Goal: Task Accomplishment & Management: Manage account settings

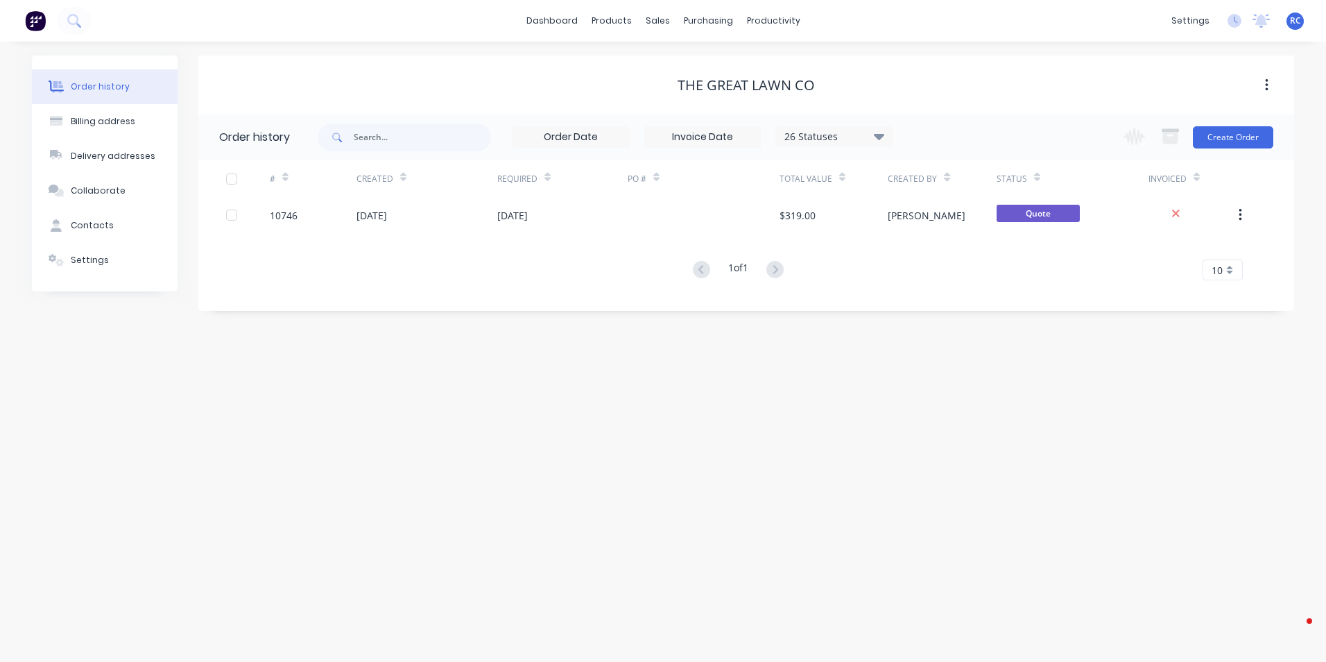
click at [387, 209] on div "[DATE]" at bounding box center [372, 215] width 31 height 15
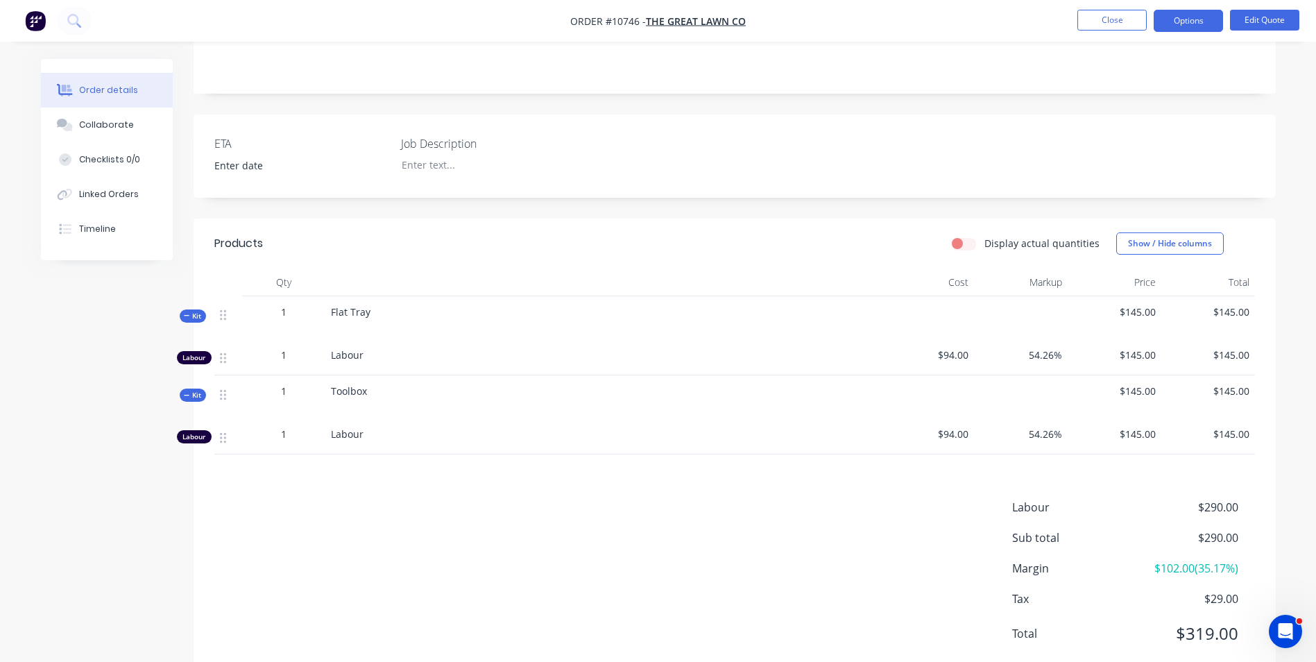
scroll to position [297, 0]
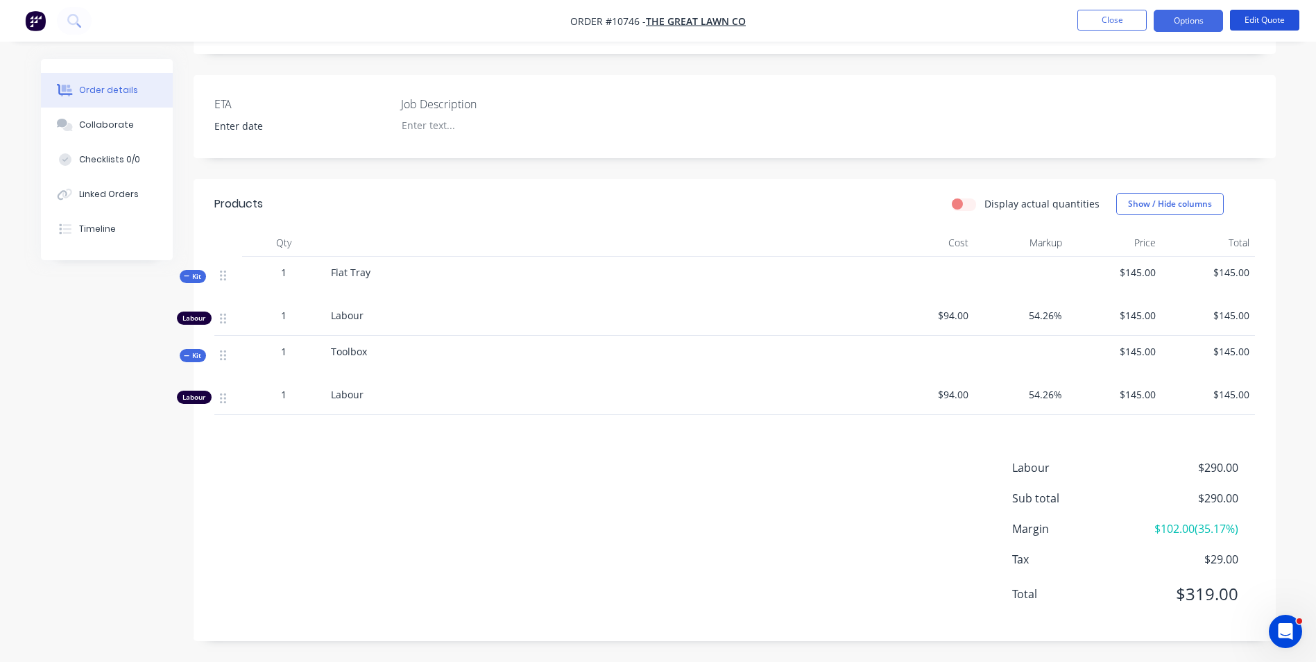
click at [1288, 17] on button "Edit Quote" at bounding box center [1264, 20] width 69 height 21
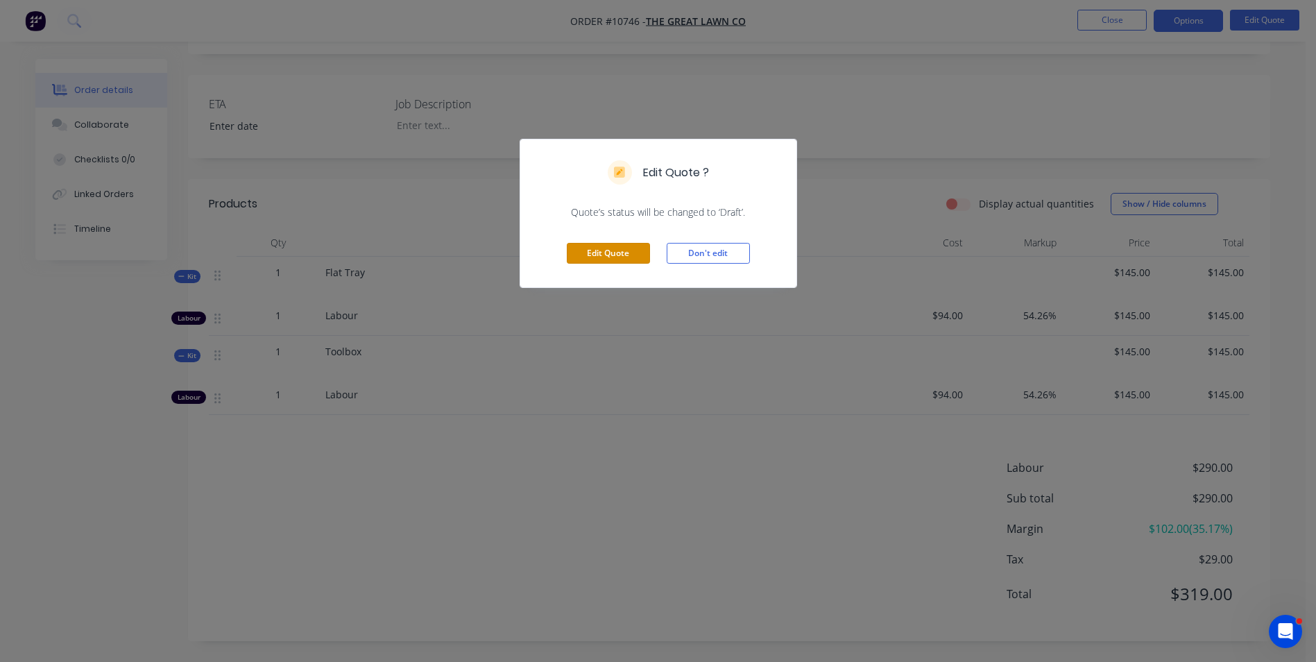
click at [625, 251] on button "Edit Quote" at bounding box center [608, 253] width 83 height 21
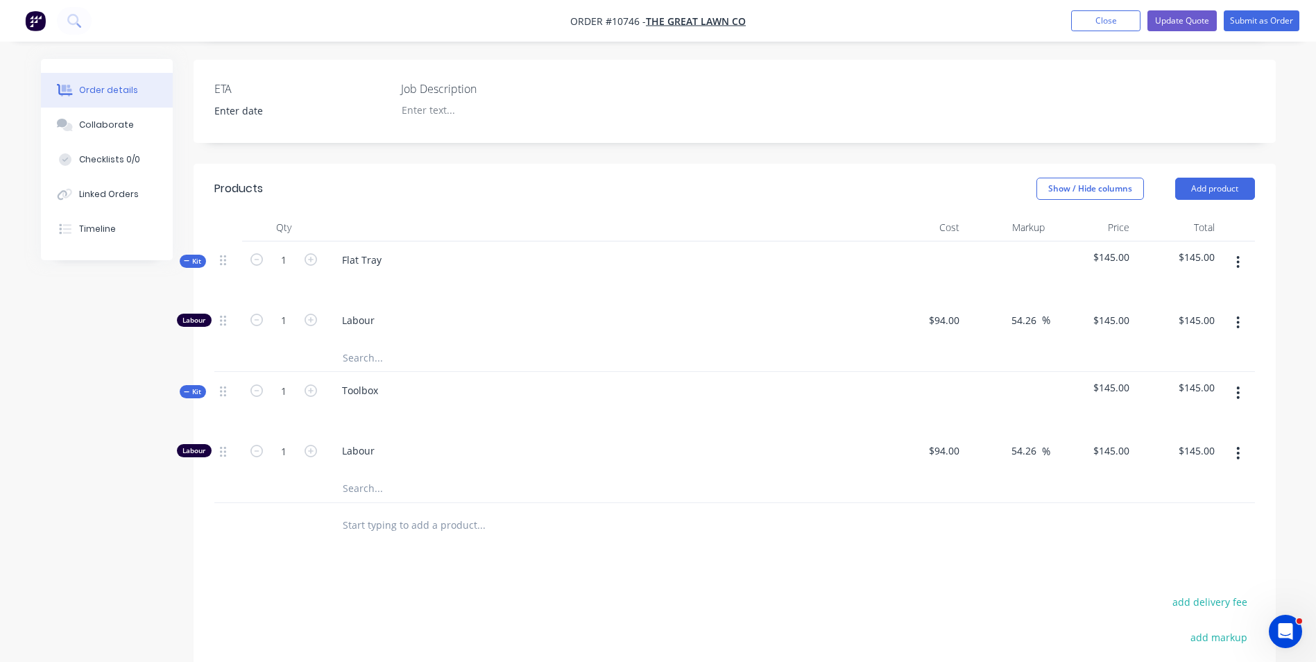
scroll to position [347, 0]
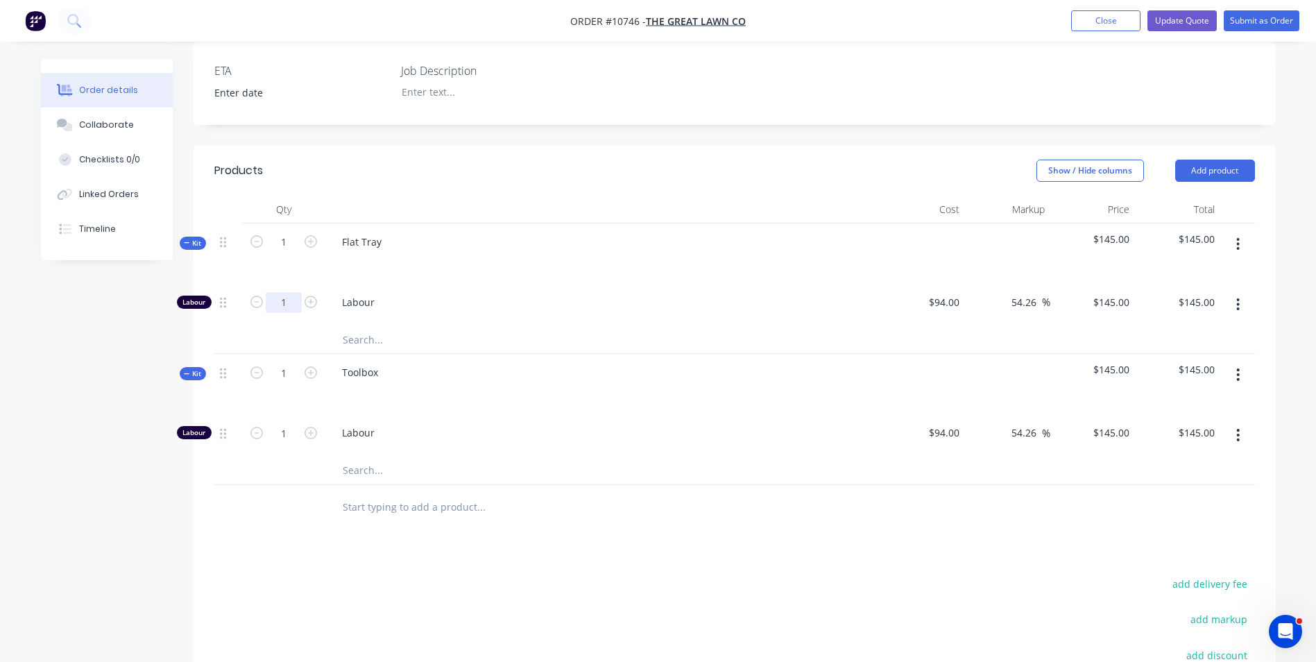
click at [294, 292] on input "1" at bounding box center [284, 302] width 36 height 21
type input "175"
type input "$25,375.00"
click at [433, 257] on div "Flat Tray" at bounding box center [602, 253] width 555 height 60
click at [1236, 237] on icon "button" at bounding box center [1237, 244] width 3 height 15
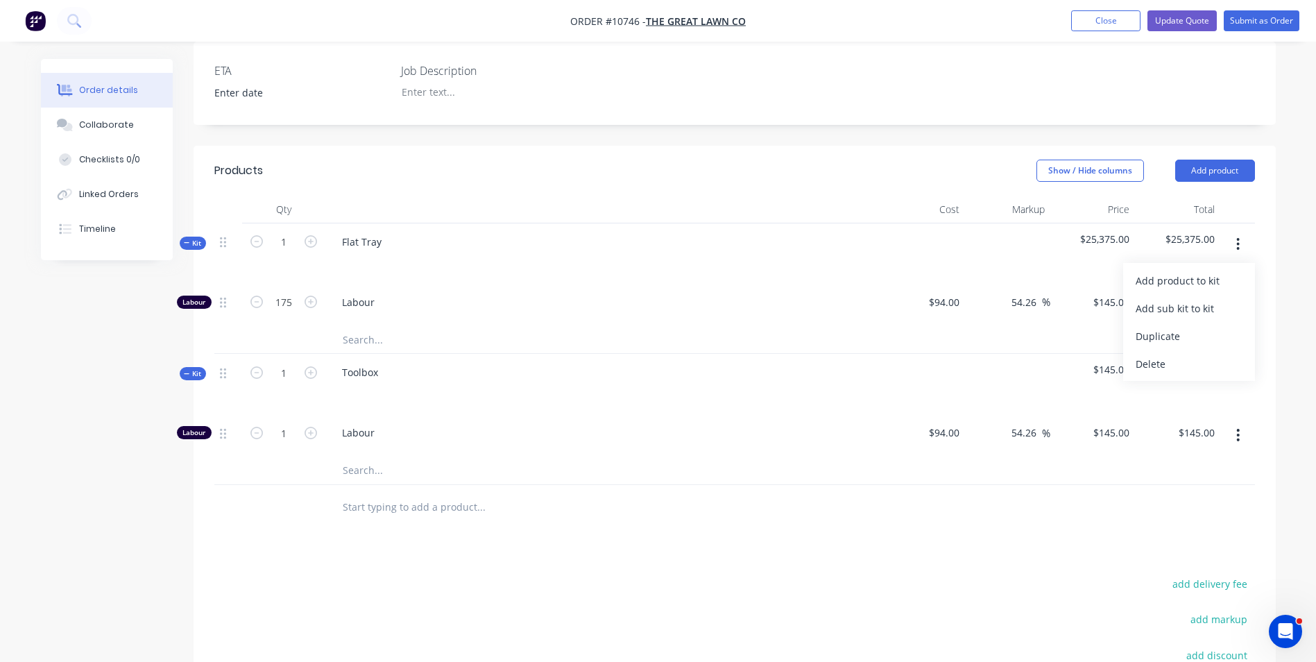
click at [1200, 271] on div "Add product to kit" at bounding box center [1189, 281] width 107 height 20
click at [1188, 326] on div "Product catalogue" at bounding box center [1189, 336] width 107 height 20
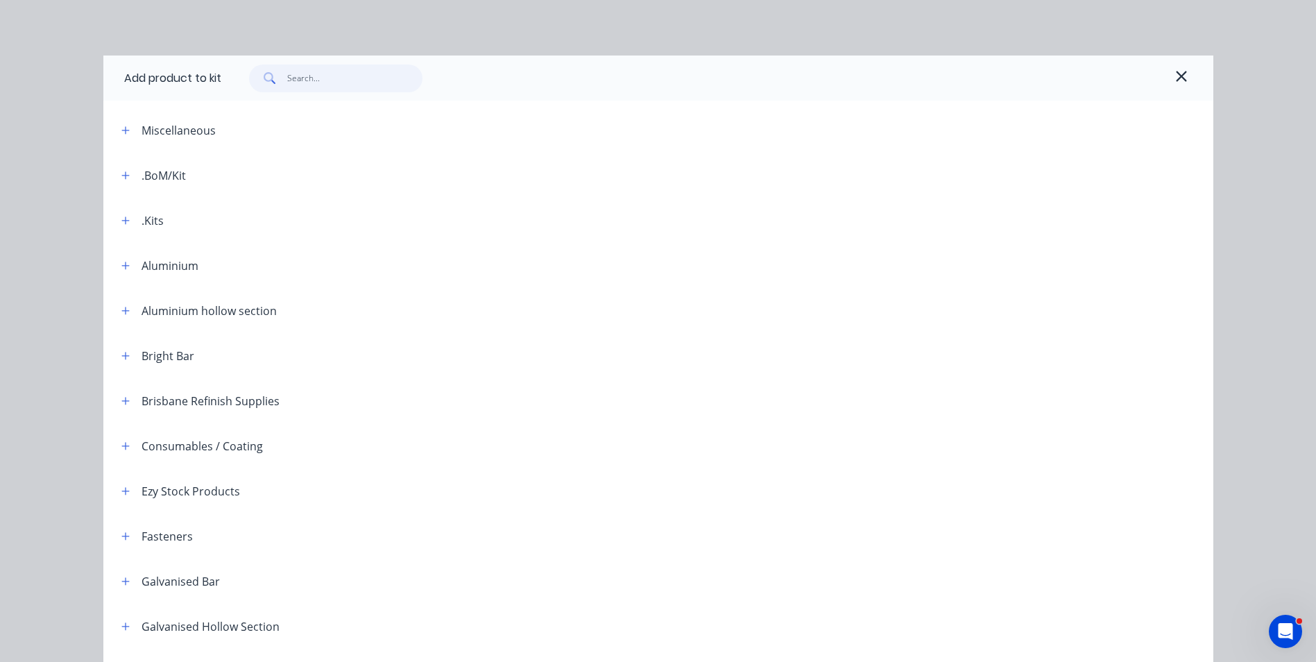
click at [370, 78] on input "text" at bounding box center [354, 79] width 135 height 28
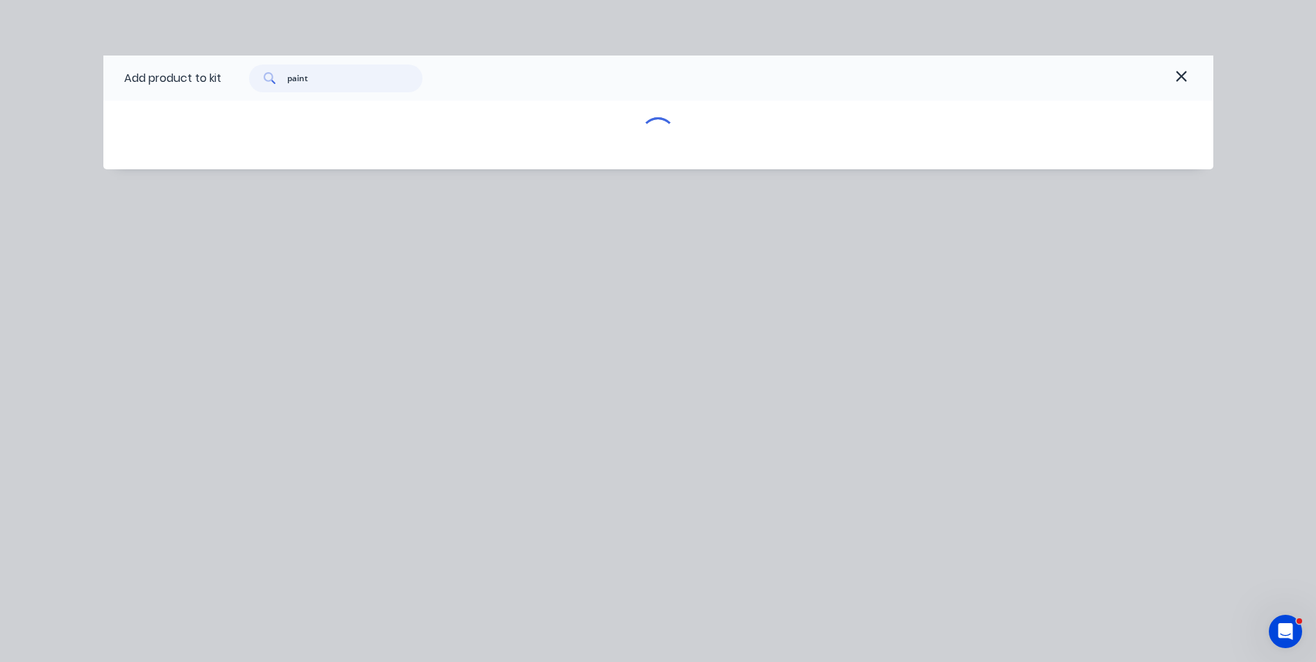
type input "paint"
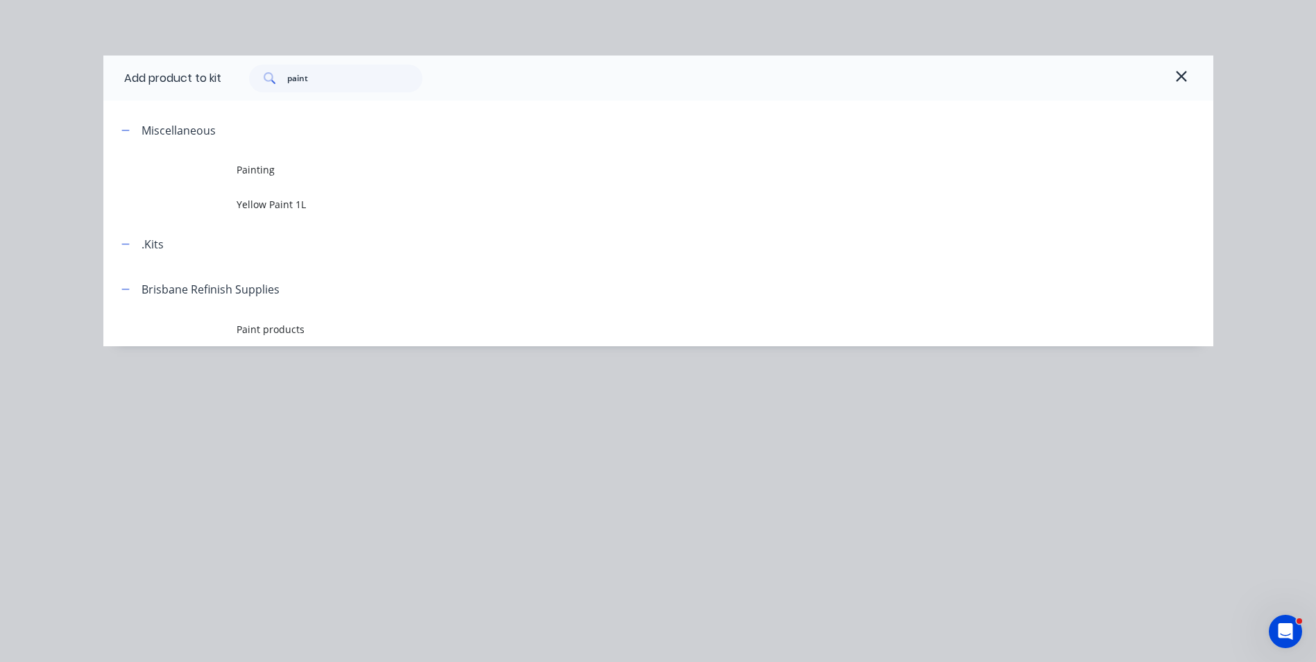
click at [275, 175] on span "Painting" at bounding box center [627, 169] width 781 height 15
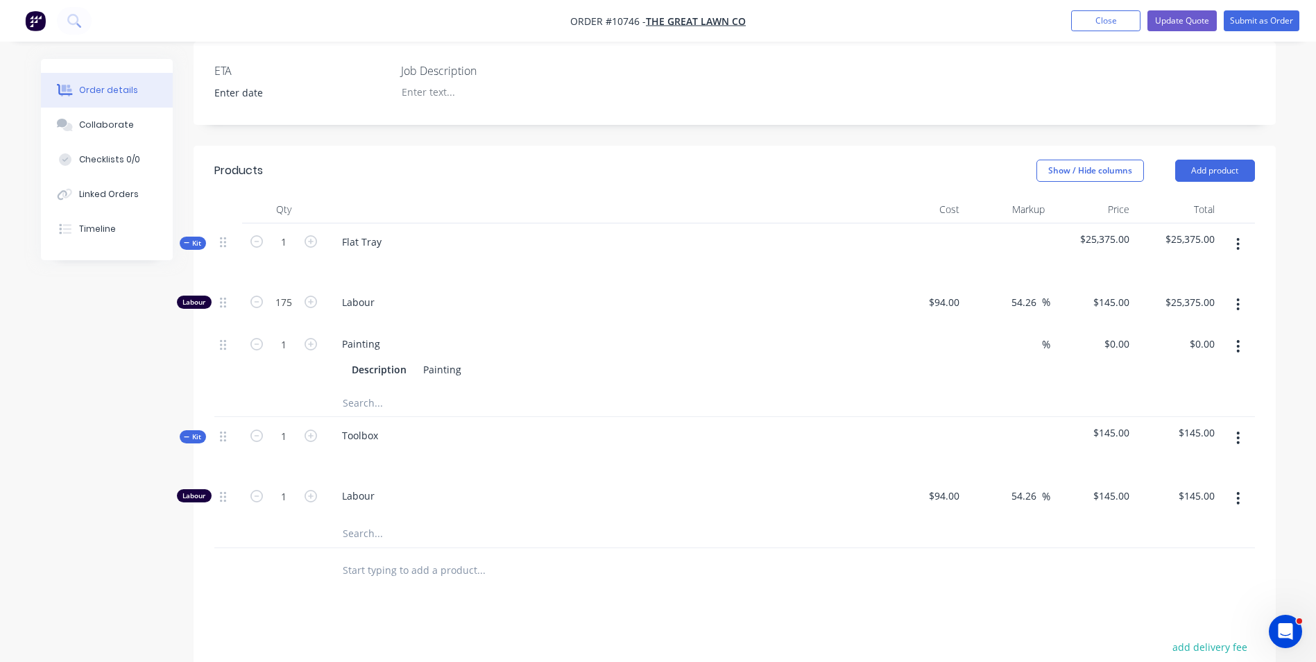
click at [956, 334] on input at bounding box center [949, 344] width 32 height 20
type input "$300.00"
type input "55"
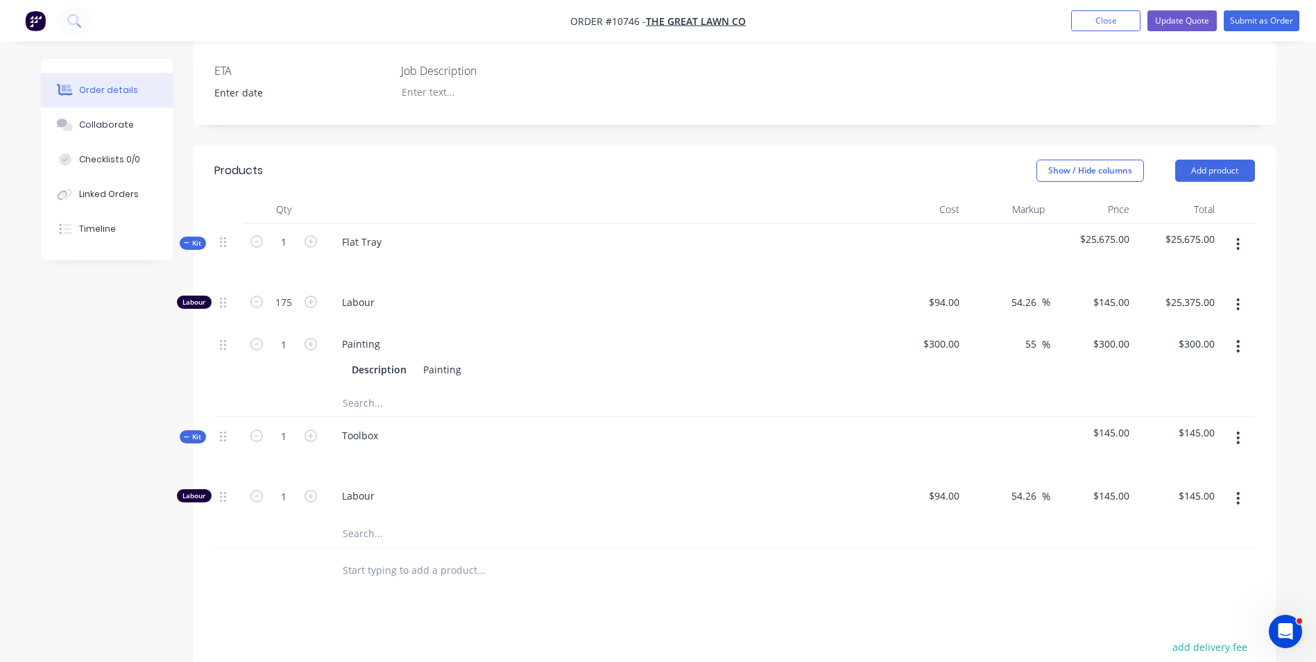
type input "465"
type input "$465.00"
type input "300"
type input "$465.00"
click at [934, 335] on div "300 300" at bounding box center [922, 356] width 85 height 63
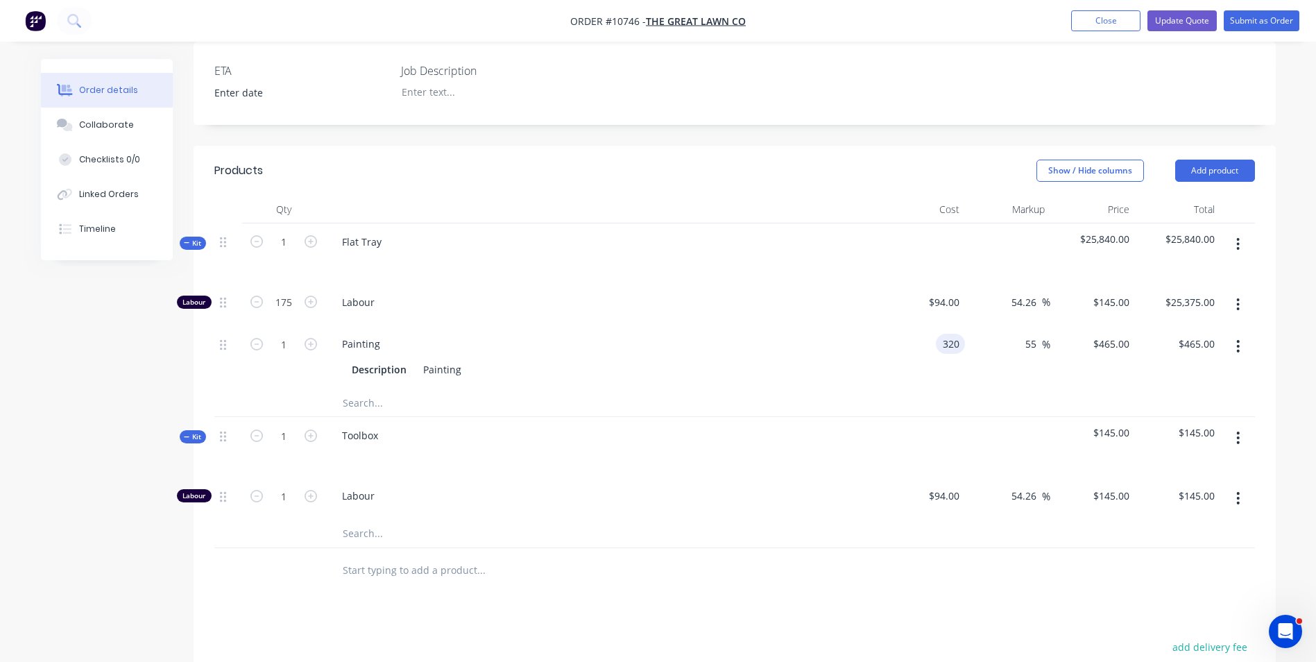
type input "$320.00"
type input "$496.00"
click at [934, 336] on div "320 320" at bounding box center [922, 356] width 85 height 63
type input "$310.00"
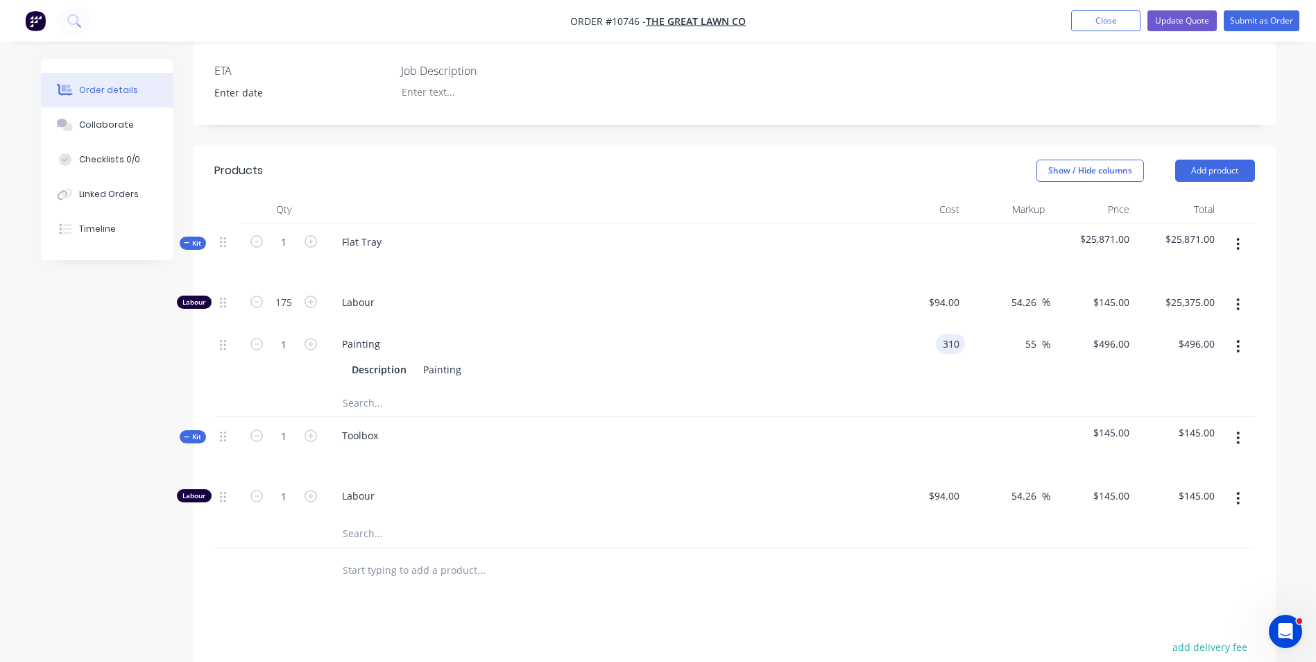
type input "$480.50"
click at [932, 339] on div "310 310" at bounding box center [922, 356] width 85 height 63
type input "$305.00"
type input "$472.75"
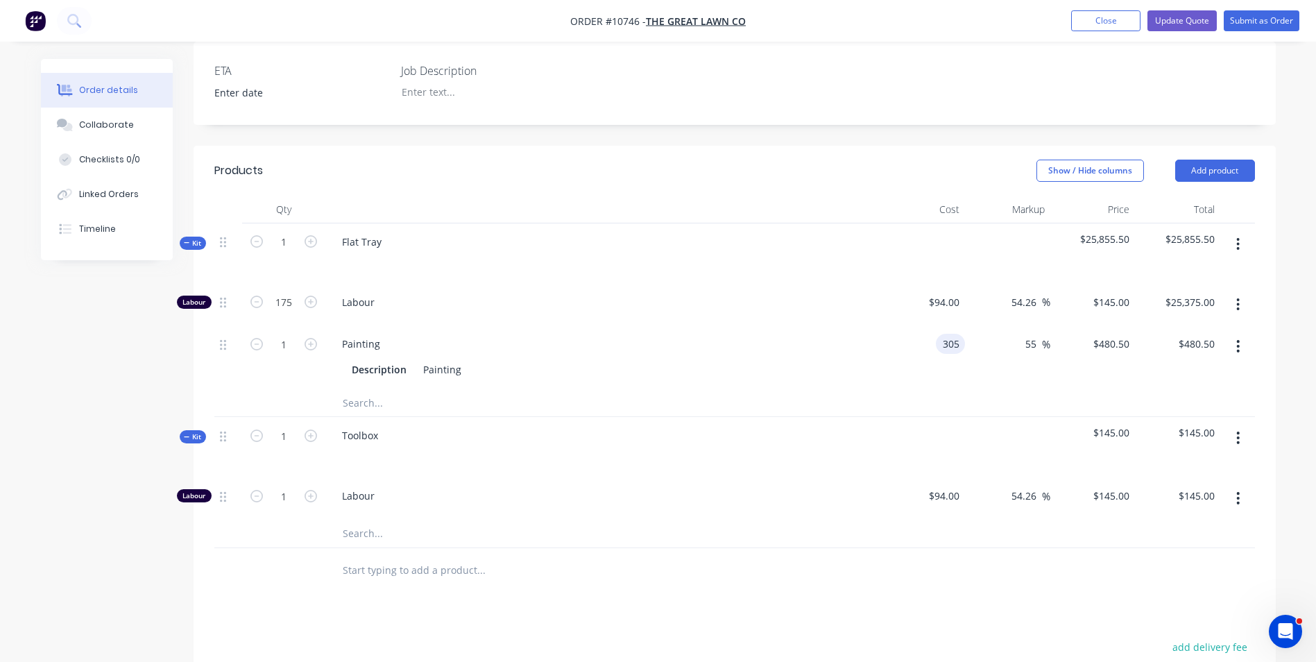
type input "$472.75"
click at [360, 389] on input "text" at bounding box center [480, 402] width 277 height 28
click at [353, 521] on input "text" at bounding box center [480, 534] width 277 height 28
type input "Materials"
click at [417, 556] on button "Add Materials to kit" at bounding box center [539, 569] width 416 height 44
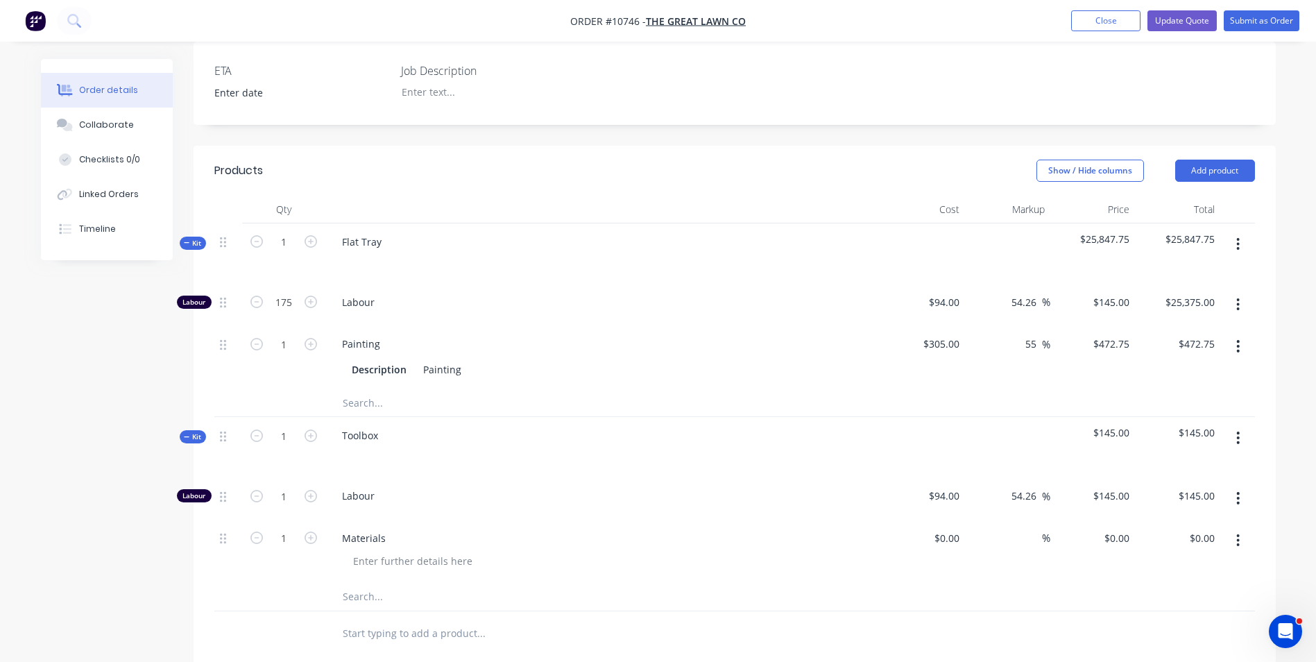
click at [917, 530] on div "$0.00 $0.00" at bounding box center [922, 551] width 85 height 63
click at [945, 528] on div "$0.00" at bounding box center [945, 538] width 37 height 20
type input "$300.00"
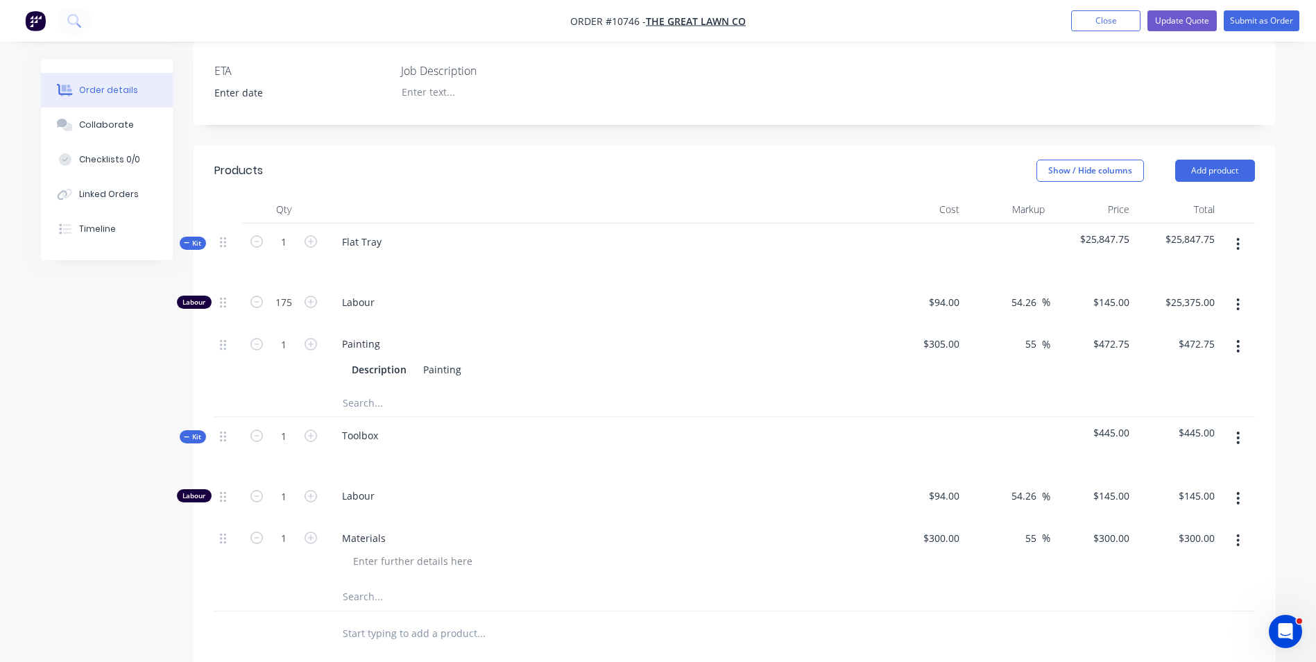
type input "55"
type input "465"
type input "$465.00"
type input "94"
type input "$465.00"
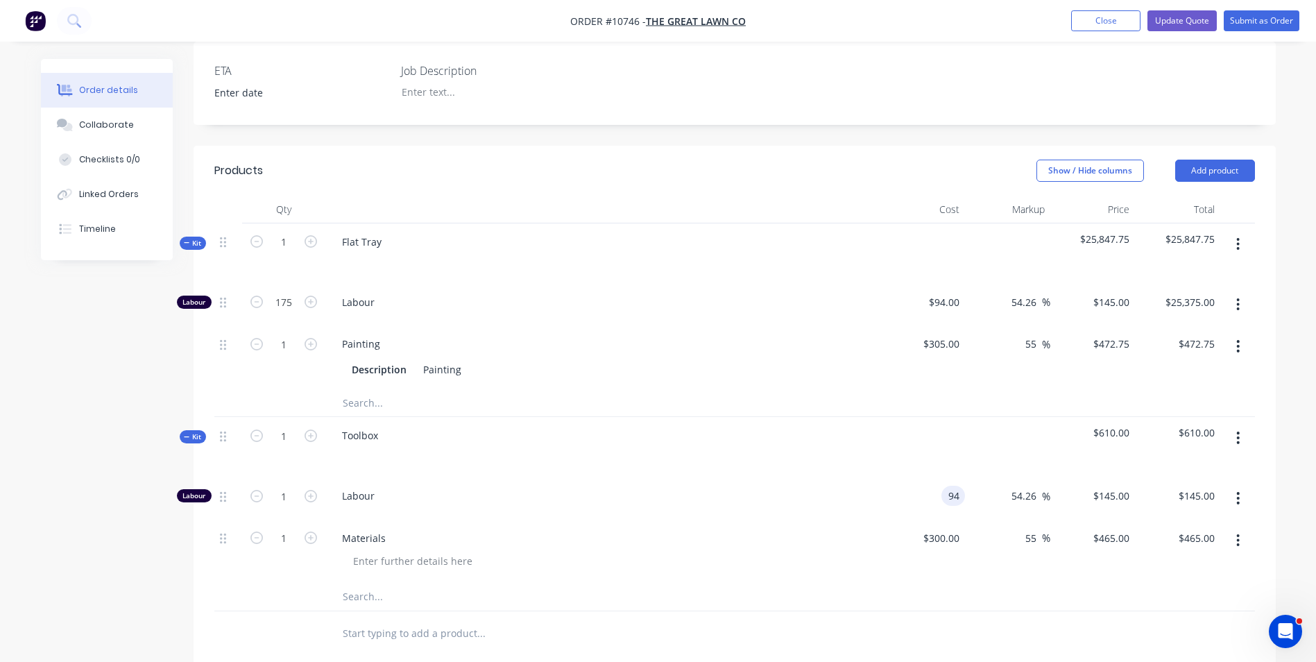
click at [939, 486] on div "94 94" at bounding box center [922, 498] width 85 height 42
type input "$94.00"
click at [306, 490] on icon "button" at bounding box center [311, 496] width 12 height 12
type input "2"
type input "$290.00"
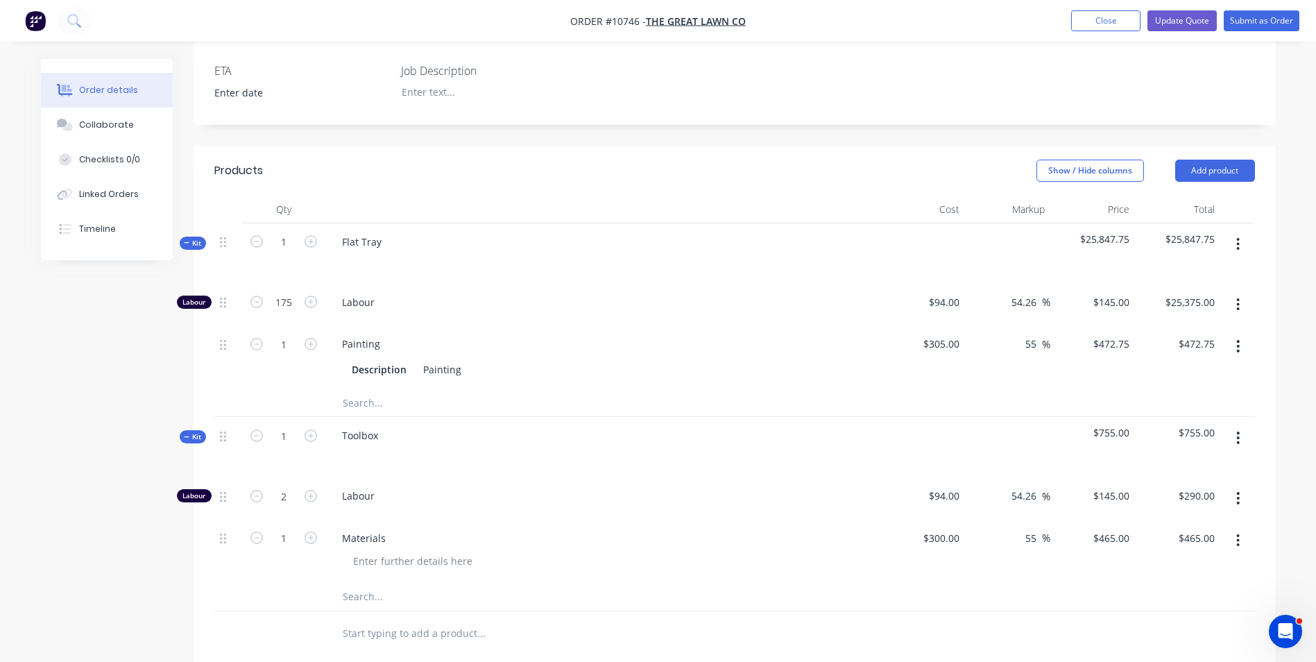
click at [306, 490] on icon "button" at bounding box center [311, 496] width 12 height 12
type input "3"
type input "$435.00"
click at [291, 313] on input "3" at bounding box center [284, 302] width 36 height 21
type input "2.5"
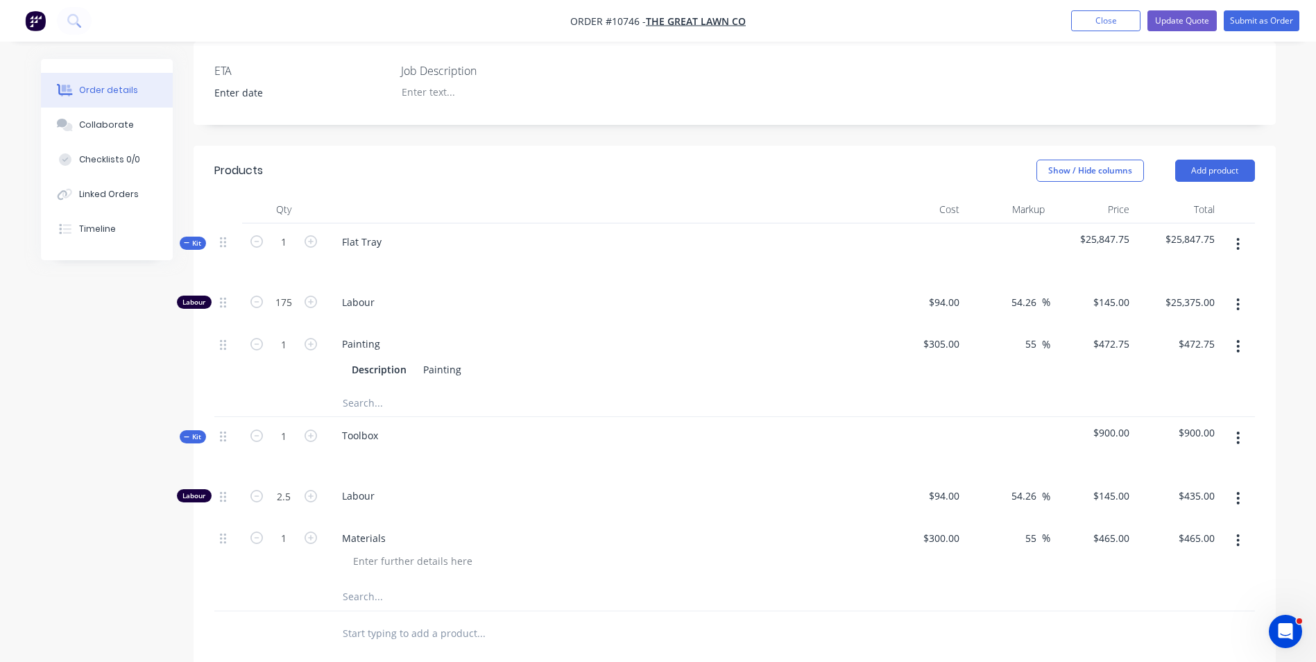
type input "$362.50"
click at [300, 520] on div "1" at bounding box center [283, 551] width 83 height 63
click at [286, 313] on input "2.5" at bounding box center [284, 302] width 36 height 21
type input "2.75"
type input "$398.75"
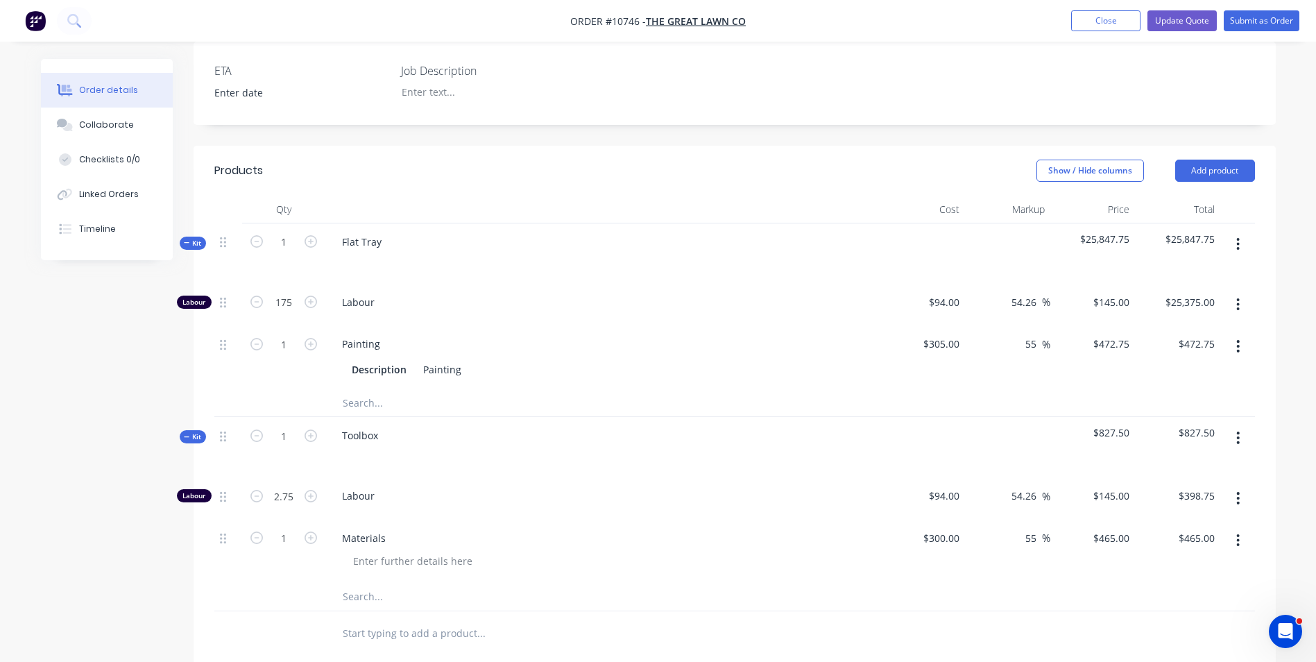
click at [330, 520] on div "Materials" at bounding box center [602, 551] width 555 height 63
click at [293, 313] on input "2.75" at bounding box center [284, 302] width 36 height 21
type input "2.5"
type input "$362.50"
click at [947, 528] on input "300" at bounding box center [953, 538] width 24 height 20
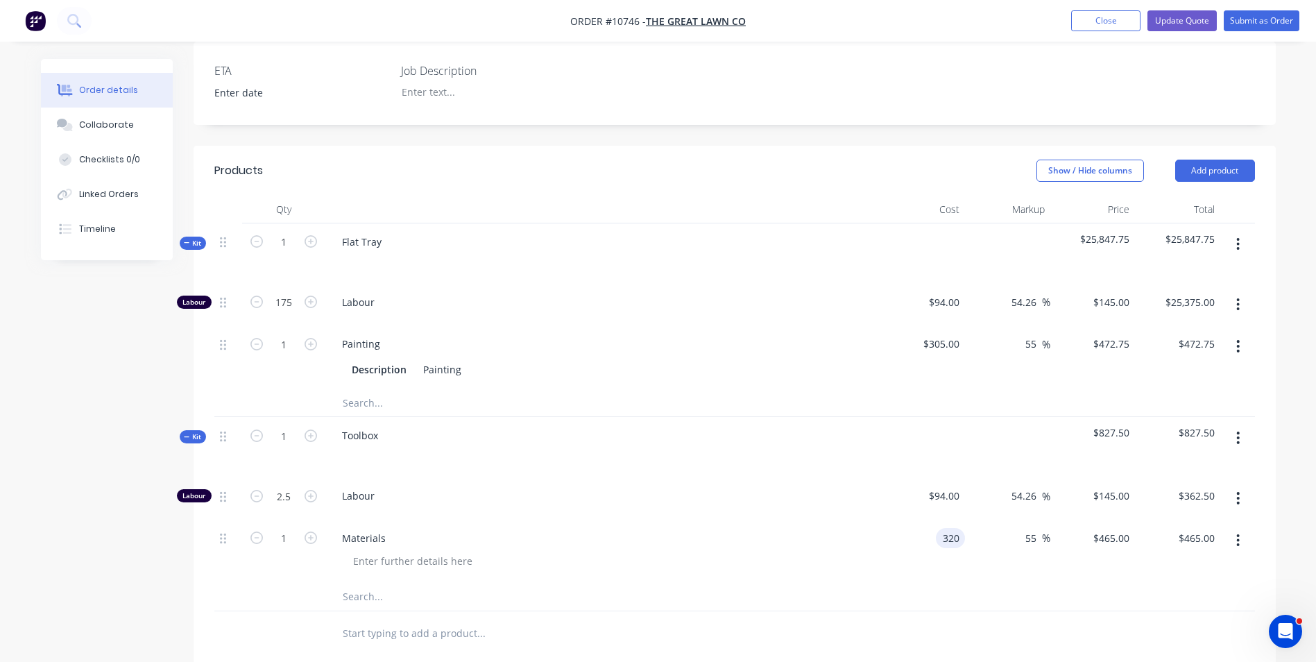
click at [959, 528] on input "320" at bounding box center [953, 538] width 24 height 20
type input "$320.00"
type input "$496.00"
click at [992, 520] on div "55 55 %" at bounding box center [1007, 551] width 85 height 63
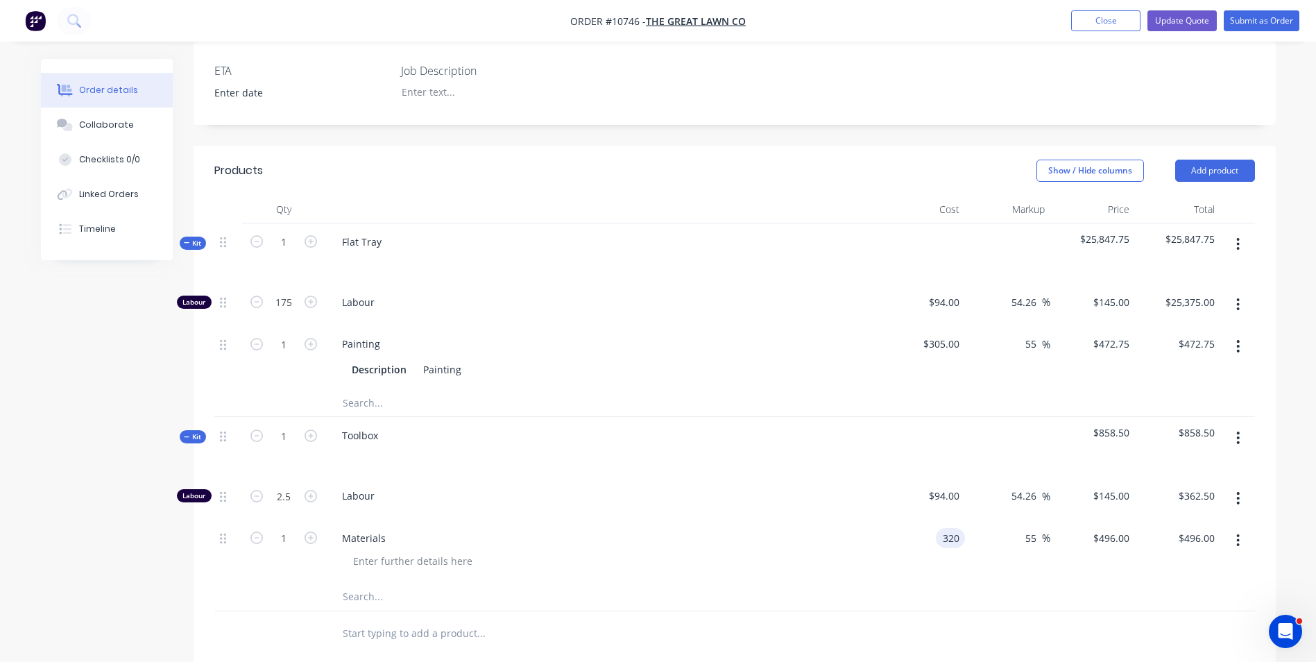
click at [942, 529] on div "320 320" at bounding box center [953, 538] width 24 height 20
type input "$315.00"
type input "$488.25"
click at [936, 492] on div "$94.00 $94.00" at bounding box center [922, 498] width 85 height 42
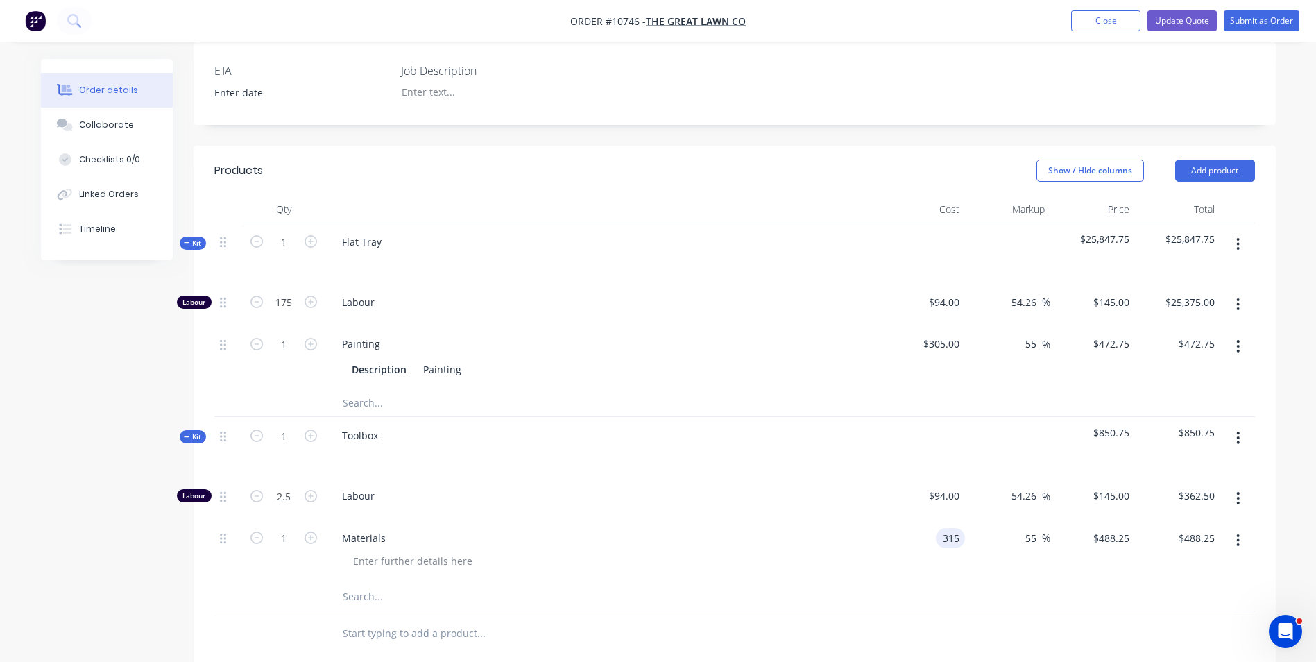
click at [951, 531] on input "315" at bounding box center [953, 538] width 24 height 20
type input "$314.75"
type input "$487.8625"
type input "$487.86"
click at [976, 542] on div "55 55 %" at bounding box center [1007, 551] width 85 height 63
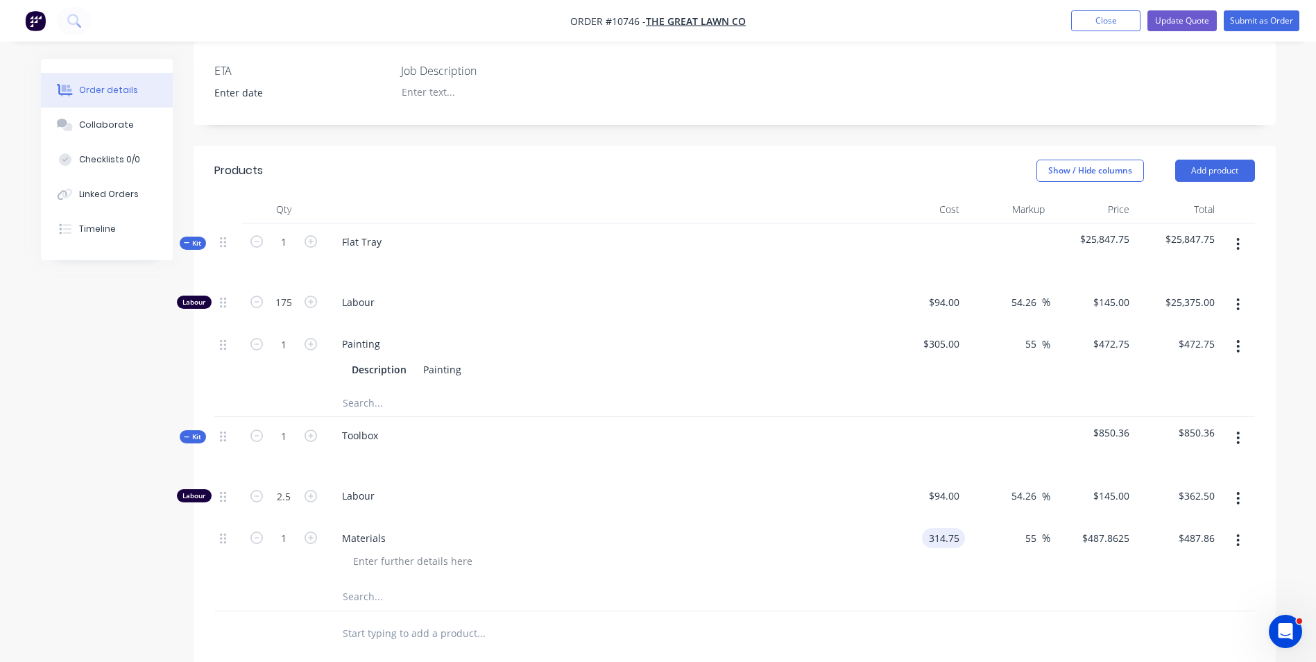
click at [933, 528] on input "314.75" at bounding box center [945, 538] width 37 height 20
type input "$314.00"
type input "$486.70"
click at [983, 536] on div "55 55 %" at bounding box center [1007, 551] width 85 height 63
click at [1197, 528] on input "486.70" at bounding box center [1198, 538] width 43 height 20
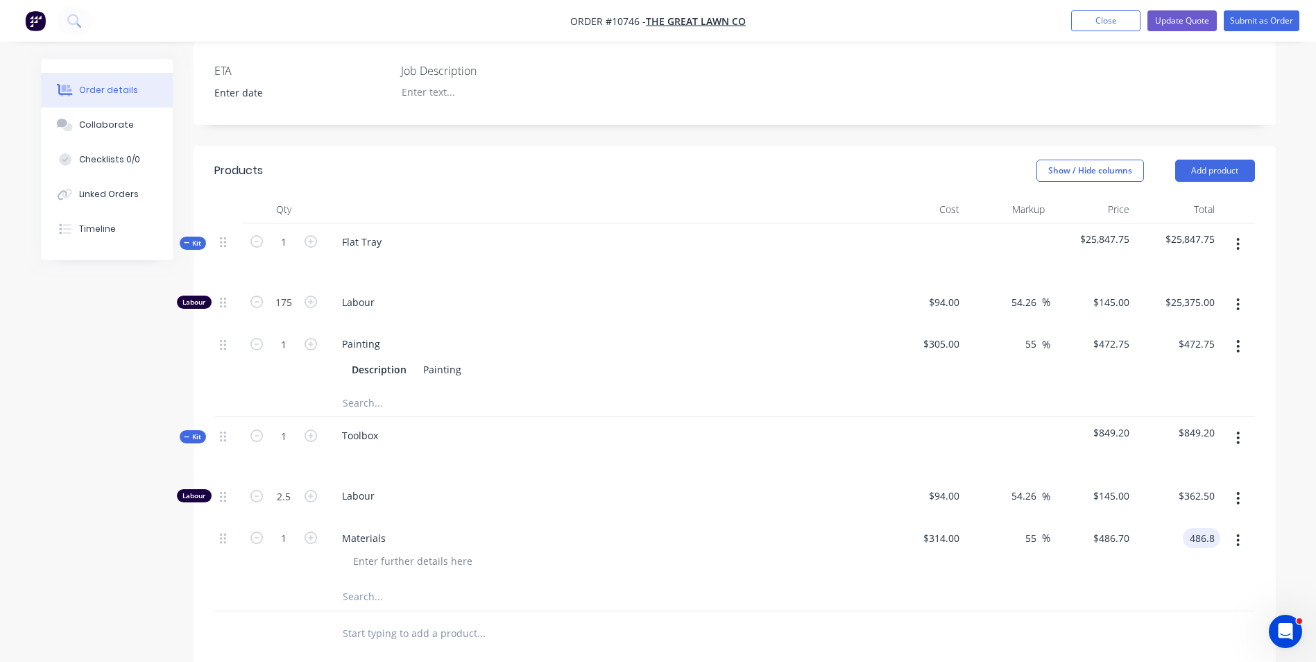
type input "486.8"
type input "55.03"
type input "486.8"
type input "$486.80"
click at [1117, 530] on input "486.8" at bounding box center [1113, 538] width 43 height 20
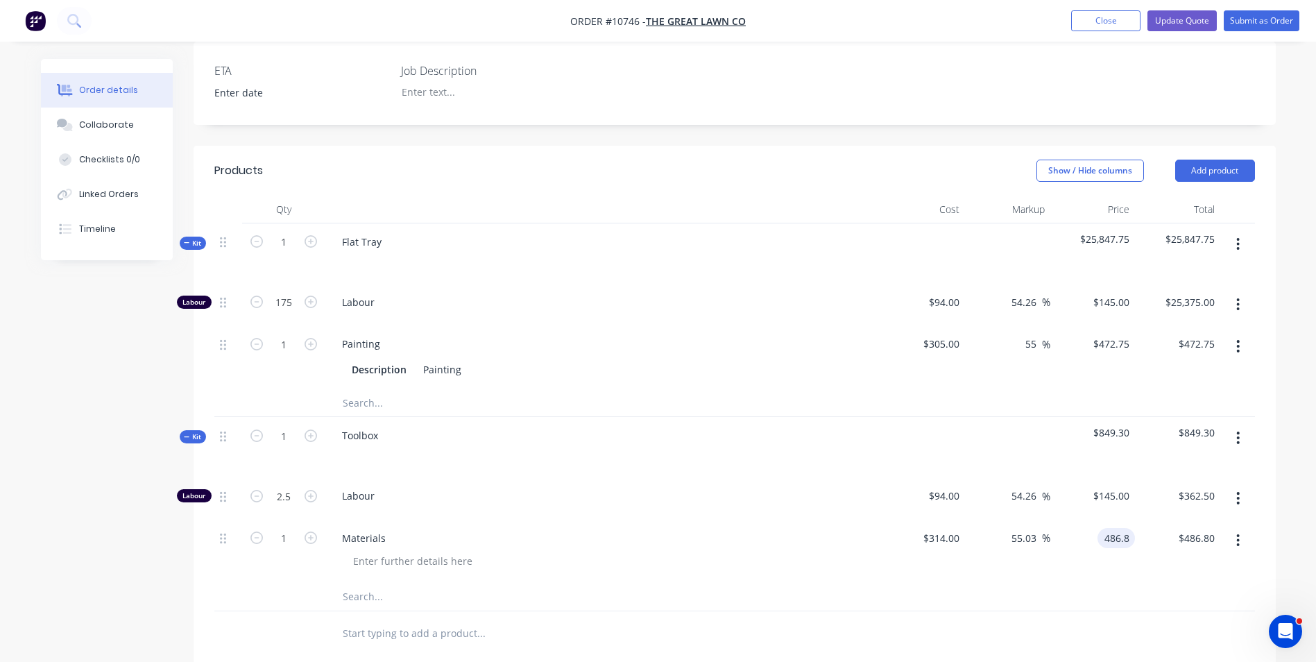
type input "$486.80"
click at [1202, 528] on input "486.80" at bounding box center [1198, 538] width 43 height 20
type input "486.9"
type input "55.06"
type input "$486.90"
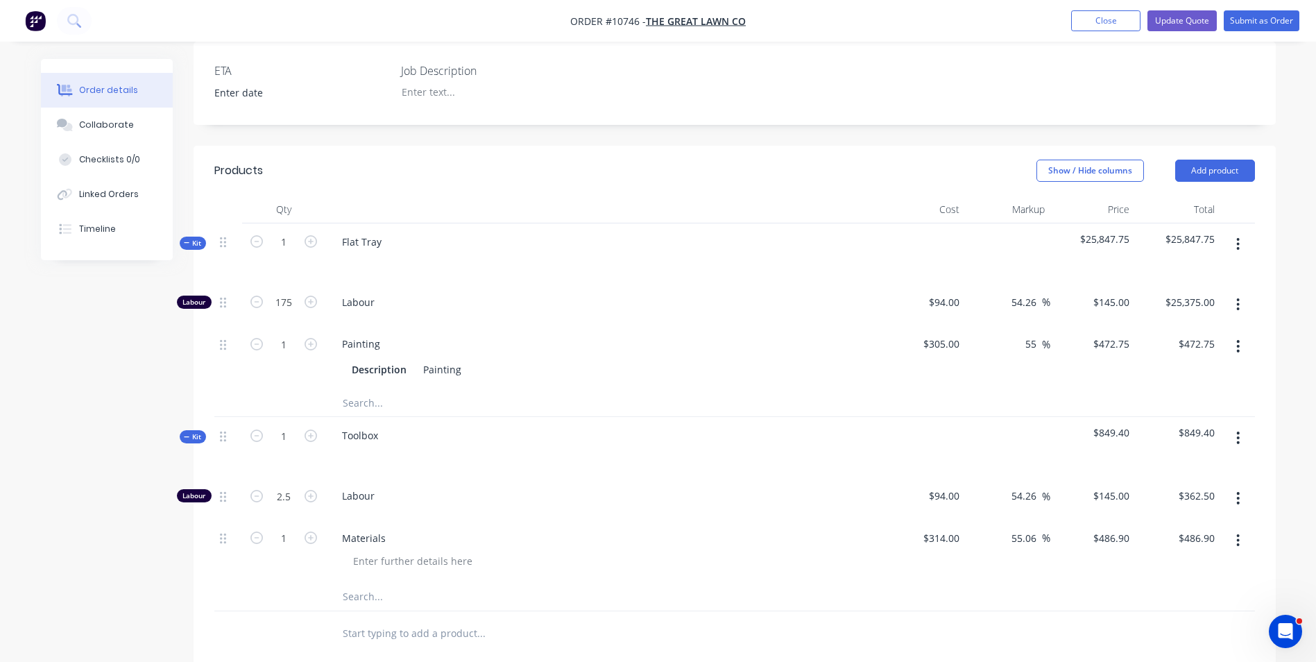
click at [1087, 537] on div "$486.90 $486.90" at bounding box center [1092, 551] width 85 height 63
click at [1193, 528] on input "486.90" at bounding box center [1198, 538] width 43 height 20
type input "487"
type input "55.1"
type input "$487.00"
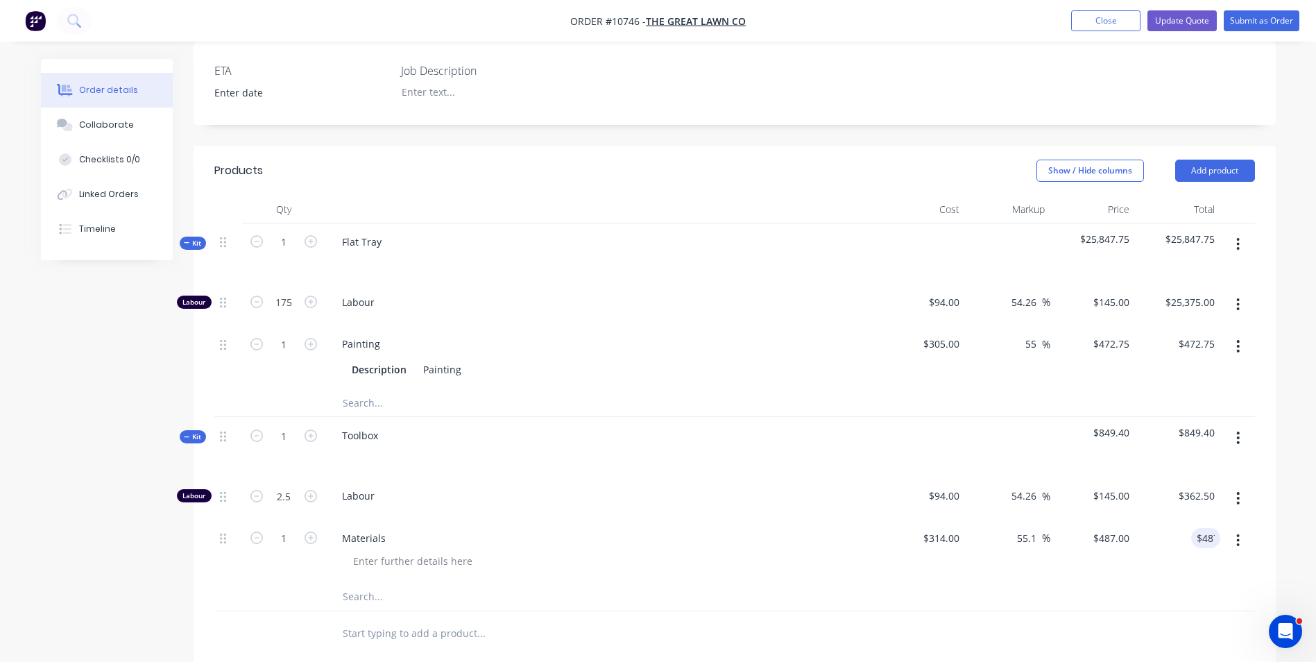
click at [1114, 563] on div "$487.00 $486.90" at bounding box center [1092, 551] width 85 height 63
click at [1105, 564] on div "$487.00 $487.00" at bounding box center [1092, 551] width 85 height 63
click at [1211, 529] on input "487.00" at bounding box center [1201, 538] width 37 height 20
type input "488"
type input "55.41"
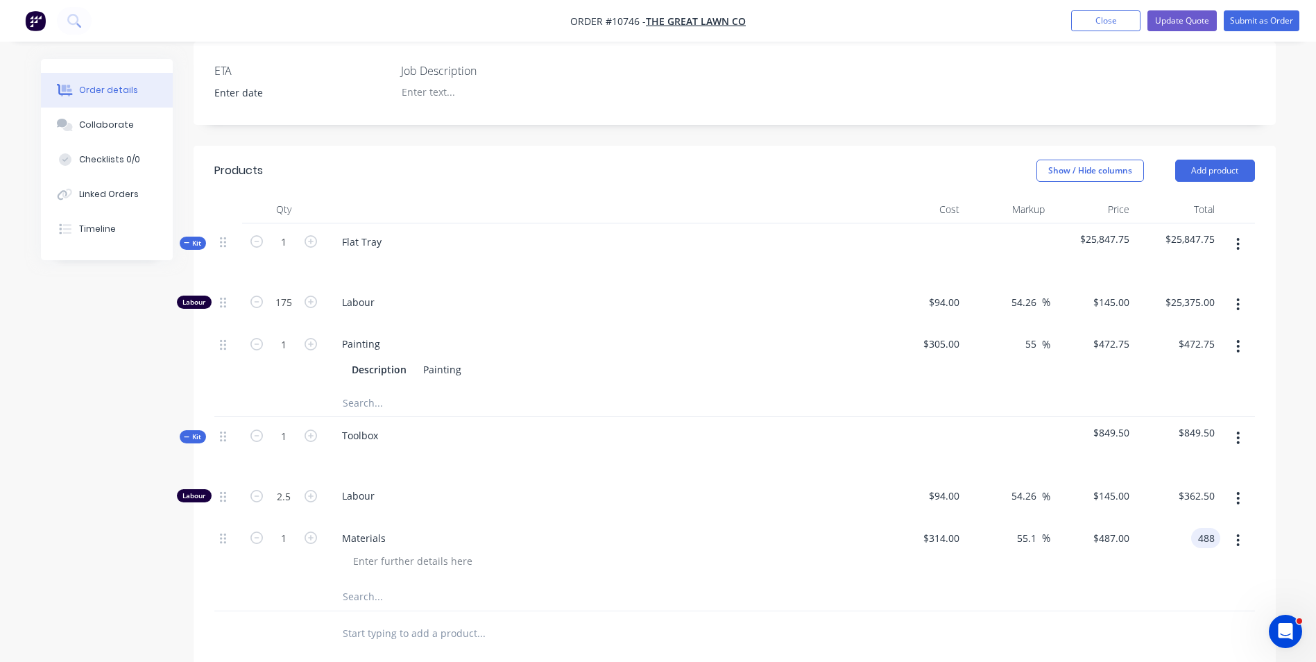
type input "$488.00"
click at [1147, 520] on div "$488.00 $488.00" at bounding box center [1177, 551] width 85 height 63
click at [1206, 528] on input "488.00" at bounding box center [1198, 538] width 43 height 20
type input "487.8"
type input "55.35"
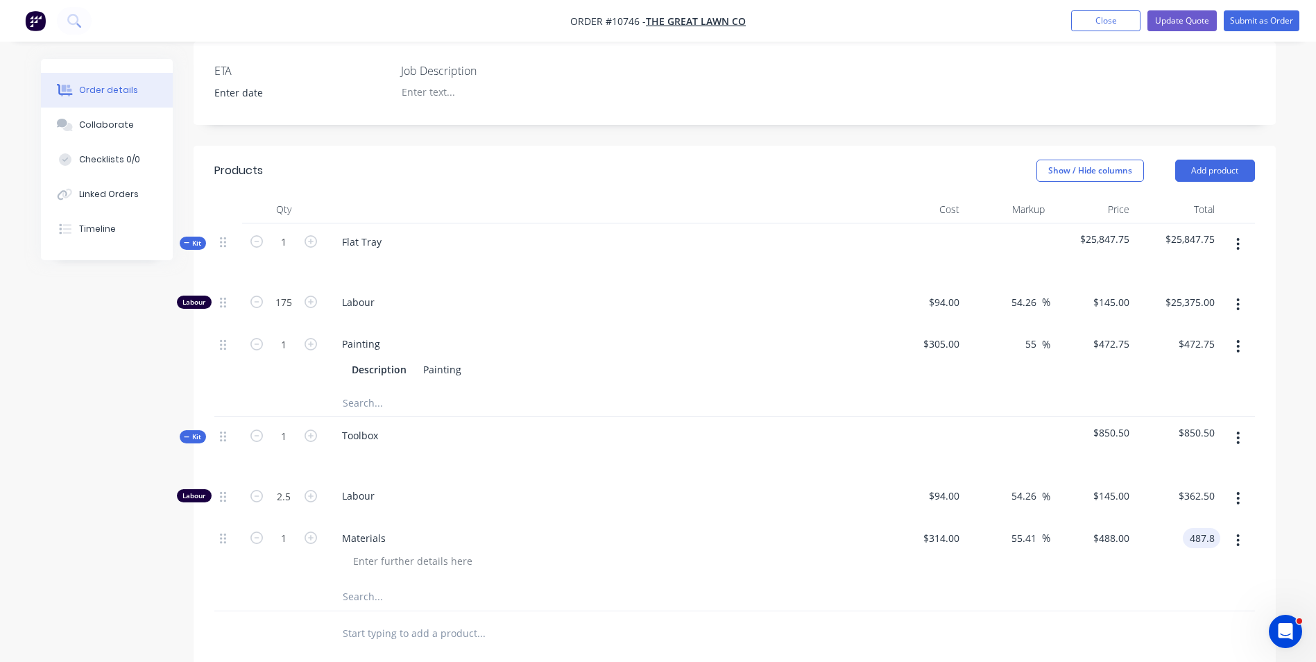
type input "$487.80"
click at [1147, 533] on div "$487.80 $487.80" at bounding box center [1177, 551] width 85 height 63
click at [1195, 533] on div "$487.80 $487.80" at bounding box center [1177, 551] width 85 height 63
click at [1200, 528] on input "487.80" at bounding box center [1198, 538] width 43 height 20
type input "487"
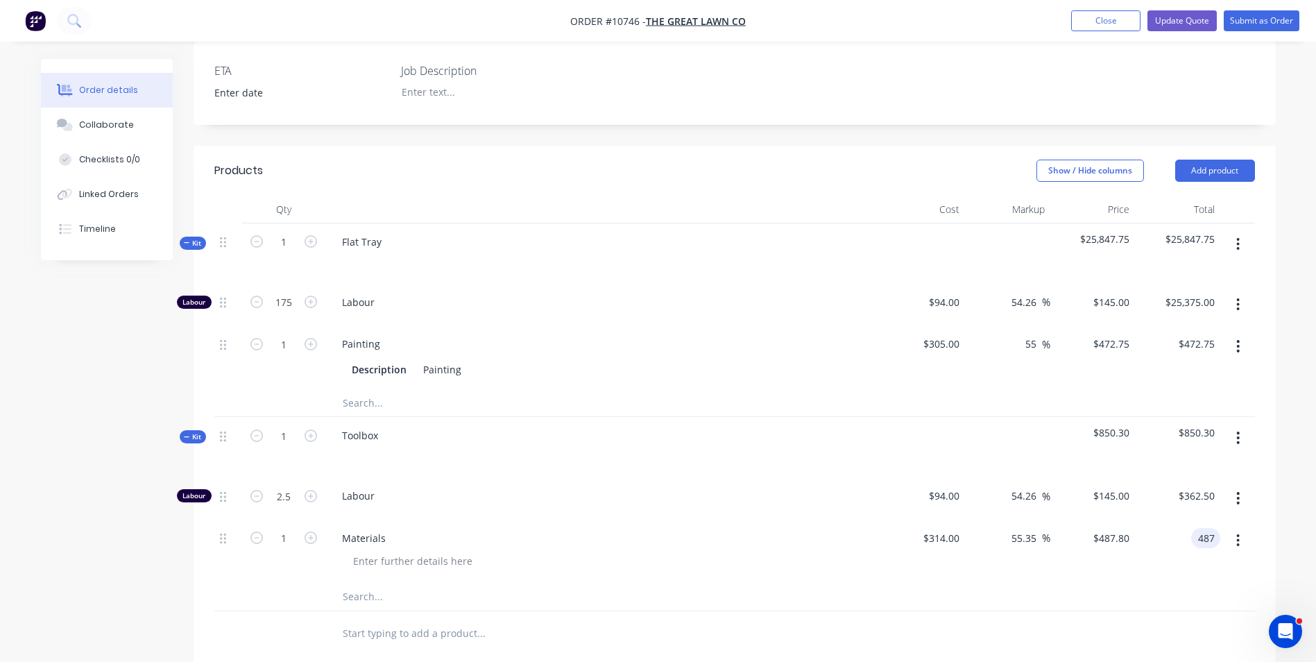
type input "55.1"
type input "$487.00"
click at [1165, 520] on div "$487.00 $487.00" at bounding box center [1177, 551] width 85 height 63
click at [1127, 528] on input "487" at bounding box center [1123, 538] width 24 height 20
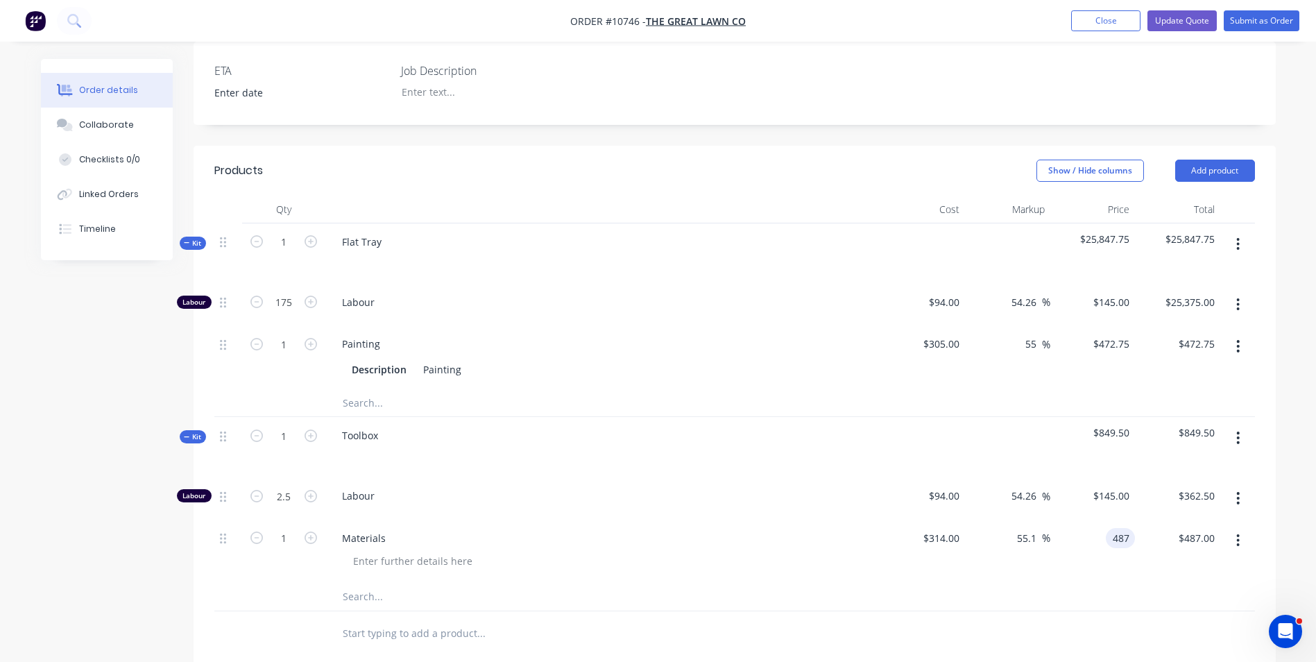
type input "$487.00"
click at [1209, 496] on div "$362.50 $362.50" at bounding box center [1177, 498] width 85 height 42
click at [1213, 486] on input "362.50" at bounding box center [1198, 496] width 43 height 20
type input "362"
type input "54.04"
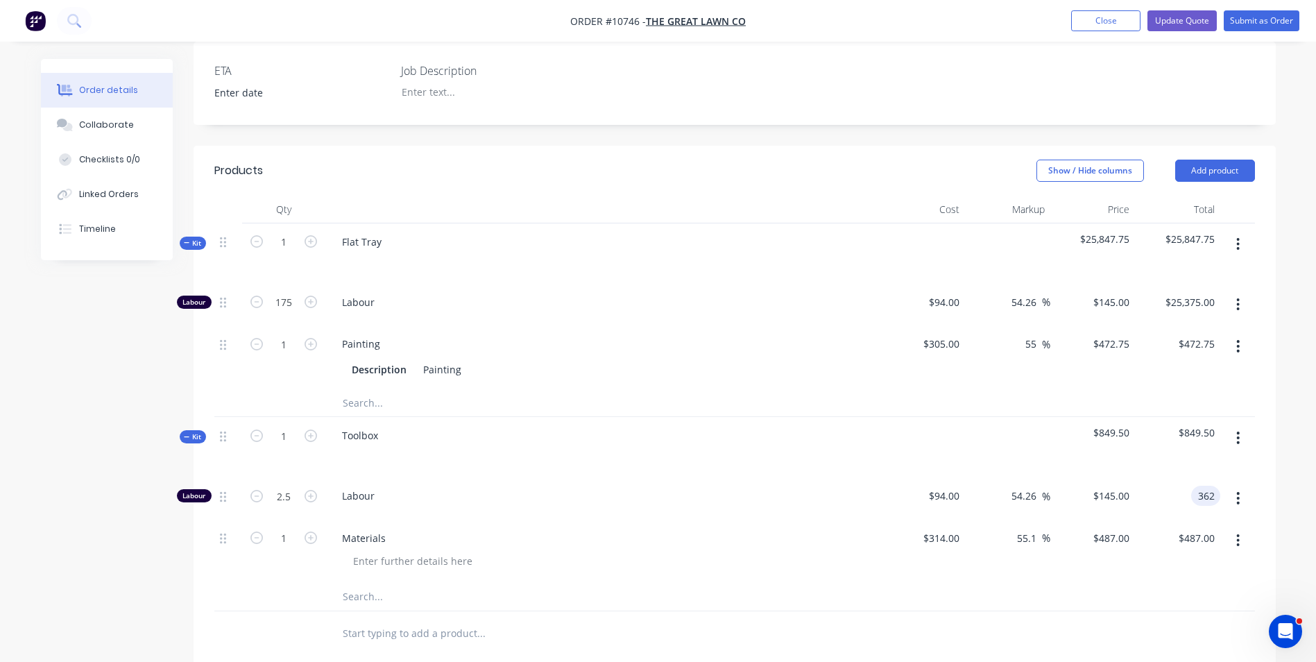
type input "$144.80"
type input "$362.00"
click at [1172, 520] on div "$487.00 $487.00" at bounding box center [1177, 551] width 85 height 63
click at [1190, 528] on input "487.00" at bounding box center [1201, 538] width 37 height 20
type input "489"
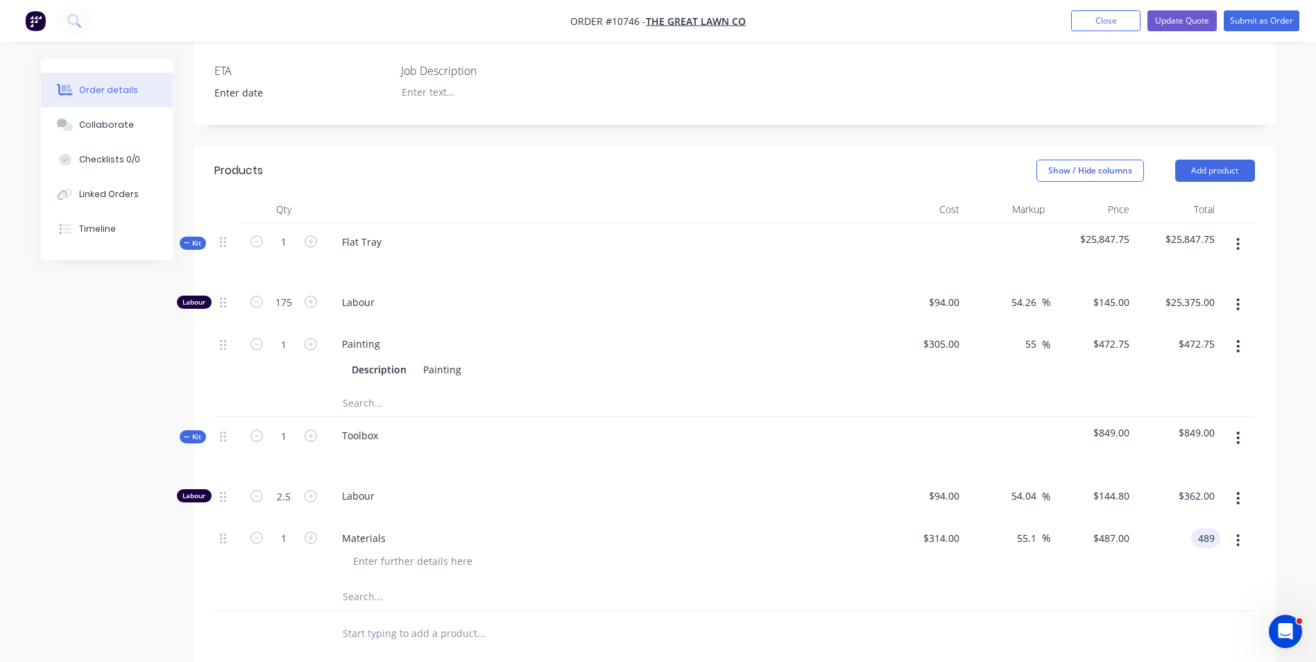
type input "55.73"
type input "$489.00"
click at [1163, 530] on div "$489.00 $489.00" at bounding box center [1177, 551] width 85 height 63
click at [1201, 528] on input "489.00" at bounding box center [1198, 538] width 43 height 20
type input "488"
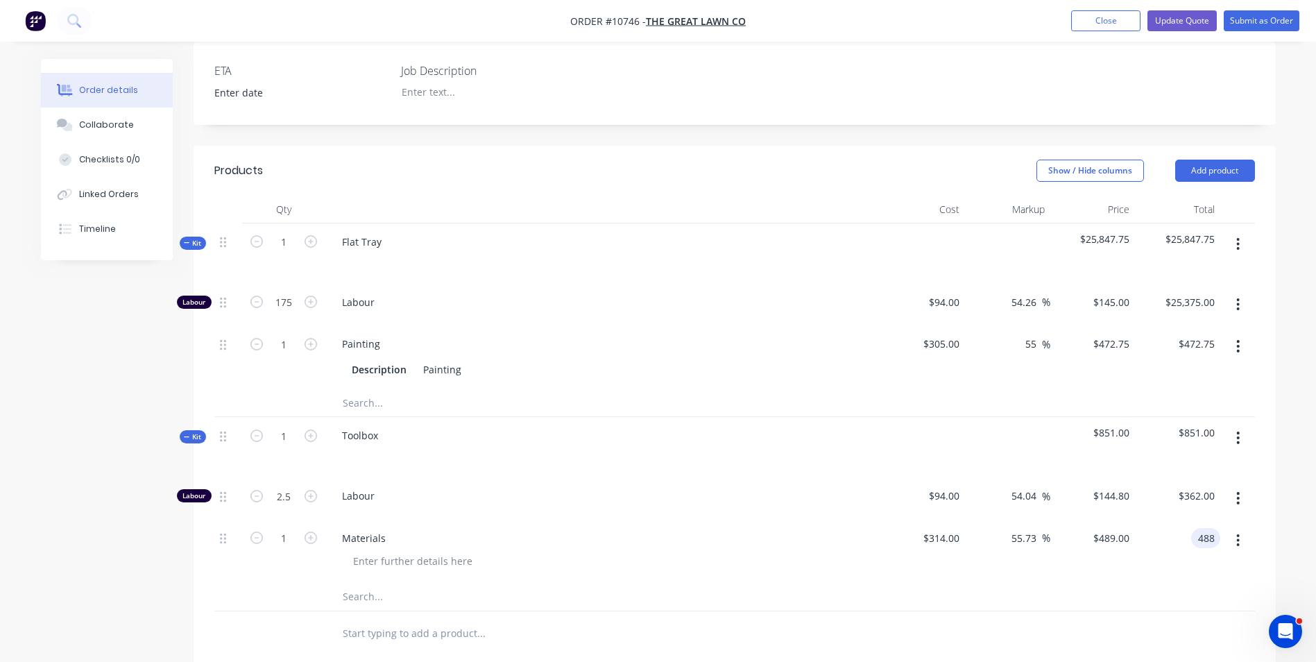
type input "55.41"
type input "$488.00"
click at [1161, 531] on div "$488.00 488" at bounding box center [1177, 551] width 85 height 63
click at [357, 391] on input "text" at bounding box center [480, 402] width 277 height 28
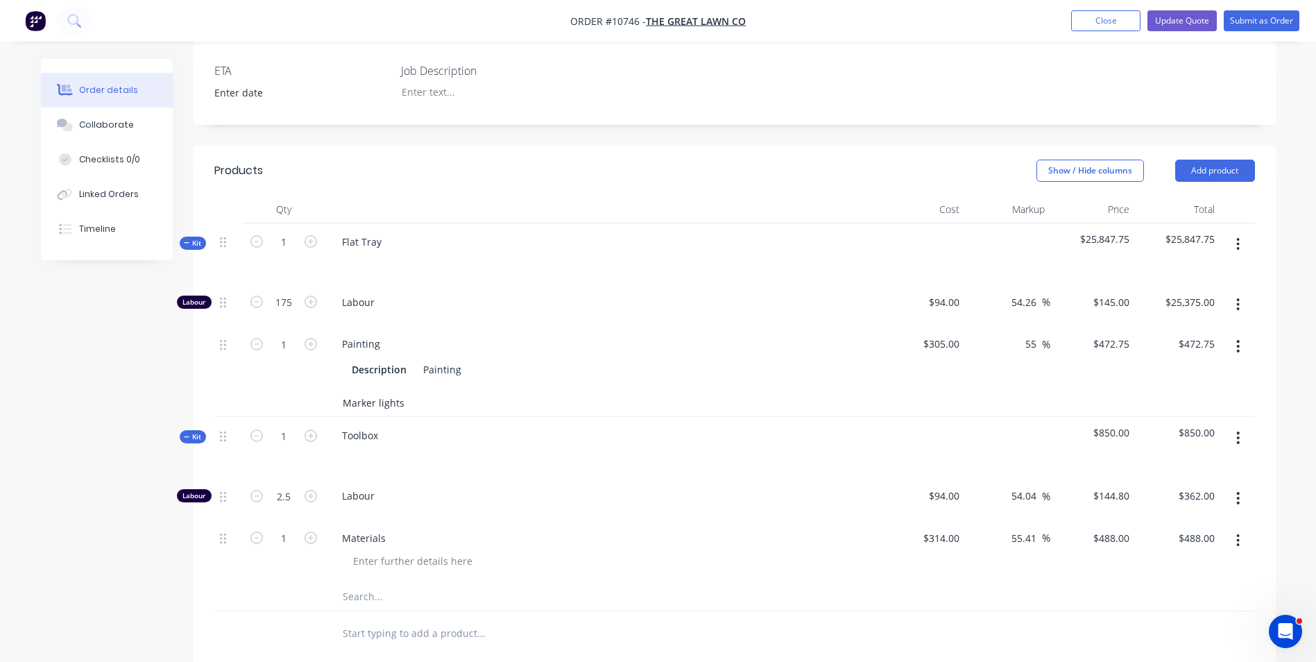
click at [528, 392] on input "Marker lights" at bounding box center [480, 402] width 277 height 28
click at [477, 388] on input "Marker lights" at bounding box center [480, 402] width 277 height 28
type input "Marker lights"
click at [439, 429] on button "Add Marker lights to kit" at bounding box center [539, 438] width 416 height 44
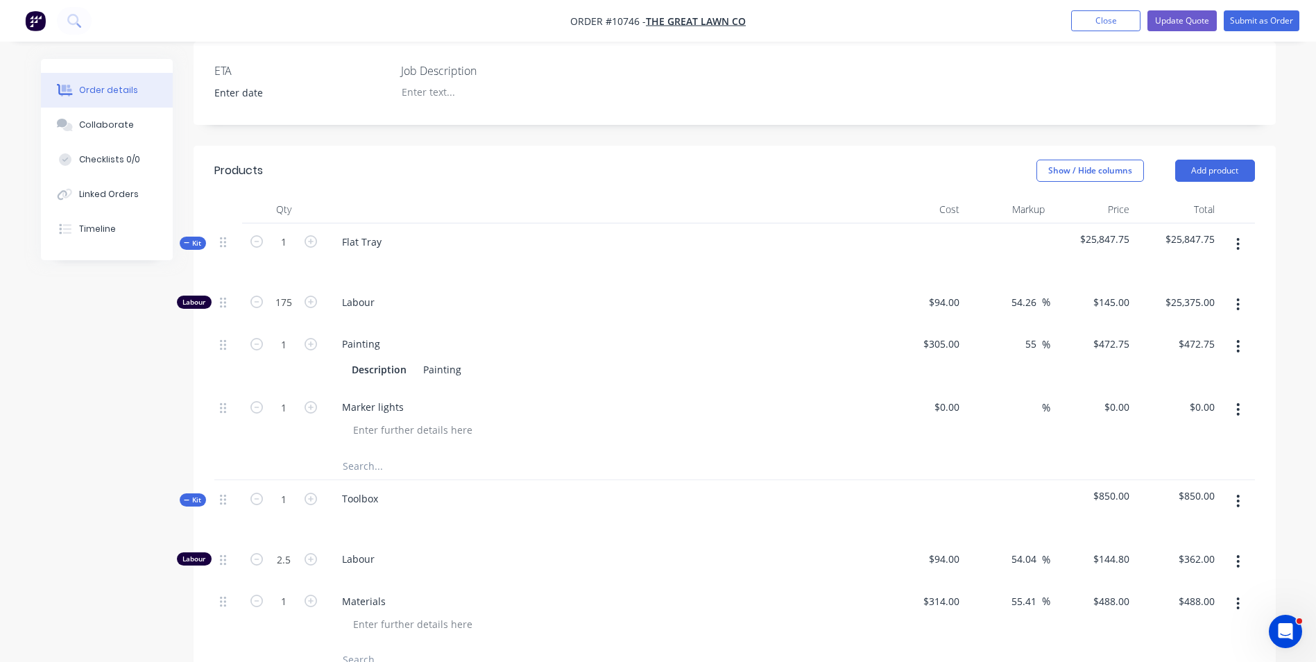
click at [309, 401] on icon "button" at bounding box center [311, 407] width 12 height 12
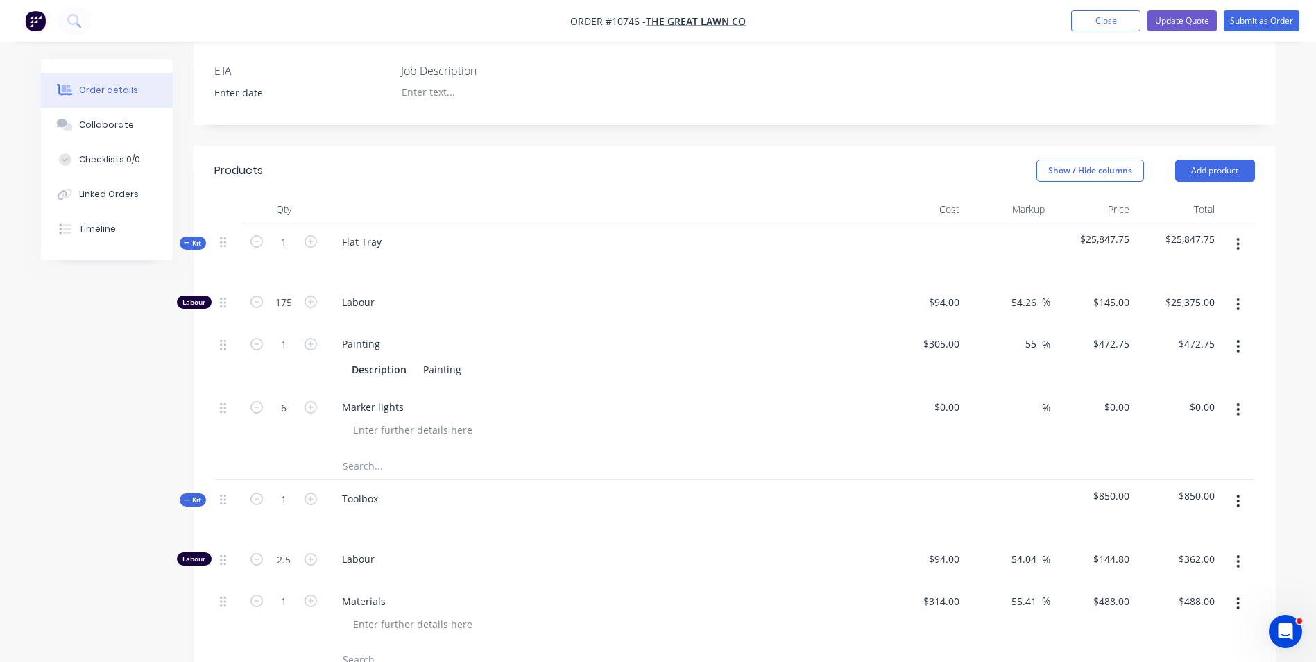
click at [309, 401] on icon "button" at bounding box center [311, 407] width 12 height 12
click at [311, 401] on icon "button" at bounding box center [311, 407] width 12 height 12
type input "8"
click at [952, 397] on input at bounding box center [949, 407] width 32 height 20
type input "$120.00"
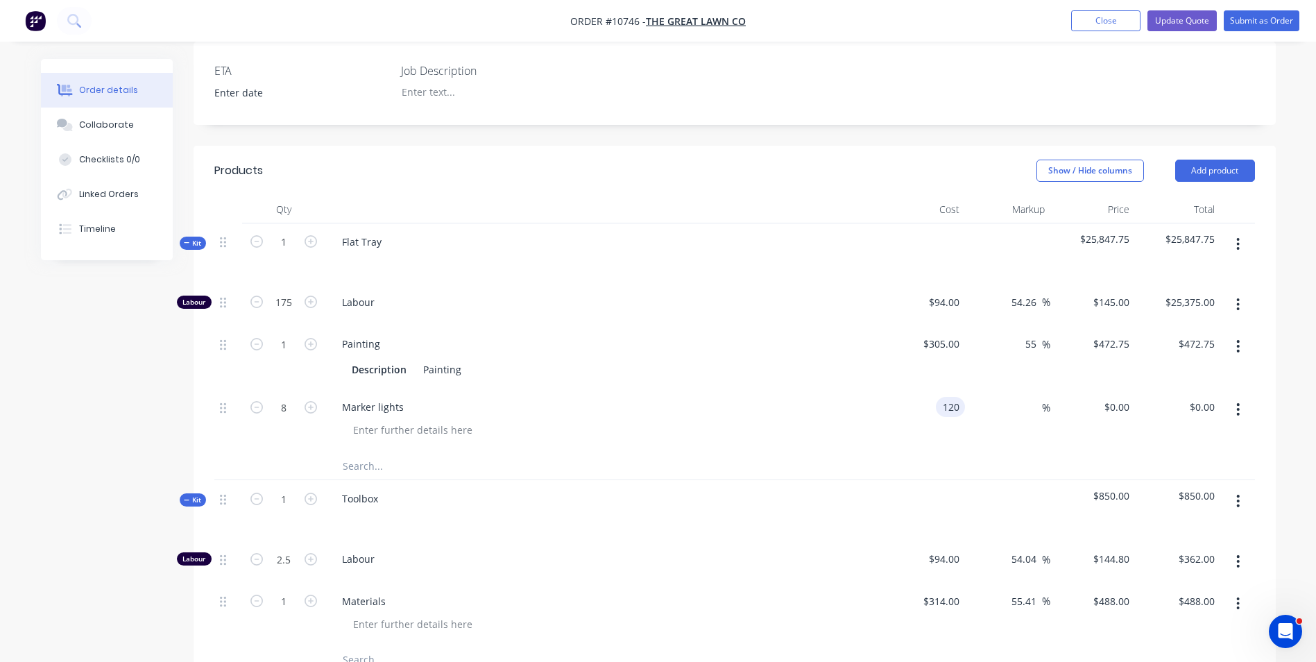
type input "$120.00"
type input "$960.00"
type input "55"
type input "$186.00"
type input "$1,488.00"
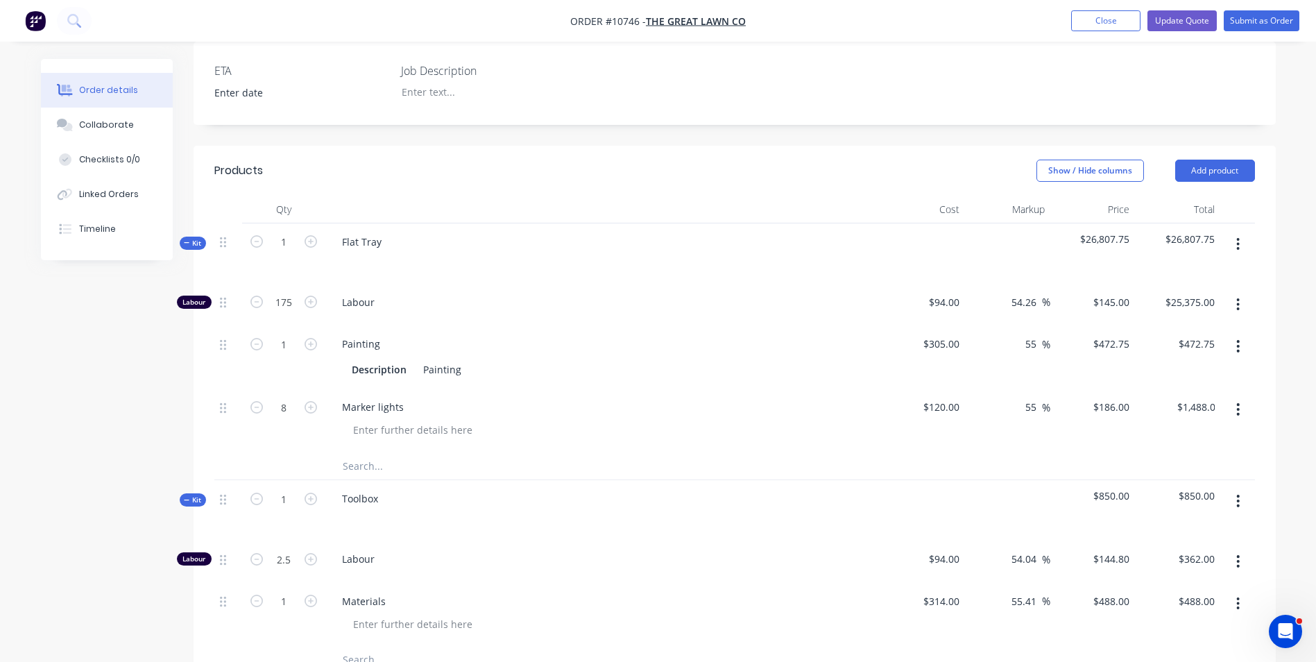
click at [704, 397] on div "Marker lights" at bounding box center [603, 407] width 544 height 20
click at [388, 452] on input "text" at bounding box center [480, 466] width 277 height 28
type input "Winch Tracks"
click at [436, 485] on button "Add Winch Tracks to kit" at bounding box center [539, 501] width 416 height 44
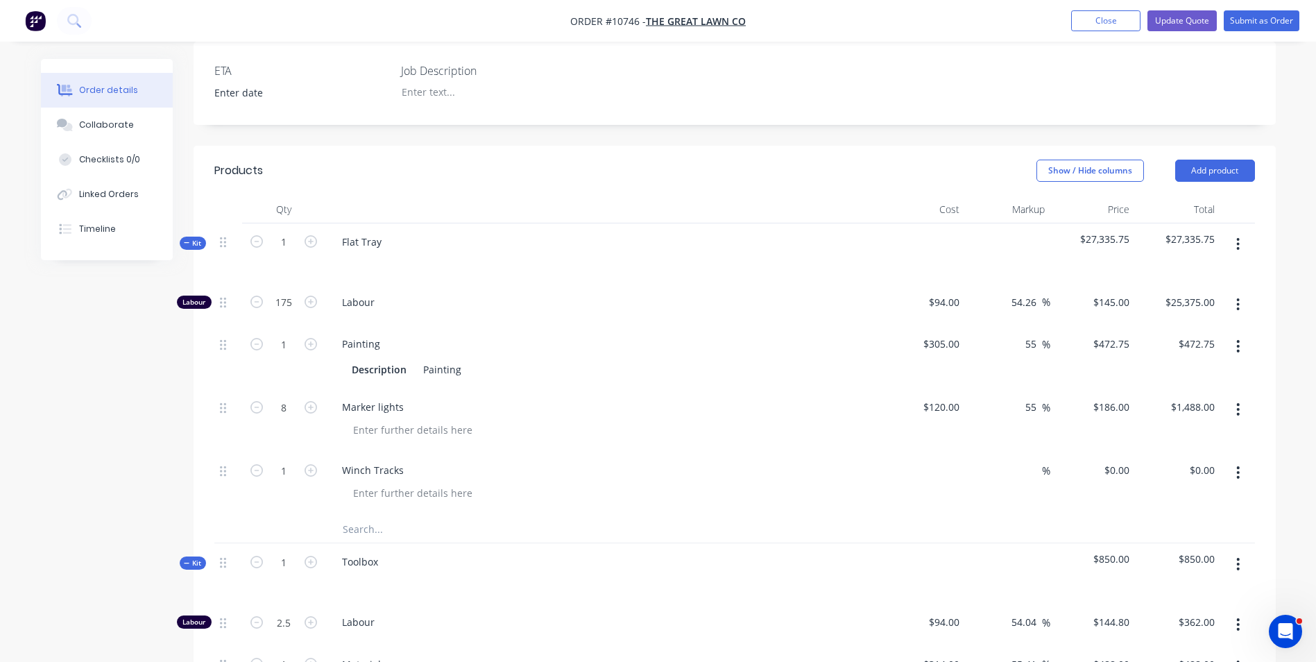
click at [950, 460] on input at bounding box center [949, 470] width 32 height 20
type input "$40.00"
click at [311, 464] on icon "button" at bounding box center [311, 470] width 12 height 12
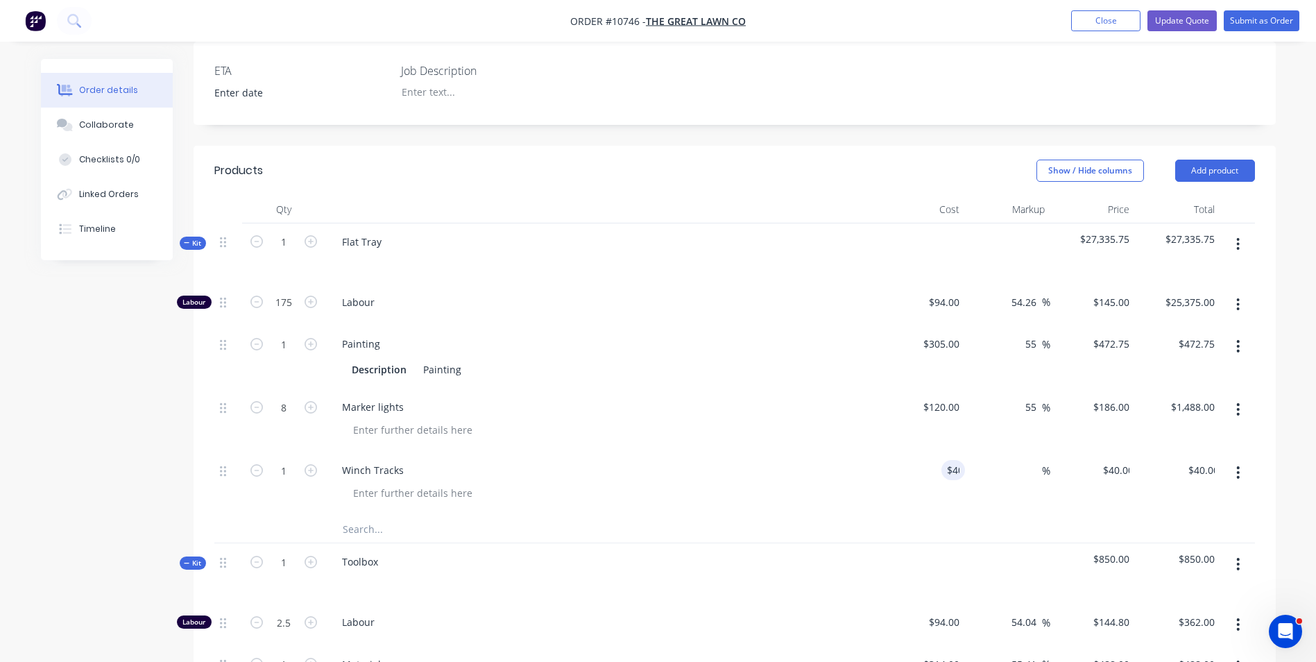
type input "2"
type input "$80.00"
click at [311, 464] on icon "button" at bounding box center [311, 470] width 12 height 12
type input "3"
type input "$120.00"
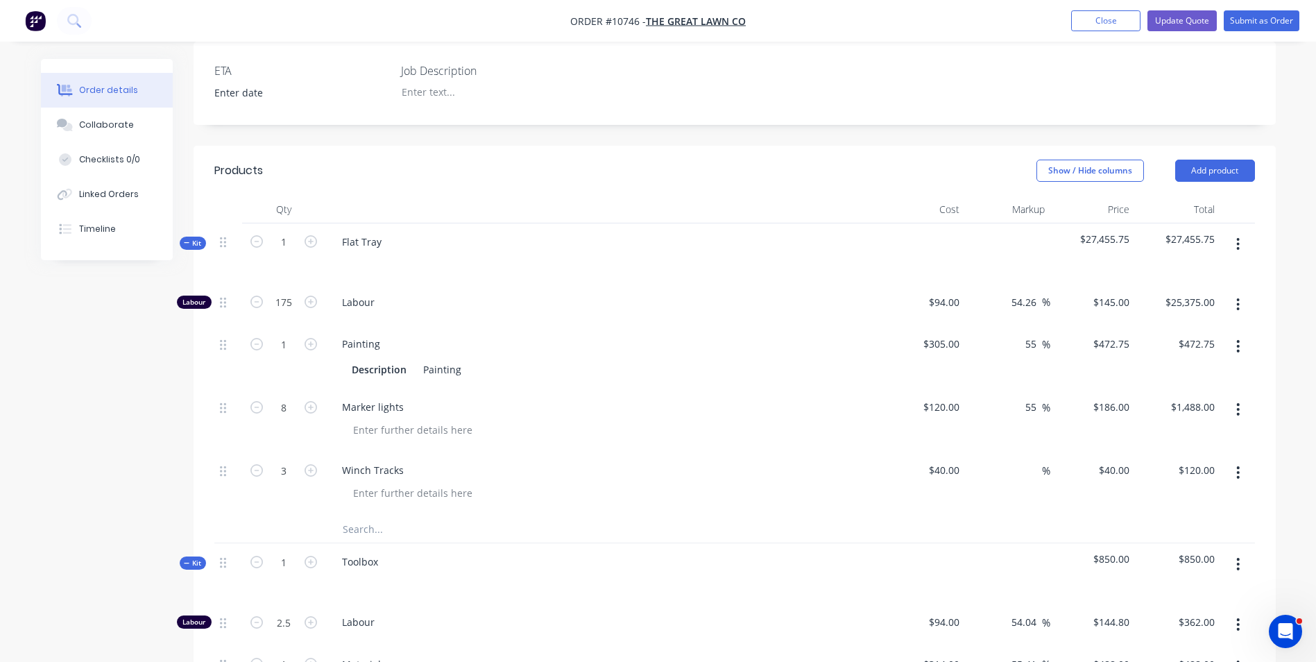
click at [311, 464] on icon "button" at bounding box center [311, 470] width 12 height 12
type input "4"
type input "$160.00"
click at [260, 464] on icon "button" at bounding box center [256, 470] width 12 height 12
type input "3"
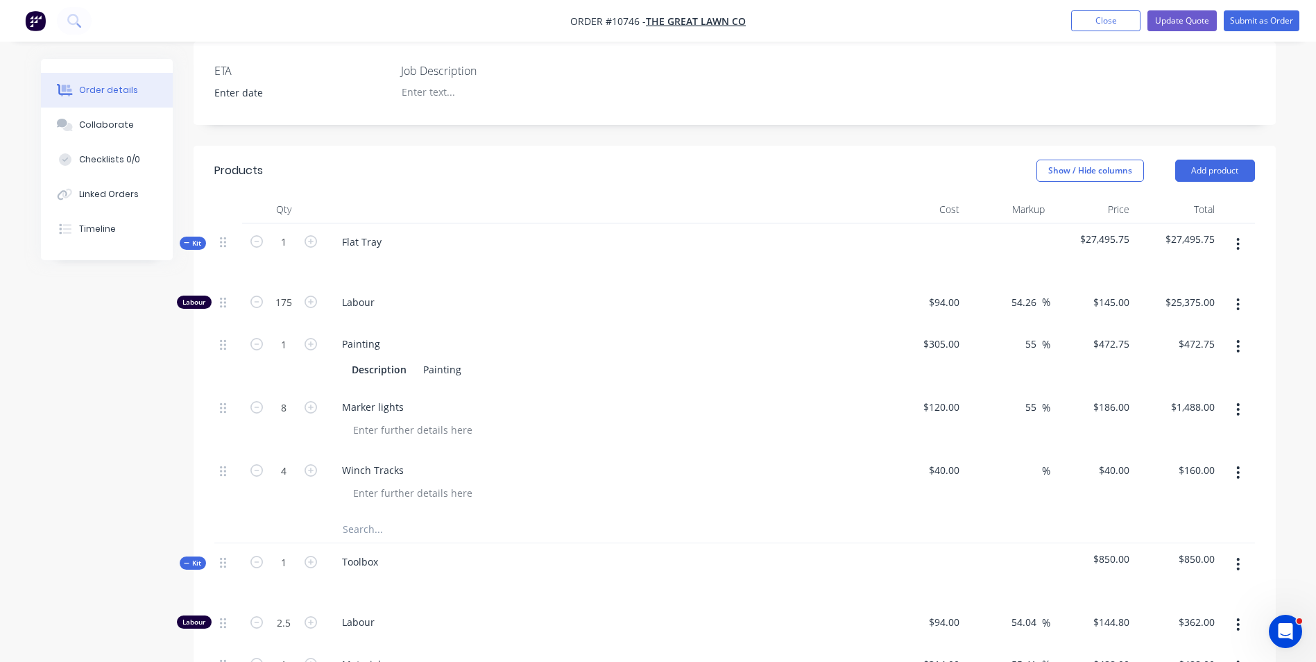
type input "$120.00"
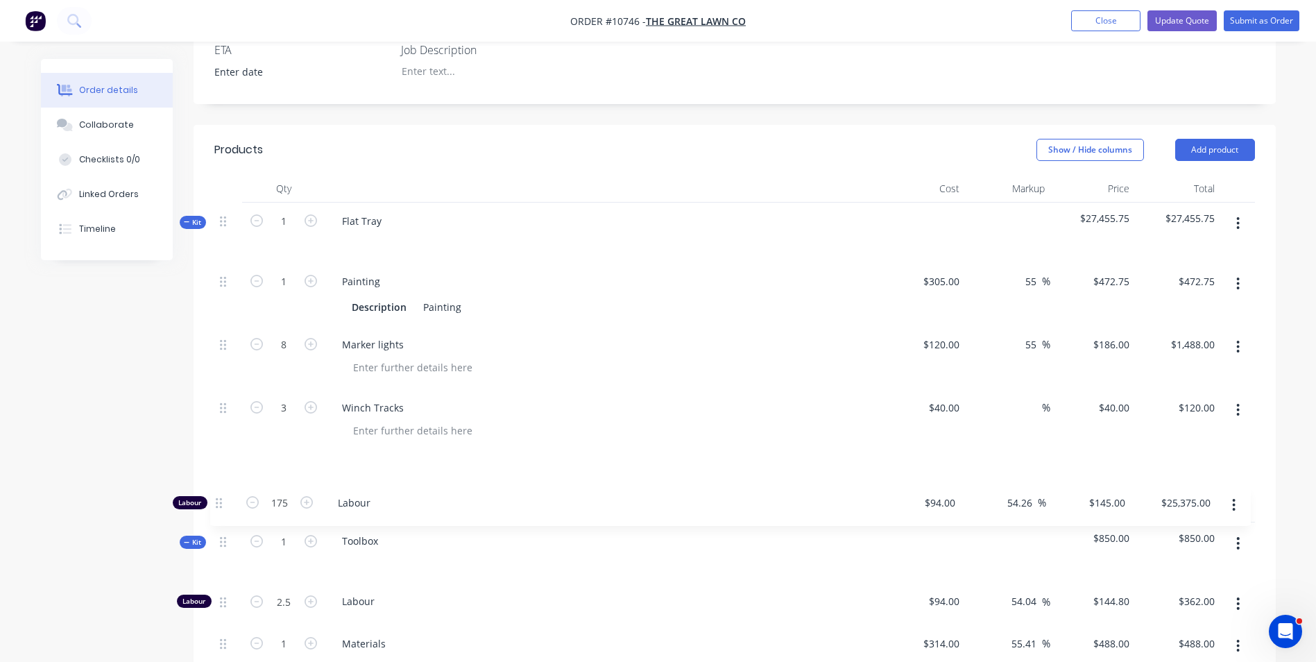
scroll to position [370, 0]
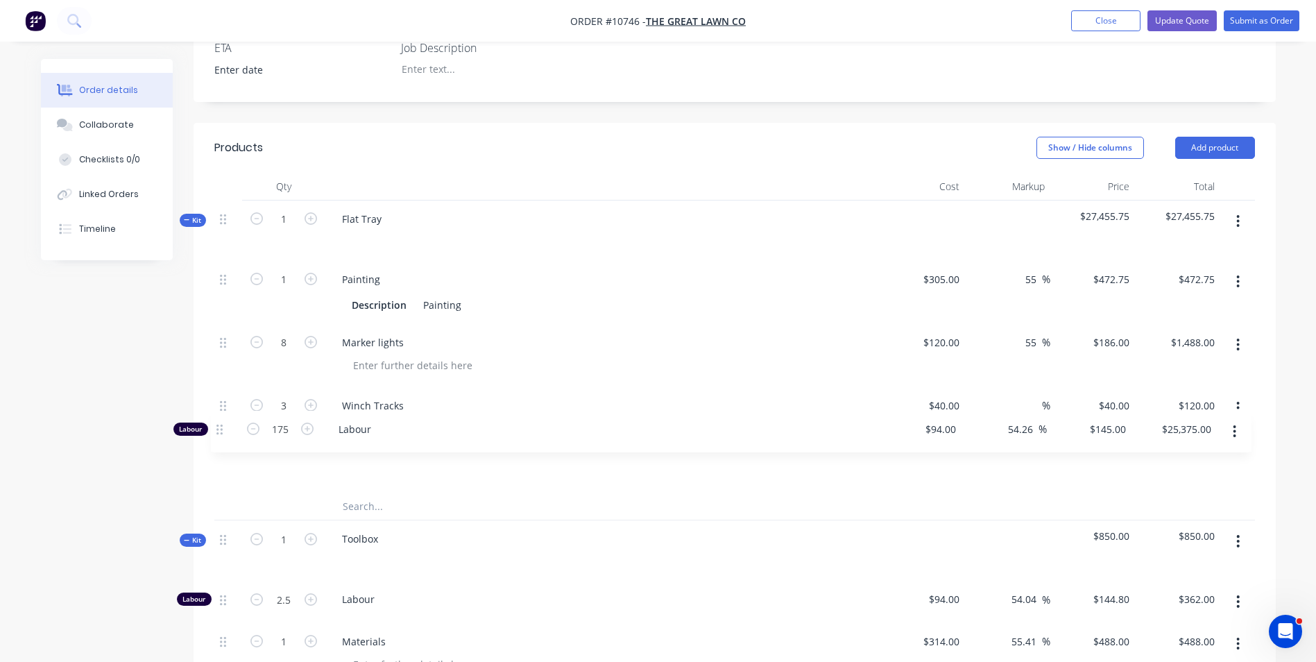
drag, startPoint x: 223, startPoint y: 288, endPoint x: 219, endPoint y: 443, distance: 155.4
click at [219, 439] on div "Labour 175 Labour $94.00 $94.00 54.26 54.26 % $145.00 $145.00 $25,375.00 $25,37…" at bounding box center [734, 377] width 1041 height 232
click at [358, 493] on input "text" at bounding box center [480, 506] width 277 height 28
paste input "200 x 75 PF CHANNEL 9M"
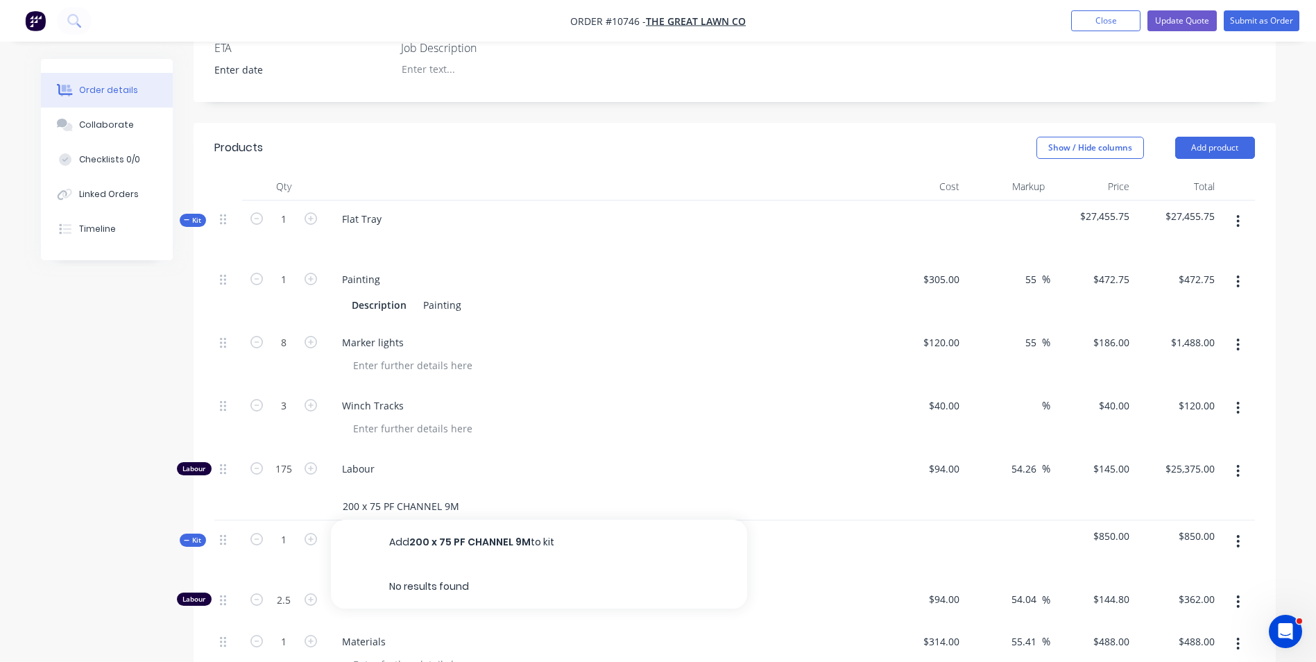
type input "200 x 75 PF CHANNEL 9M"
click at [429, 527] on button "Add 200 x 75 PF CHANNEL 9M to kit" at bounding box center [539, 542] width 416 height 44
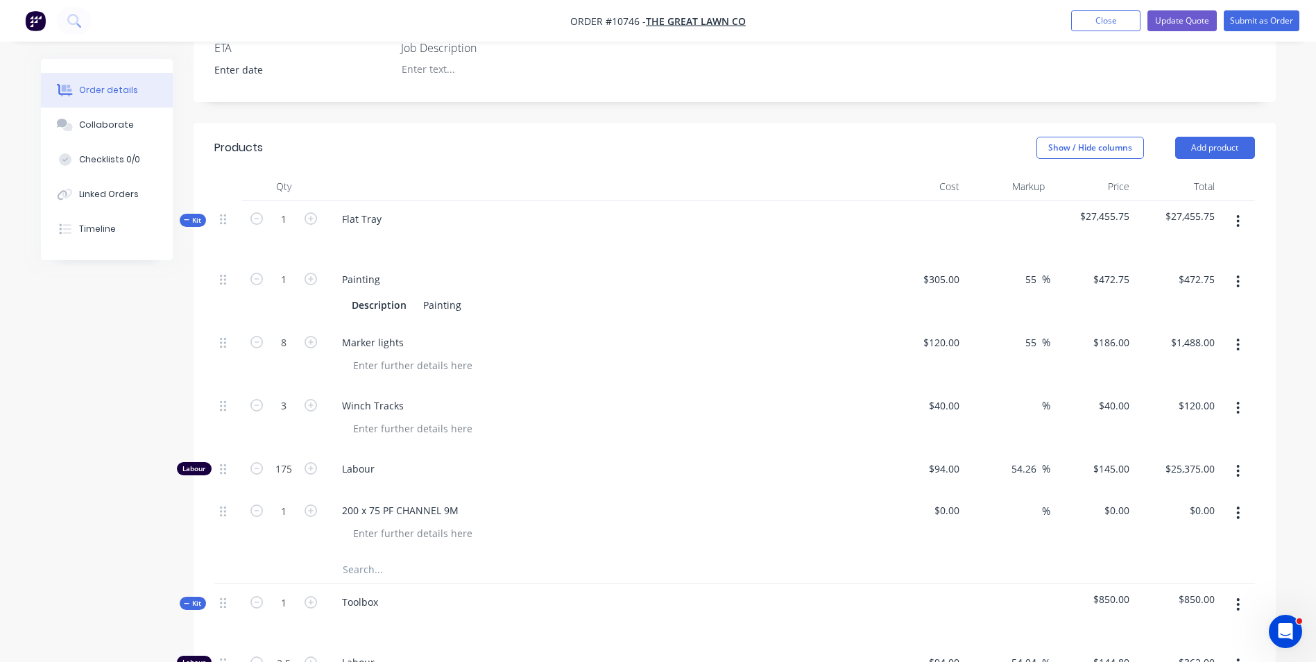
click at [370, 555] on input "text" at bounding box center [480, 569] width 277 height 28
paste input "200 x 75 PF CHANNEL 9M"
type input "200 x 75 PF CHANNEL 9M"
click at [406, 586] on button "Add 200 x 75 PF CHANNEL 9M to kit" at bounding box center [539, 605] width 416 height 44
click at [352, 618] on input "text" at bounding box center [480, 632] width 277 height 28
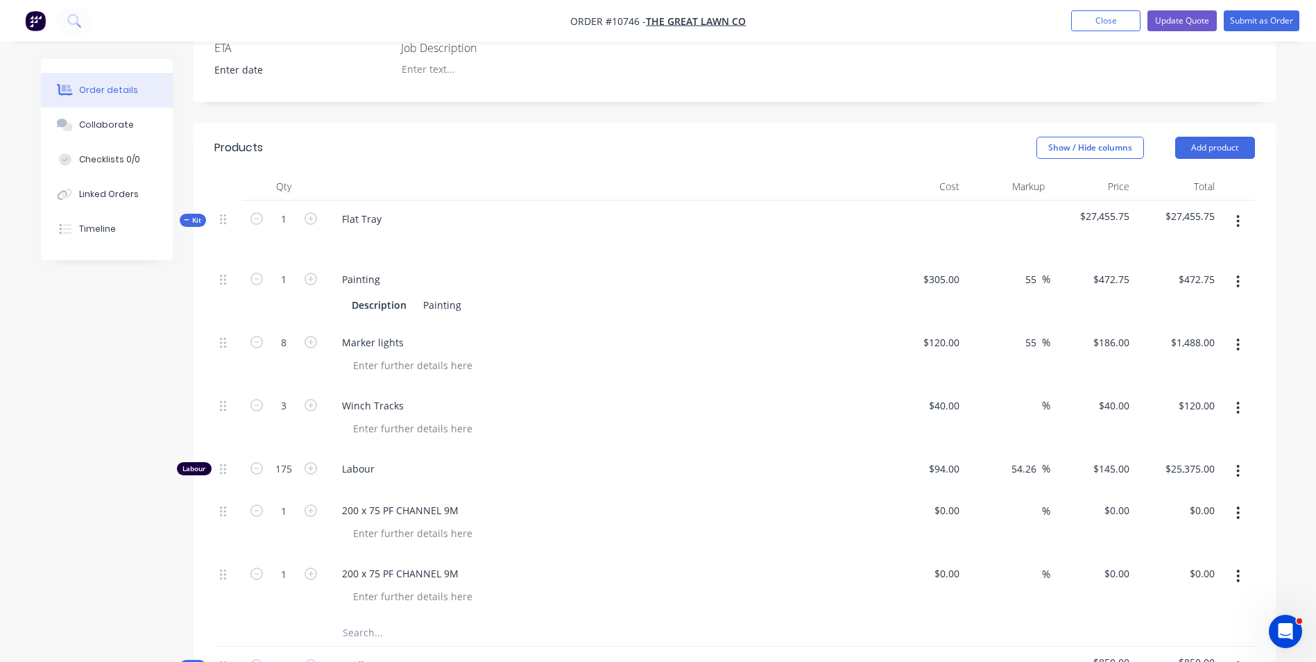
paste input "200 x 75 PF CHANNEL 9M"
type input "200 x 75 PF CHANNEL 9M"
click at [492, 649] on button "Add 200 x 75 PF CHANNEL 9M to kit" at bounding box center [539, 668] width 416 height 44
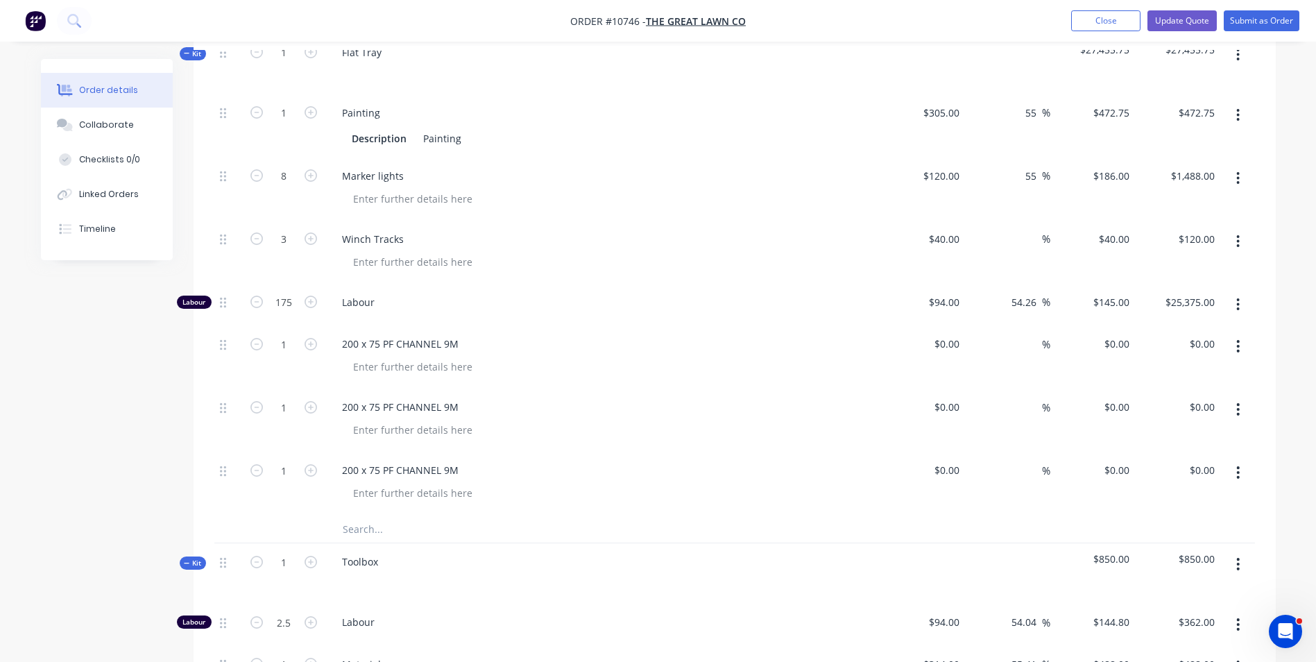
scroll to position [578, 0]
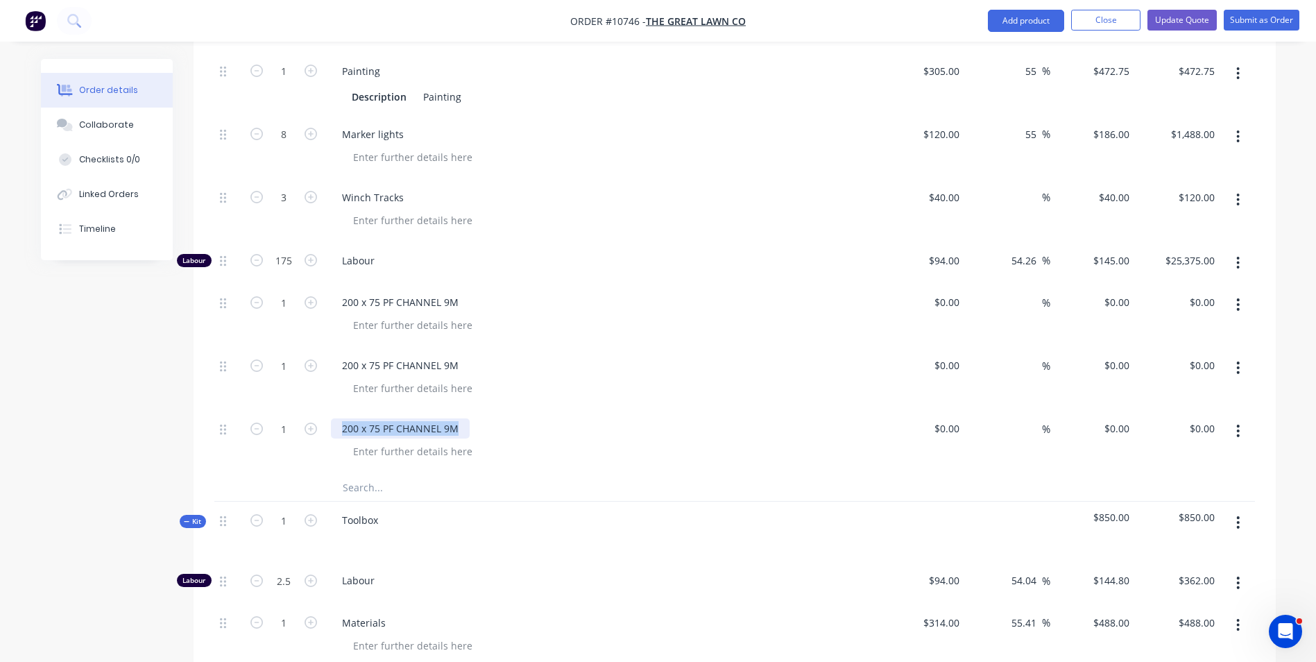
drag, startPoint x: 461, startPoint y: 411, endPoint x: 324, endPoint y: 425, distance: 138.0
click at [324, 425] on div "1 200 x 75 PF CHANNEL 9M $0.00 $0.00 % $0.00 $0.00 $0.00 $0.00" at bounding box center [734, 441] width 1041 height 63
paste div
click at [378, 473] on input "text" at bounding box center [480, 487] width 277 height 28
click at [357, 473] on input "text" at bounding box center [480, 487] width 277 height 28
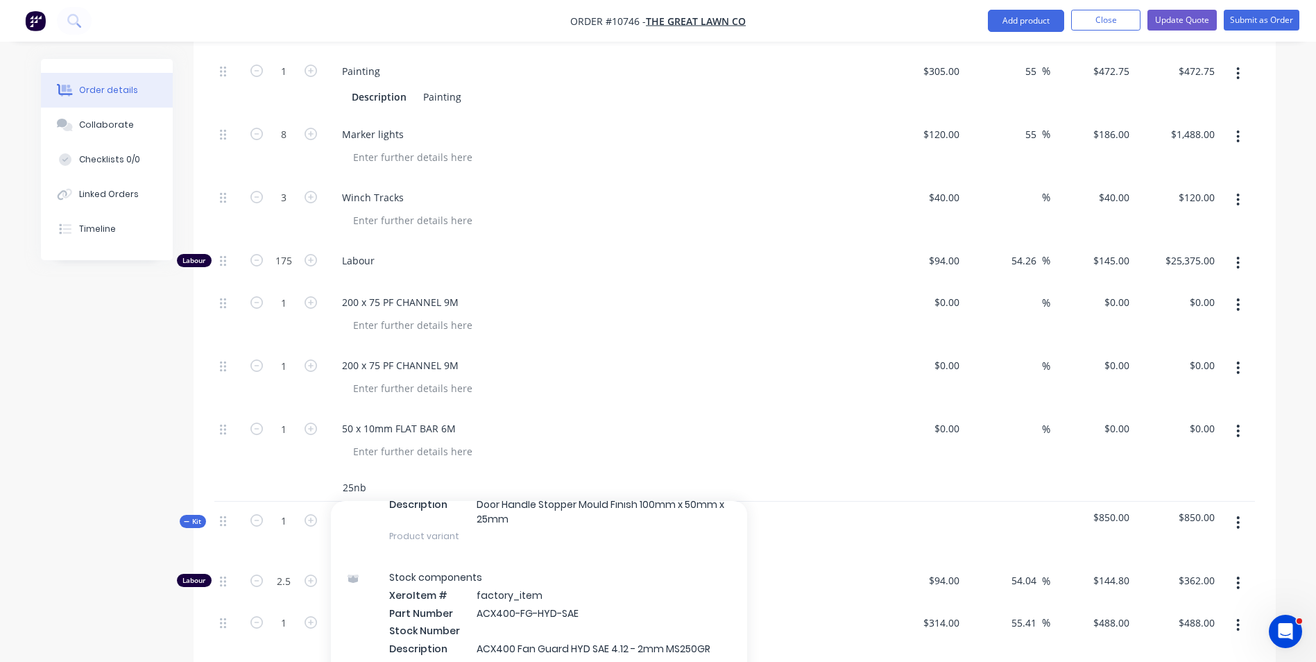
scroll to position [510, 0]
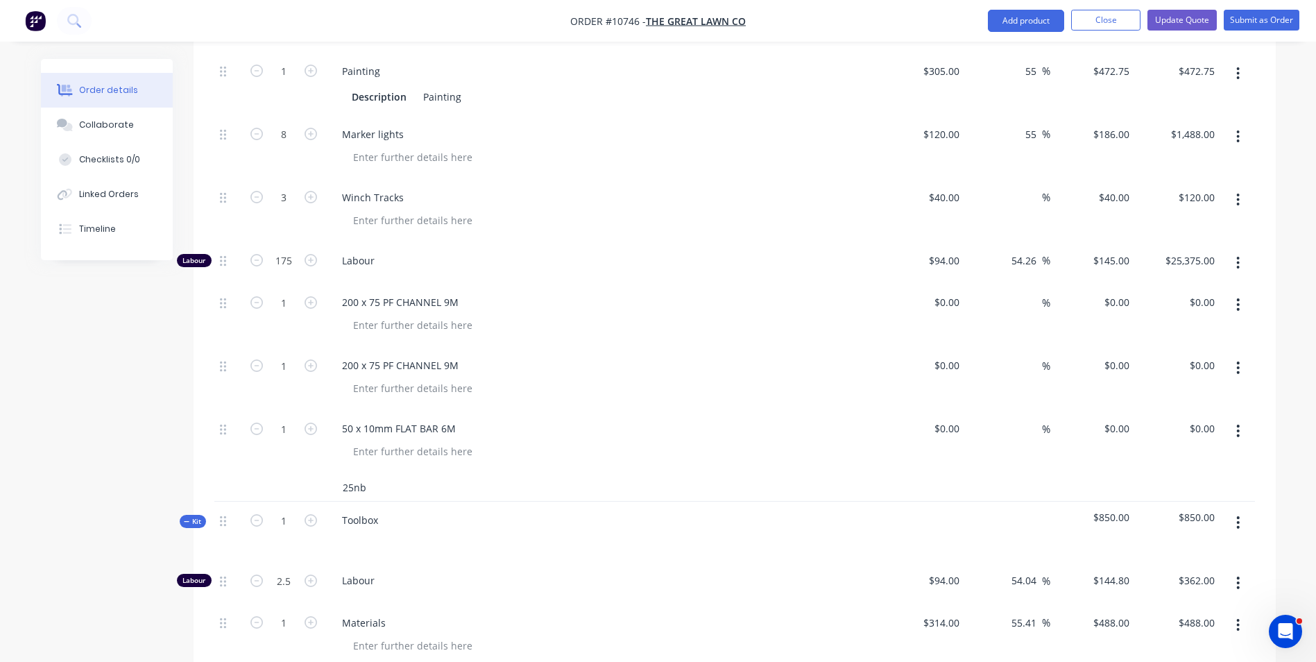
drag, startPoint x: 375, startPoint y: 474, endPoint x: 353, endPoint y: 470, distance: 21.8
click at [353, 473] on input "25nb" at bounding box center [480, 487] width 277 height 28
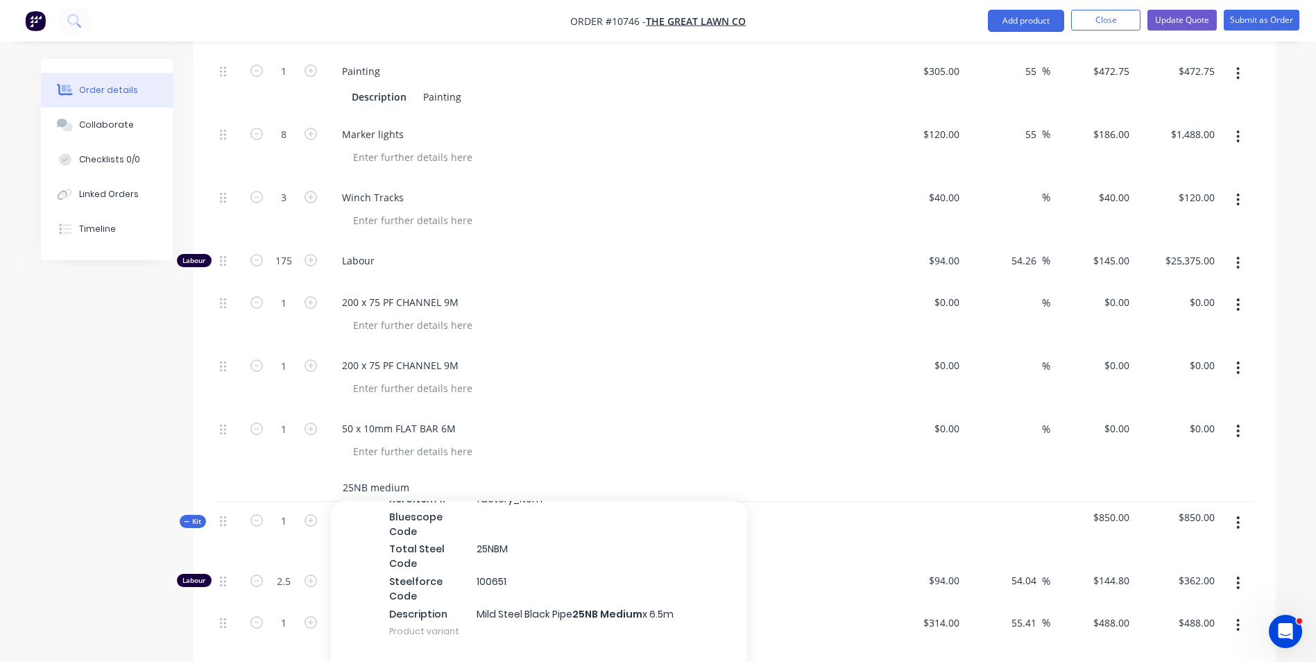
scroll to position [277, 0]
type input "25NB medium"
click at [447, 575] on div "MS Pipe Xero Item # factory_item Bluescope Code Total Steel Code 25NBM Steelfor…" at bounding box center [539, 554] width 416 height 191
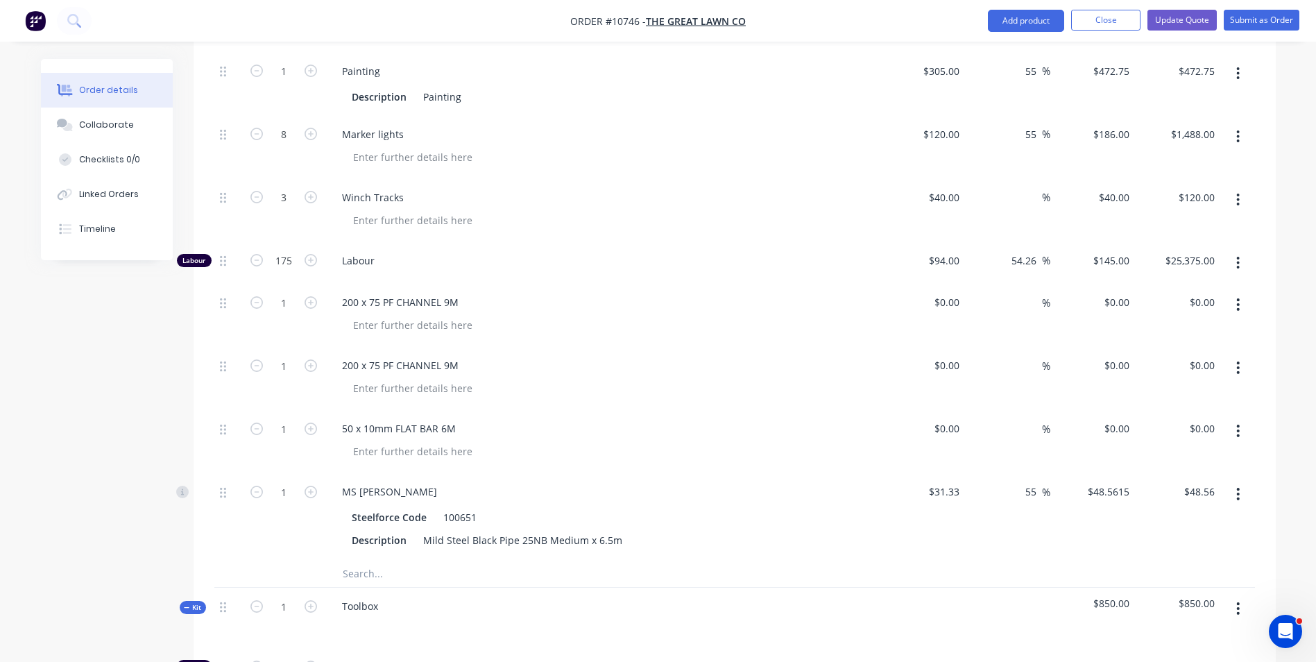
click at [359, 559] on input "text" at bounding box center [480, 573] width 277 height 28
paste input "75 x 50 x 5.0 x 8M PTD"
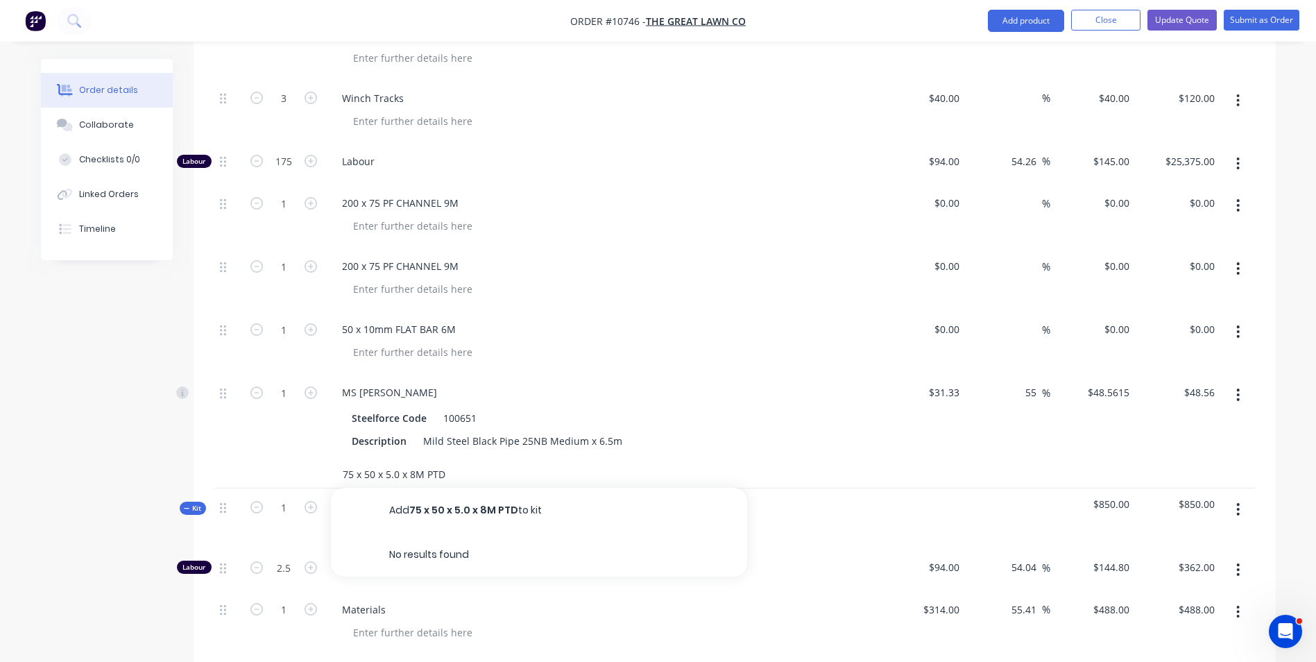
scroll to position [717, 0]
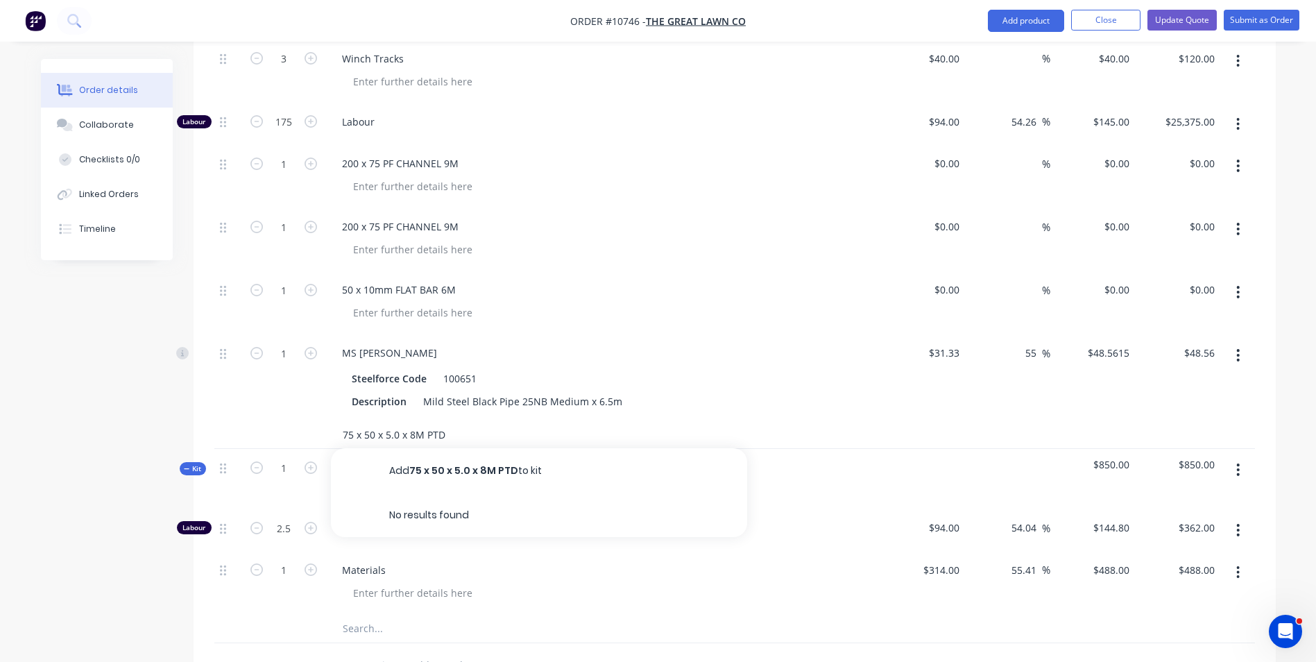
type input "75 x 50 x 5.0 x 8M PTD"
click at [448, 452] on button "Add 75 x 50 x 5.0 x 8M PTD to kit" at bounding box center [539, 470] width 416 height 44
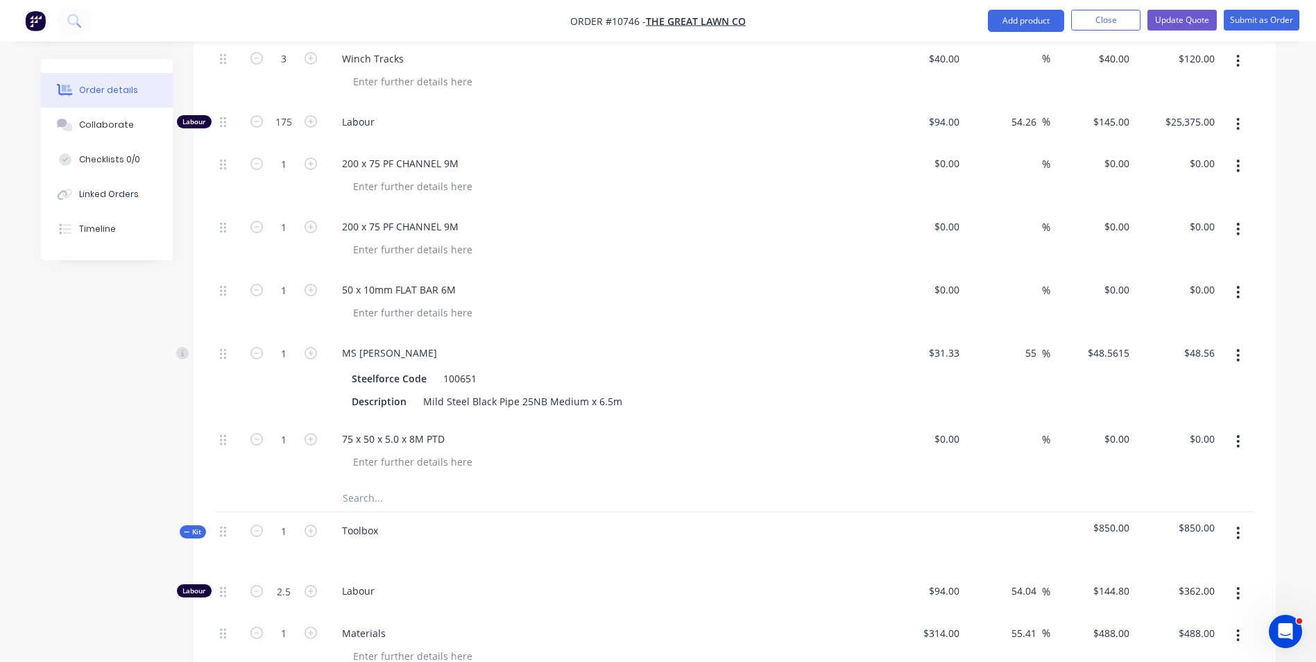
click at [349, 486] on input "text" at bounding box center [480, 497] width 277 height 28
paste input "0 x 50 x 3.0 x 8M PTD -- BL"
click at [343, 484] on input "0 x 50 x 3.0 x 8M PTD -- BL" at bounding box center [480, 497] width 277 height 28
type input "50 x 50 x 3.0 x 8M PTD -- BL"
click at [413, 522] on button "Add 50 x 50 x 3.0 x 8M PTD -- BL to kit" at bounding box center [539, 533] width 416 height 44
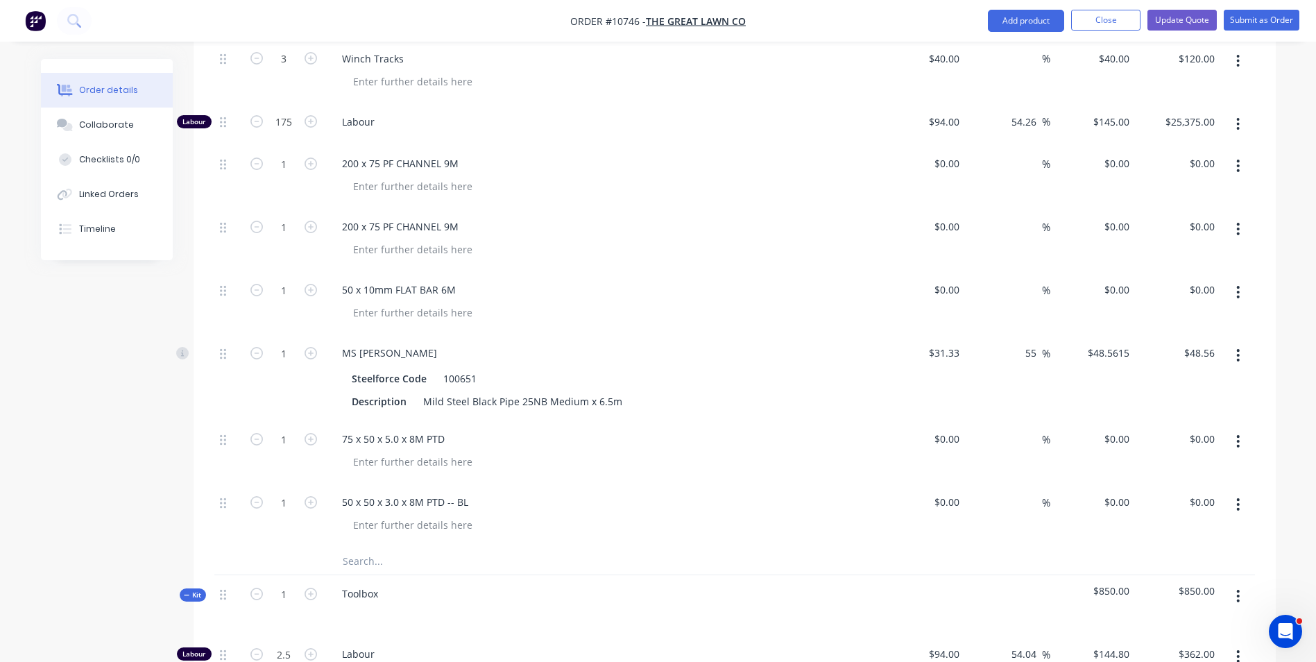
click at [359, 547] on input "text" at bounding box center [480, 561] width 277 height 28
click at [379, 547] on input "text" at bounding box center [480, 561] width 277 height 28
paste input "5mm X 1200X2400 FLOORPLATE"
type input "5mm X 1200X2400 FLOORPLATE"
click at [429, 583] on button "Add 5mm X 1200X2400 FLOORPLATE to kit" at bounding box center [539, 596] width 416 height 44
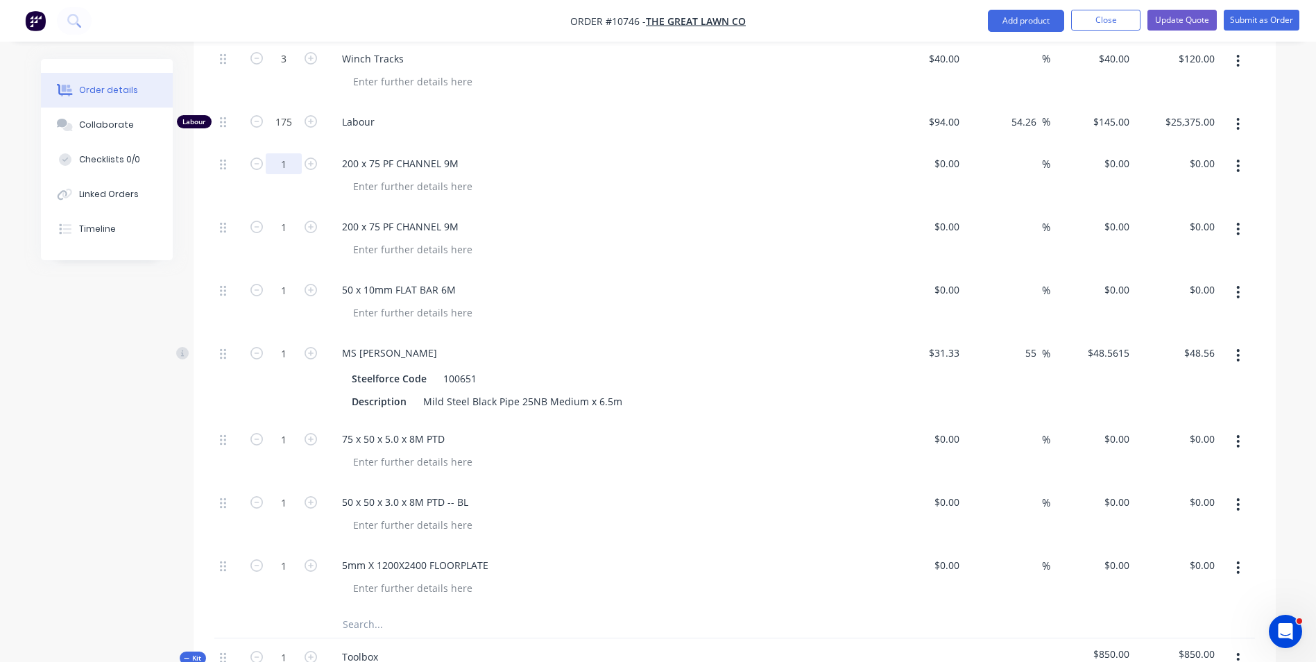
click at [1231, 154] on button "button" at bounding box center [1238, 165] width 33 height 25
click at [1182, 275] on div "Delete" at bounding box center [1189, 285] width 107 height 20
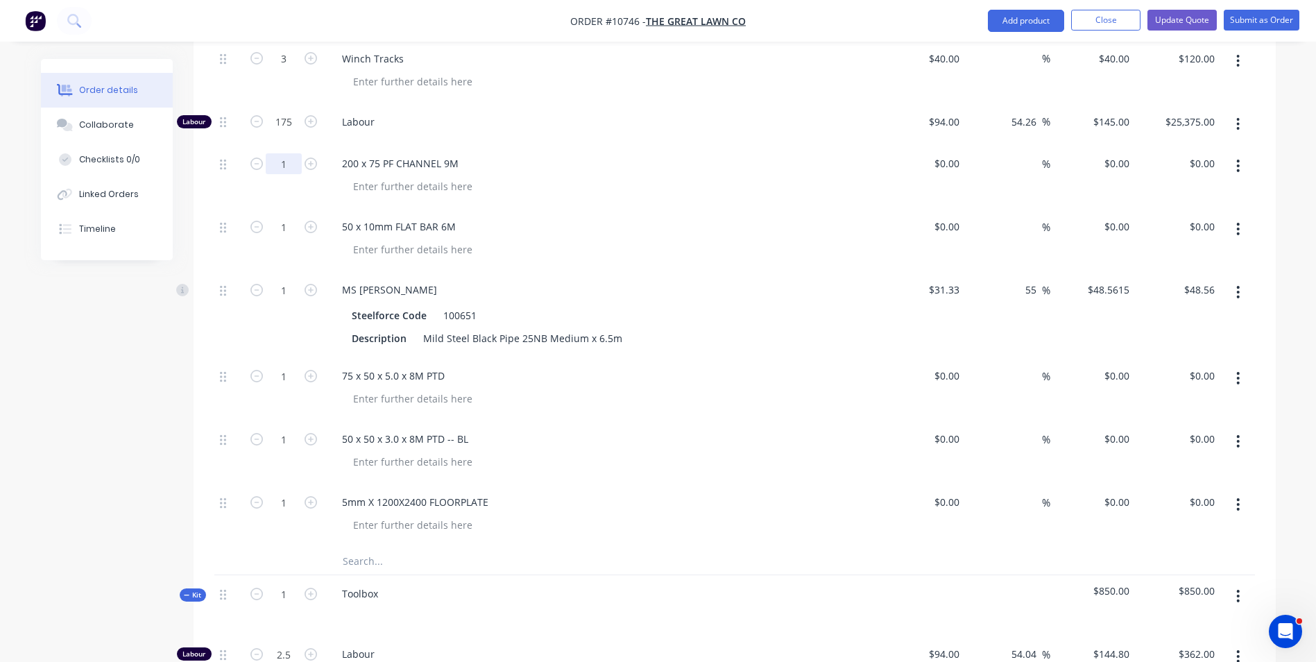
type input "2"
click at [940, 151] on div at bounding box center [922, 176] width 85 height 63
type input "$381.29"
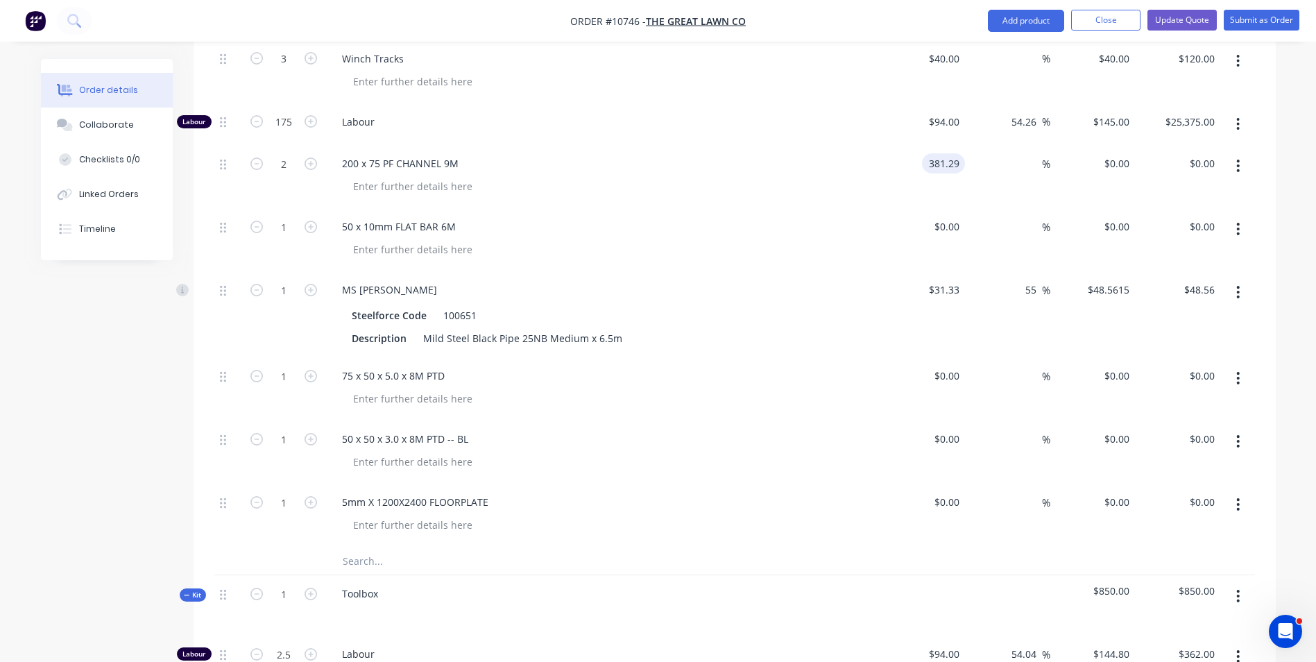
type input "$762.58"
click at [947, 216] on div at bounding box center [954, 226] width 22 height 20
type input "$138.69"
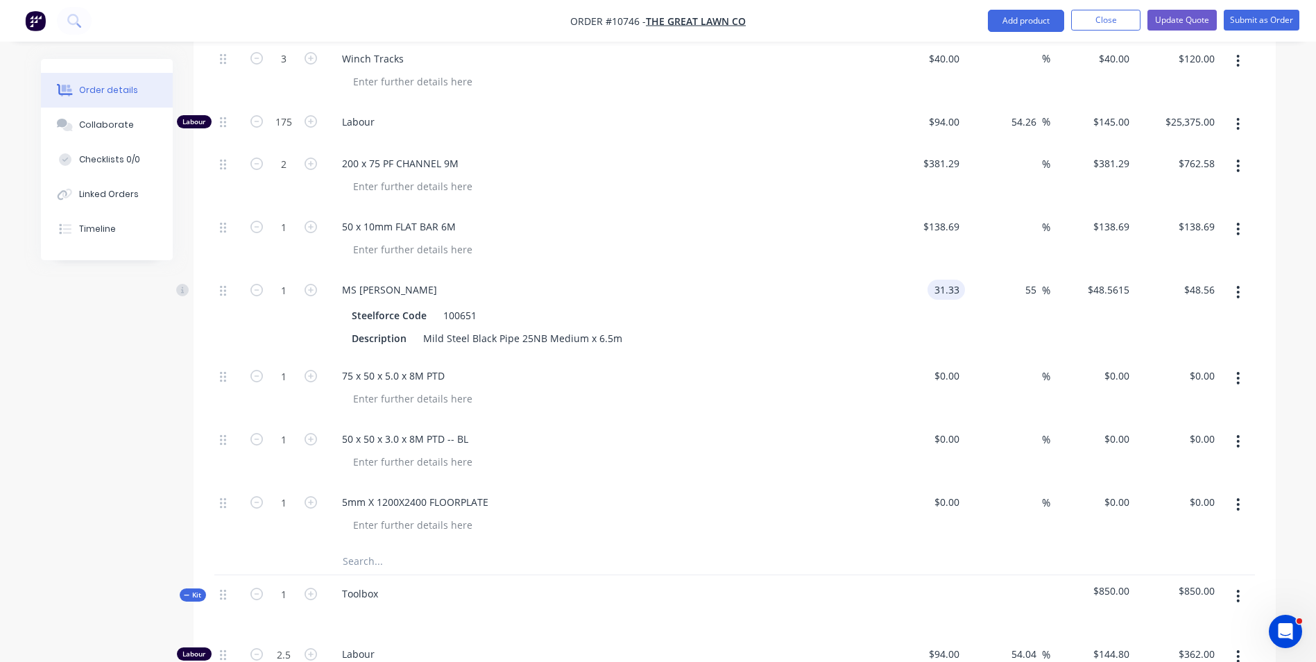
click at [930, 280] on div "31.33 31.33" at bounding box center [945, 290] width 37 height 20
type input "$38.91"
type input "$60.3105"
type input "$60.31"
click at [942, 360] on div at bounding box center [922, 388] width 85 height 63
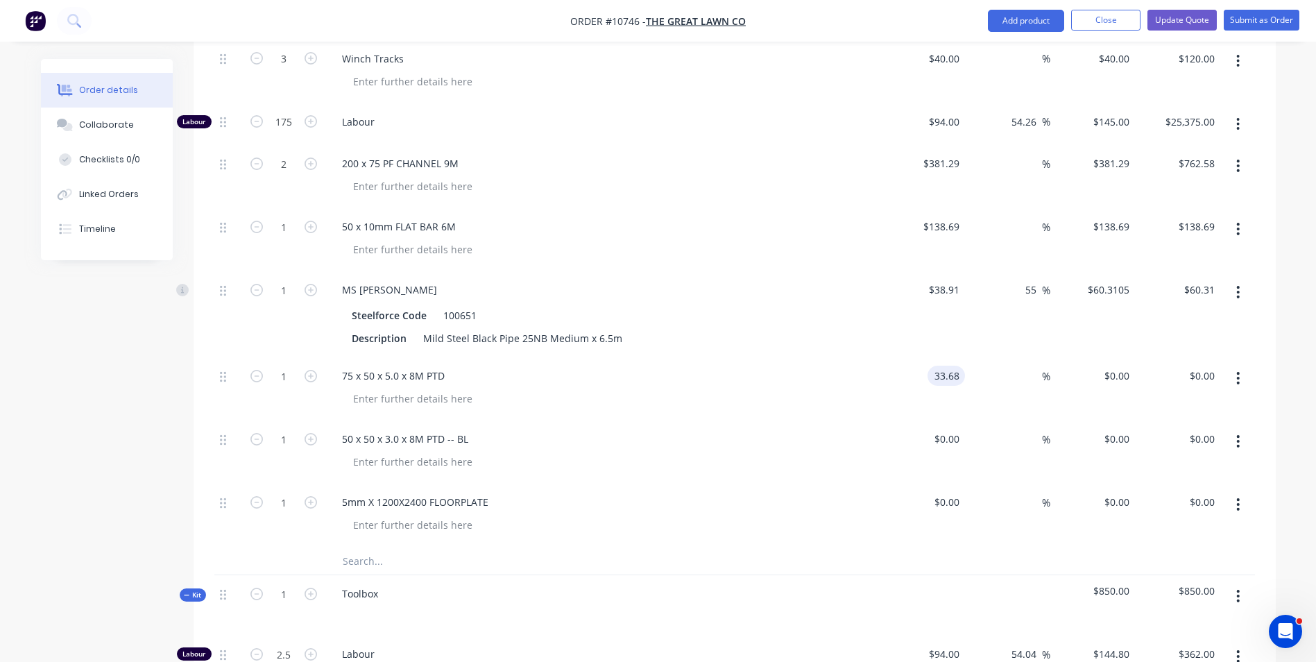
type input "$33.68"
click at [941, 420] on div at bounding box center [922, 451] width 85 height 63
type input "$123.58"
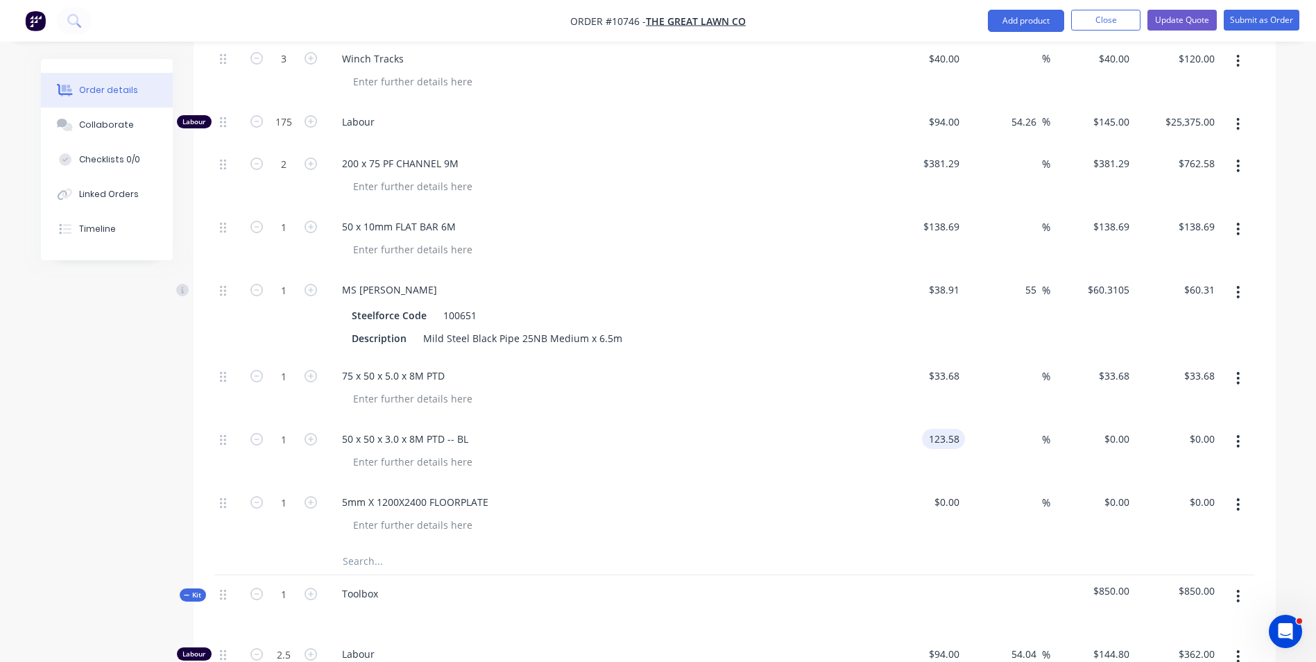
type input "$123.58"
click at [939, 484] on div at bounding box center [922, 514] width 85 height 63
drag, startPoint x: 960, startPoint y: 488, endPoint x: 934, endPoint y: 490, distance: 26.4
click at [934, 492] on div "62.9 62.9" at bounding box center [949, 502] width 32 height 20
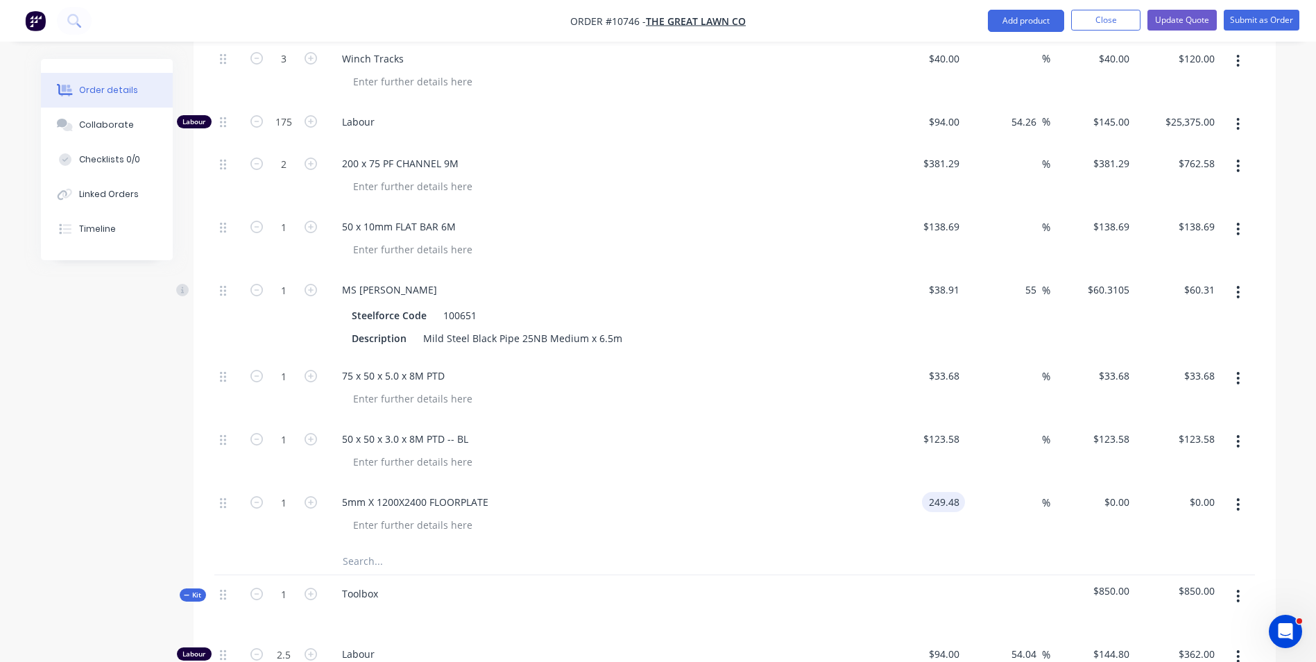
type input "249.48"
type input "123.58"
type input "$249.48"
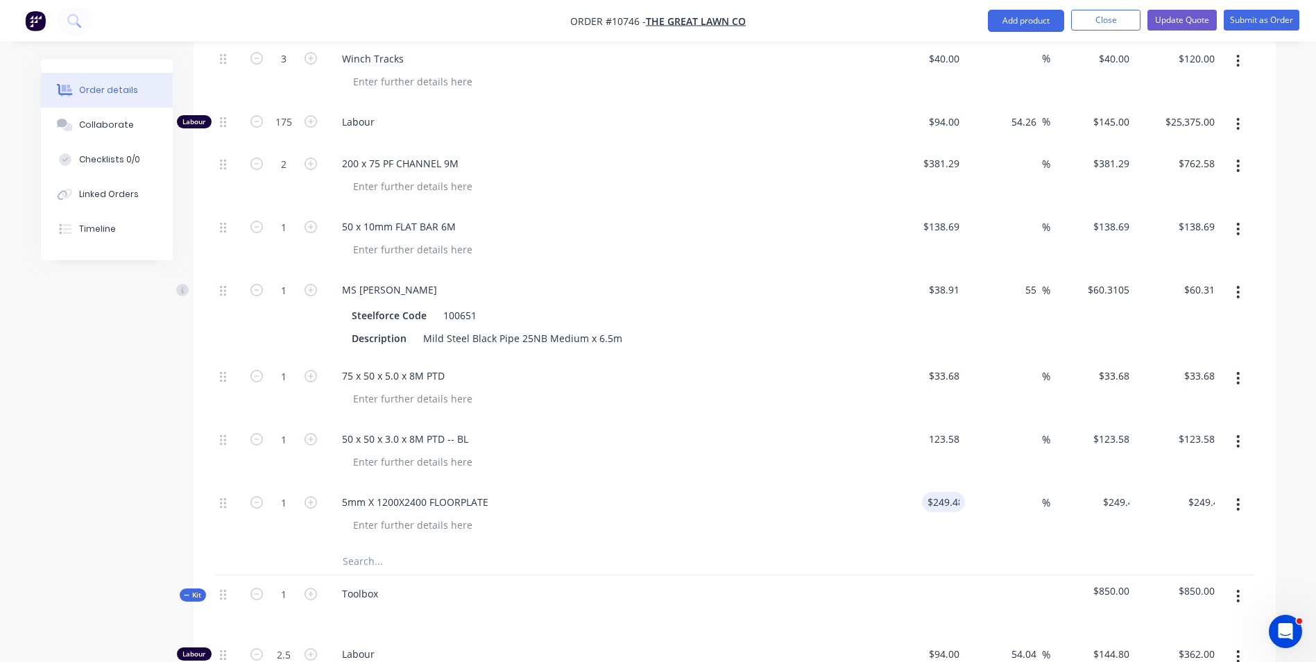
click at [936, 429] on input "123.58" at bounding box center [943, 439] width 43 height 20
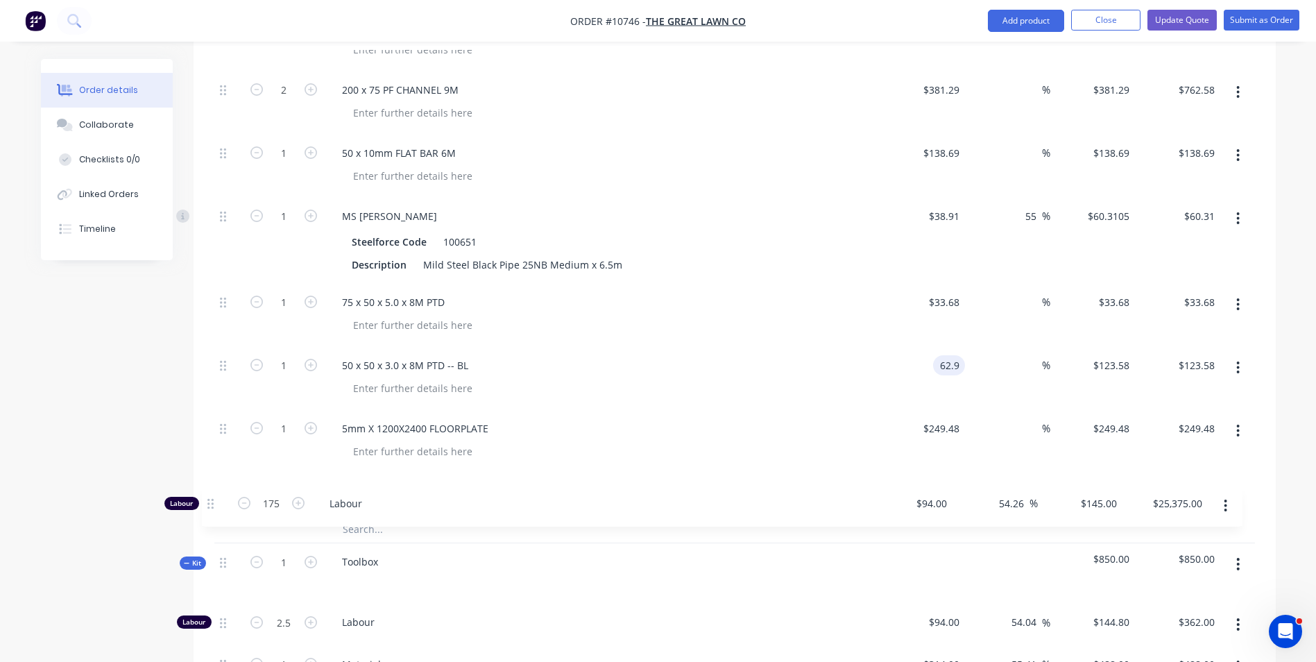
scroll to position [758, 0]
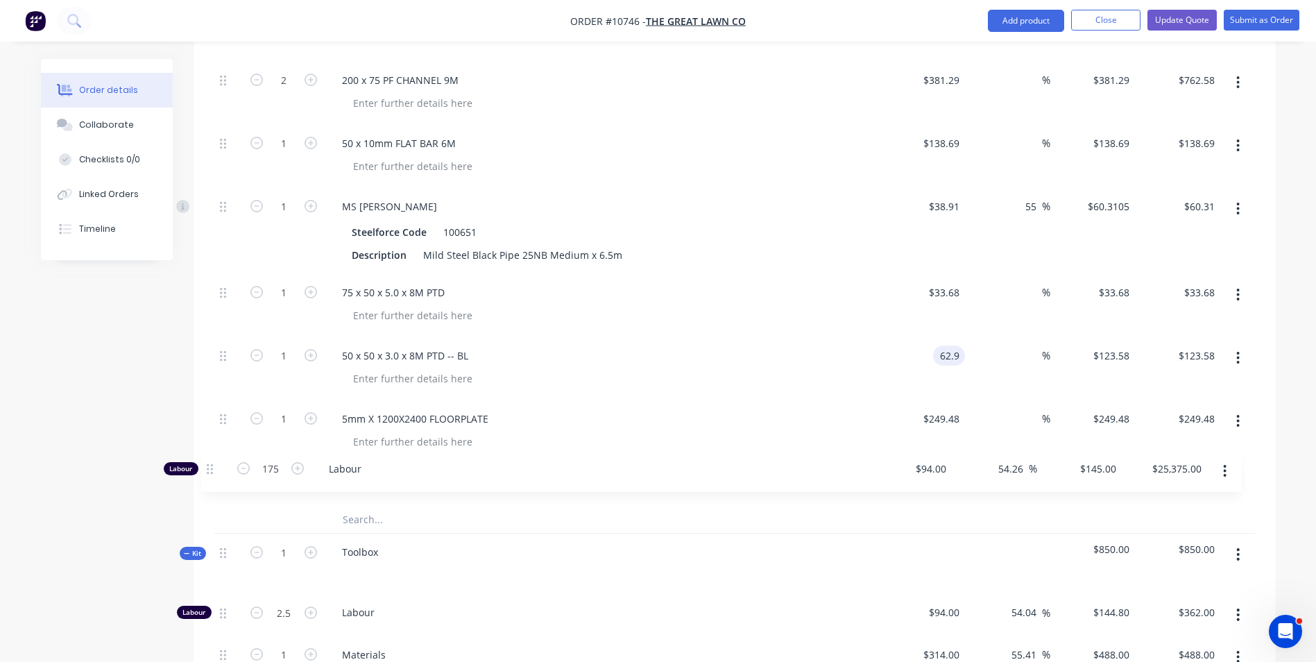
drag, startPoint x: 221, startPoint y: 105, endPoint x: 206, endPoint y: 470, distance: 365.9
click at [206, 470] on div "Qty Cost Markup Price Total Kit 1 Flat Tray $28,824.07 $28,824.07 1 Painting De…" at bounding box center [735, 278] width 1082 height 988
type input "$62.90"
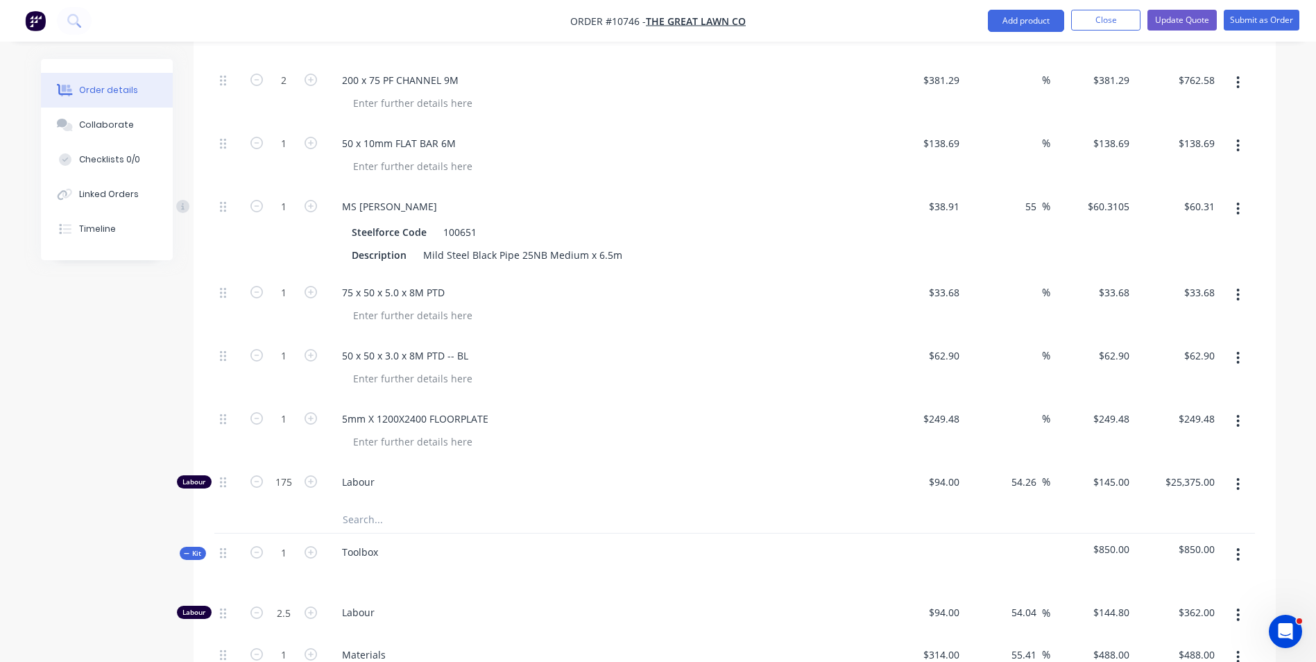
click at [358, 505] on input "text" at bounding box center [480, 519] width 277 height 28
type input "freight in cost"
click at [512, 543] on button "Add freight in cost to kit" at bounding box center [539, 555] width 416 height 44
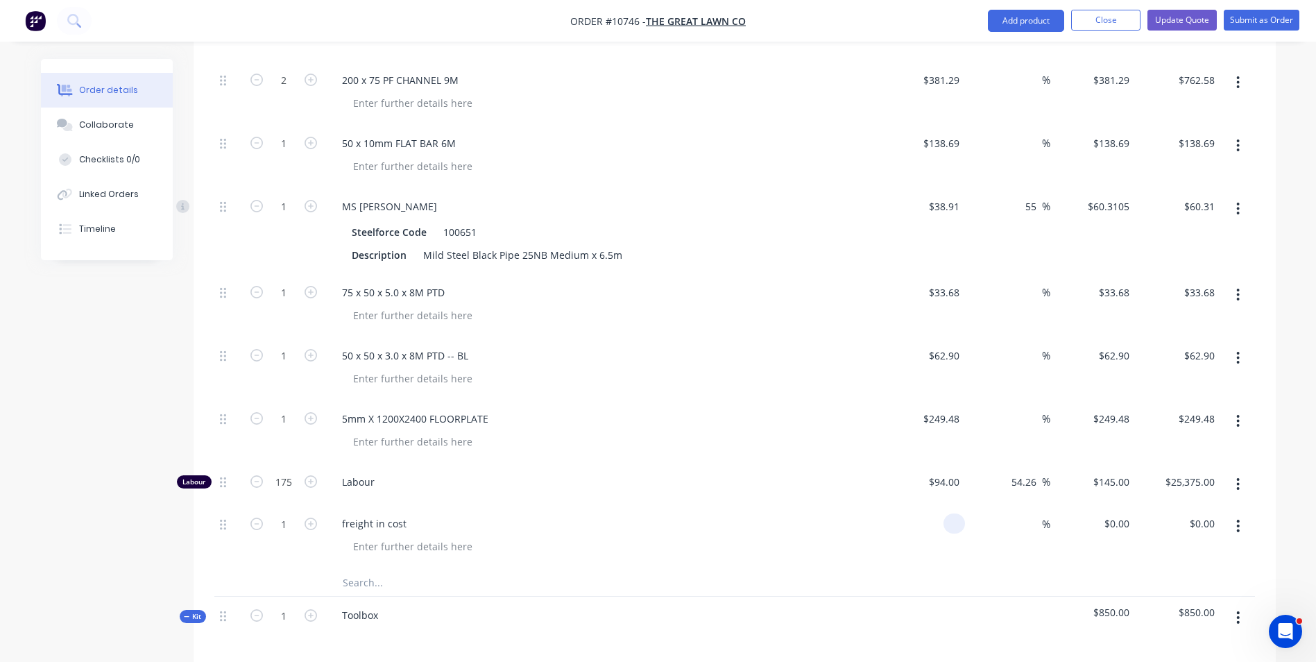
click at [945, 513] on div at bounding box center [954, 523] width 22 height 20
type input "6"
type input "$50.00"
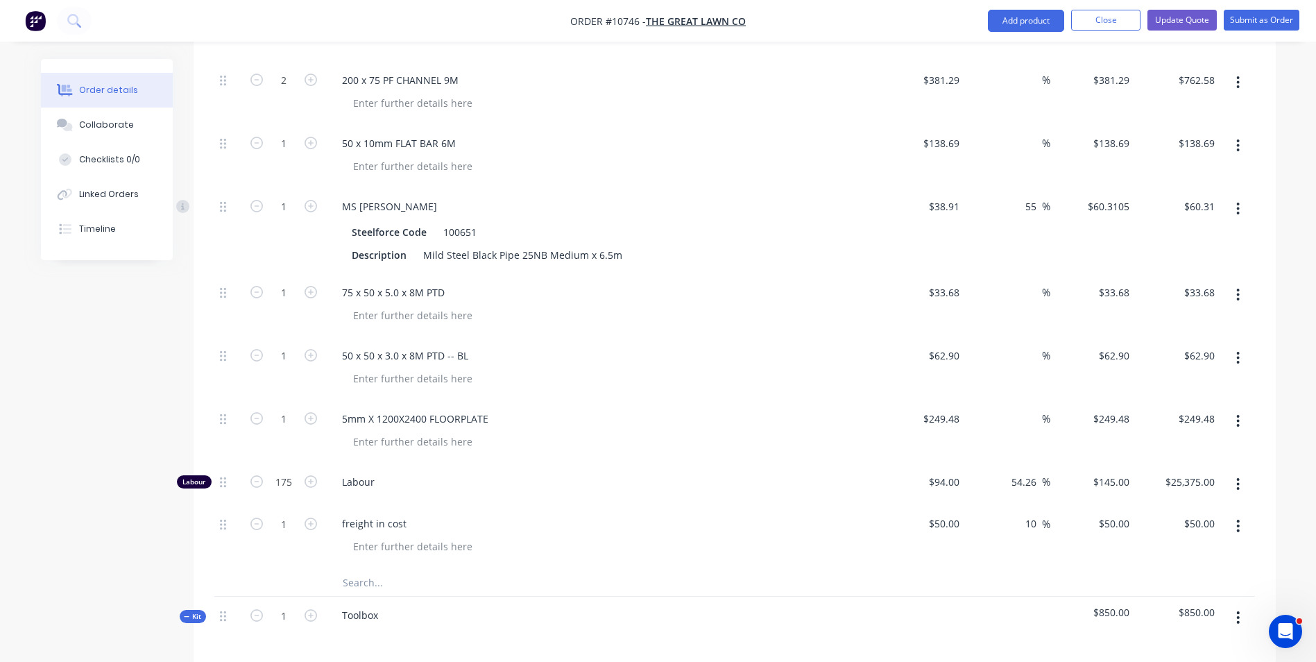
type input "10"
type input "$55.00"
click at [1031, 409] on input at bounding box center [1034, 419] width 16 height 20
type input "55"
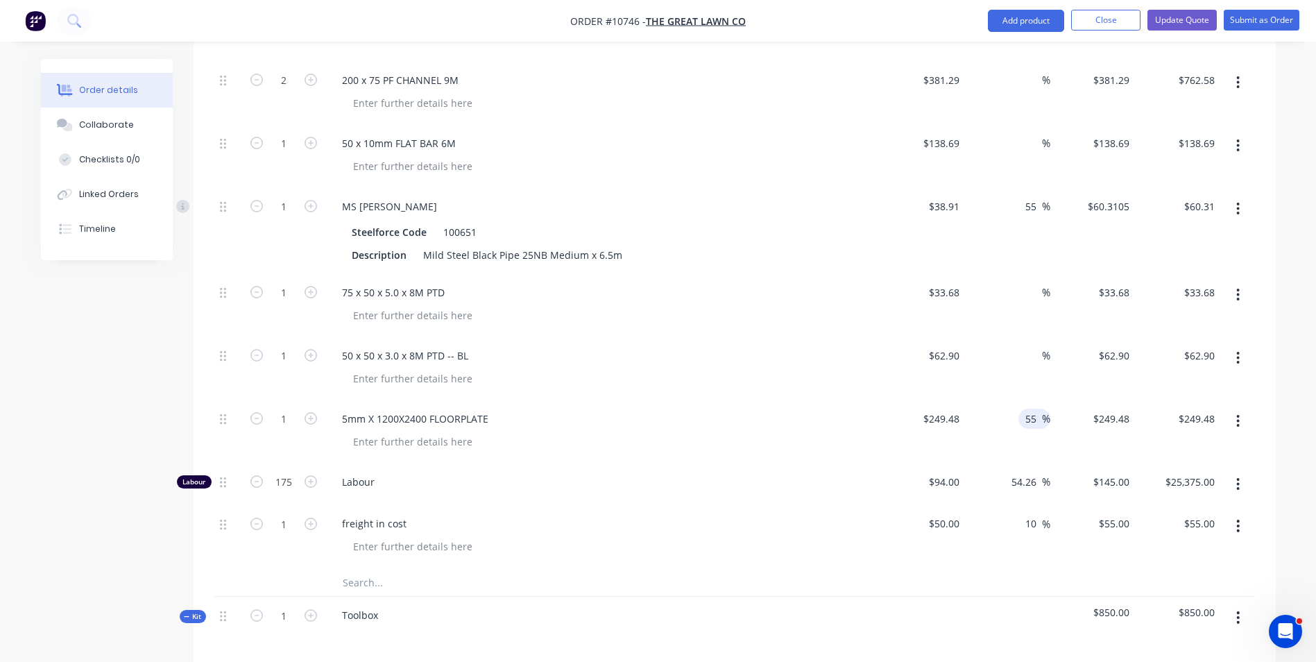
type input "$386.694"
type input "$386.69"
click at [1042, 348] on span "%" at bounding box center [1046, 356] width 8 height 16
type input "55"
type input "$97.495"
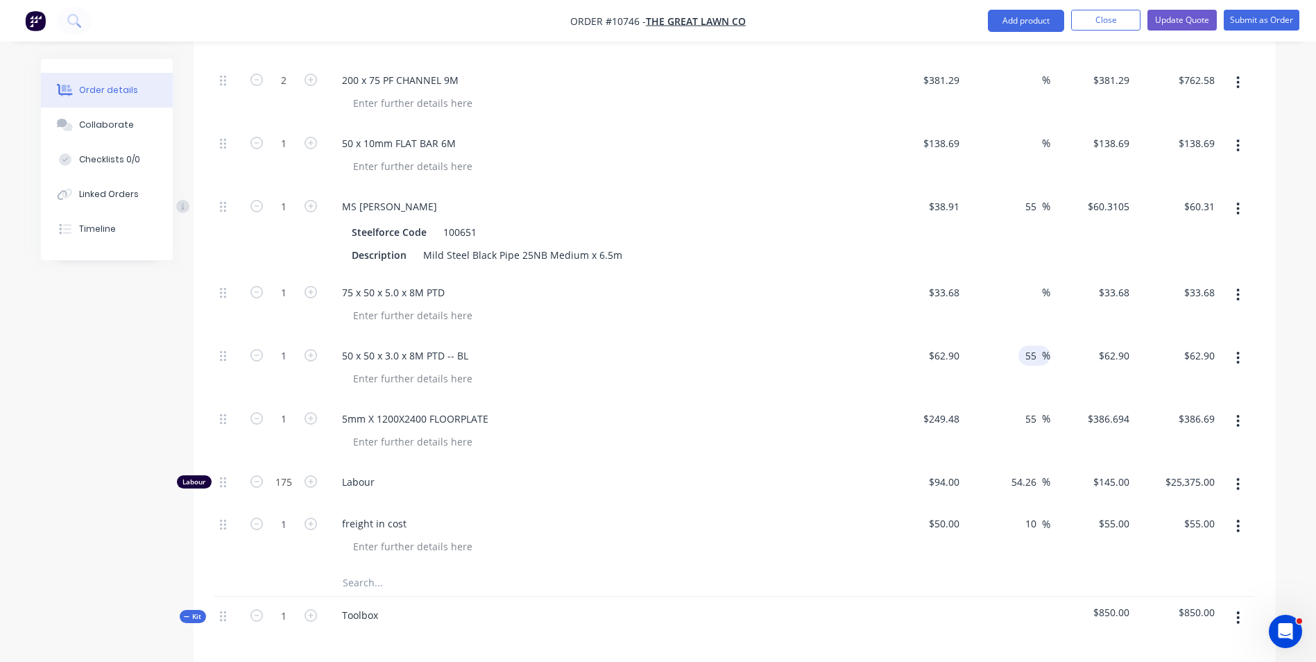
type input "$97.50"
click at [1034, 282] on input at bounding box center [1034, 292] width 16 height 20
type input "55"
type input "$52.204"
type input "$52.20"
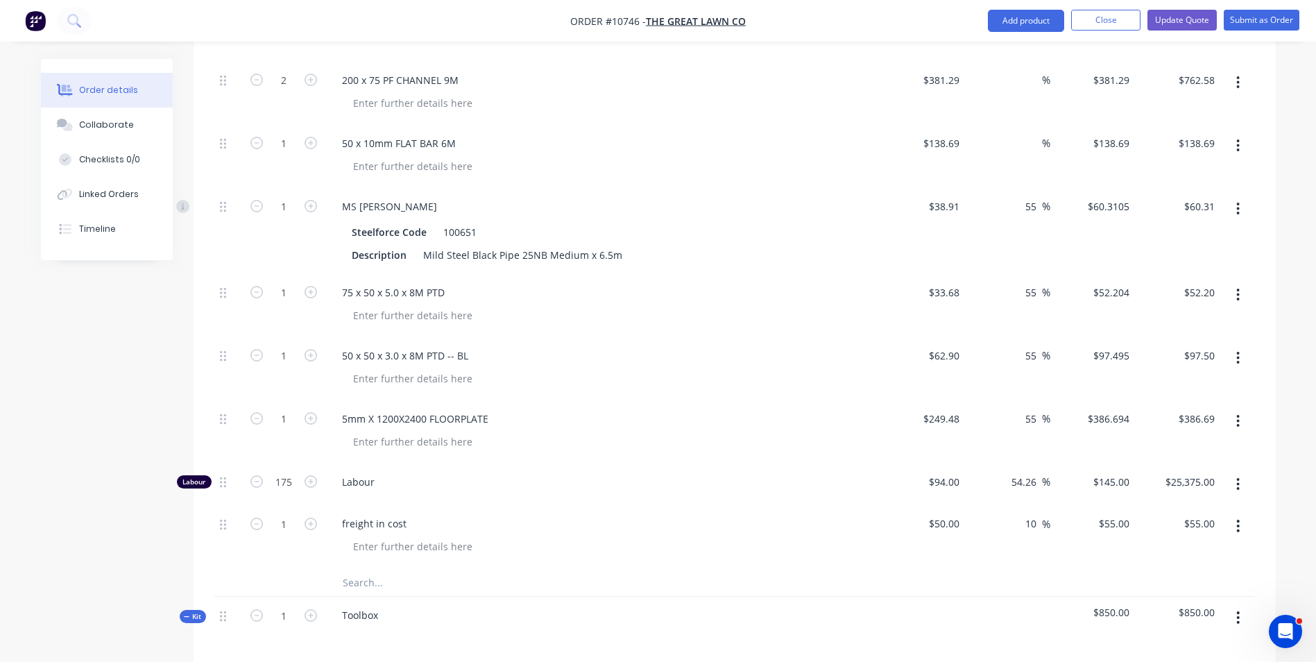
click at [1038, 133] on input at bounding box center [1034, 143] width 16 height 20
type input "55"
type input "$214.9695"
type input "$214.97"
click at [1029, 70] on input at bounding box center [1034, 80] width 16 height 20
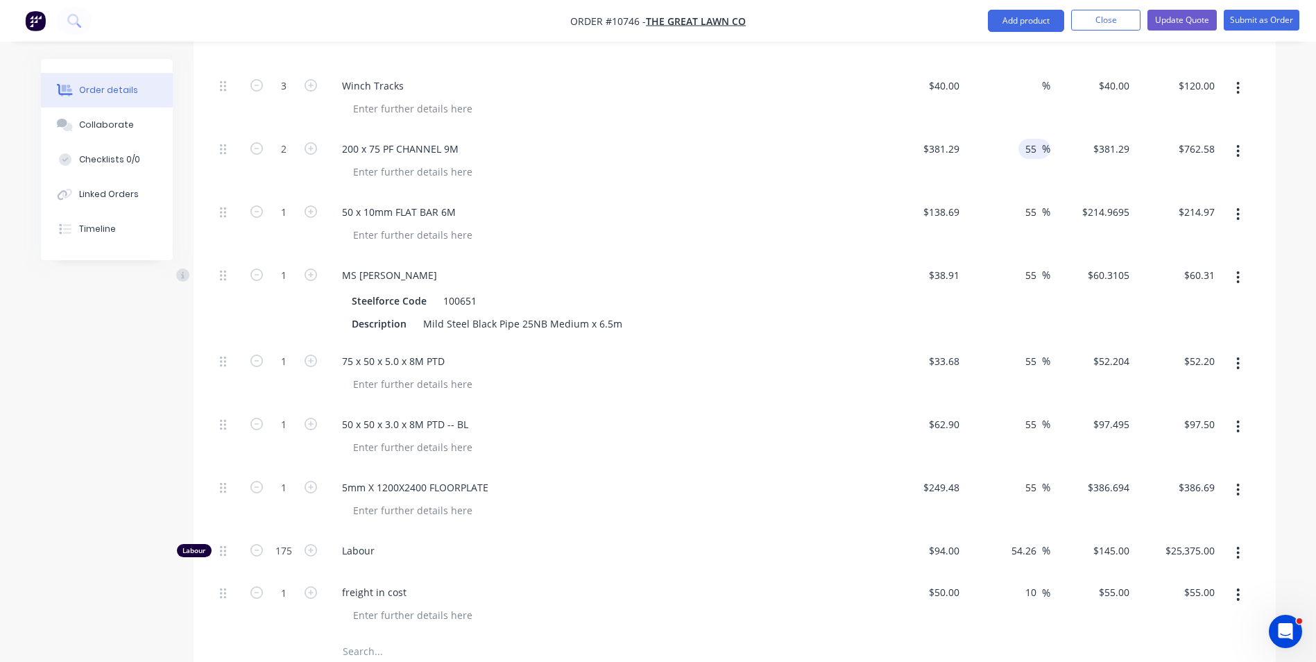
scroll to position [689, 0]
type input "55"
type input "$590.9995"
type input "$1,182.00"
click at [1030, 79] on input at bounding box center [1034, 86] width 16 height 20
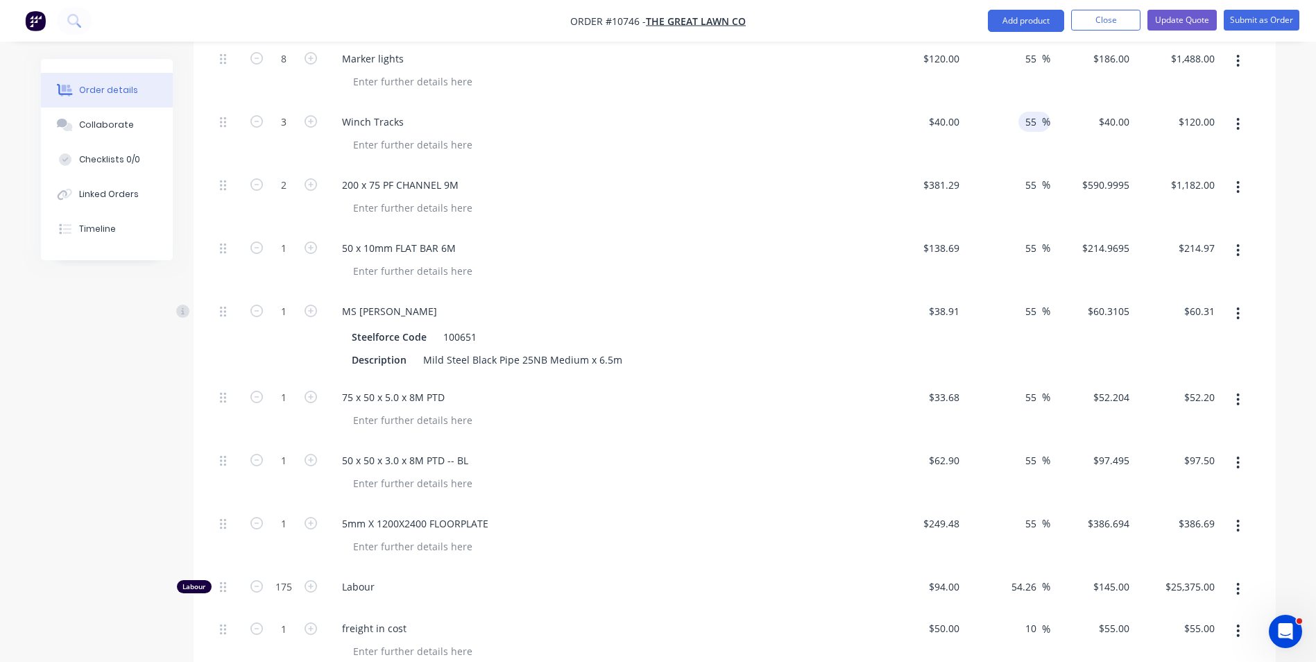
scroll to position [619, 0]
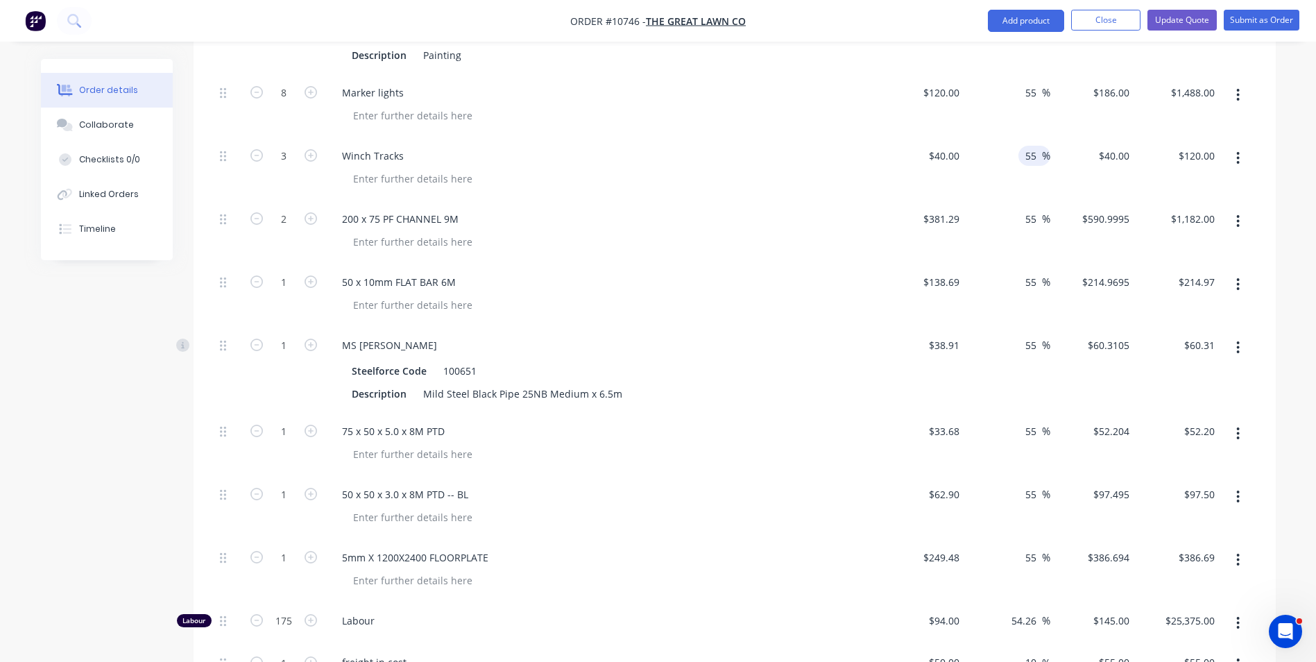
type input "55"
type input "$62.00"
type input "$186.00"
click at [699, 476] on div "50 x 50 x 3.0 x 8M PTD -- BL" at bounding box center [602, 507] width 555 height 63
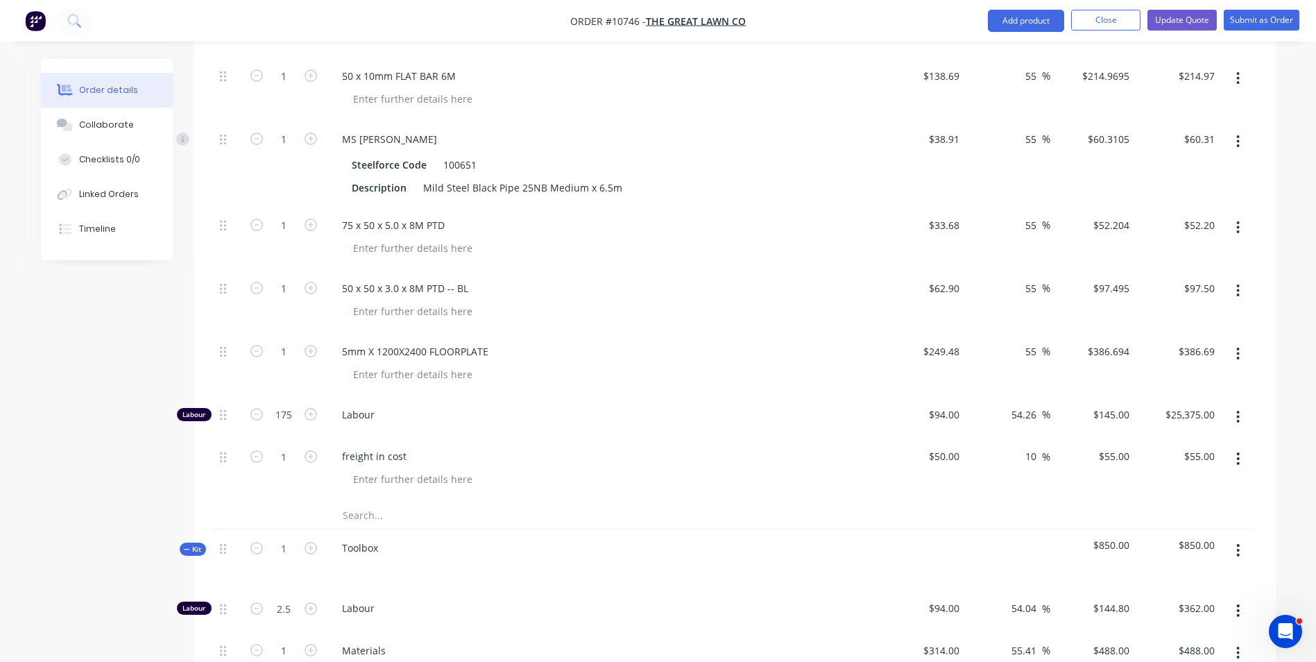
scroll to position [828, 0]
click at [363, 499] on input "text" at bounding box center [480, 513] width 277 height 28
drag, startPoint x: 348, startPoint y: 500, endPoint x: 386, endPoint y: 499, distance: 38.9
click at [348, 500] on input "text" at bounding box center [480, 513] width 277 height 28
paste input "100 x 50 PF CHANNEL 9M"
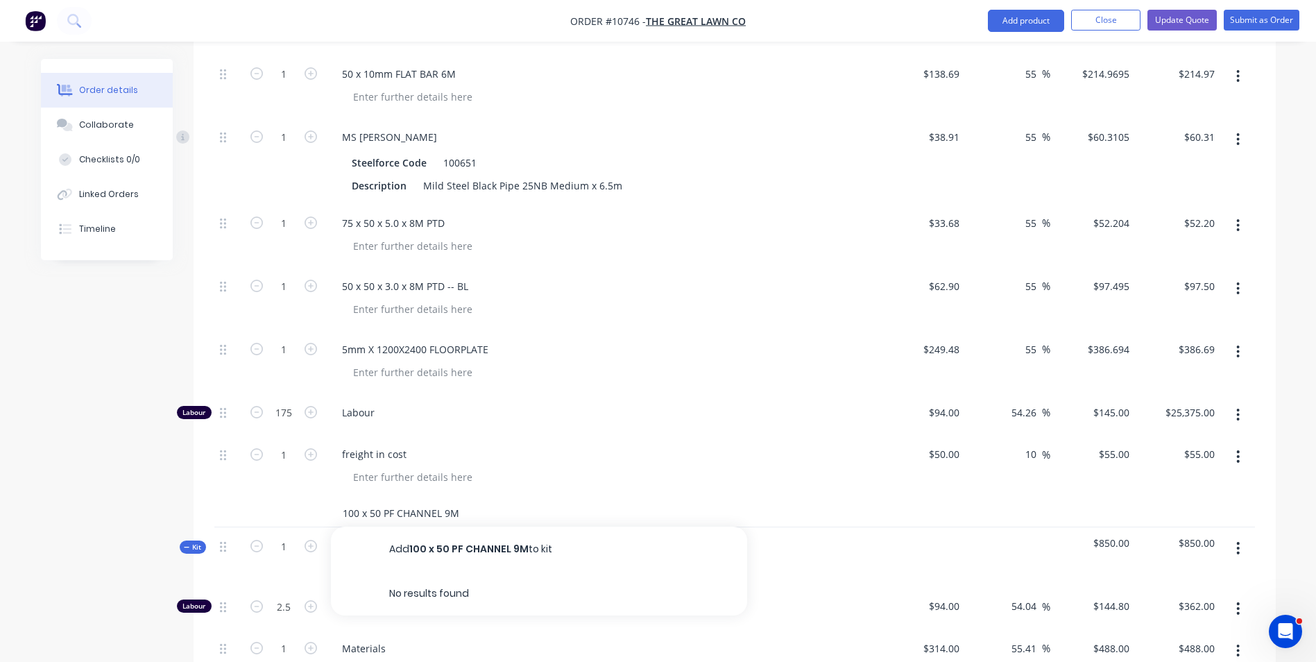
type input "100 x 50 PF CHANNEL 9M"
click at [421, 531] on button "Add 100 x 50 PF CHANNEL 9M to kit" at bounding box center [539, 548] width 416 height 44
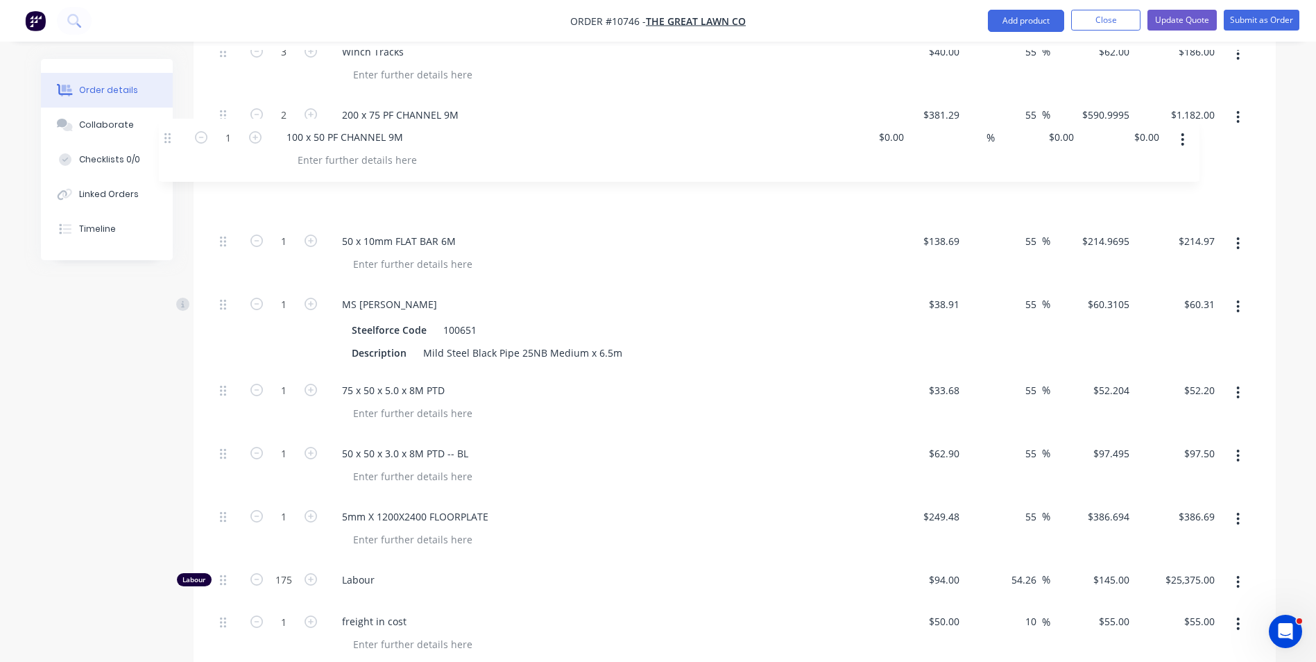
scroll to position [708, 0]
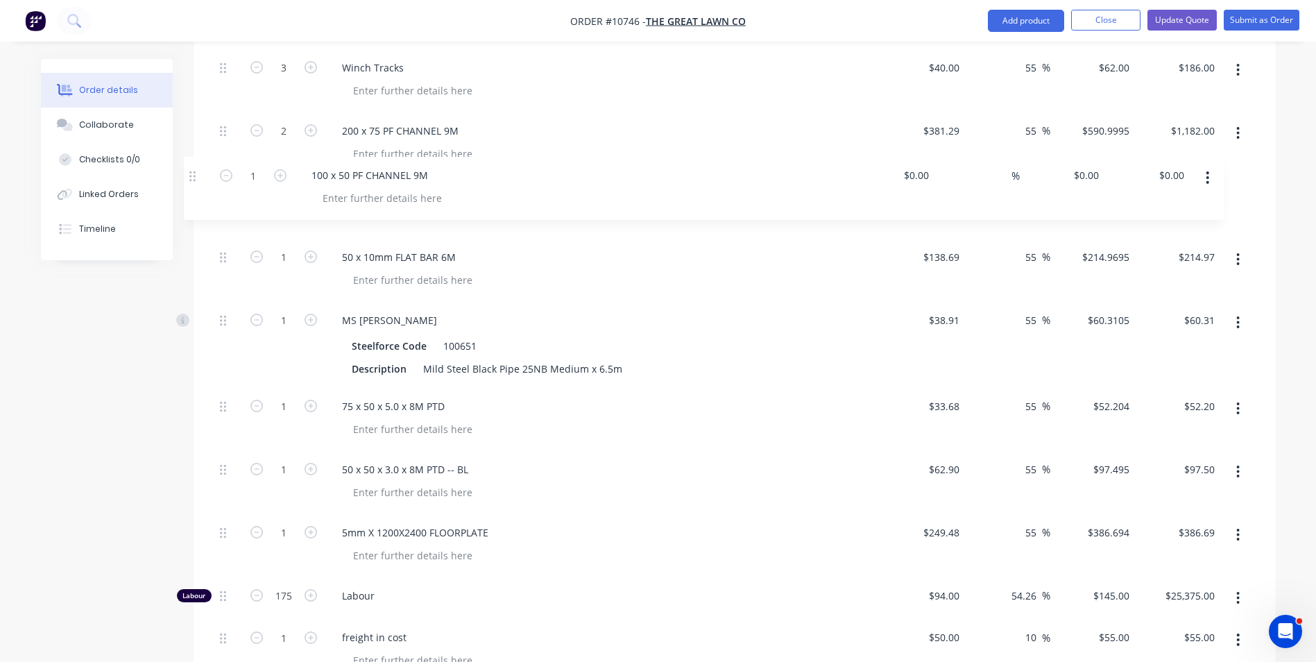
drag, startPoint x: 221, startPoint y: 501, endPoint x: 191, endPoint y: 170, distance: 332.3
click at [191, 170] on div "Order details Collaborate Checklists 0/0 Linked Orders Timeline Order details C…" at bounding box center [658, 327] width 1262 height 1952
click at [966, 193] on div "%" at bounding box center [1007, 206] width 85 height 63
click at [953, 184] on input at bounding box center [957, 194] width 16 height 20
type input "$138.69"
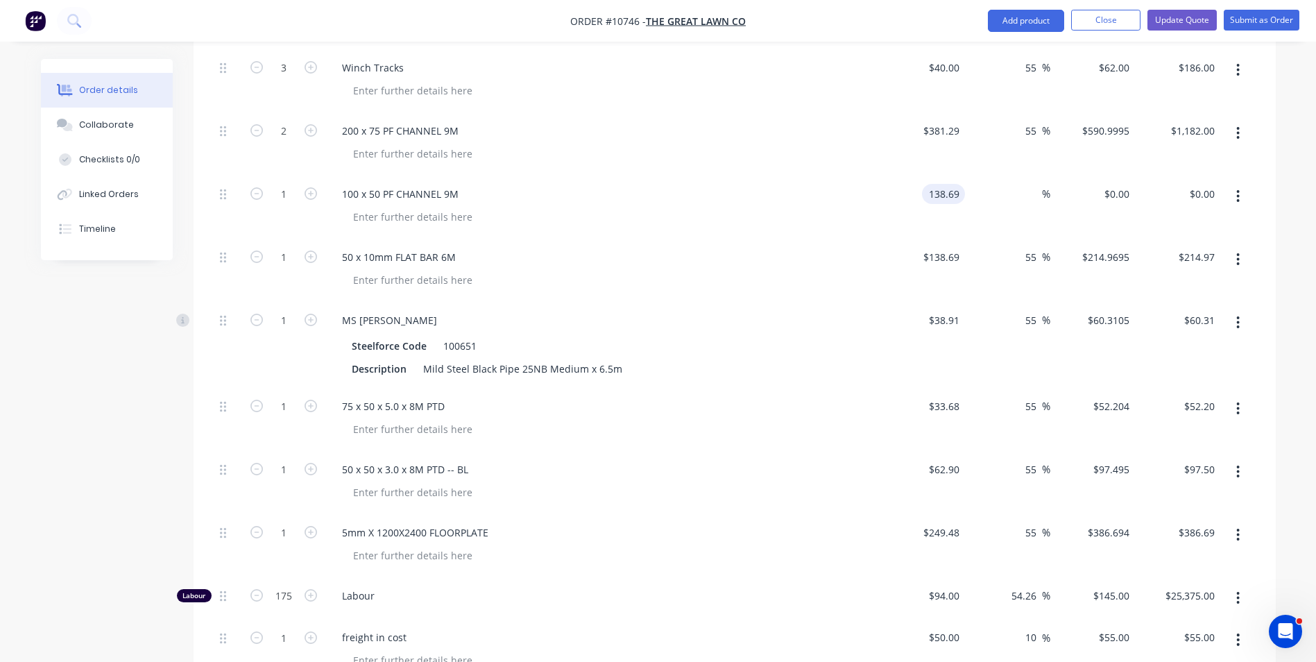
type input "$138.69"
click at [959, 247] on input "138.69" at bounding box center [945, 257] width 37 height 20
type input "$38.91"
type input "$60.3105"
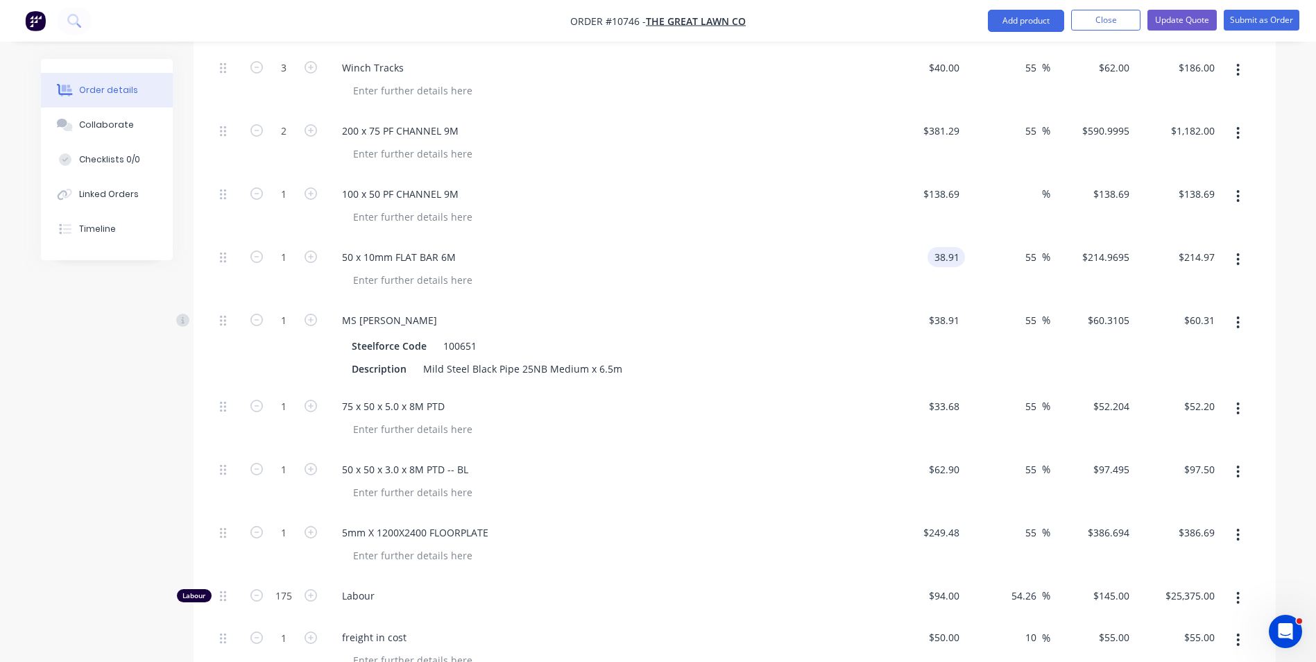
type input "$60.31"
click at [946, 310] on input "38.91" at bounding box center [945, 320] width 37 height 20
type input "$33.68"
type input "$52.204"
type input "$52.20"
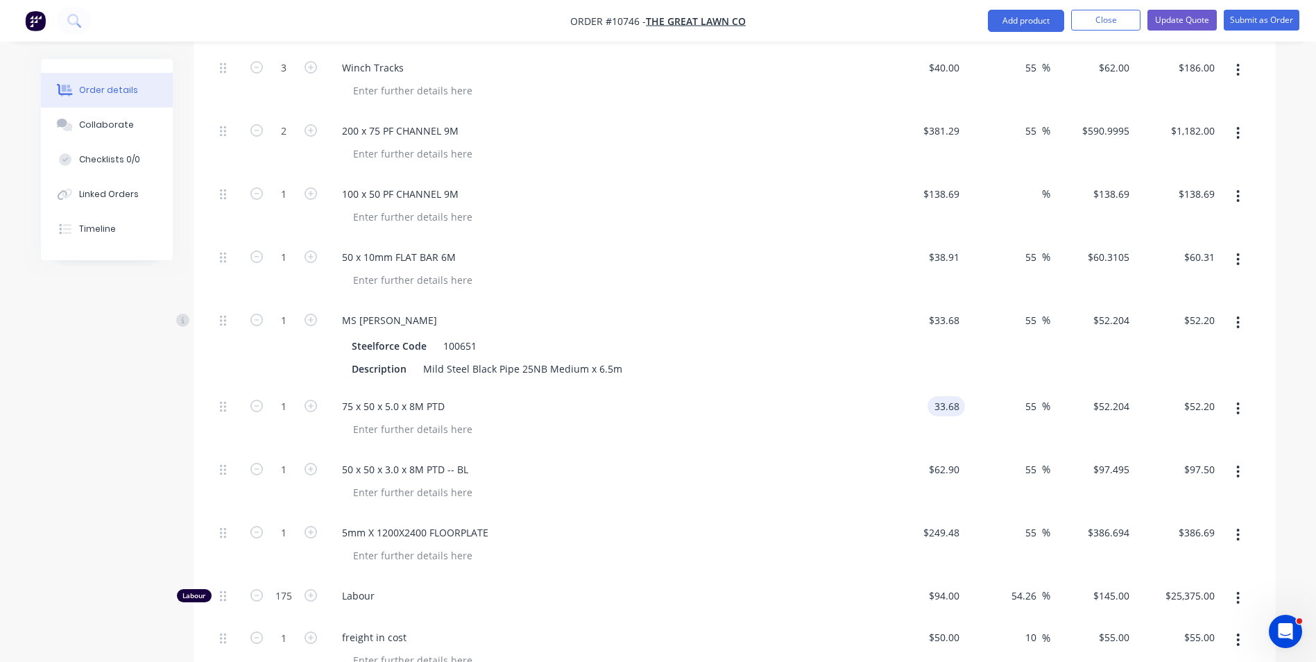
click at [943, 398] on input "33.68" at bounding box center [949, 406] width 32 height 20
type input "$123.58"
type input "$191.549"
type input "$191.55"
click at [957, 459] on input "62.9" at bounding box center [945, 469] width 37 height 20
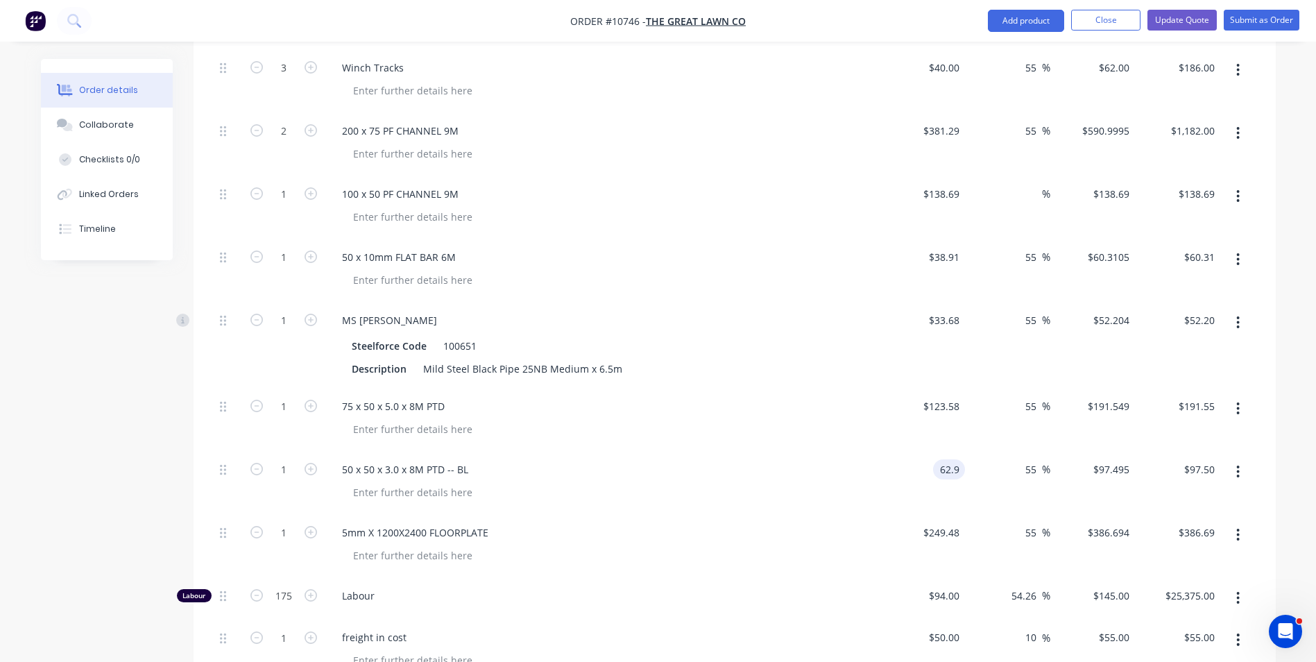
type input "$62.90"
click at [1029, 184] on input at bounding box center [1034, 194] width 16 height 20
type input "55"
type input "$214.9695"
type input "$214.97"
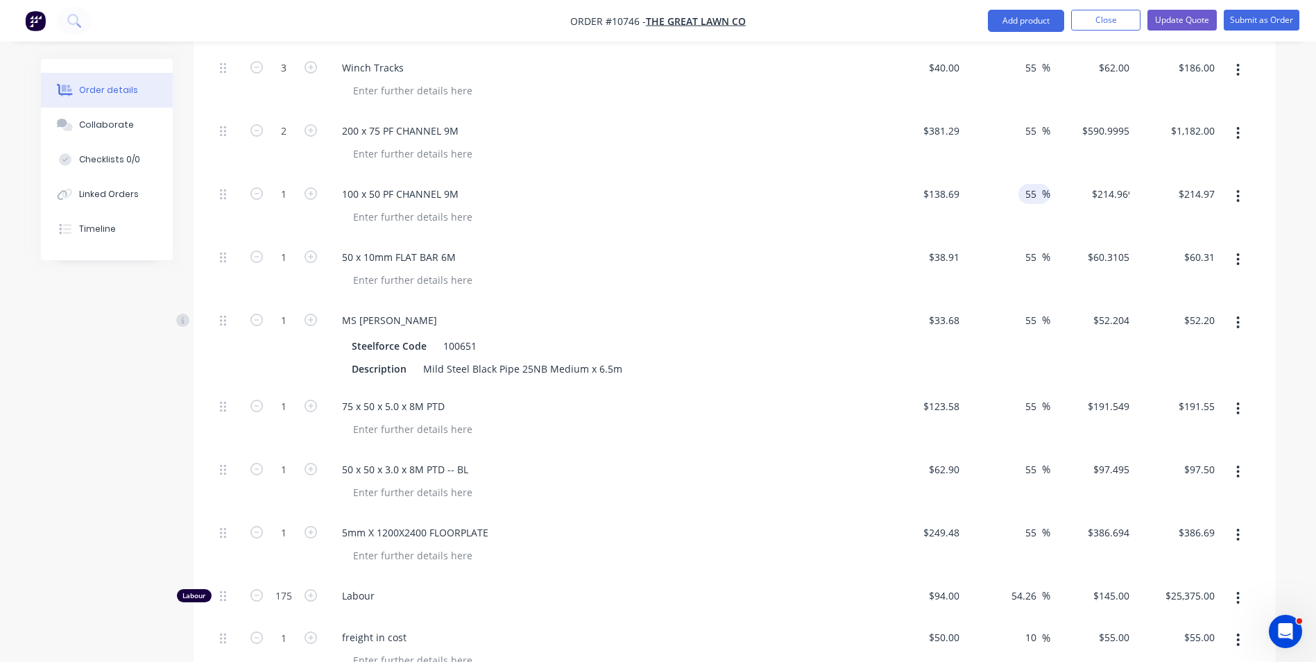
click at [310, 187] on icon "button" at bounding box center [311, 193] width 12 height 12
type input "2"
type input "$429.94"
click at [310, 187] on icon "button" at bounding box center [311, 193] width 12 height 12
type input "3"
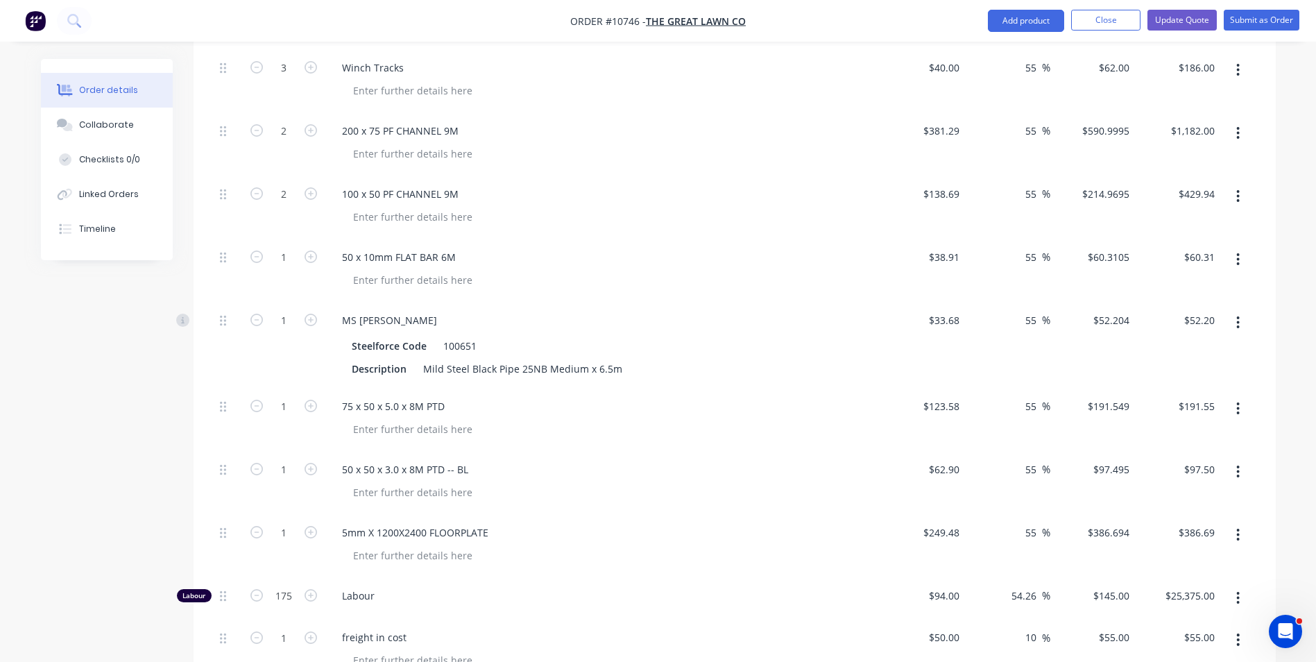
type input "$644.91"
click at [312, 314] on icon "button" at bounding box center [311, 320] width 12 height 12
type input "2"
type input "$104.41"
click at [312, 314] on icon "button" at bounding box center [311, 320] width 12 height 12
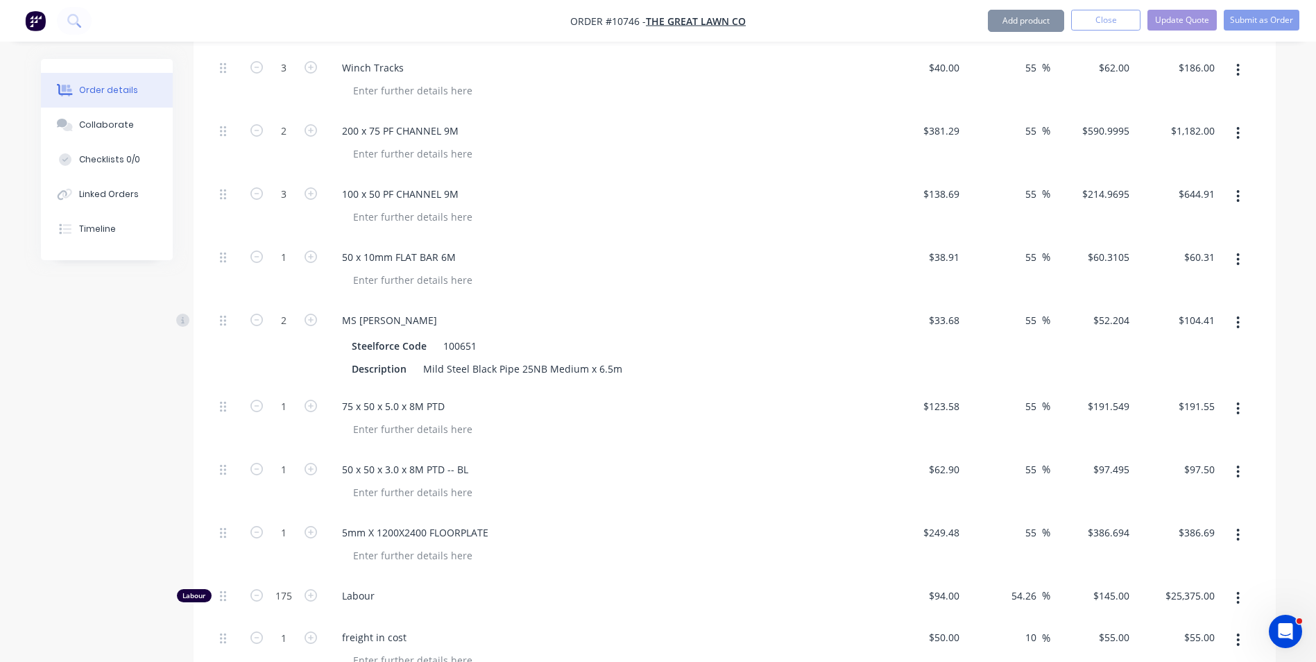
type input "3"
type input "$156.61"
click at [305, 400] on icon "button" at bounding box center [311, 406] width 12 height 12
type input "2"
type input "$383.10"
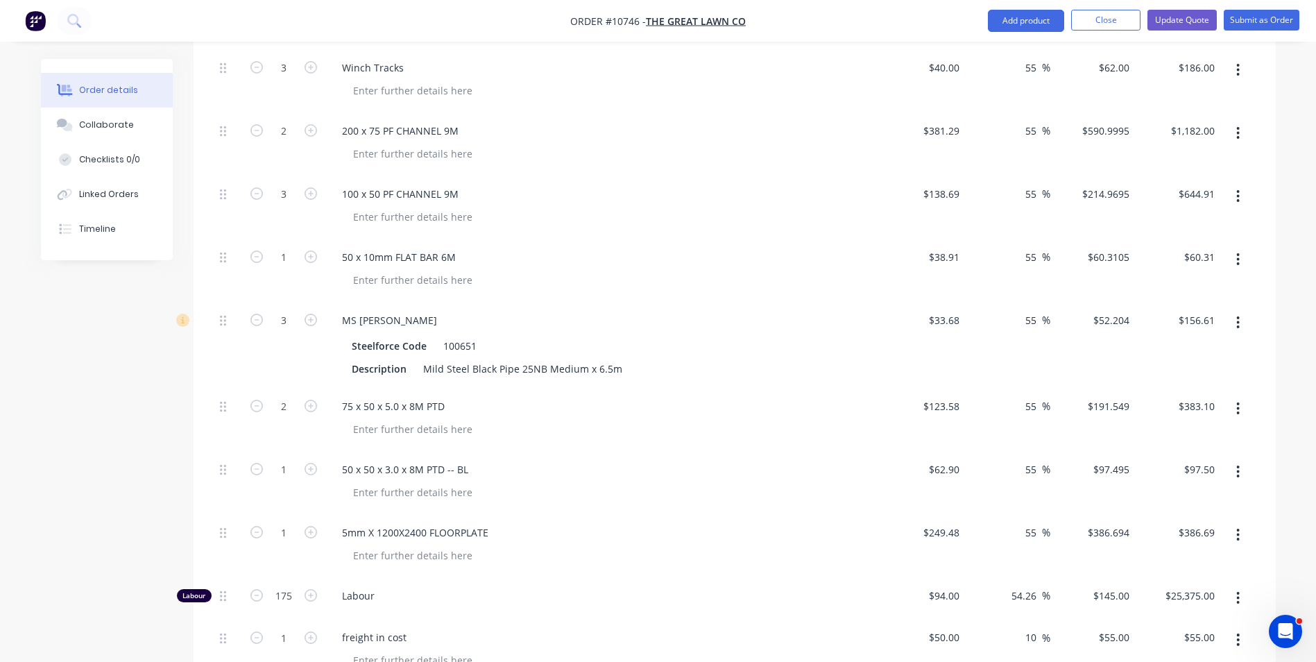
click at [305, 400] on icon "button" at bounding box center [311, 406] width 12 height 12
type input "3"
type input "$574.65"
click at [305, 400] on icon "button" at bounding box center [311, 406] width 12 height 12
type input "4"
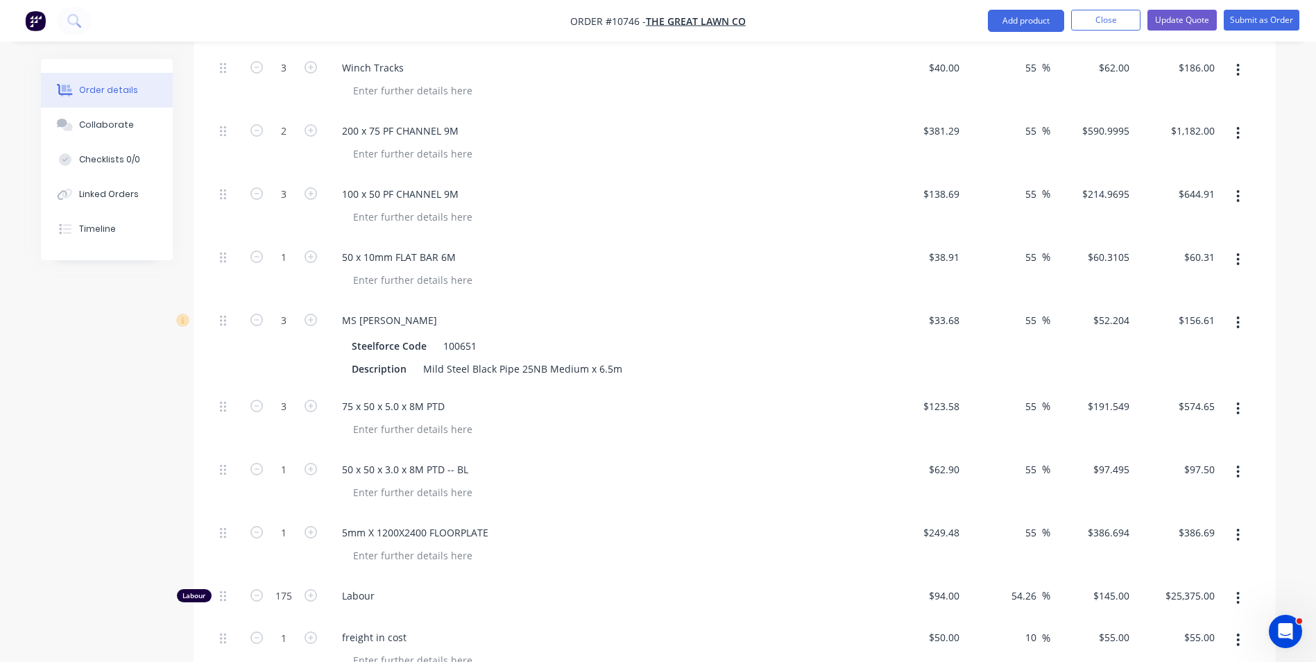
type input "$766.20"
click at [305, 400] on icon "button" at bounding box center [311, 406] width 12 height 12
click at [307, 463] on icon "button" at bounding box center [311, 469] width 12 height 12
click at [310, 526] on icon "button" at bounding box center [311, 532] width 12 height 12
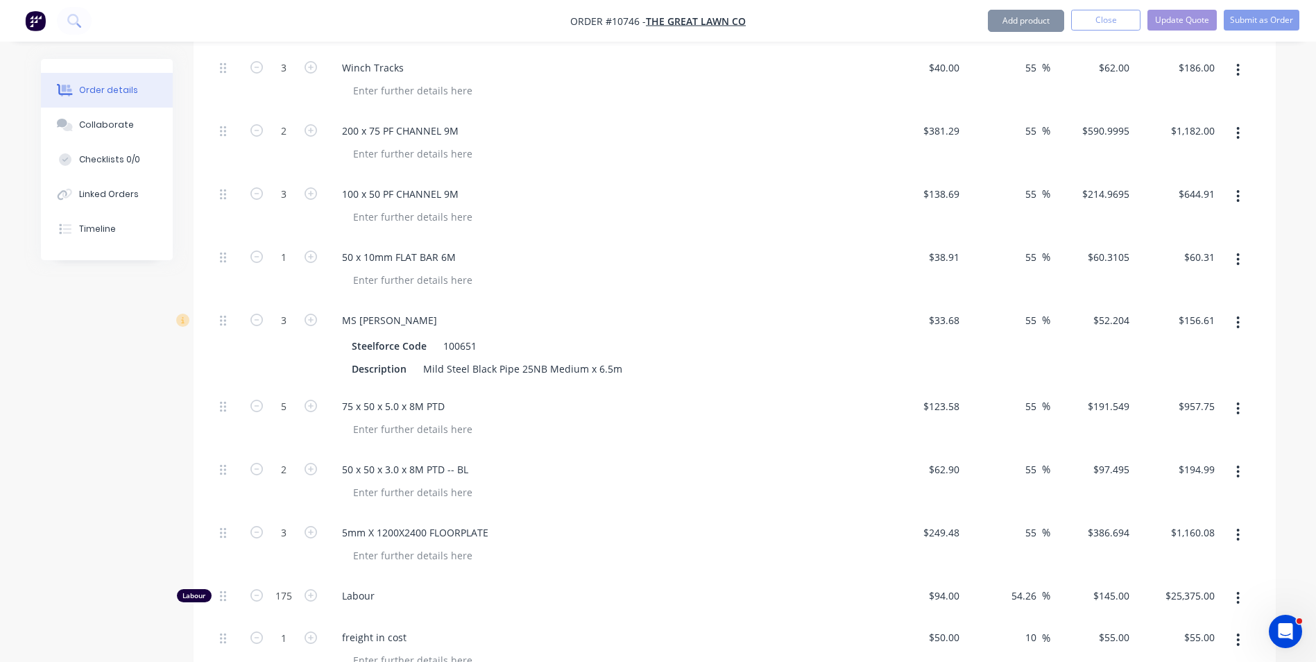
click at [311, 526] on icon "button" at bounding box center [311, 532] width 12 height 12
click at [726, 482] on div at bounding box center [608, 492] width 533 height 20
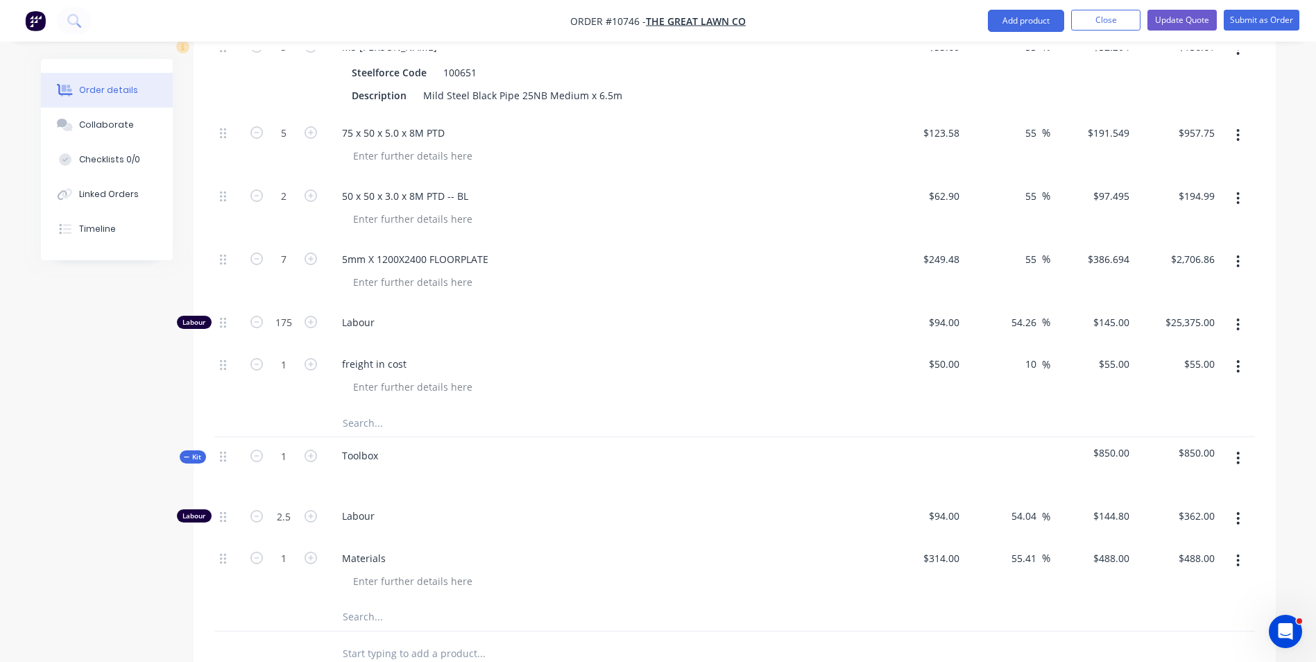
scroll to position [985, 0]
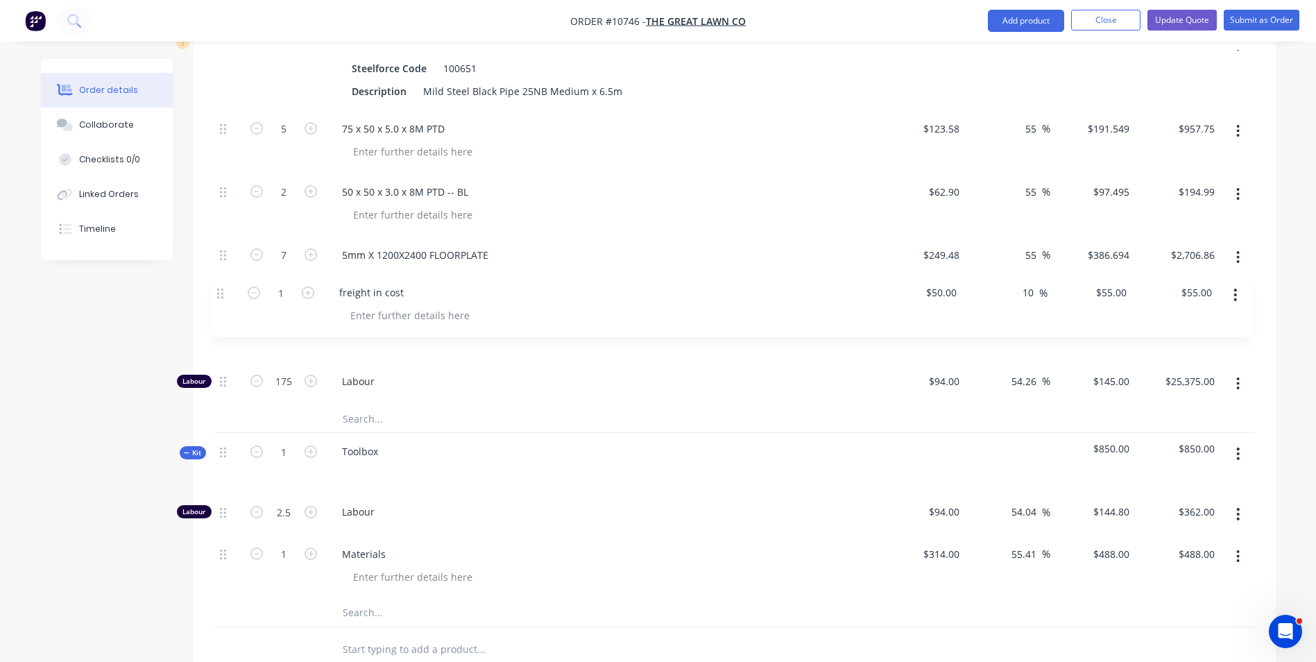
drag, startPoint x: 223, startPoint y: 348, endPoint x: 223, endPoint y: 298, distance: 49.9
click at [222, 292] on div "1 Painting Description Painting $305.00 $305.00 55 55 % $472.75 $472.75 $472.75…" at bounding box center [734, 26] width 1041 height 760
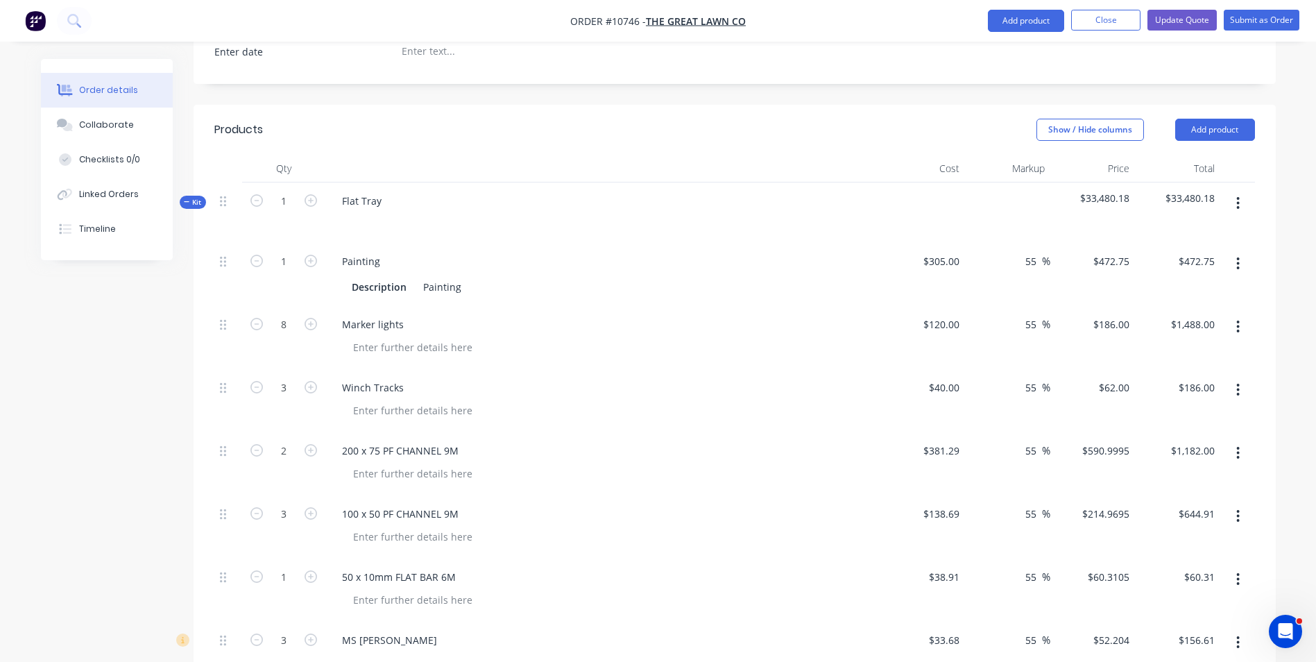
scroll to position [361, 0]
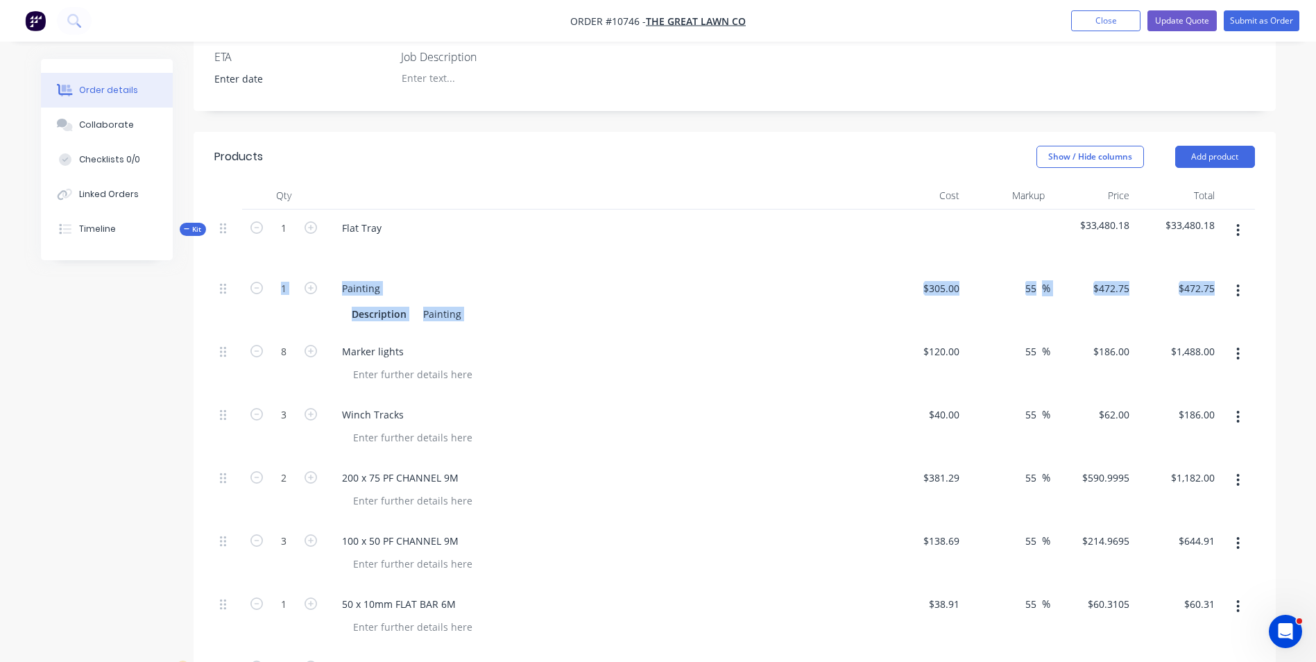
drag, startPoint x: 219, startPoint y: 334, endPoint x: 217, endPoint y: 280, distance: 54.1
click at [217, 280] on div "1 Painting Description Painting $305.00 $305.00 55 55 % $472.75 $472.75 $472.75…" at bounding box center [734, 650] width 1041 height 760
drag, startPoint x: 217, startPoint y: 280, endPoint x: 232, endPoint y: 276, distance: 15.8
click at [232, 276] on div at bounding box center [228, 301] width 28 height 63
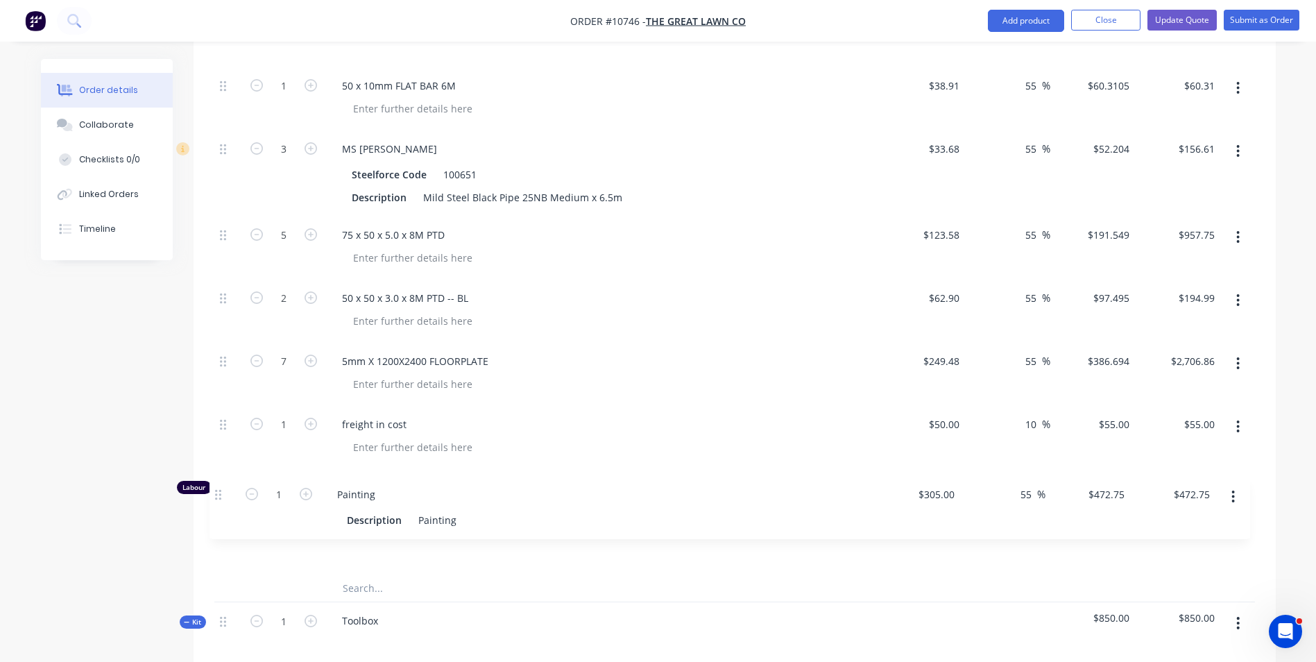
scroll to position [825, 0]
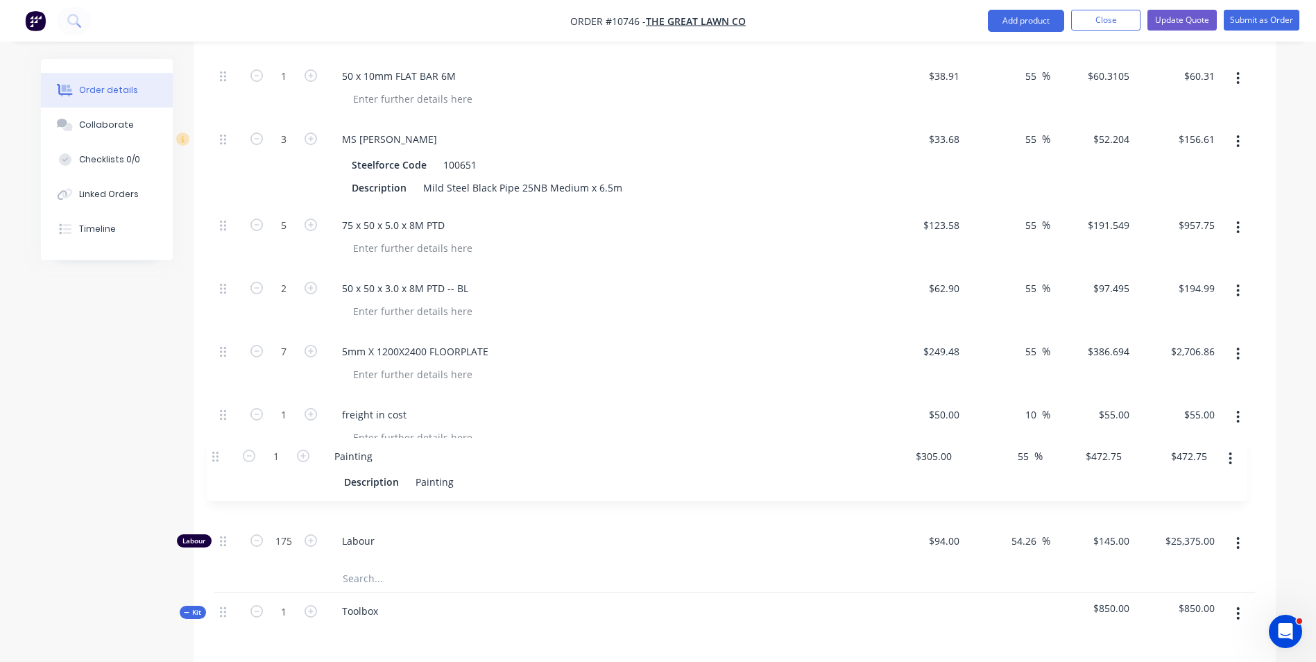
drag, startPoint x: 223, startPoint y: 272, endPoint x: 216, endPoint y: 459, distance: 186.8
click at [216, 459] on div "1 Painting Description Painting $305.00 $305.00 55 55 % $472.75 $472.75 $472.75…" at bounding box center [734, 185] width 1041 height 760
click at [1205, 18] on button "Update Quote" at bounding box center [1181, 20] width 69 height 21
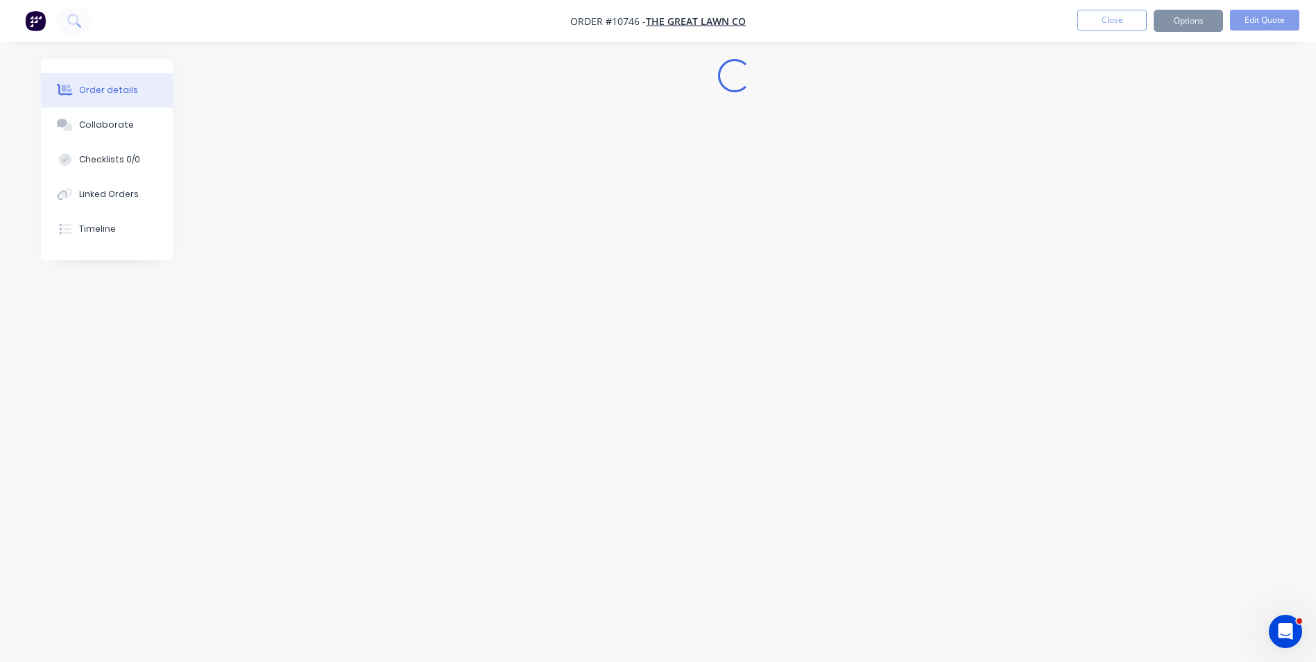
scroll to position [0, 0]
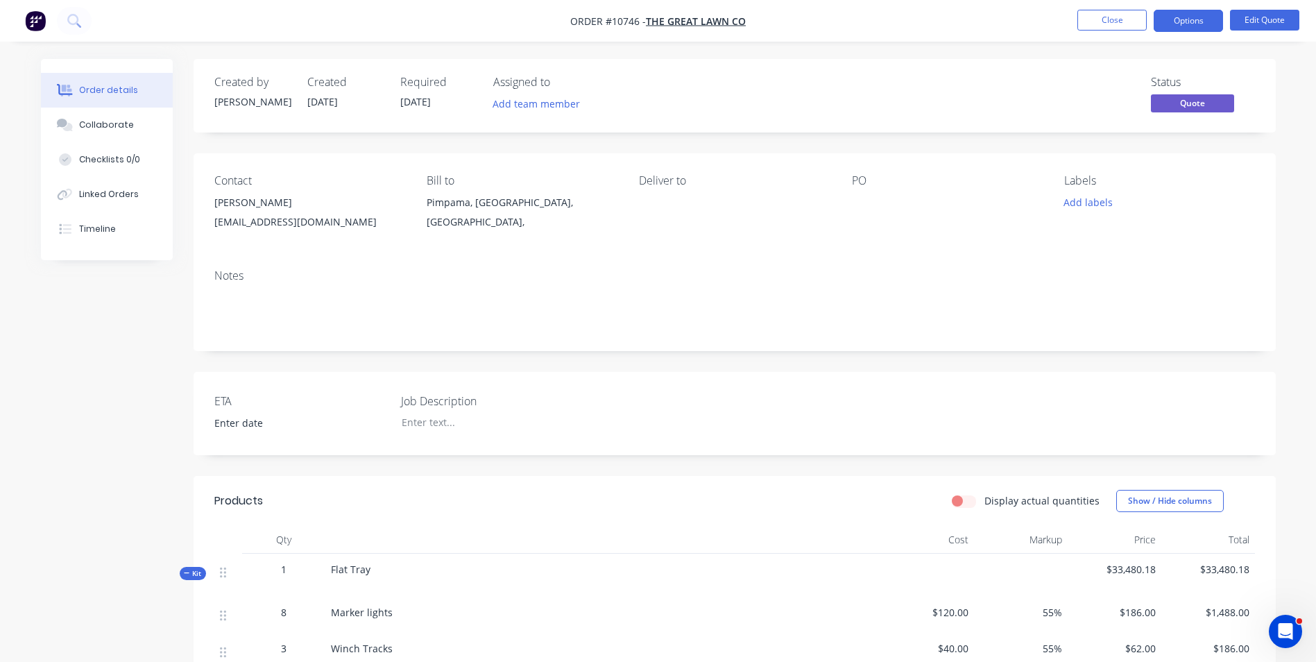
click at [1207, 25] on button "Options" at bounding box center [1188, 21] width 69 height 22
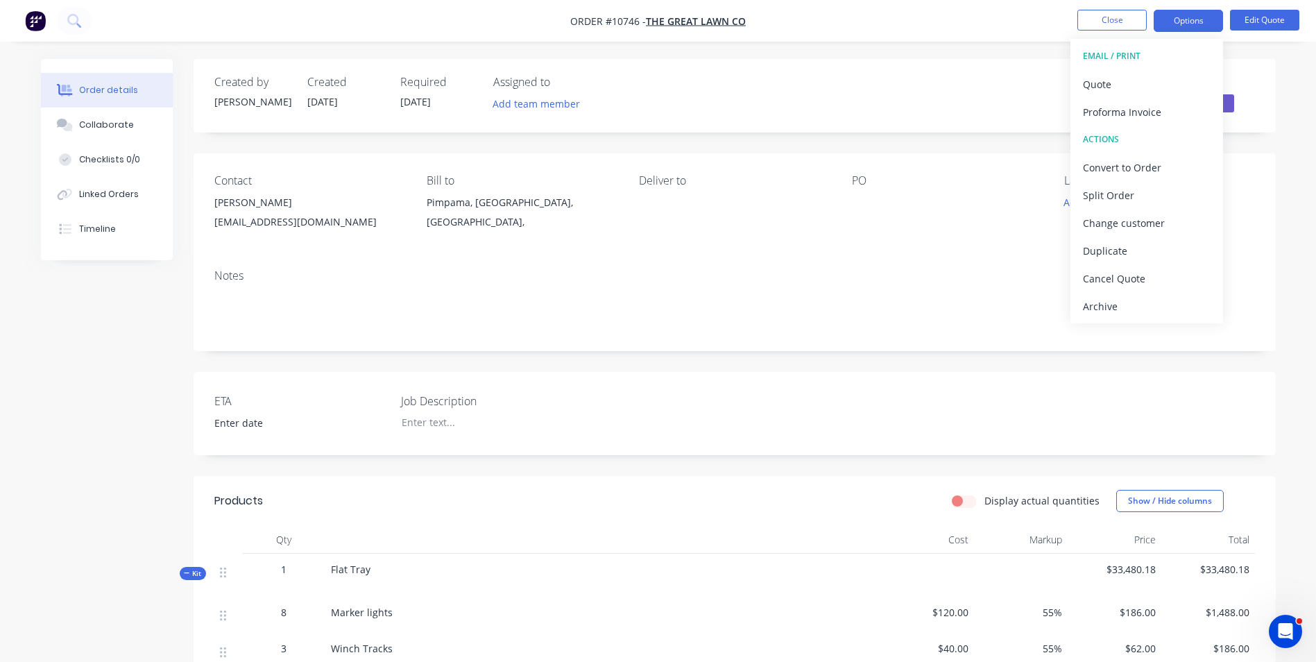
click at [1155, 72] on button "Quote" at bounding box center [1146, 84] width 153 height 28
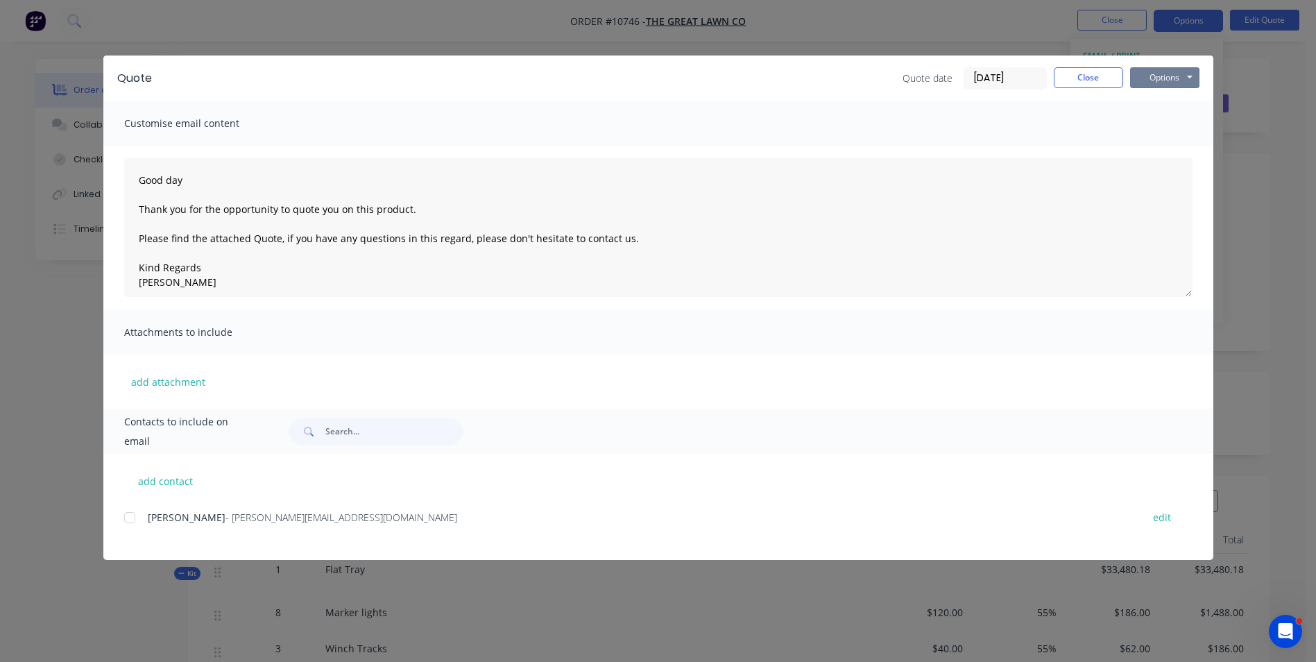
click at [1160, 79] on button "Options" at bounding box center [1164, 77] width 69 height 21
click at [1165, 103] on button "Preview" at bounding box center [1174, 102] width 89 height 23
click at [1090, 69] on button "Close" at bounding box center [1088, 77] width 69 height 21
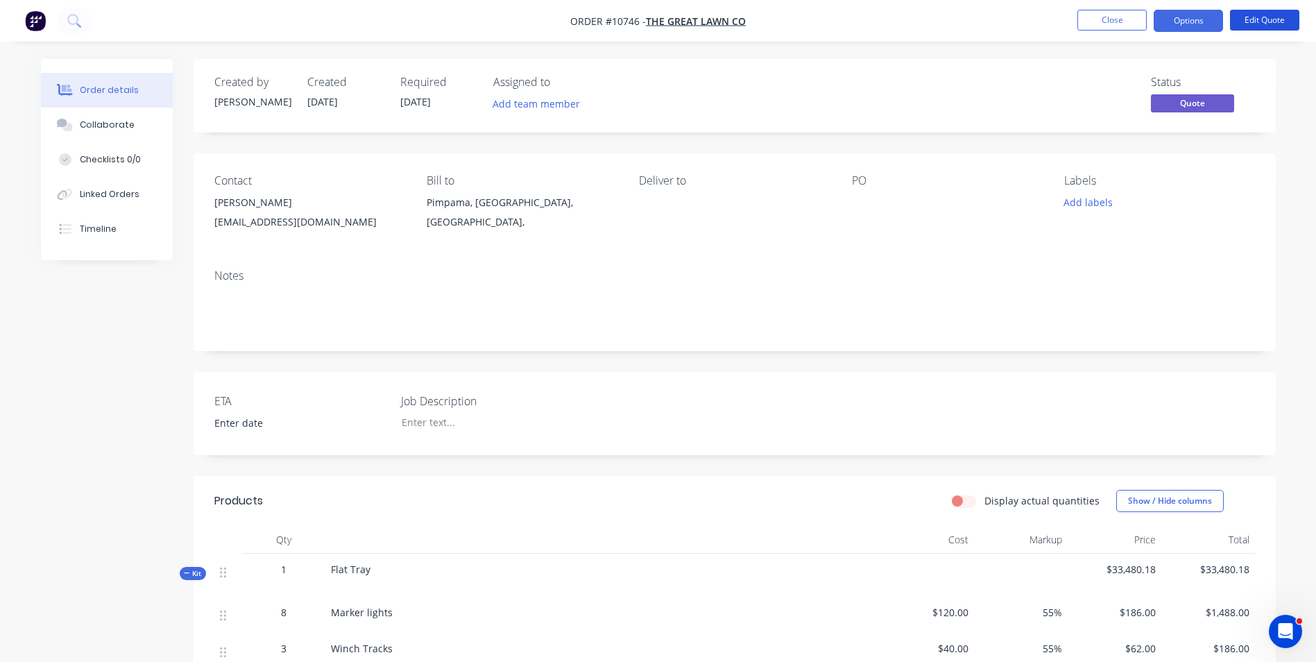
click at [1259, 27] on button "Edit Quote" at bounding box center [1264, 20] width 69 height 21
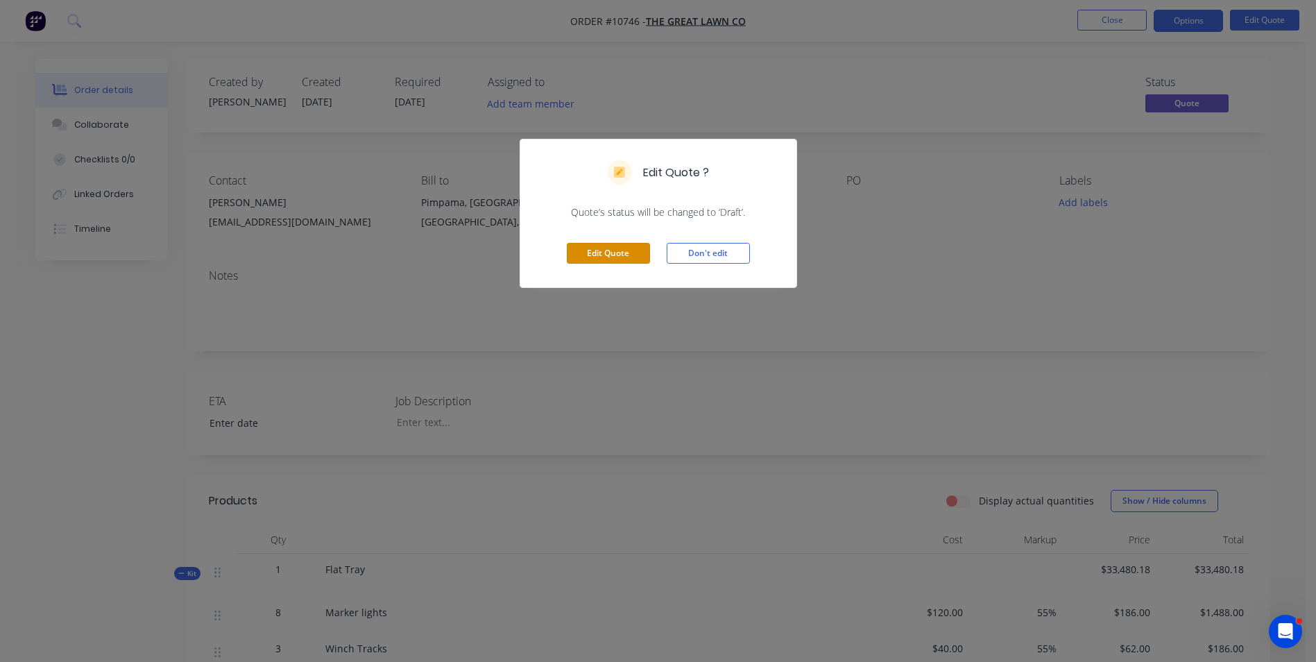
click at [625, 256] on button "Edit Quote" at bounding box center [608, 253] width 83 height 21
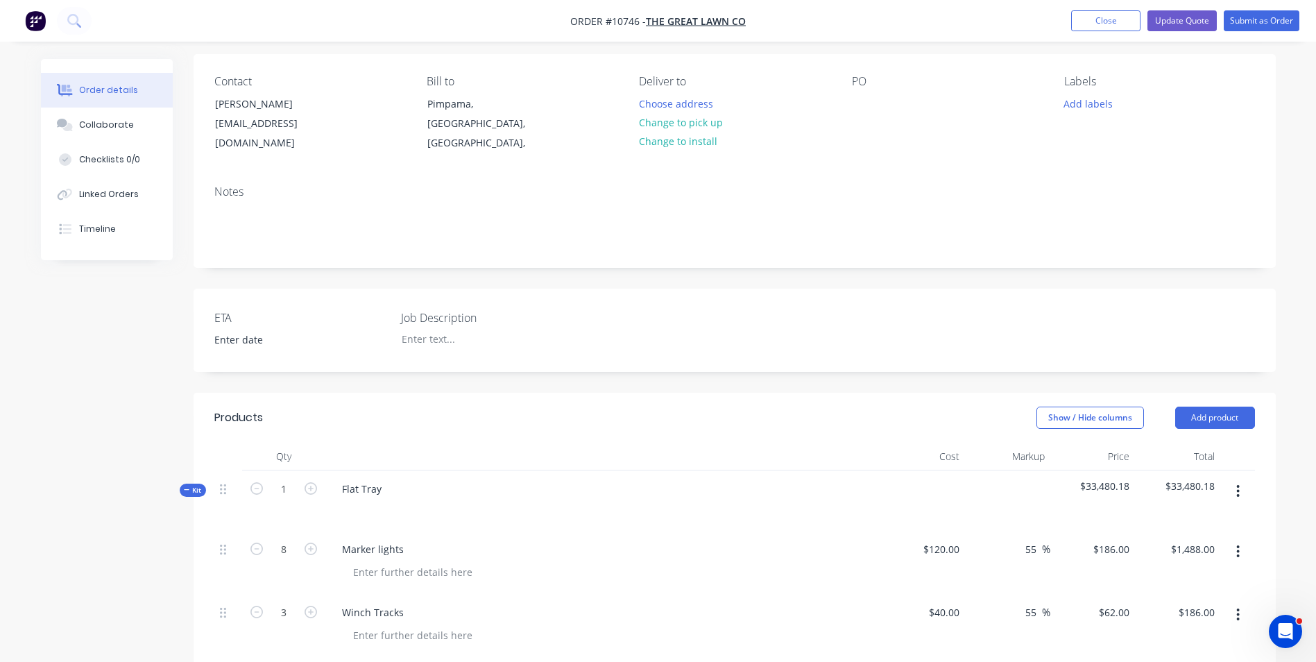
scroll to position [139, 0]
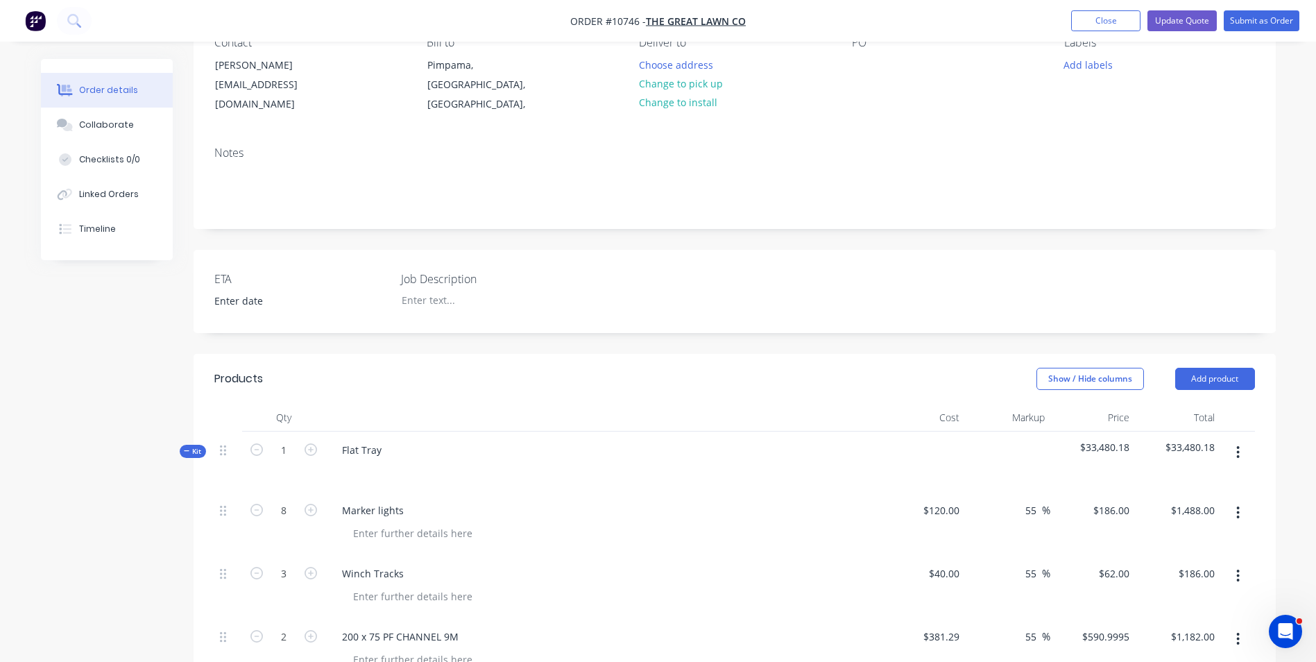
click at [1242, 368] on button "Add product" at bounding box center [1215, 379] width 80 height 22
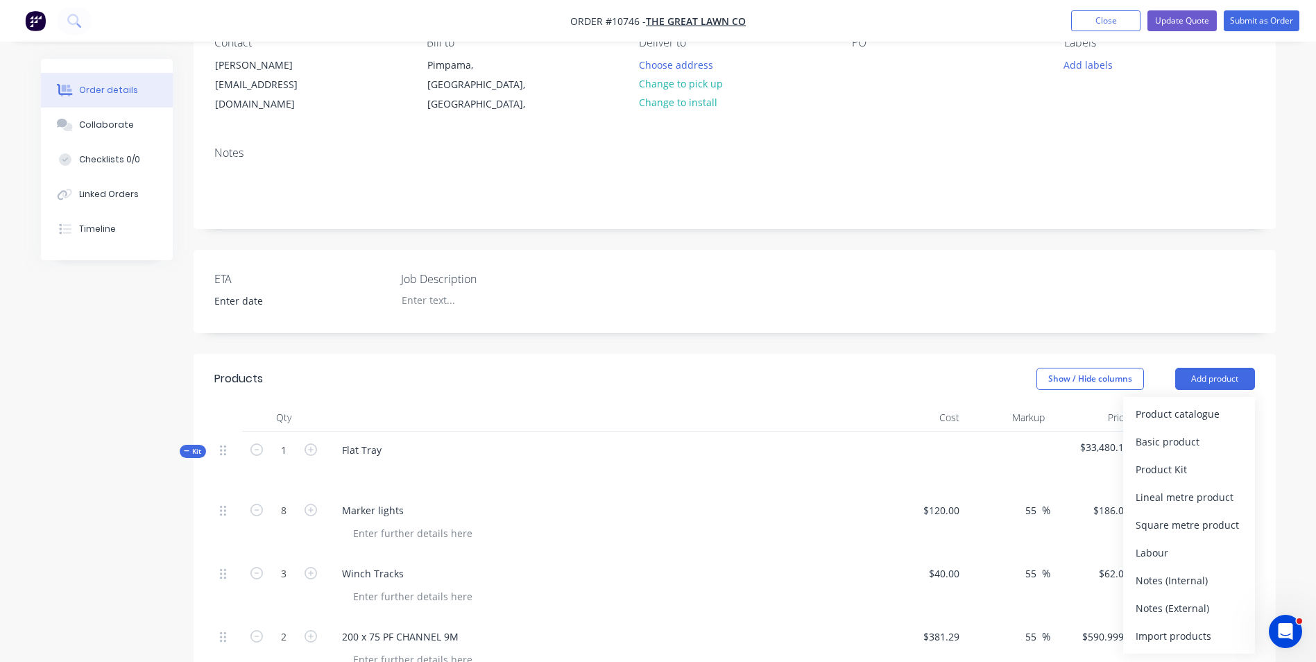
click at [1193, 598] on div "Notes (External)" at bounding box center [1189, 608] width 107 height 20
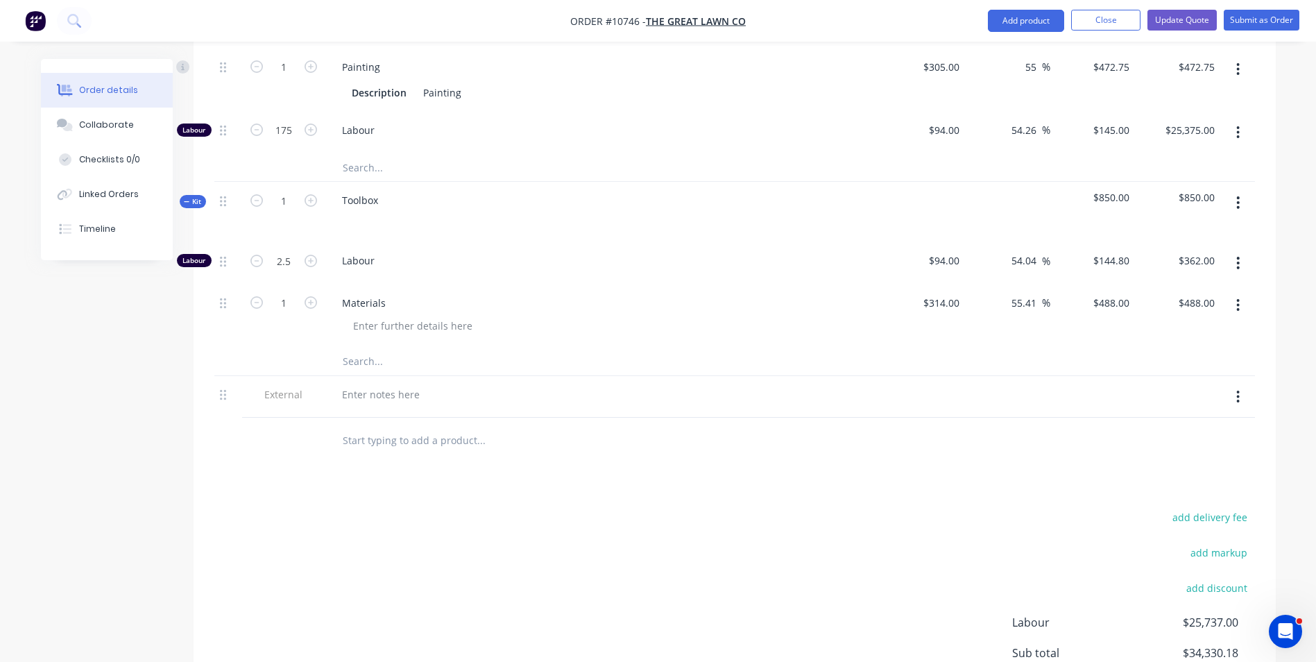
scroll to position [1318, 0]
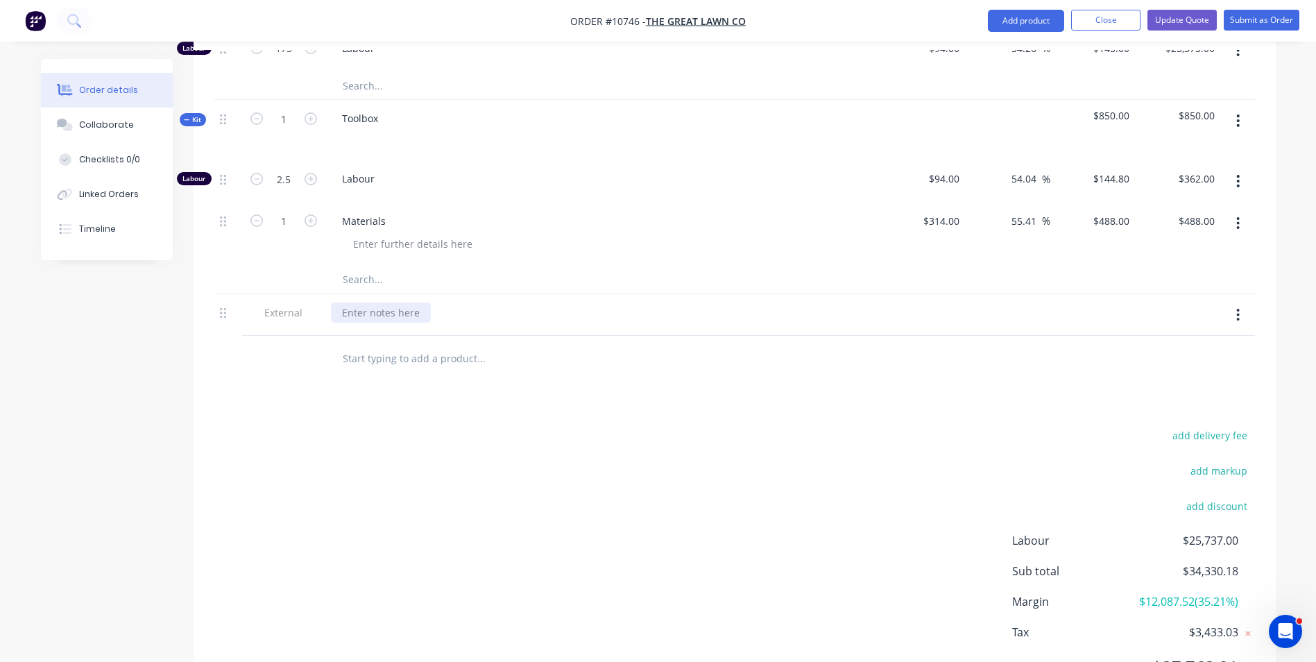
click at [354, 302] on div at bounding box center [381, 312] width 100 height 20
click at [465, 302] on div "20% deposit is required at" at bounding box center [403, 312] width 145 height 20
drag, startPoint x: 545, startPoint y: 357, endPoint x: 551, endPoint y: 363, distance: 8.4
click at [547, 357] on div at bounding box center [574, 358] width 499 height 45
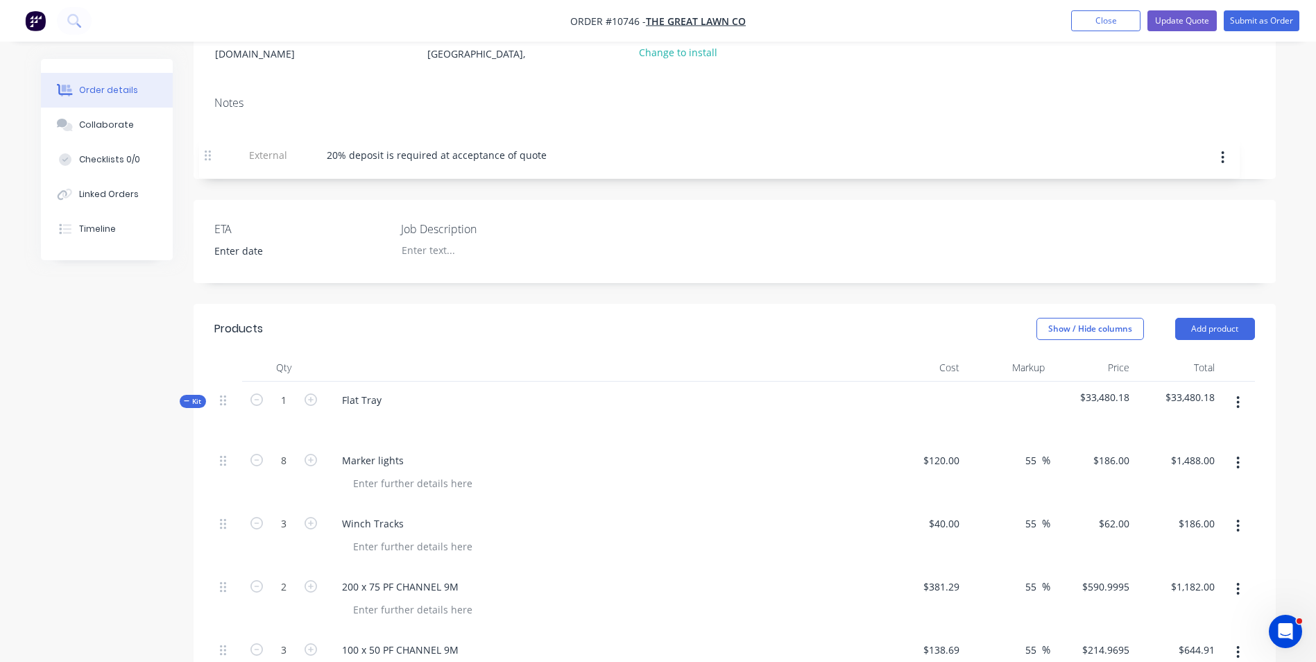
scroll to position [179, 0]
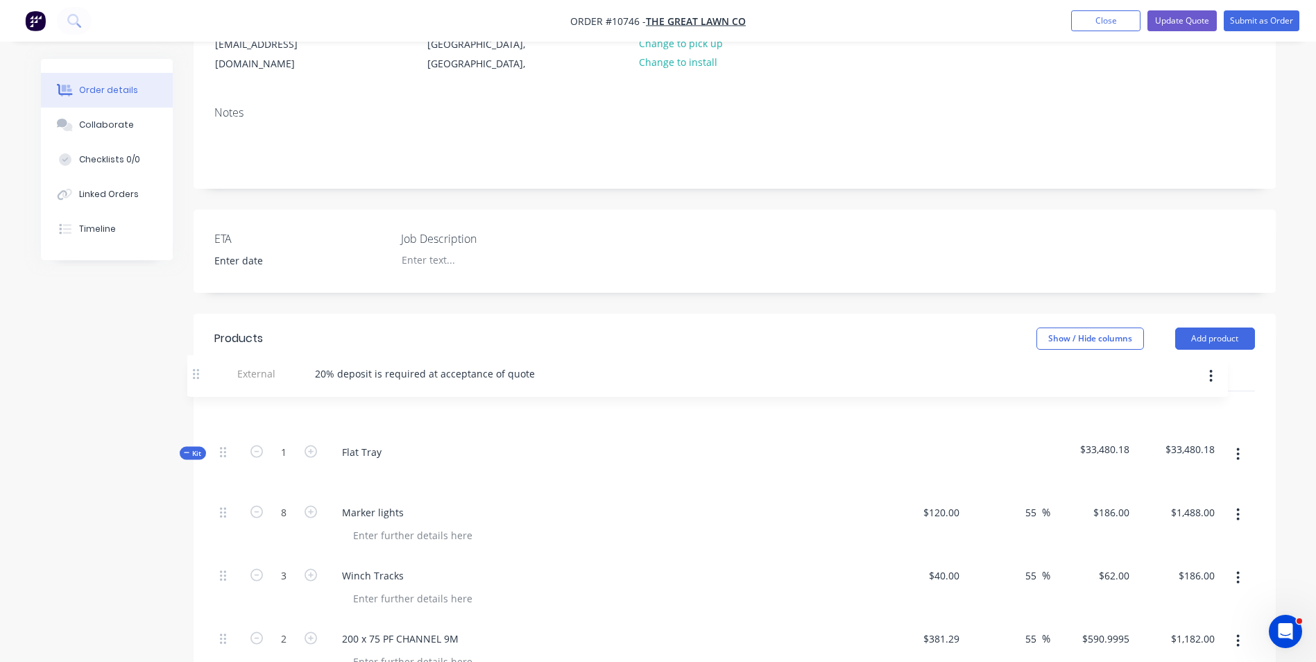
drag, startPoint x: 222, startPoint y: 298, endPoint x: 196, endPoint y: 370, distance: 76.8
click at [1185, 22] on button "Update Quote" at bounding box center [1181, 20] width 69 height 21
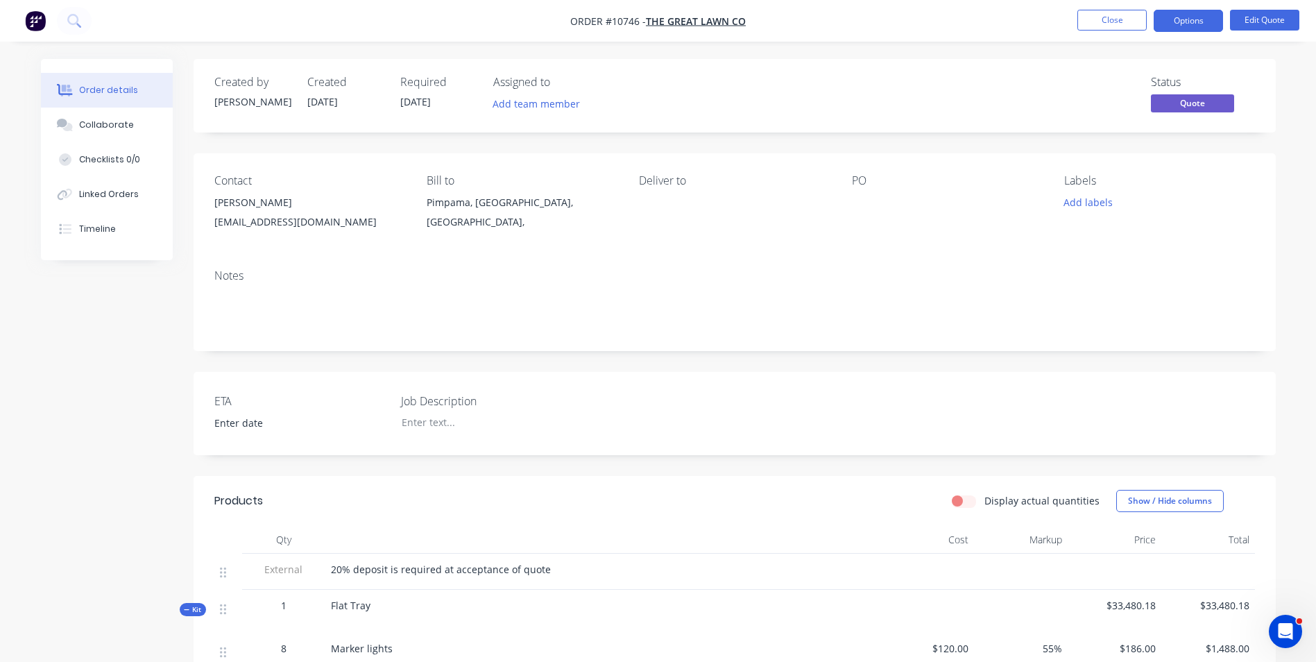
click at [1199, 20] on button "Options" at bounding box center [1188, 21] width 69 height 22
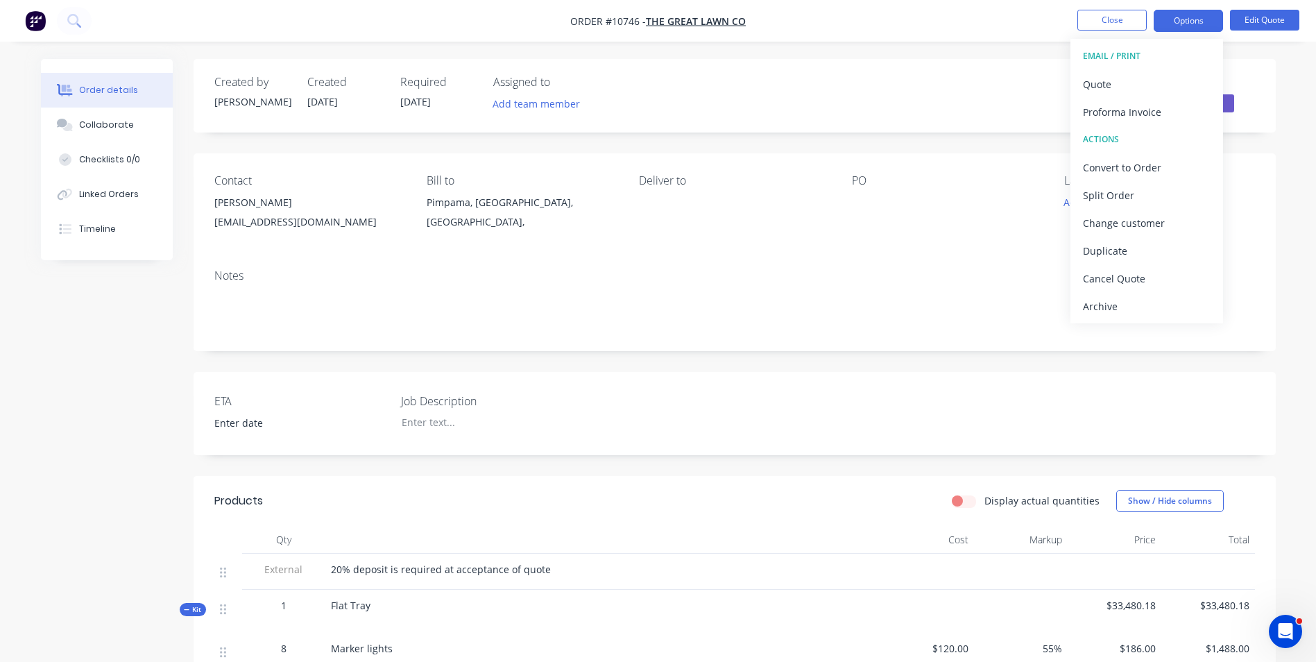
click at [1144, 77] on div "Quote" at bounding box center [1147, 84] width 128 height 20
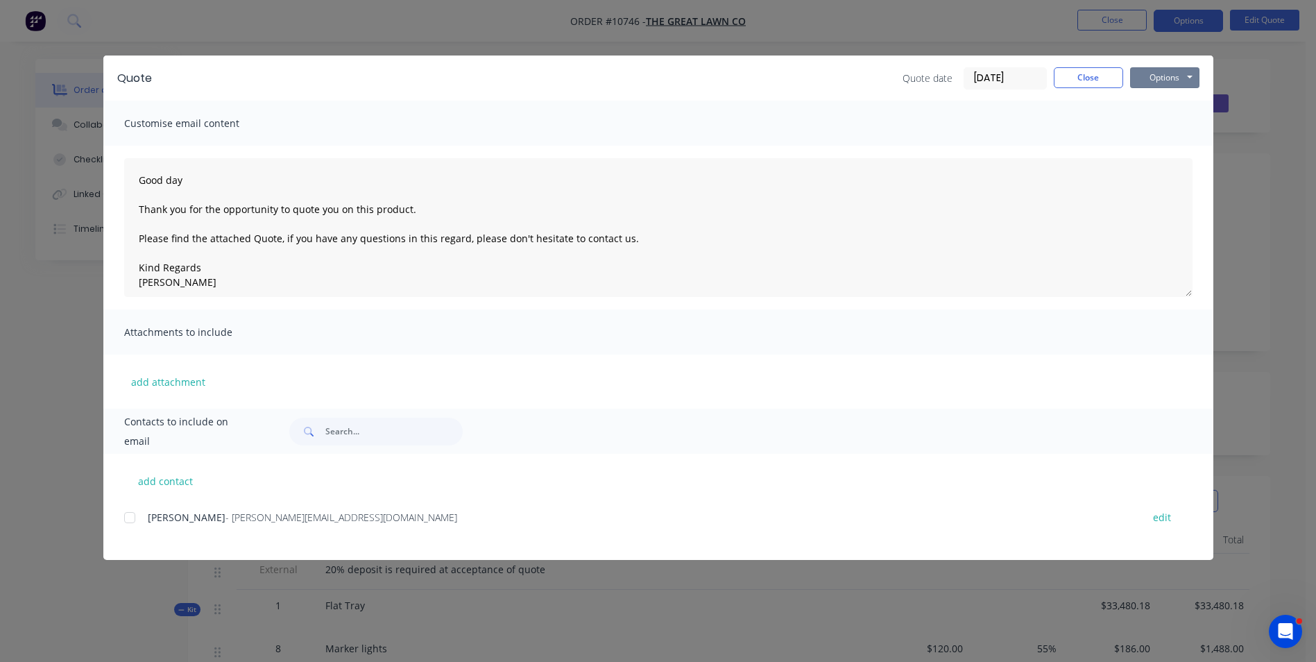
click at [1143, 78] on button "Options" at bounding box center [1164, 77] width 69 height 21
click at [1147, 106] on button "Preview" at bounding box center [1174, 102] width 89 height 23
drag, startPoint x: 1092, startPoint y: 69, endPoint x: 1120, endPoint y: 66, distance: 28.0
click at [1093, 69] on button "Close" at bounding box center [1088, 77] width 69 height 21
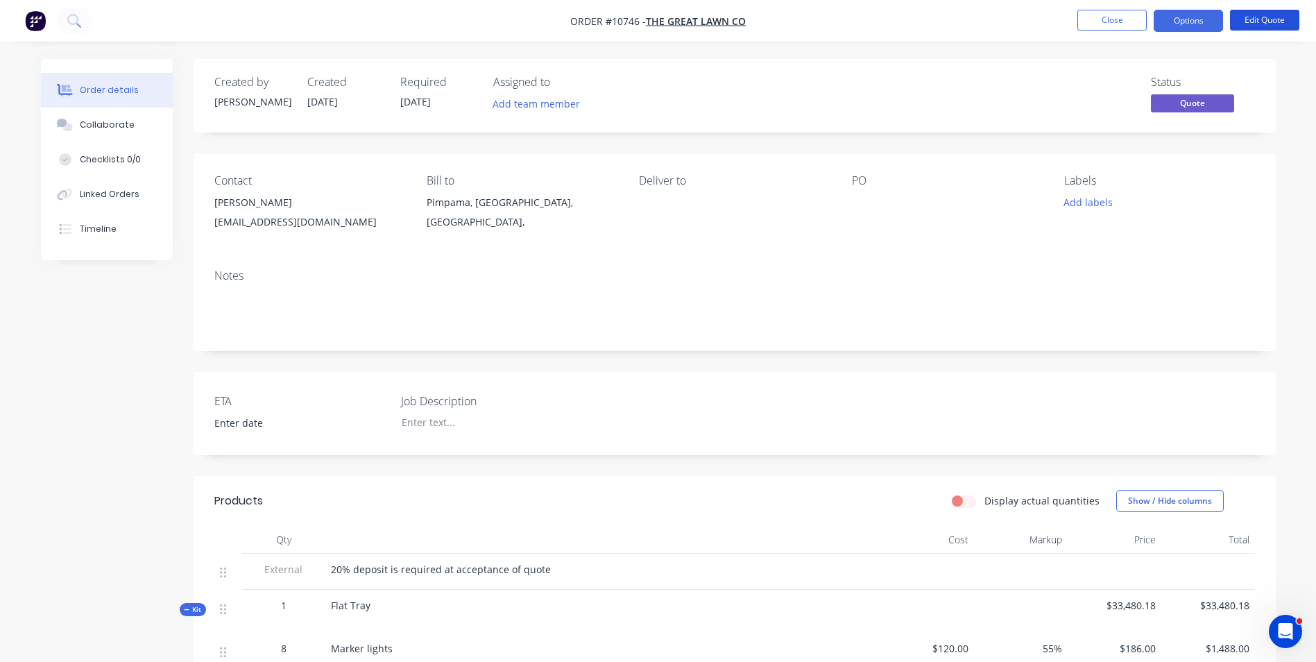
click at [1263, 19] on button "Edit Quote" at bounding box center [1264, 20] width 69 height 21
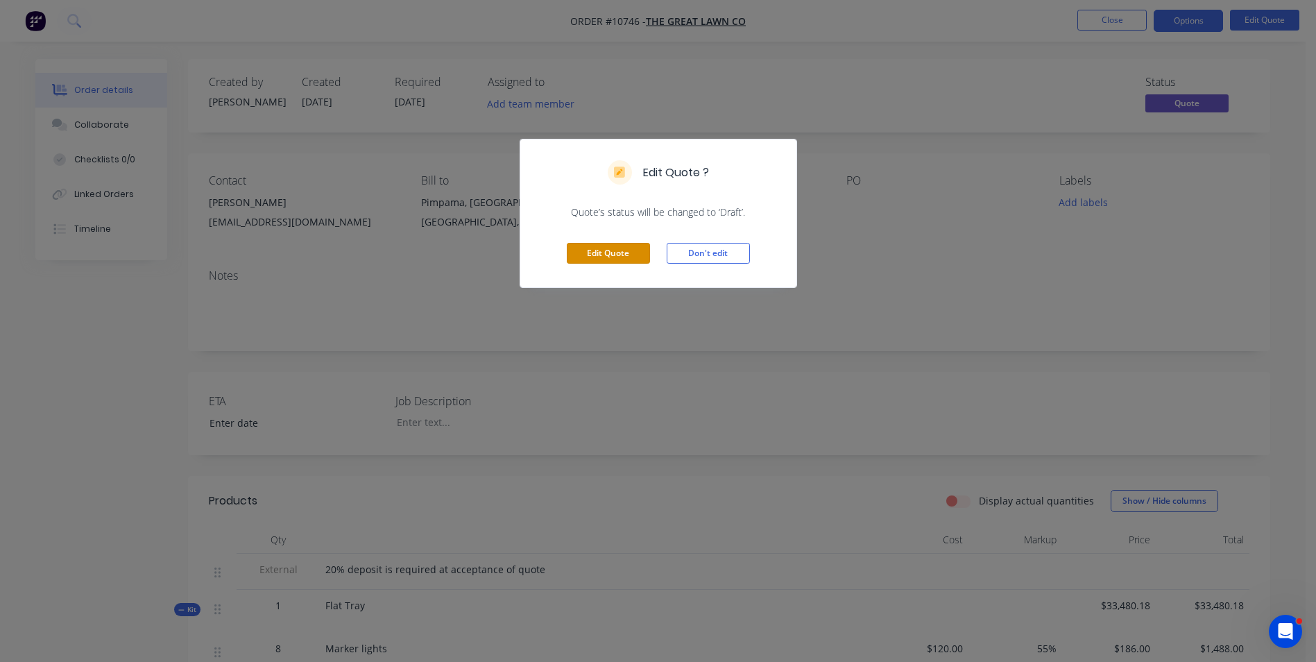
click at [615, 252] on button "Edit Quote" at bounding box center [608, 253] width 83 height 21
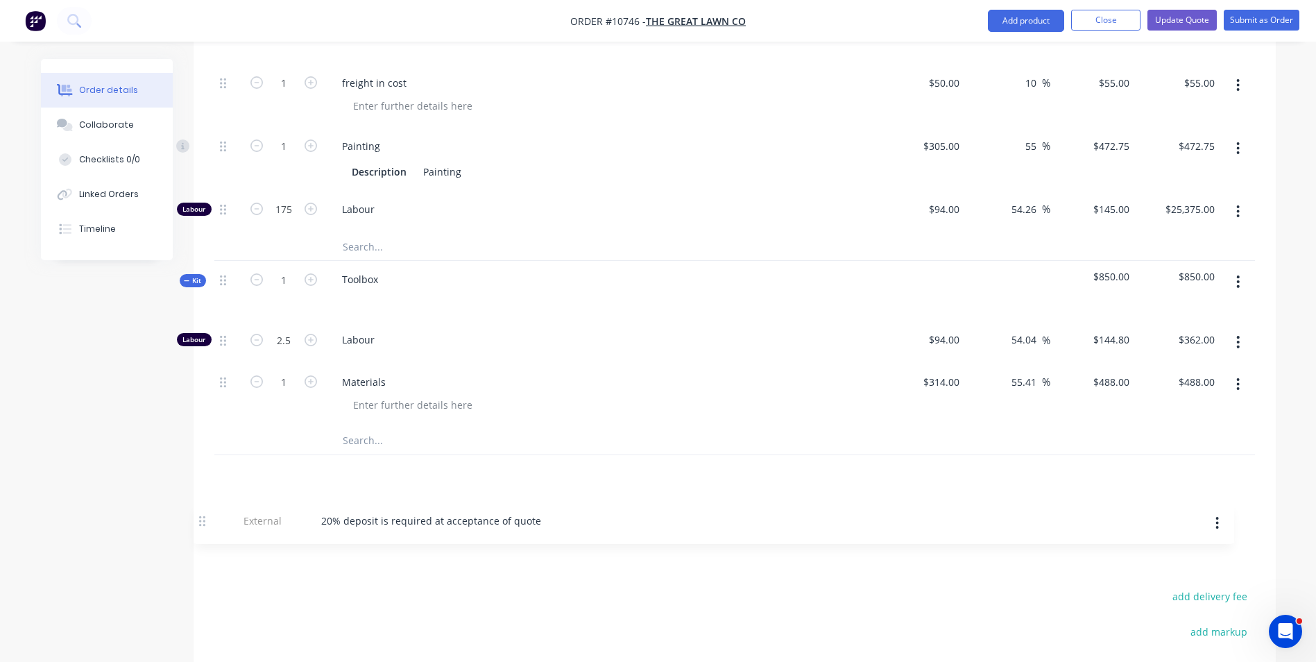
scroll to position [1158, 0]
drag, startPoint x: 223, startPoint y: 574, endPoint x: 203, endPoint y: 466, distance: 109.4
click at [1211, 19] on button "Update Quote" at bounding box center [1181, 20] width 69 height 21
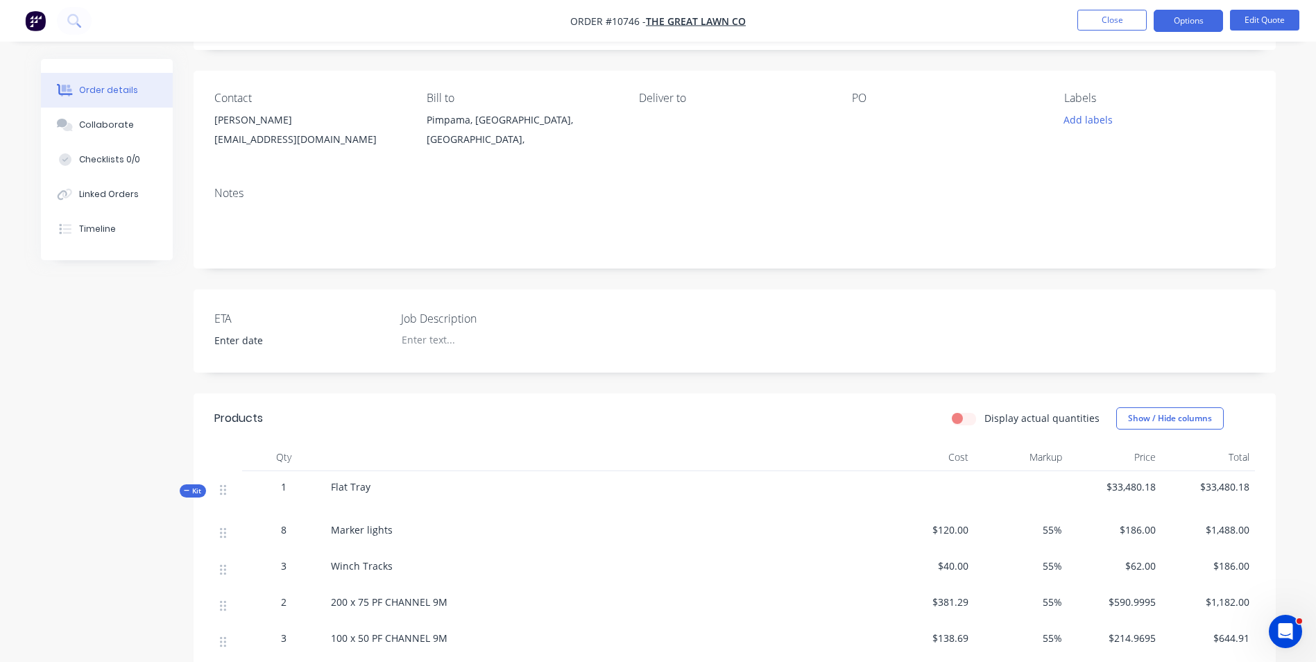
scroll to position [69, 0]
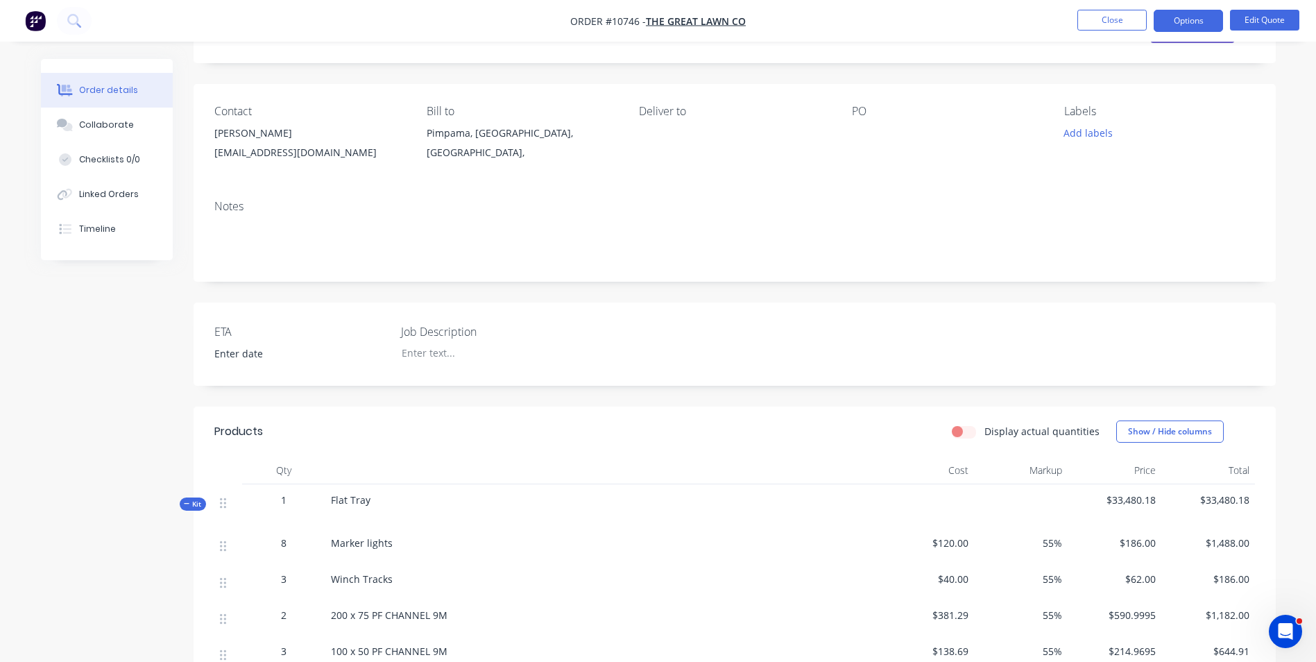
drag, startPoint x: 369, startPoint y: 495, endPoint x: 363, endPoint y: 499, distance: 7.9
click at [369, 495] on div "Flat Tray" at bounding box center [602, 505] width 555 height 43
click at [1269, 31] on li "Edit Quote" at bounding box center [1264, 21] width 69 height 22
click at [1271, 22] on button "Edit Quote" at bounding box center [1264, 20] width 69 height 21
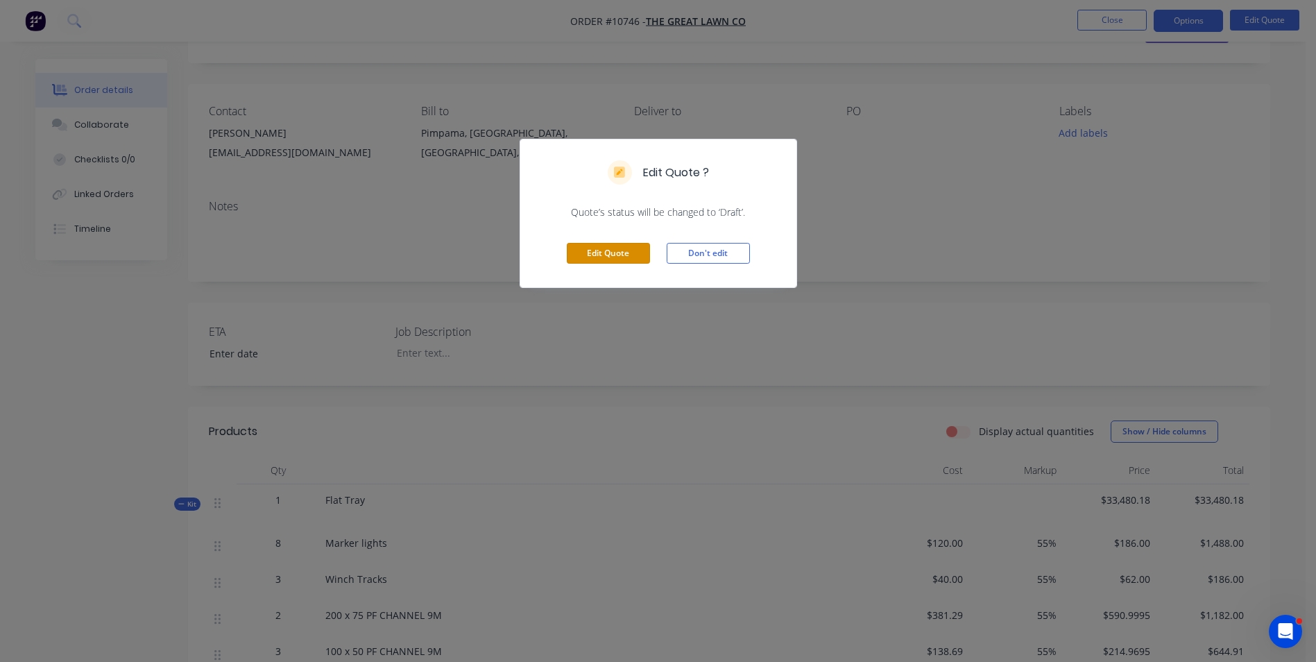
click at [634, 246] on button "Edit Quote" at bounding box center [608, 253] width 83 height 21
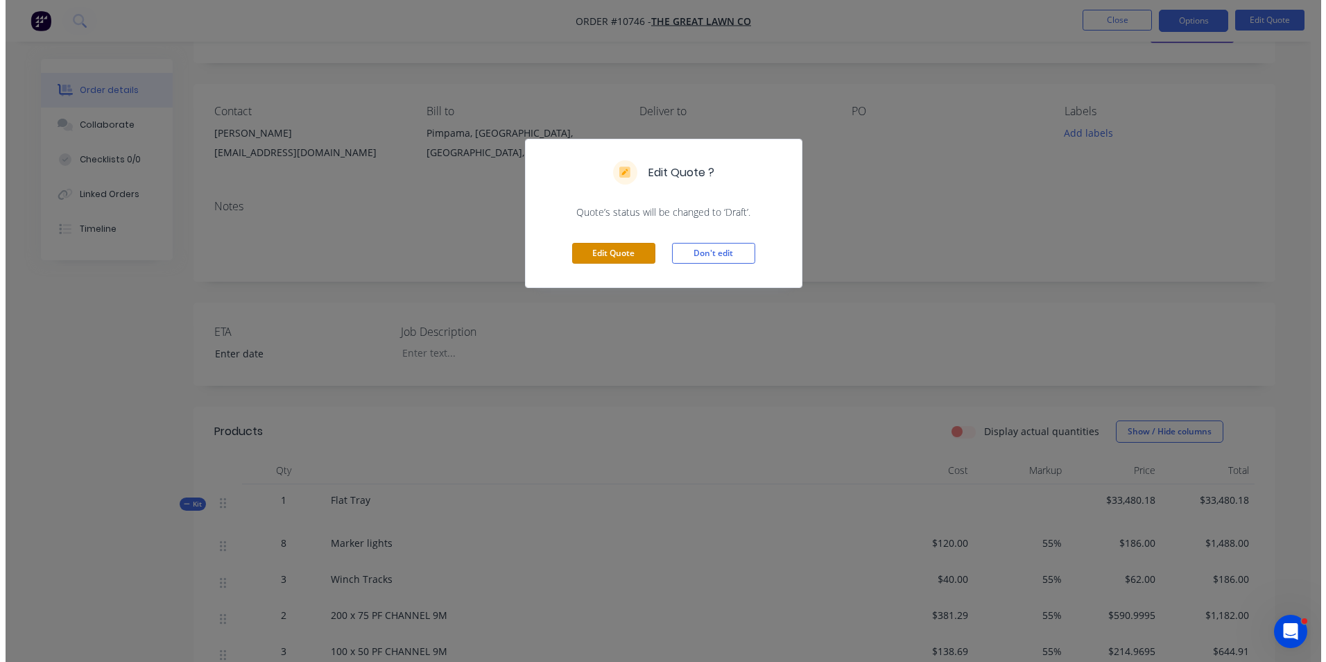
scroll to position [0, 0]
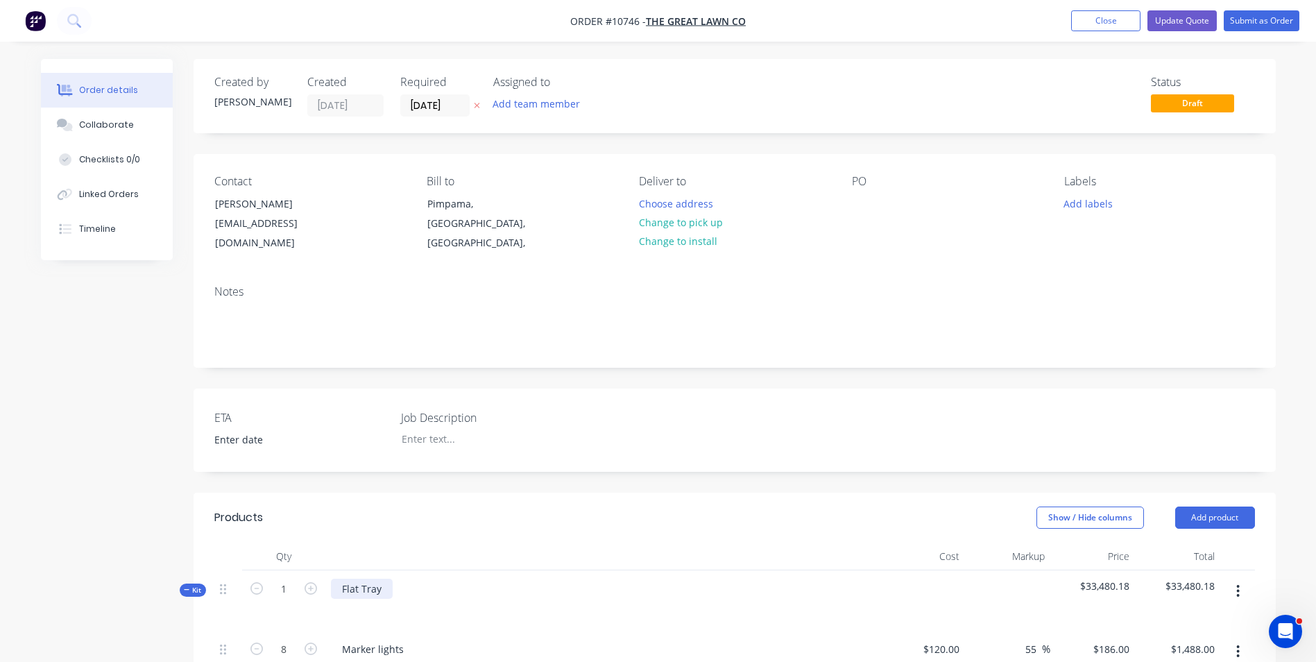
click at [378, 579] on div "Flat Tray" at bounding box center [362, 589] width 62 height 20
click at [1182, 12] on button "Update Quote" at bounding box center [1181, 20] width 69 height 21
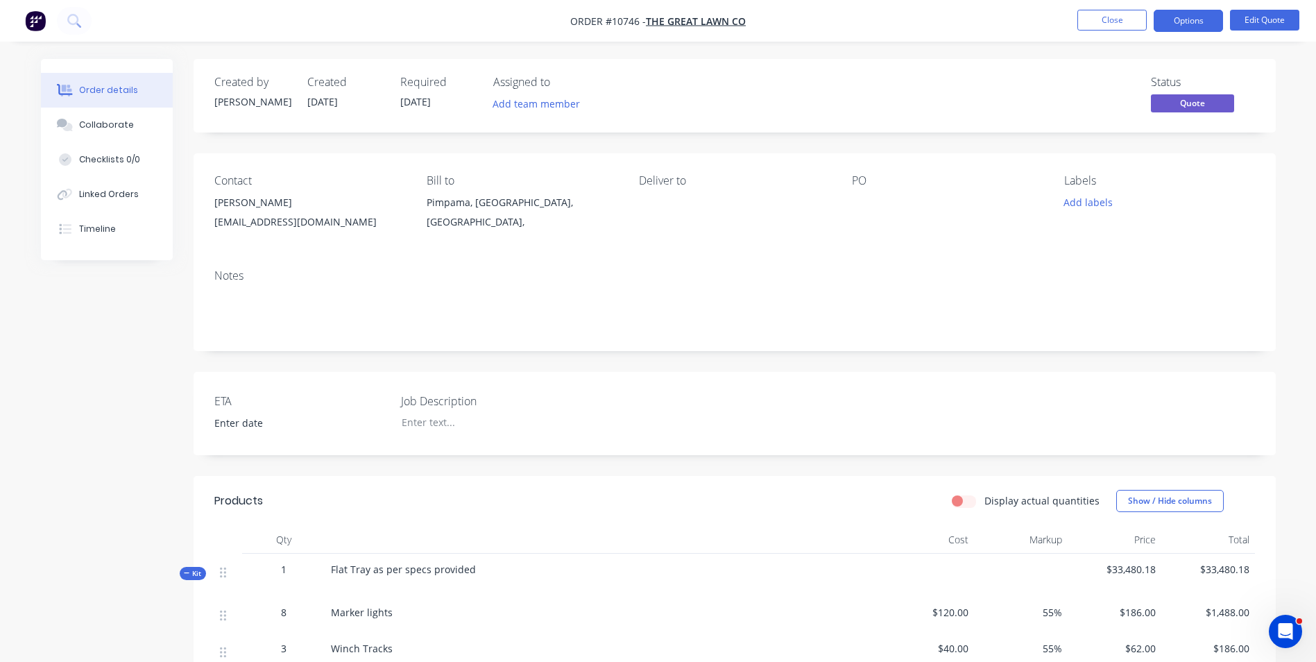
click at [1193, 18] on button "Options" at bounding box center [1188, 21] width 69 height 22
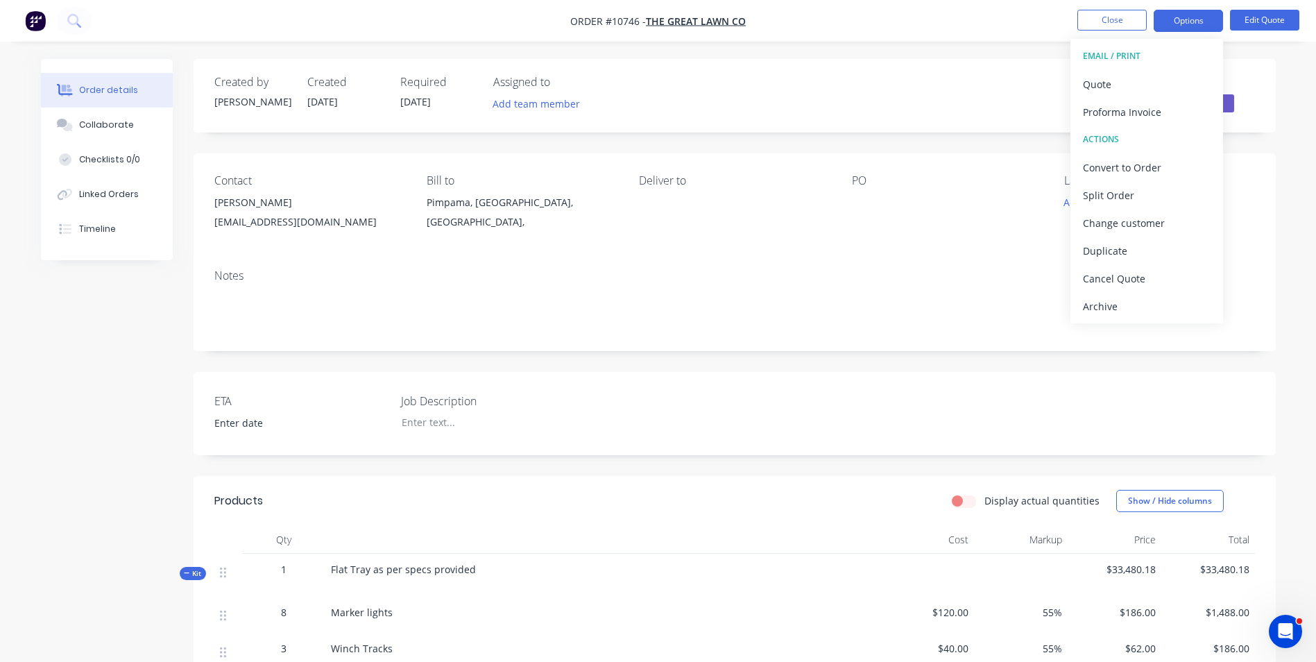
click at [1151, 74] on div "Quote" at bounding box center [1147, 84] width 128 height 20
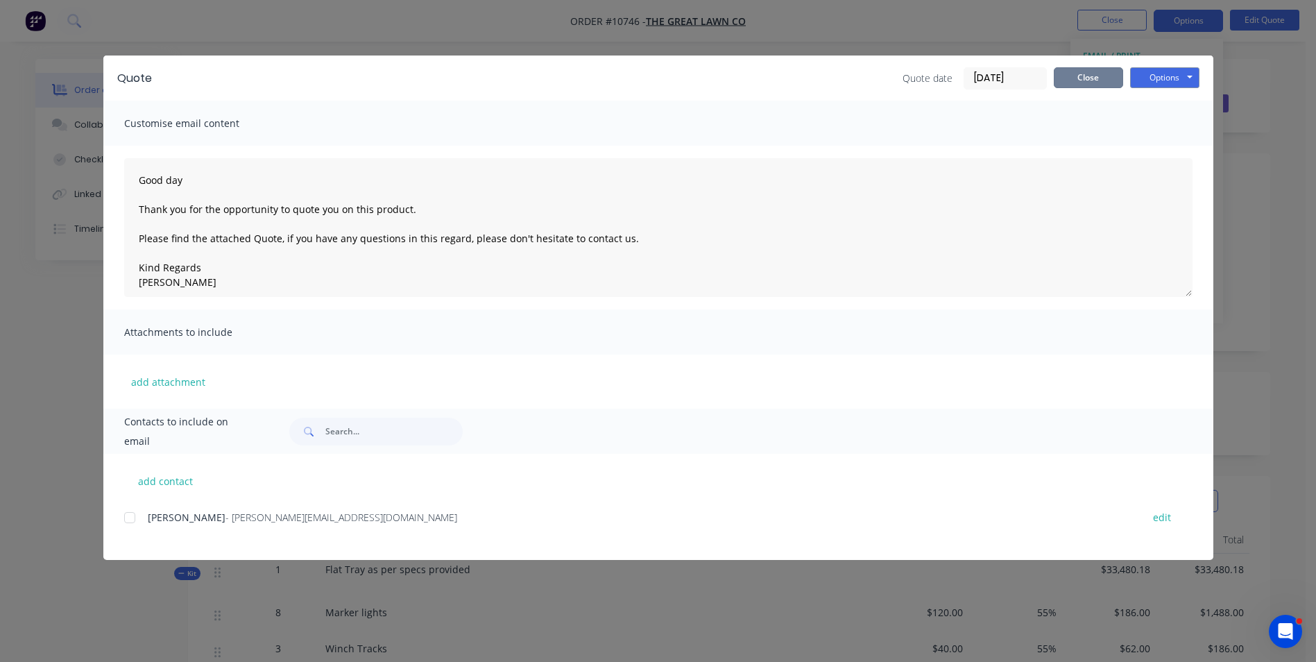
drag, startPoint x: 1095, startPoint y: 74, endPoint x: 1085, endPoint y: 74, distance: 10.4
click at [1095, 74] on button "Close" at bounding box center [1088, 77] width 69 height 21
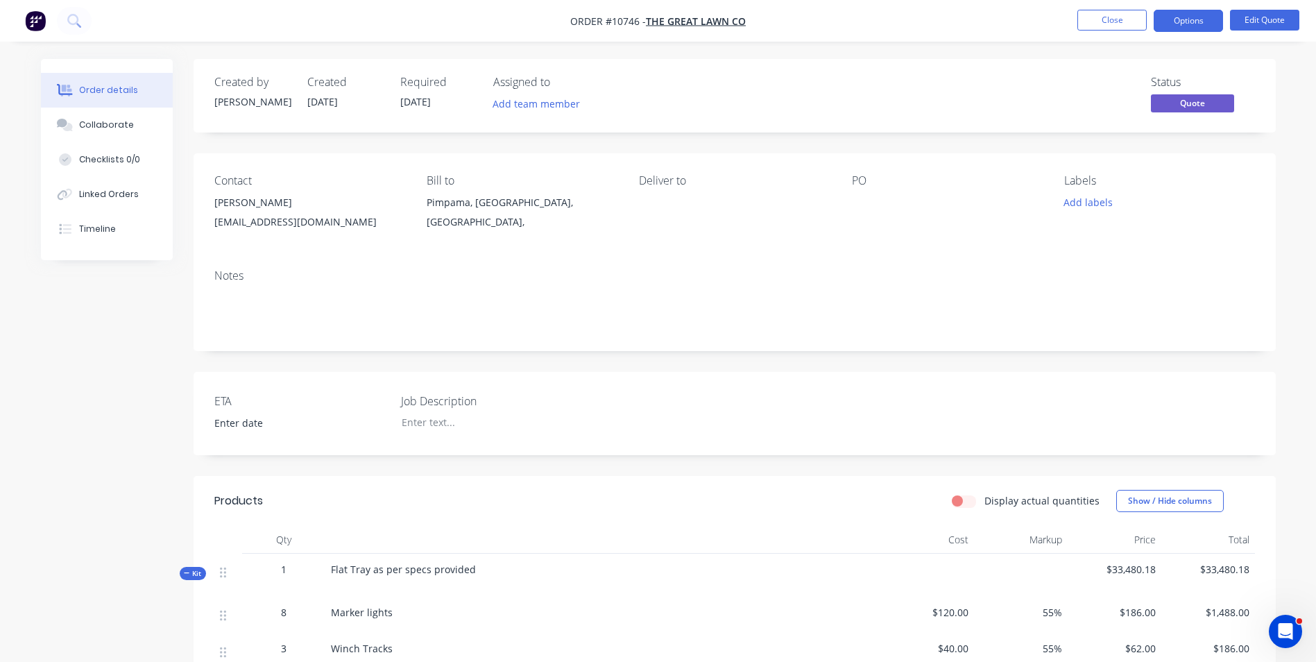
click at [669, 16] on span "The Great Lawn Co" at bounding box center [696, 21] width 100 height 13
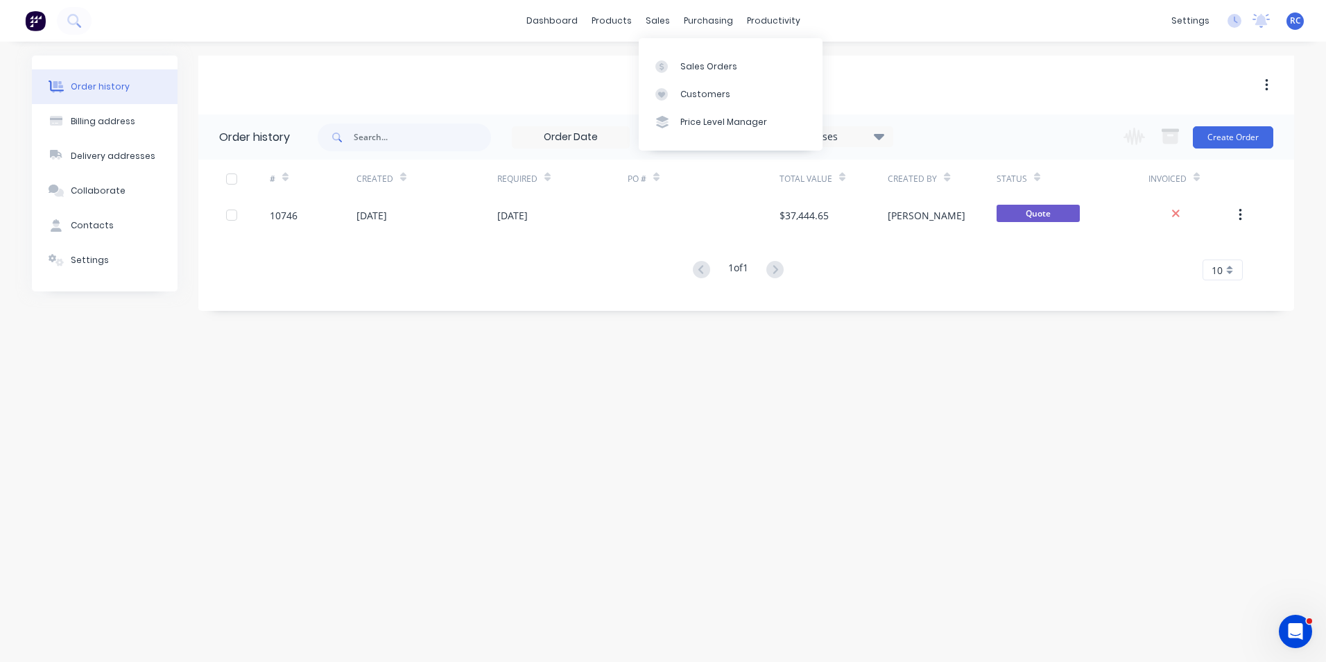
click at [656, 26] on div "sales" at bounding box center [658, 20] width 38 height 21
click at [688, 99] on div "Customers" at bounding box center [705, 94] width 50 height 12
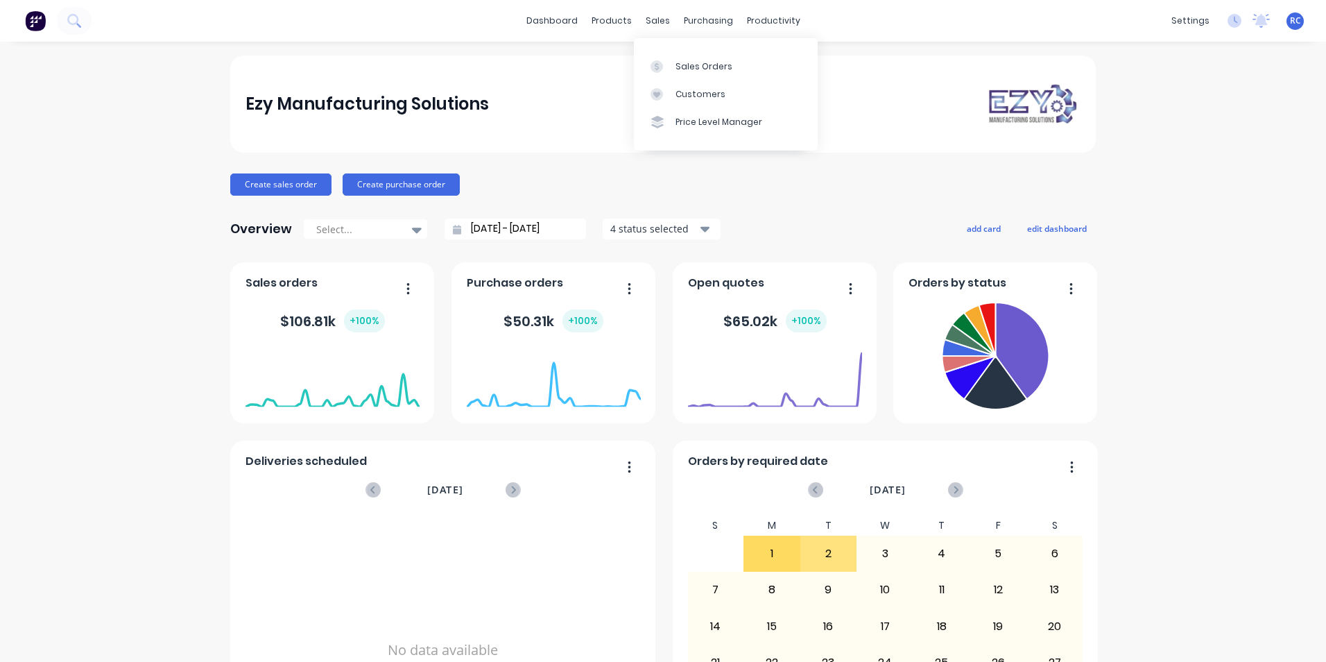
click at [656, 15] on div "sales" at bounding box center [658, 20] width 38 height 21
click at [683, 63] on div "Sales Orders" at bounding box center [704, 66] width 57 height 12
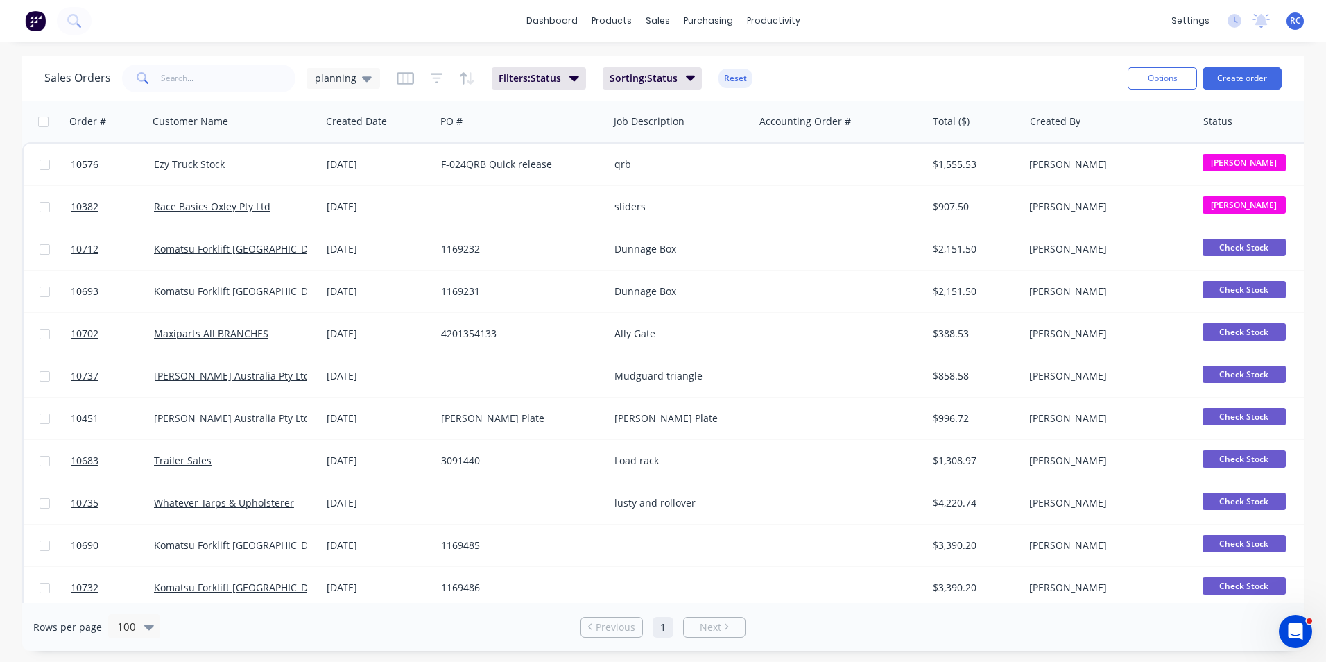
click at [560, 78] on button "Filters: Status" at bounding box center [539, 78] width 94 height 22
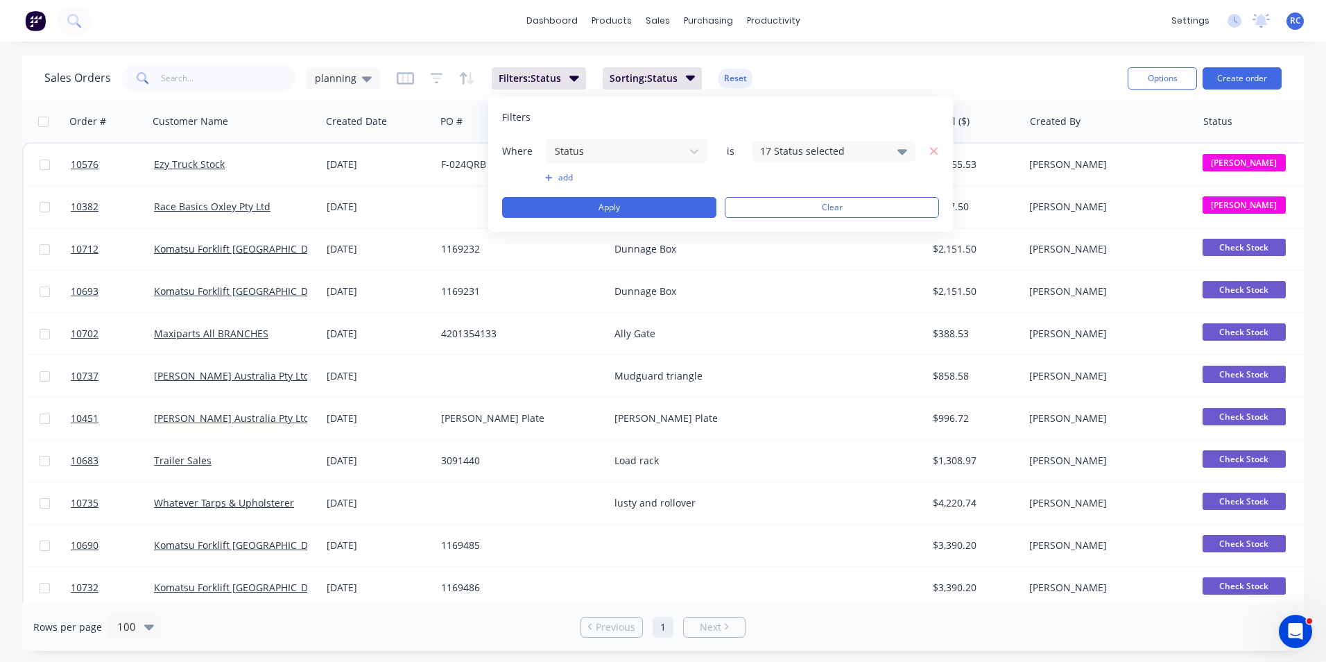
click at [800, 152] on div "17 Status selected" at bounding box center [823, 151] width 126 height 15
click at [779, 225] on div at bounding box center [776, 228] width 28 height 28
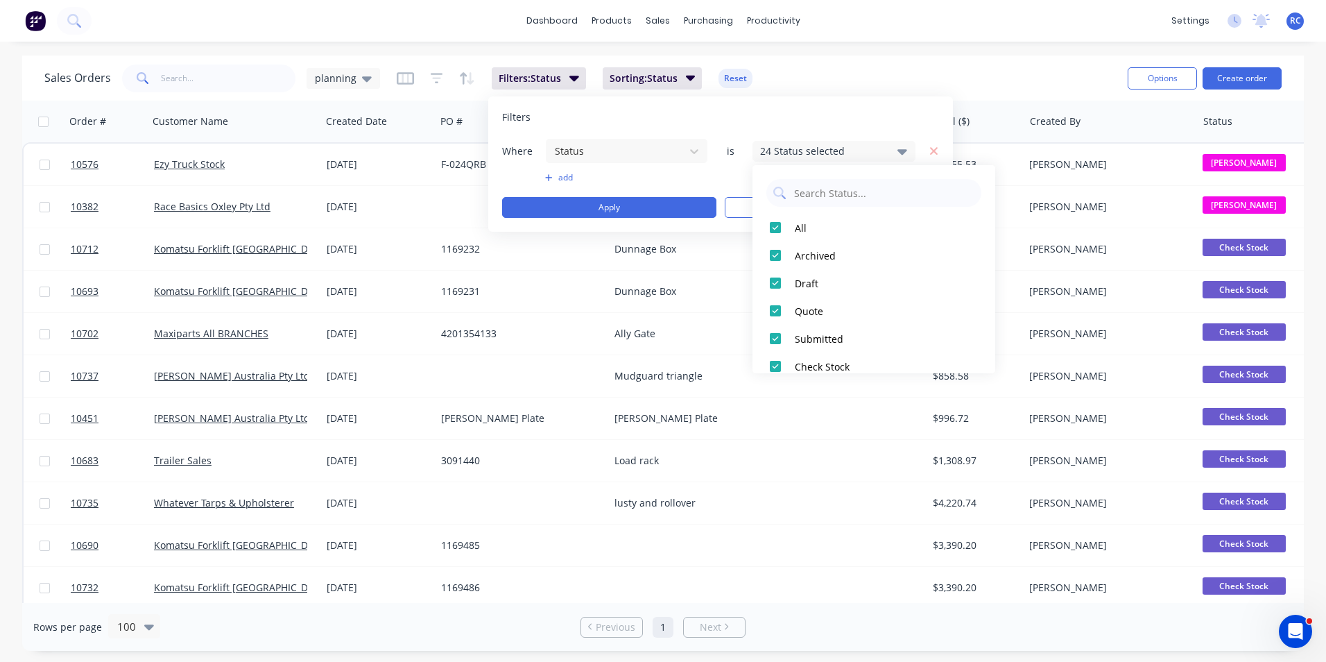
click at [779, 225] on div at bounding box center [776, 228] width 28 height 28
click at [781, 255] on div at bounding box center [776, 255] width 28 height 28
click at [661, 204] on button "Apply" at bounding box center [609, 207] width 214 height 21
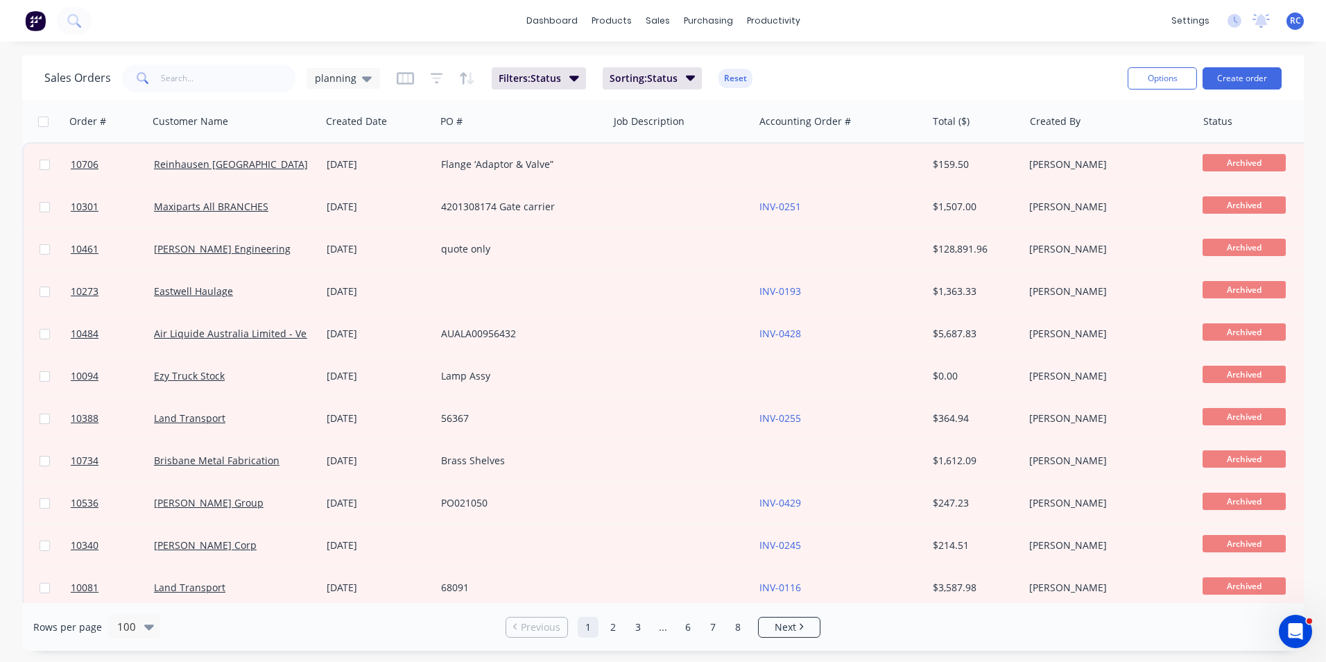
click at [0, 0] on div at bounding box center [0, 0] width 0 height 0
click at [286, 124] on button "button" at bounding box center [296, 121] width 21 height 21
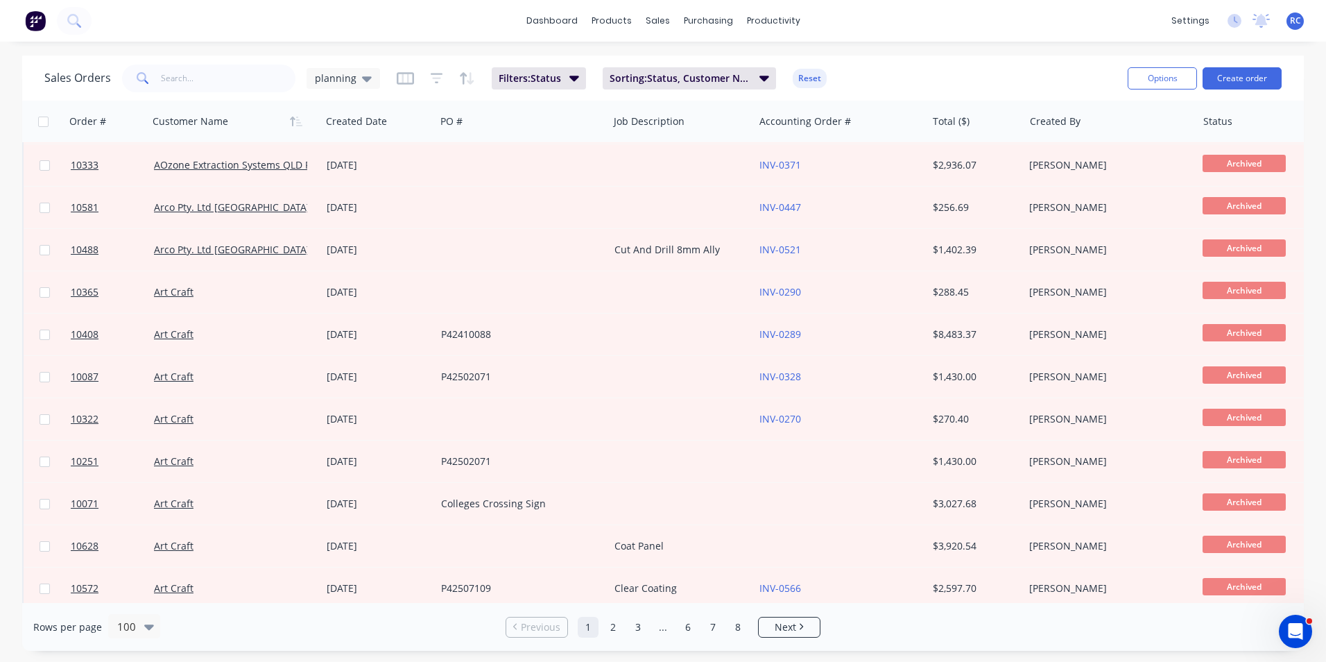
scroll to position [1249, 0]
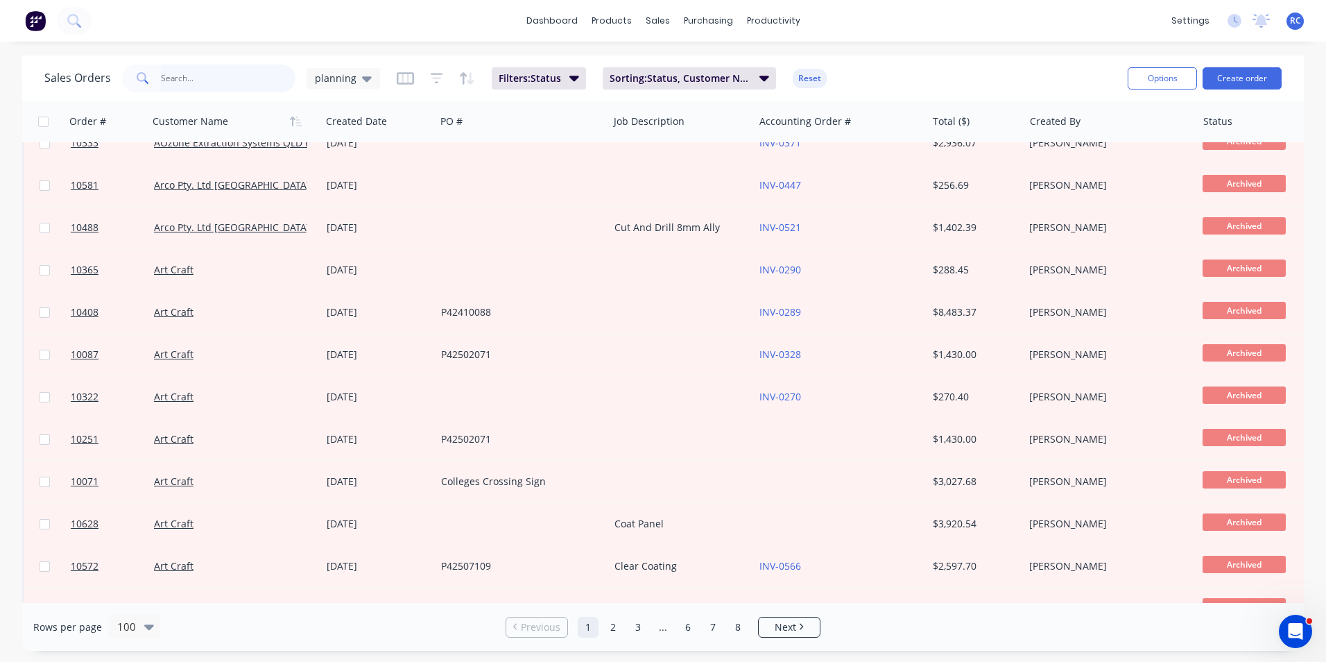
click at [170, 77] on input "text" at bounding box center [228, 79] width 135 height 28
type input "patt"
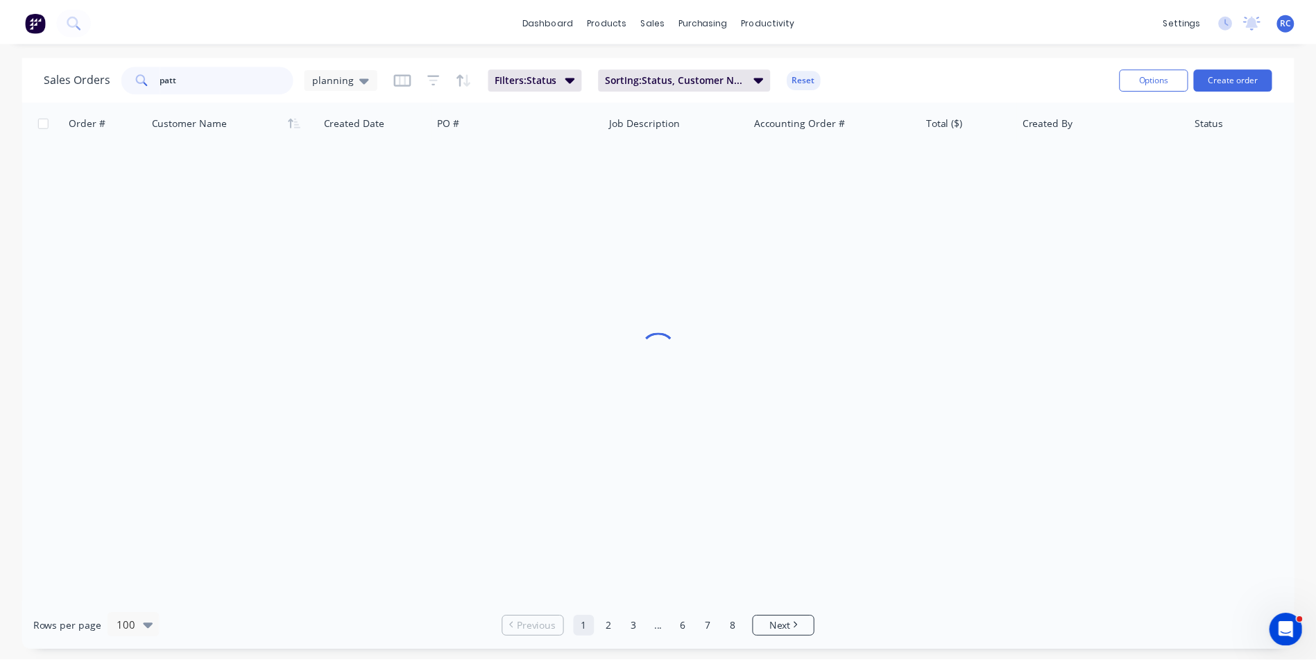
scroll to position [0, 0]
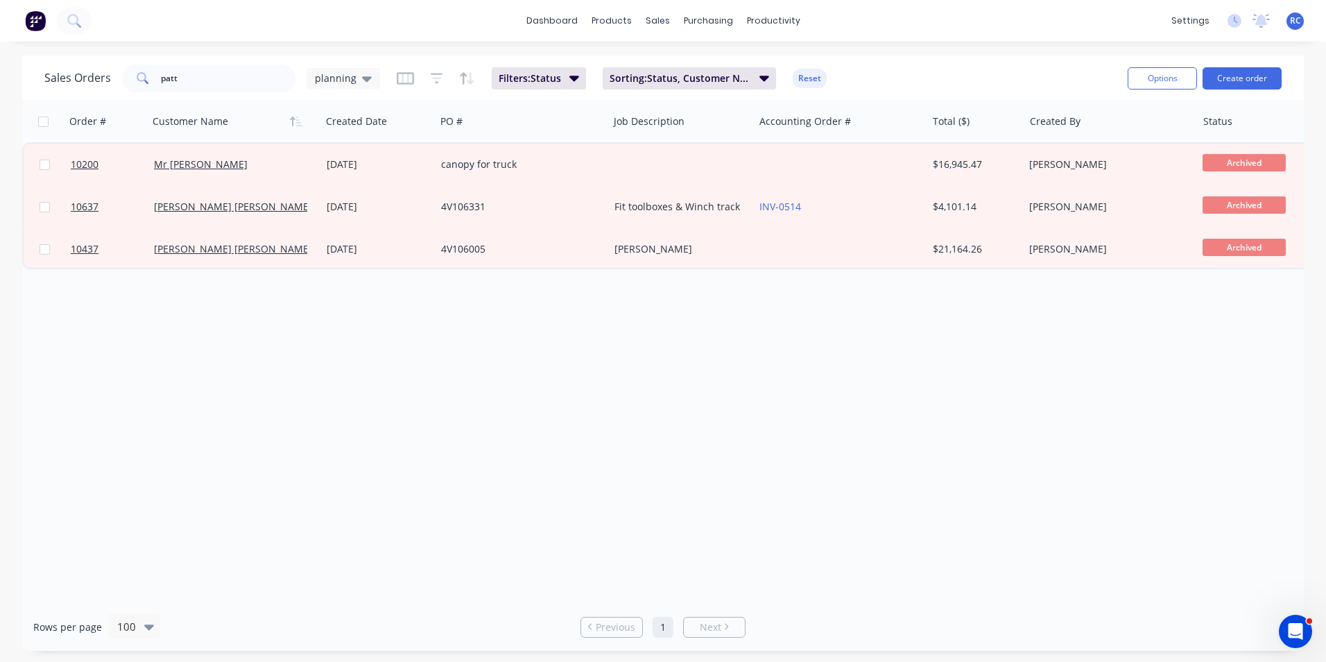
click at [46, 250] on input "checkbox" at bounding box center [45, 249] width 10 height 10
checkbox input "true"
click at [1182, 76] on button "Options" at bounding box center [1162, 78] width 69 height 22
click at [1201, 248] on div "Archived" at bounding box center [1266, 249] width 139 height 42
click at [1155, 257] on div "Jon Coetzee" at bounding box center [1110, 249] width 173 height 42
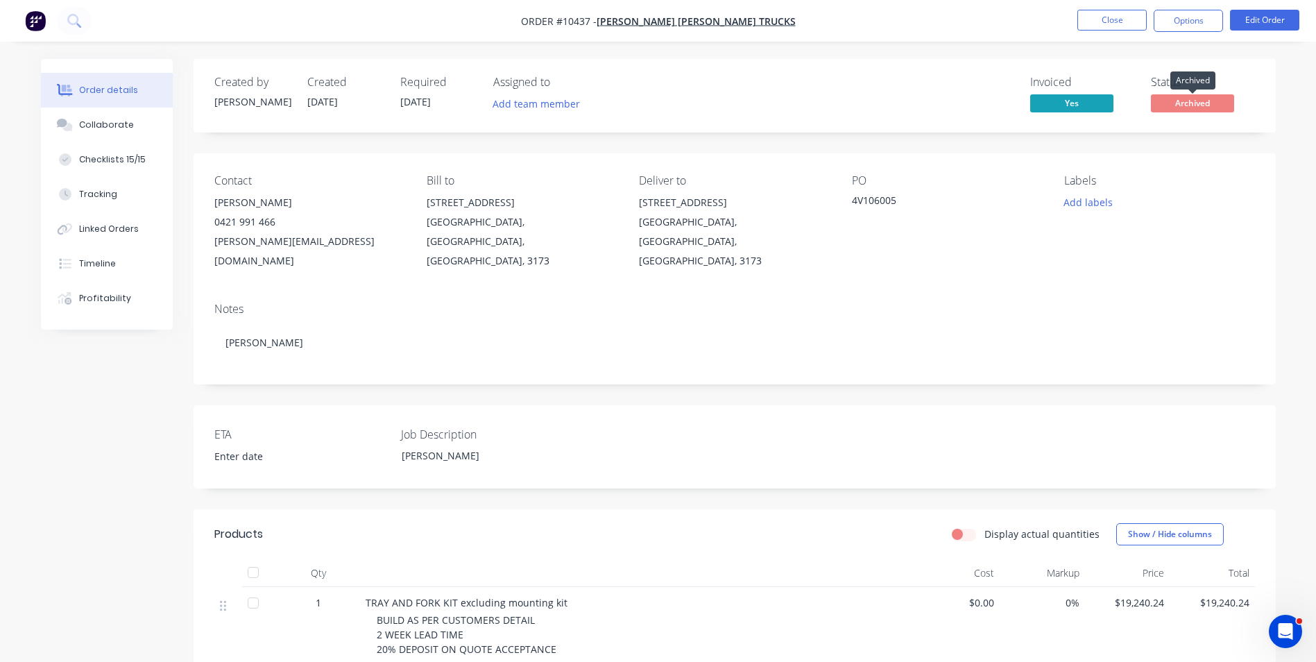
click at [1199, 101] on span "Archived" at bounding box center [1192, 102] width 83 height 17
click at [1199, 20] on button "Options" at bounding box center [1188, 21] width 69 height 22
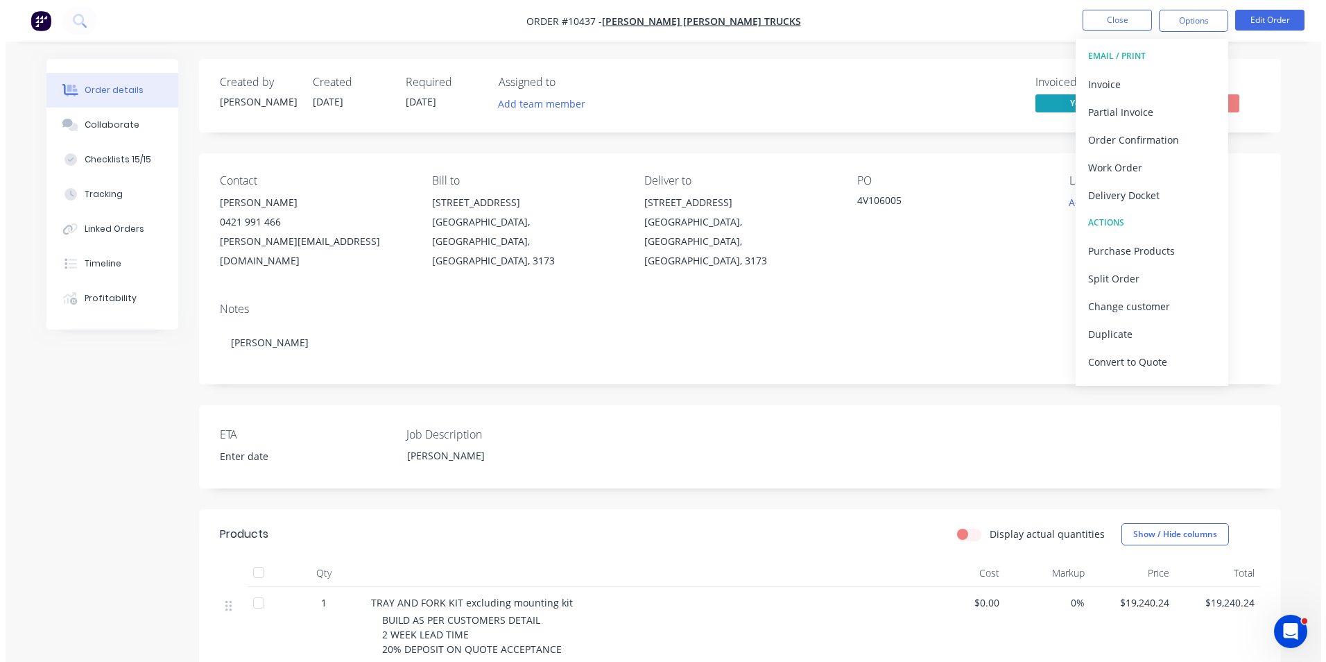
scroll to position [21, 0]
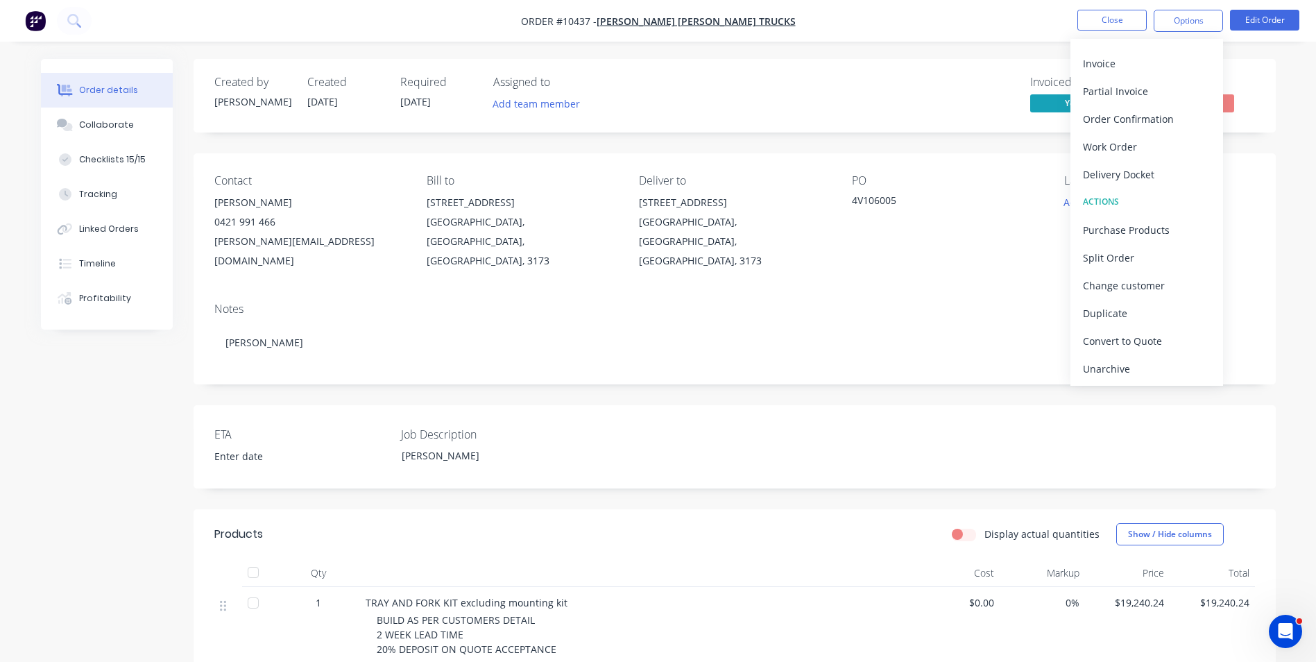
click at [1153, 360] on div "Unarchive" at bounding box center [1147, 369] width 128 height 20
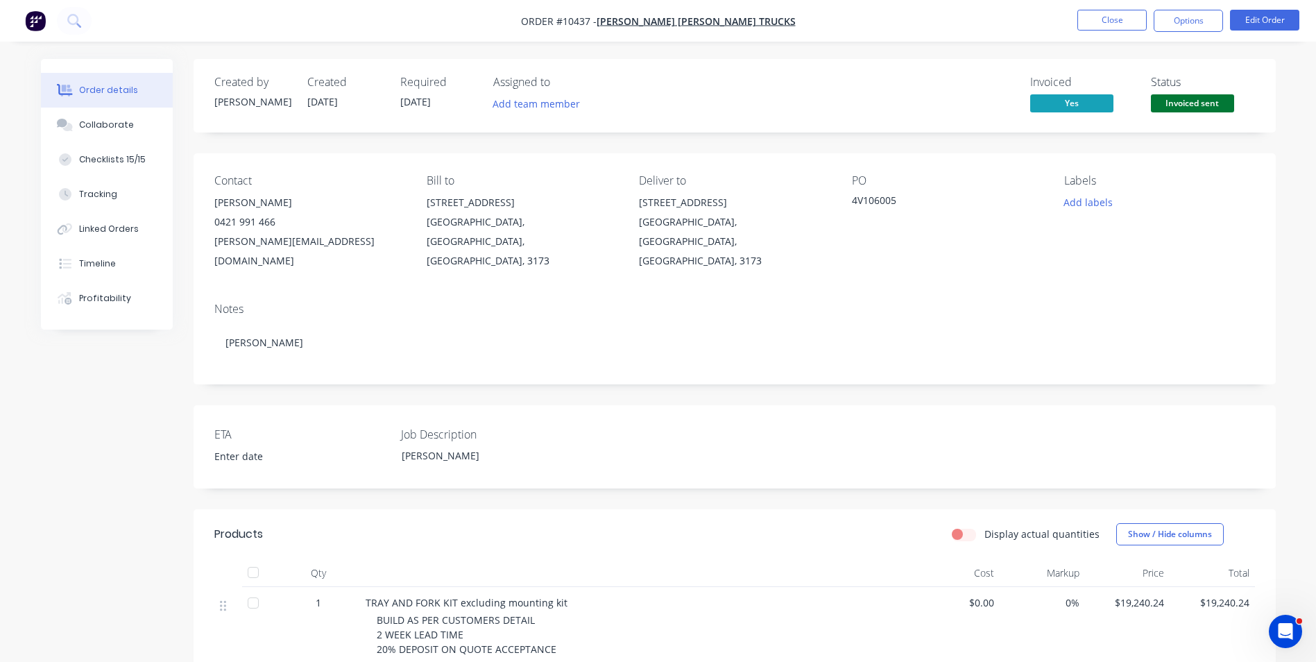
click at [1106, 19] on button "Close" at bounding box center [1111, 20] width 69 height 21
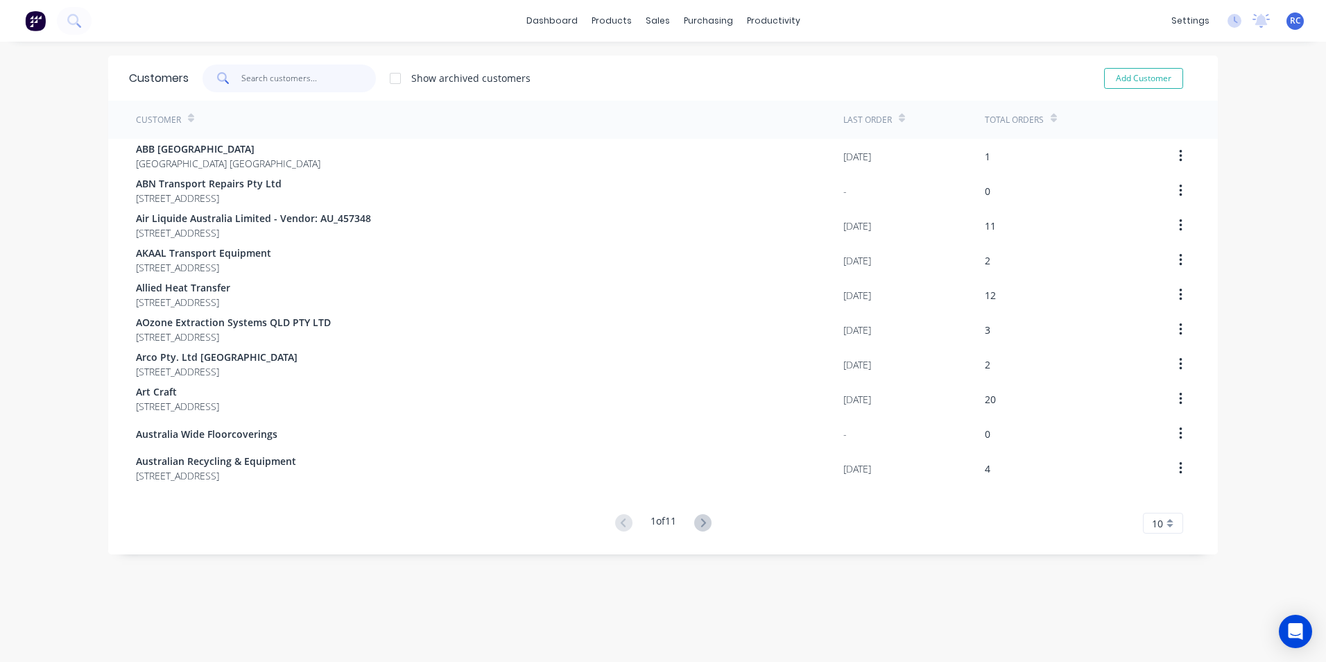
click at [259, 75] on input "text" at bounding box center [308, 79] width 135 height 28
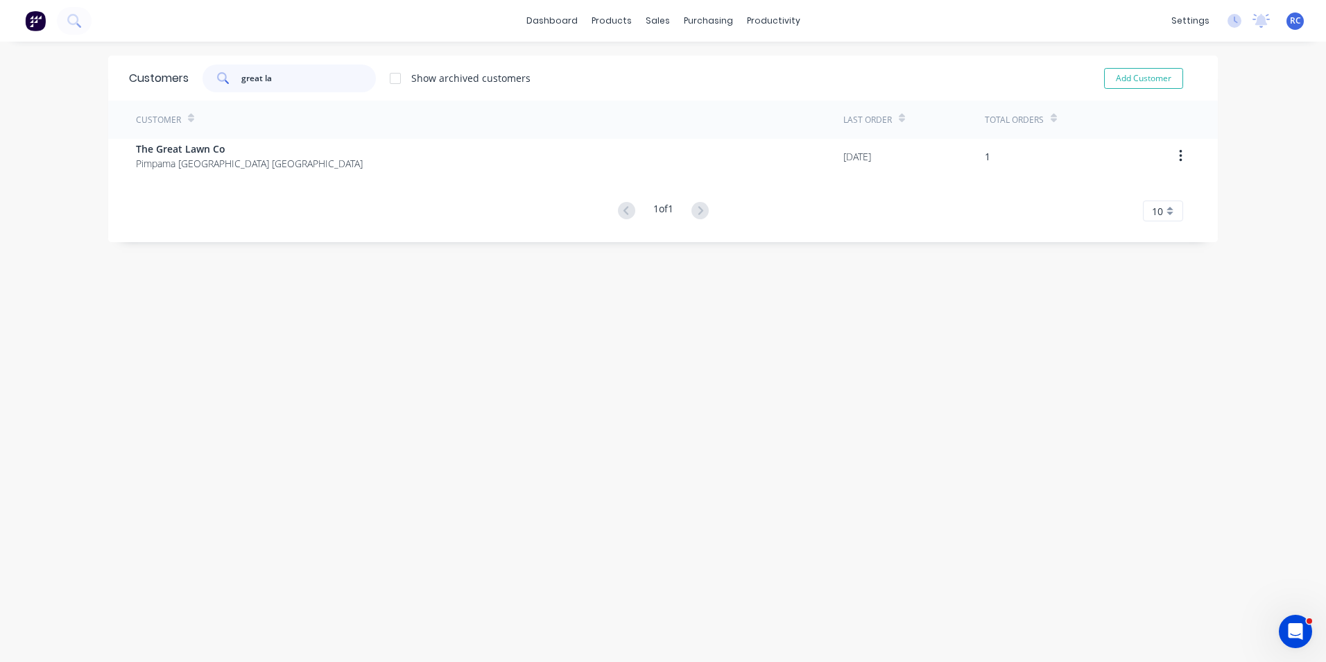
type input "great la"
click at [207, 155] on span "The Great Lawn Co" at bounding box center [249, 149] width 227 height 15
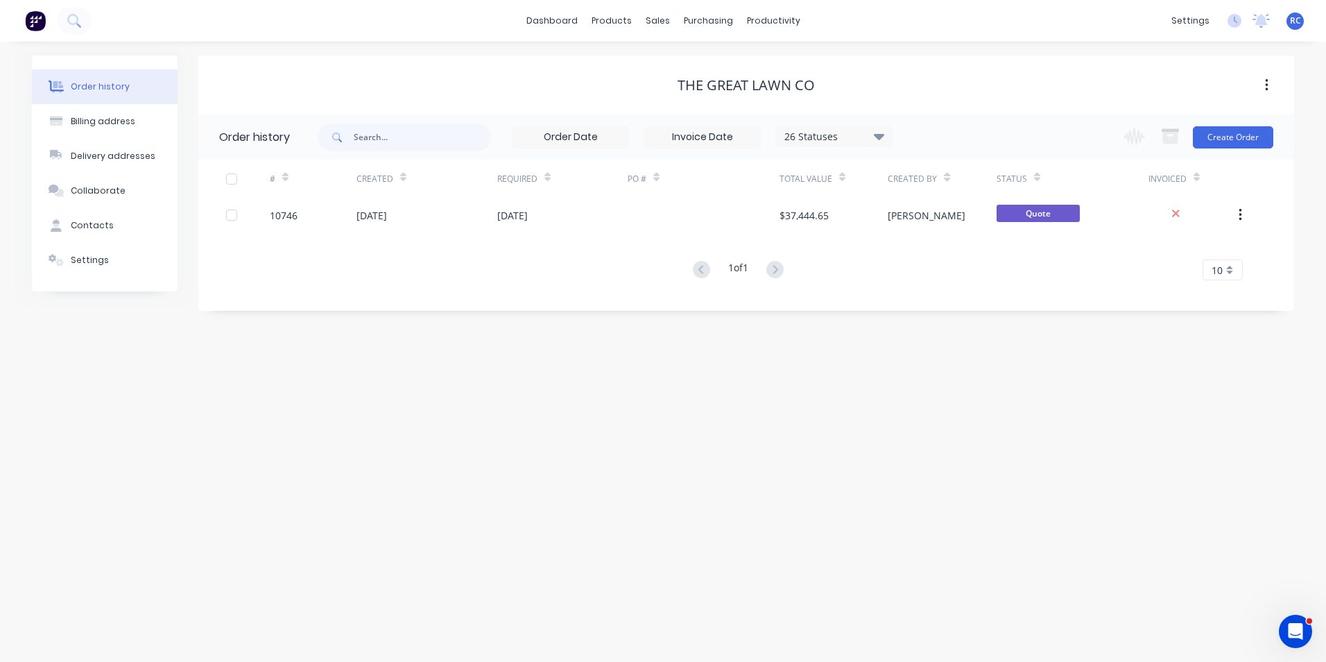
click at [83, 257] on div "Settings" at bounding box center [90, 260] width 38 height 12
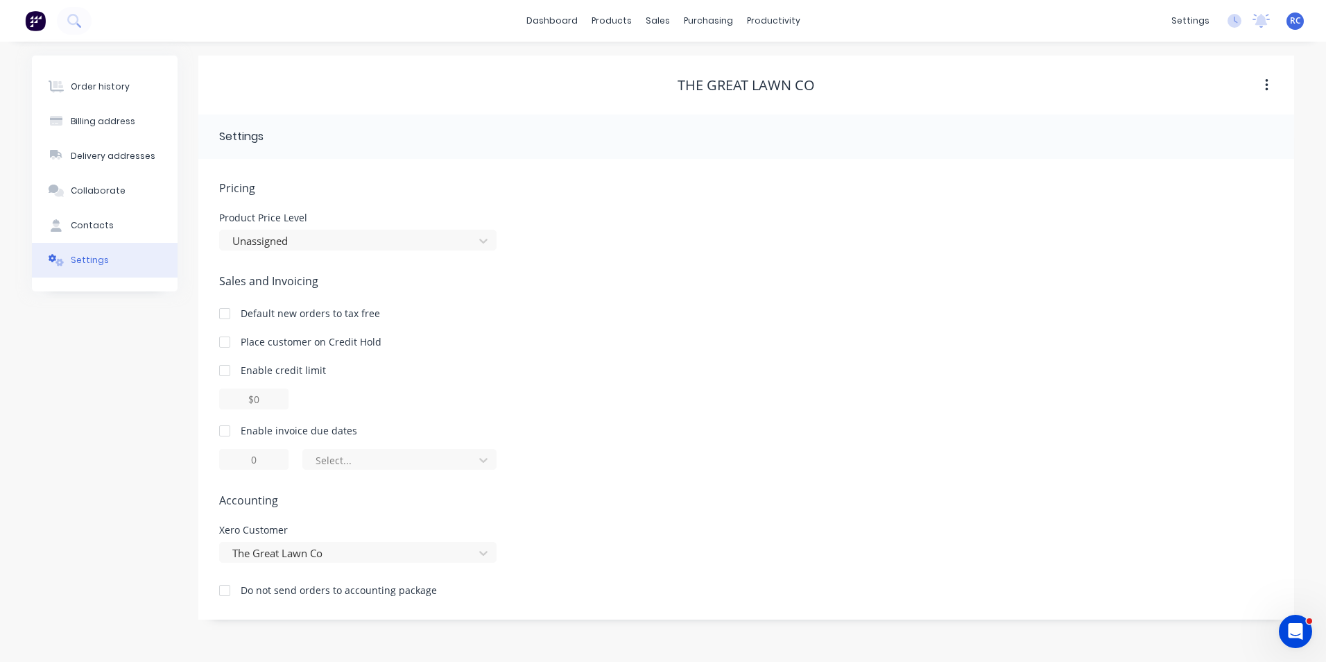
click at [92, 126] on div "Billing address" at bounding box center [103, 121] width 65 height 12
select select "AU"
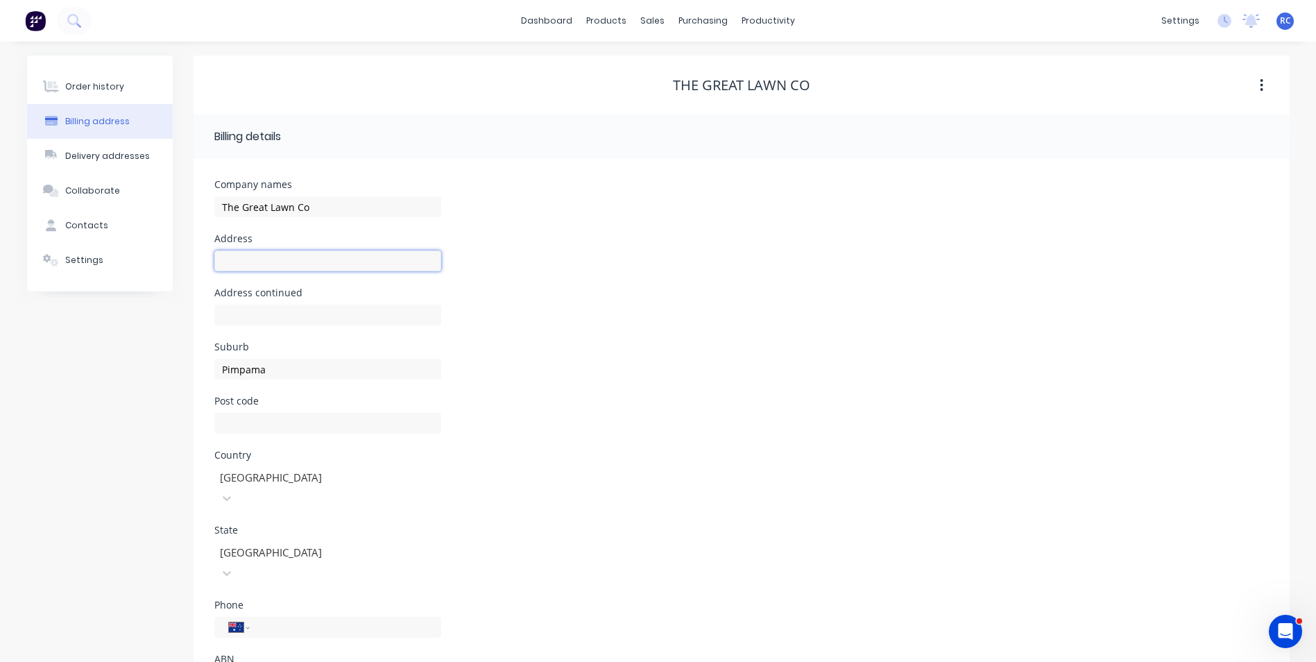
click at [275, 259] on input "text" at bounding box center [327, 260] width 227 height 21
paste input "2 BINNOWEE WAY"
type input "2 BINNOWEE WAY"
click at [252, 429] on input "text" at bounding box center [327, 423] width 227 height 21
type input "4209"
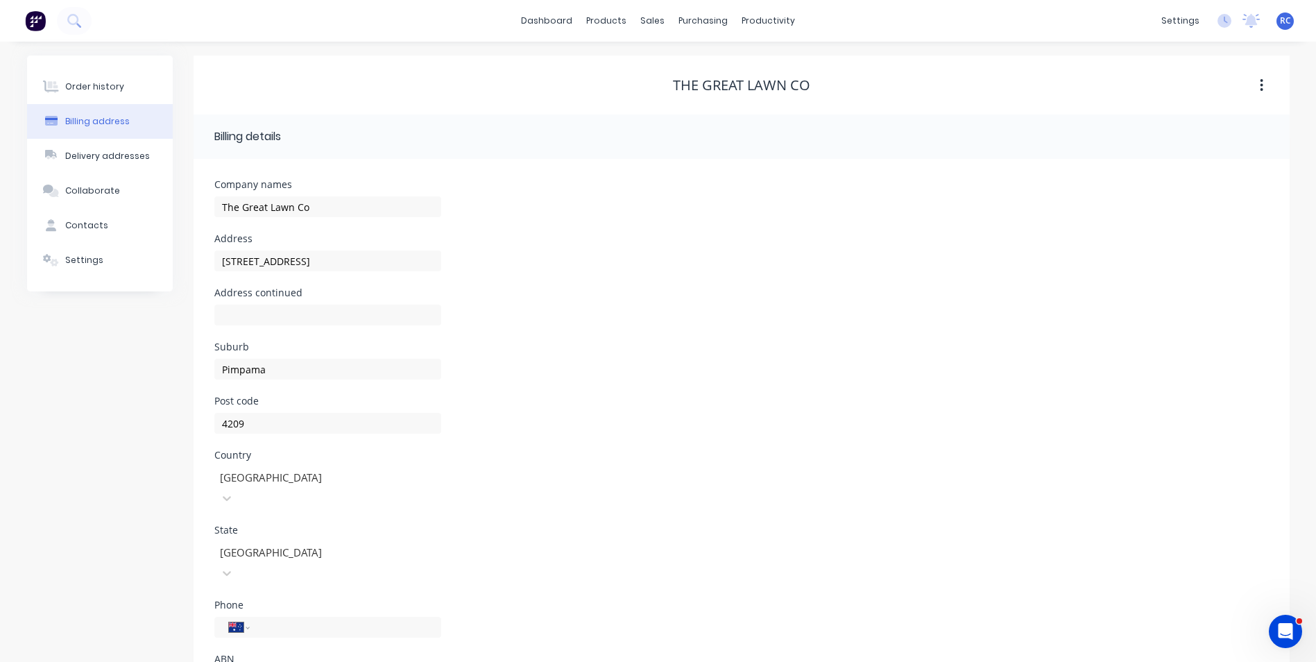
paste input "47 673 574 582"
type input "47 673 574 582"
click at [434, 613] on div "International Afghanistan Åland Islands Albania Algeria American Samoa Andorra …" at bounding box center [327, 633] width 227 height 41
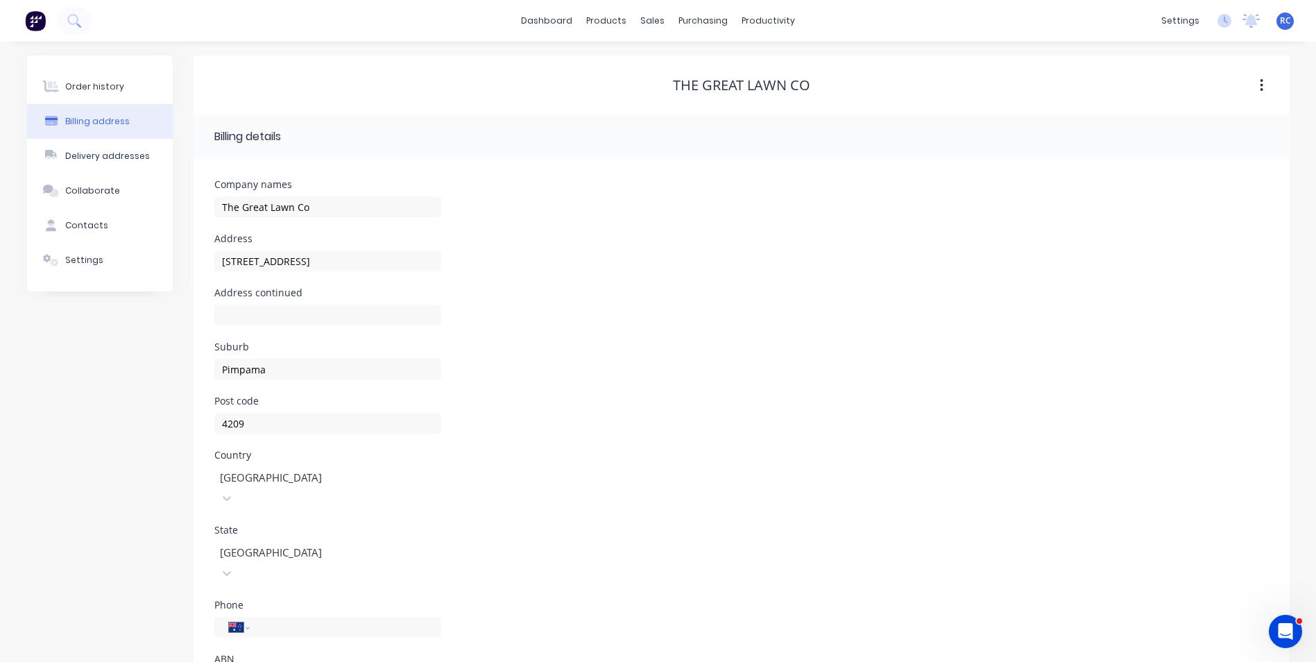
click at [284, 619] on input "tel" at bounding box center [342, 627] width 166 height 16
type input "1300 001 311"
click at [628, 502] on div "Country Australia" at bounding box center [741, 487] width 1054 height 75
click at [92, 91] on div "Order history" at bounding box center [94, 86] width 59 height 12
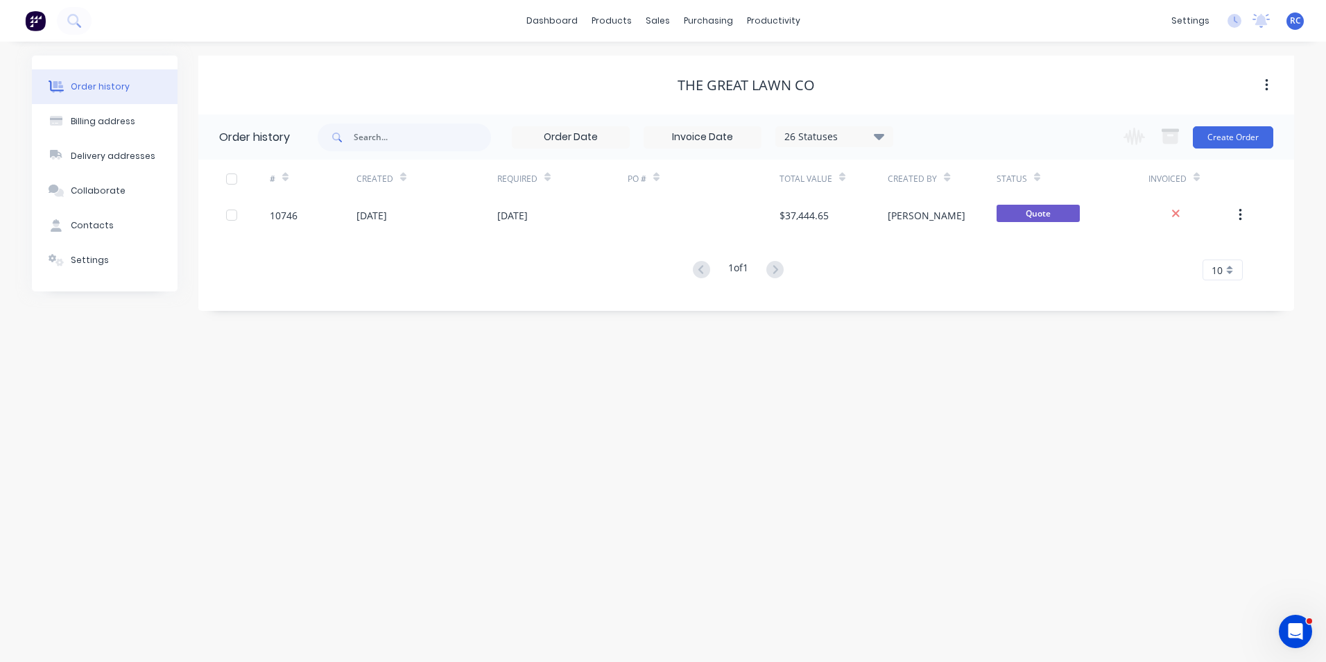
click at [345, 213] on div "10746" at bounding box center [313, 215] width 87 height 35
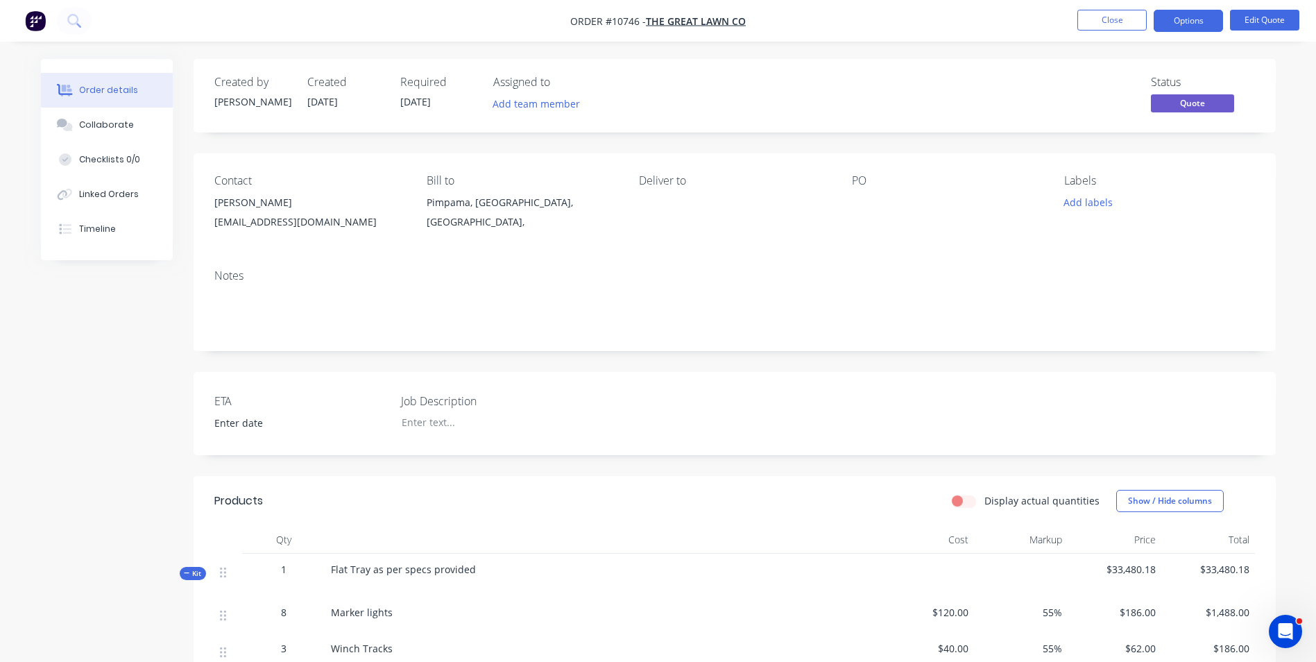
click at [445, 204] on div "Pimpama, Queensland, Australia," at bounding box center [522, 212] width 190 height 39
click at [442, 180] on div "Bill to" at bounding box center [522, 180] width 190 height 13
click at [1248, 24] on button "Edit Quote" at bounding box center [1264, 20] width 69 height 21
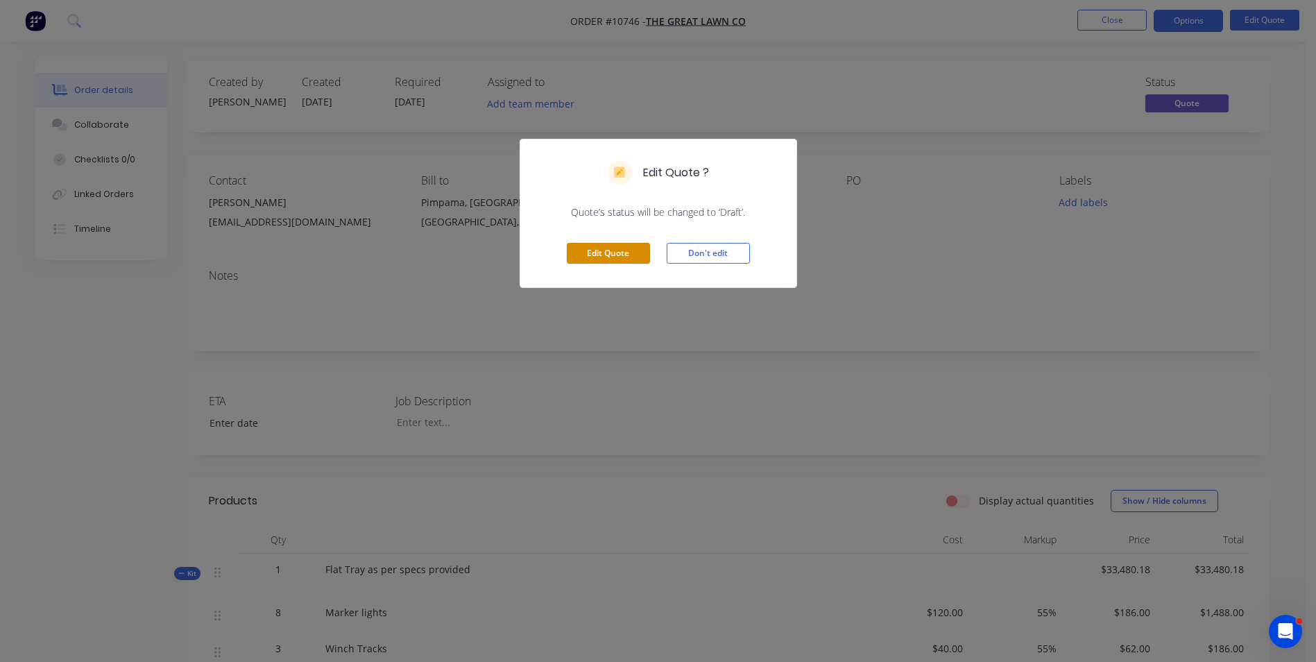
click at [600, 259] on button "Edit Quote" at bounding box center [608, 253] width 83 height 21
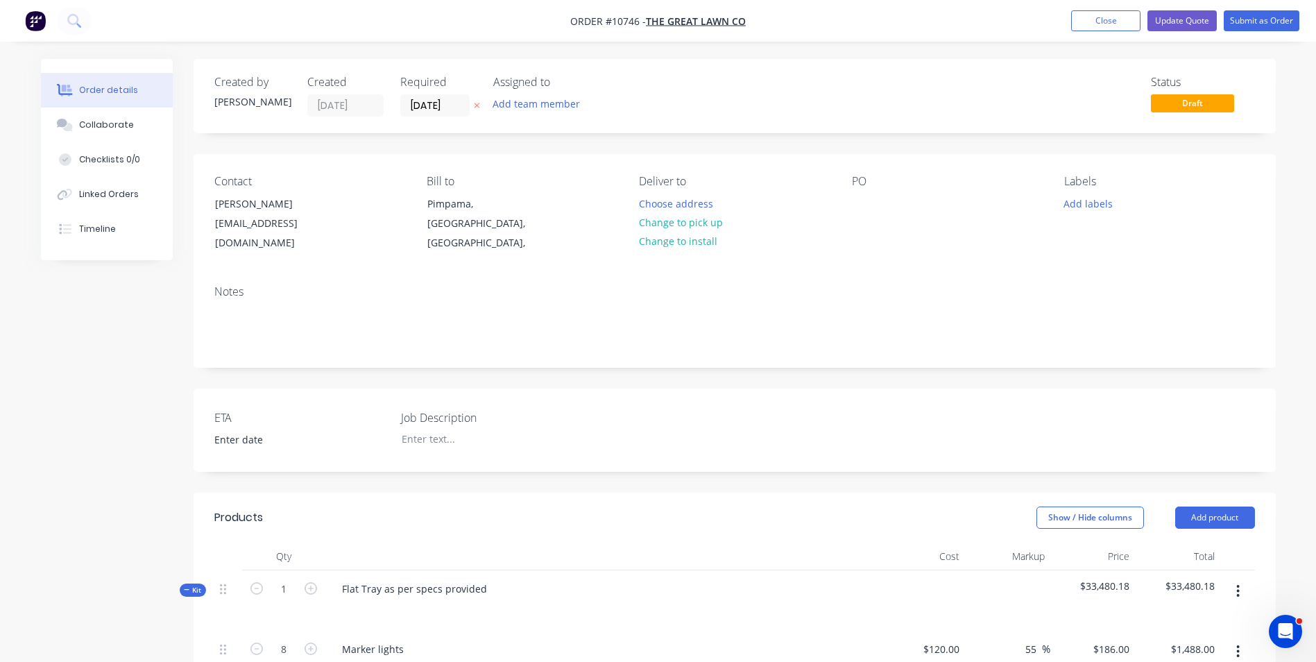
click at [459, 207] on div "Pimpama, Queensland, Australia," at bounding box center [484, 223] width 115 height 58
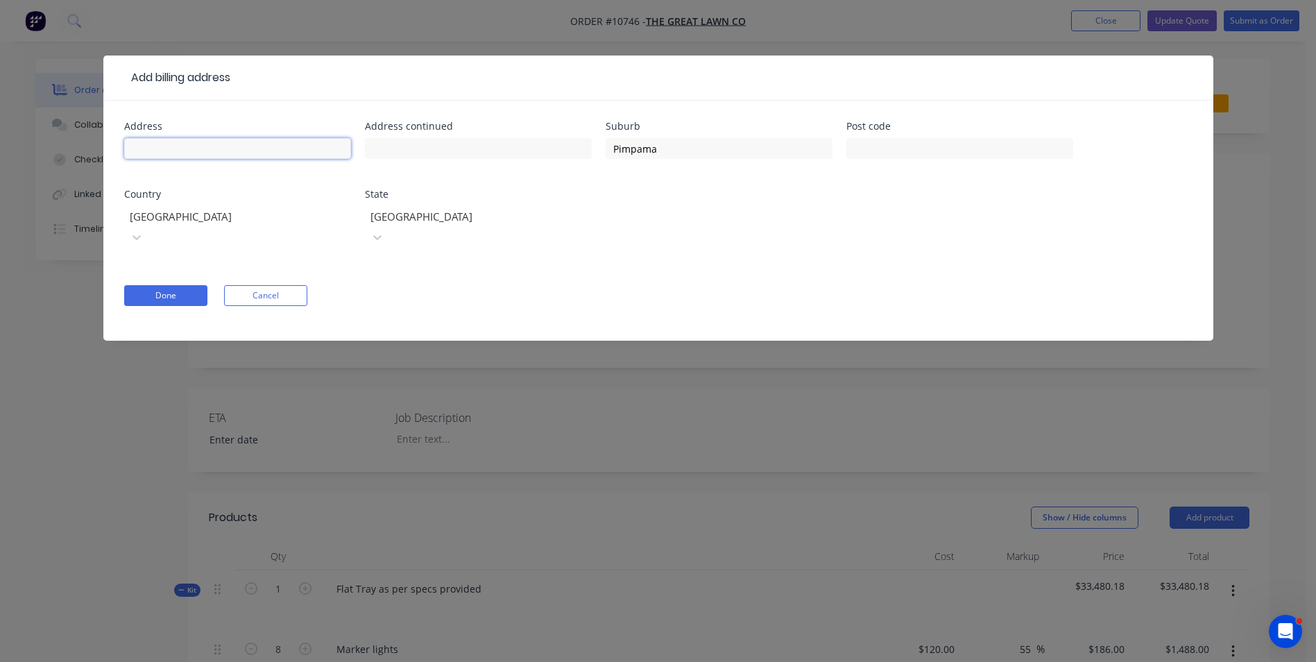
click at [243, 150] on input "text" at bounding box center [237, 148] width 227 height 21
paste input "47 673 574 582"
drag, startPoint x: 246, startPoint y: 155, endPoint x: 99, endPoint y: 159, distance: 146.4
click at [99, 159] on div "Add billing address Address 47 673 574 582 Address continued Suburb Pimpama Pos…" at bounding box center [658, 331] width 1316 height 662
type input "47 673 574 582"
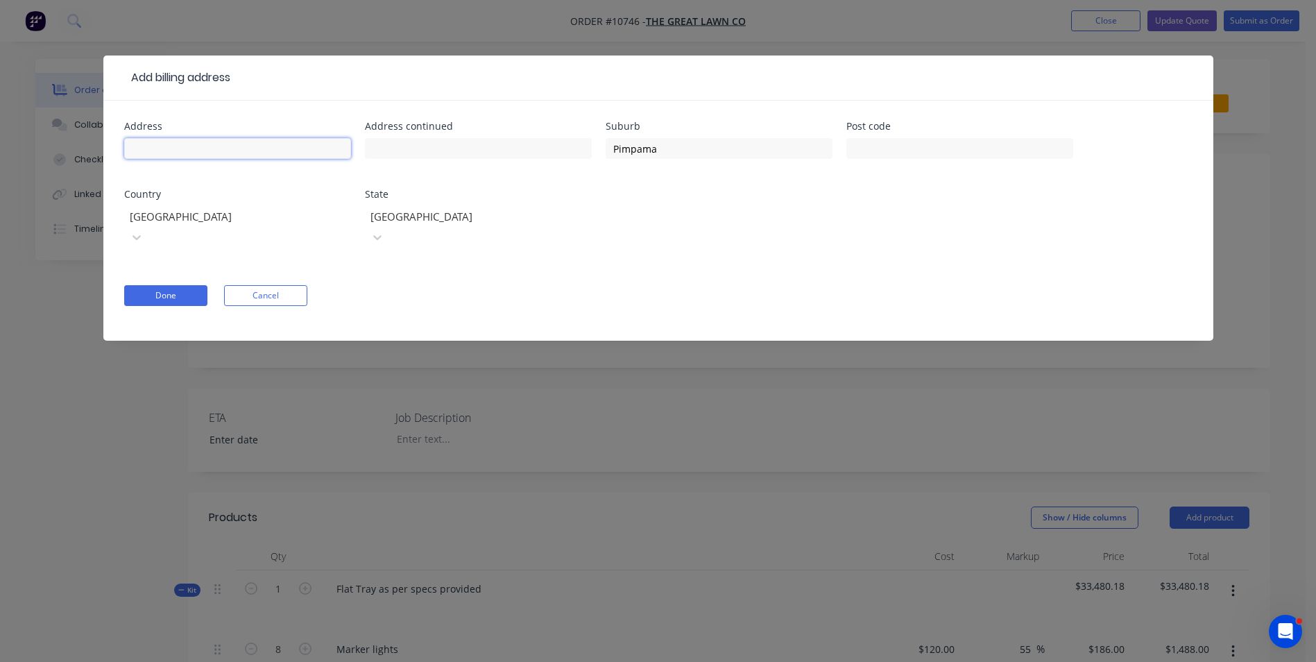
paste input "2 BINNOWEE WAY PIMPAMA,"
drag, startPoint x: 215, startPoint y: 143, endPoint x: 304, endPoint y: 144, distance: 88.8
click at [304, 144] on input "2 BINNOWEE WAY PIMPAMA," at bounding box center [237, 148] width 227 height 21
type input "2 BINNOWEE WAY"
click at [450, 285] on div "Done Cancel" at bounding box center [658, 295] width 1068 height 21
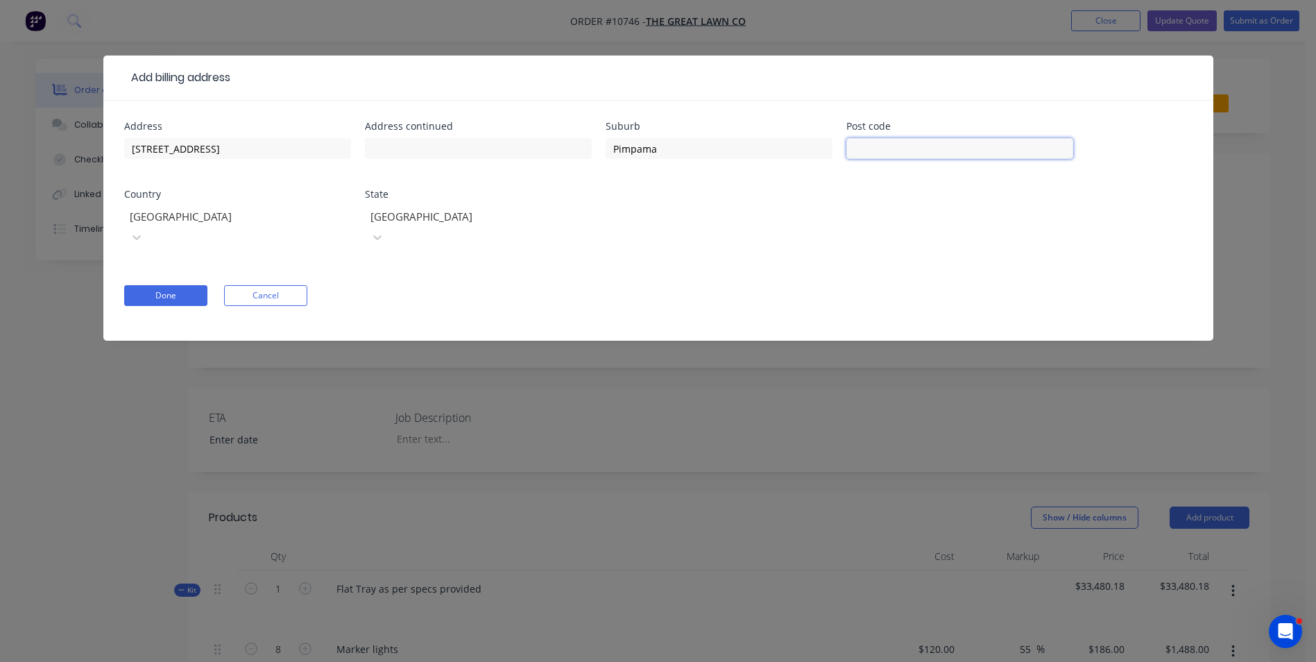
click at [879, 142] on input "text" at bounding box center [959, 148] width 227 height 21
type input "4209"
click at [157, 285] on button "Done" at bounding box center [165, 295] width 83 height 21
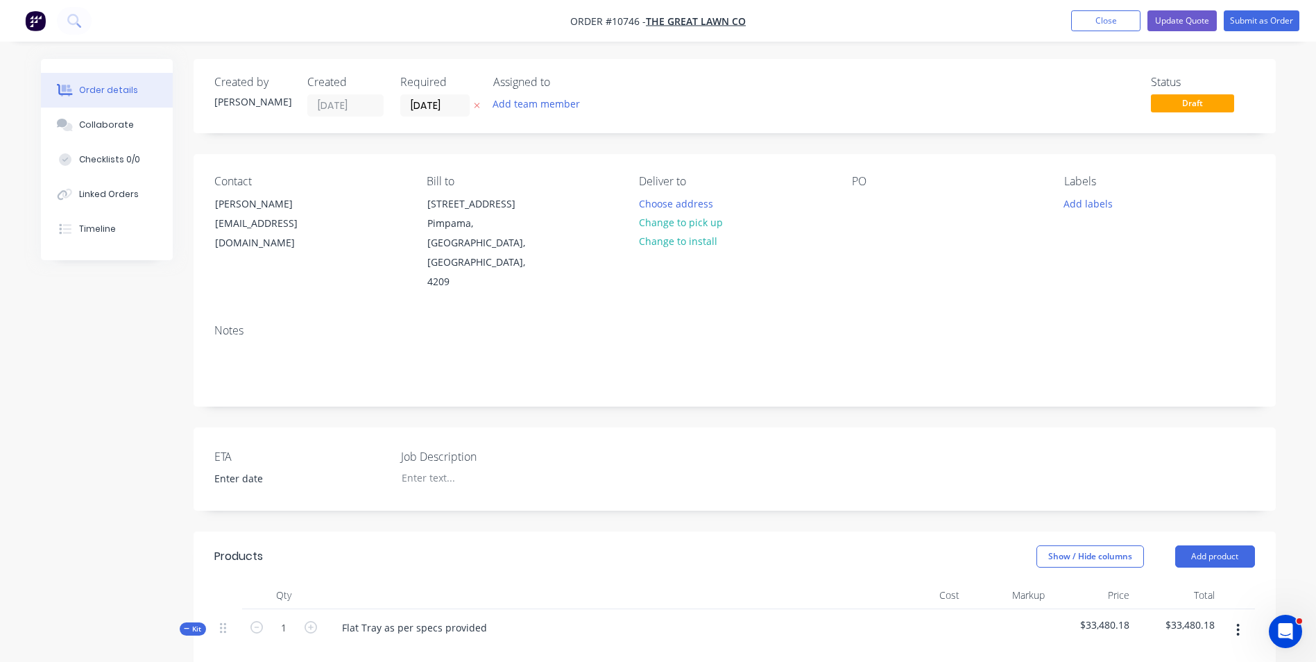
click at [699, 212] on button "Choose address" at bounding box center [675, 203] width 89 height 19
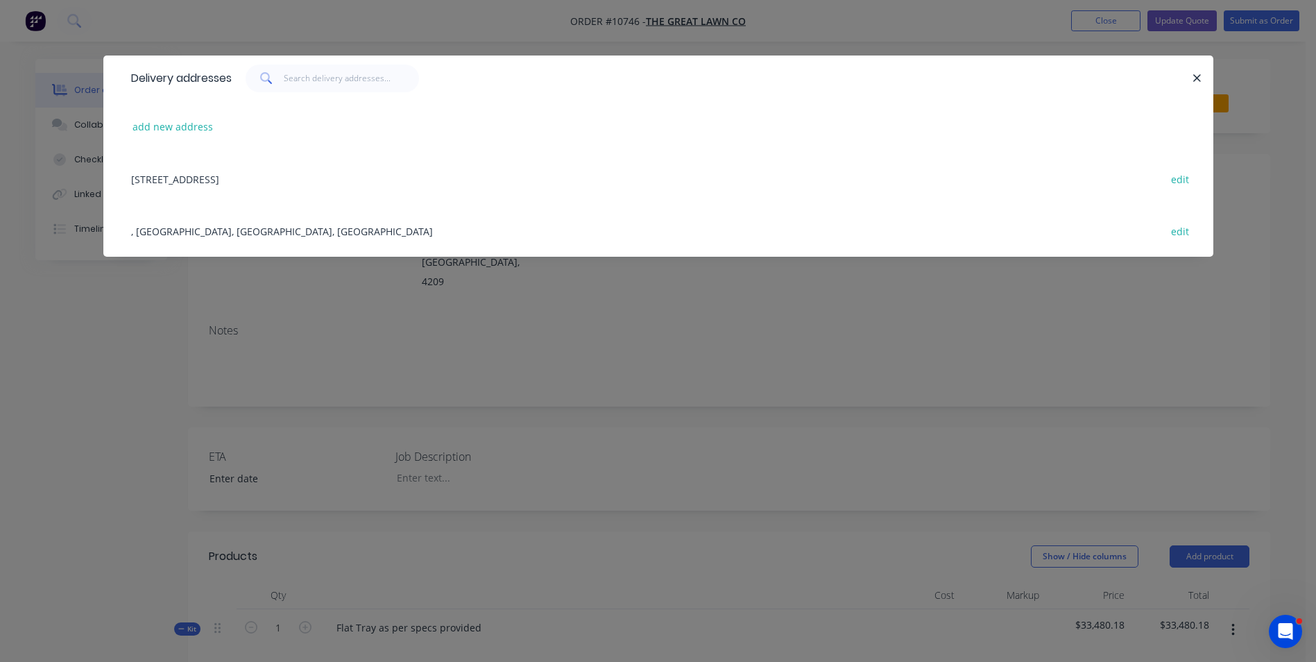
click at [1203, 76] on button "button" at bounding box center [1197, 77] width 17 height 17
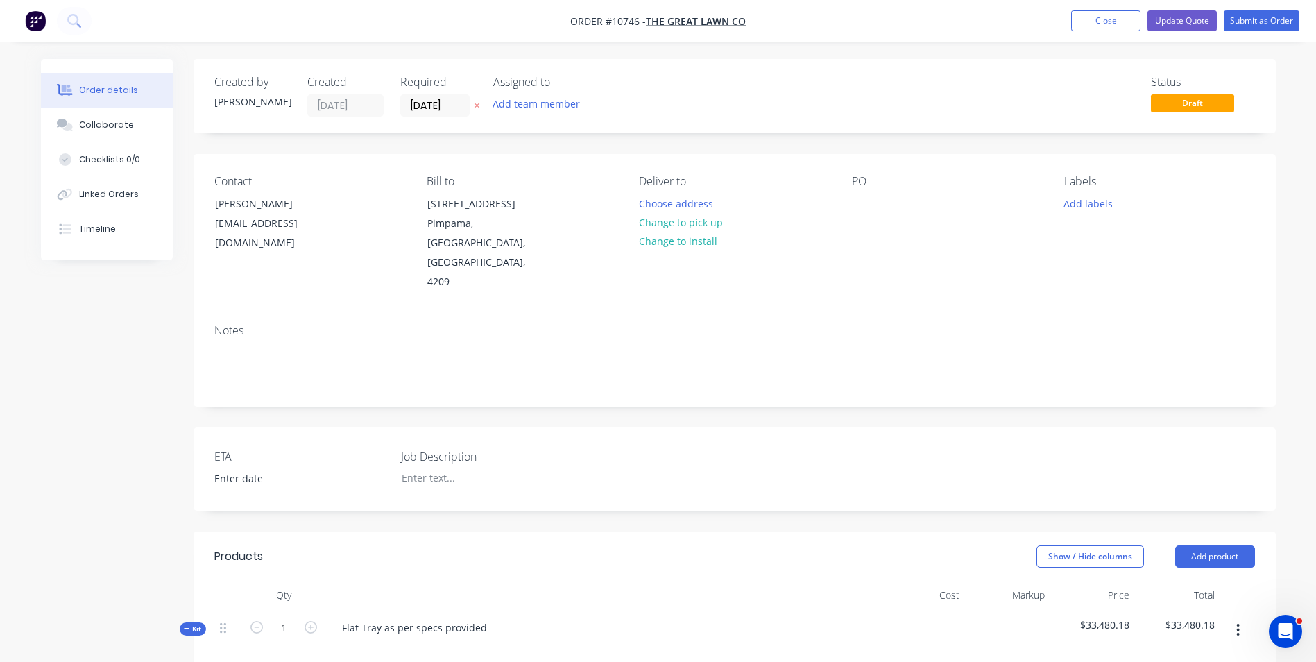
click at [692, 225] on button "Change to pick up" at bounding box center [680, 222] width 99 height 19
click at [1183, 25] on button "Update Quote" at bounding box center [1181, 20] width 69 height 21
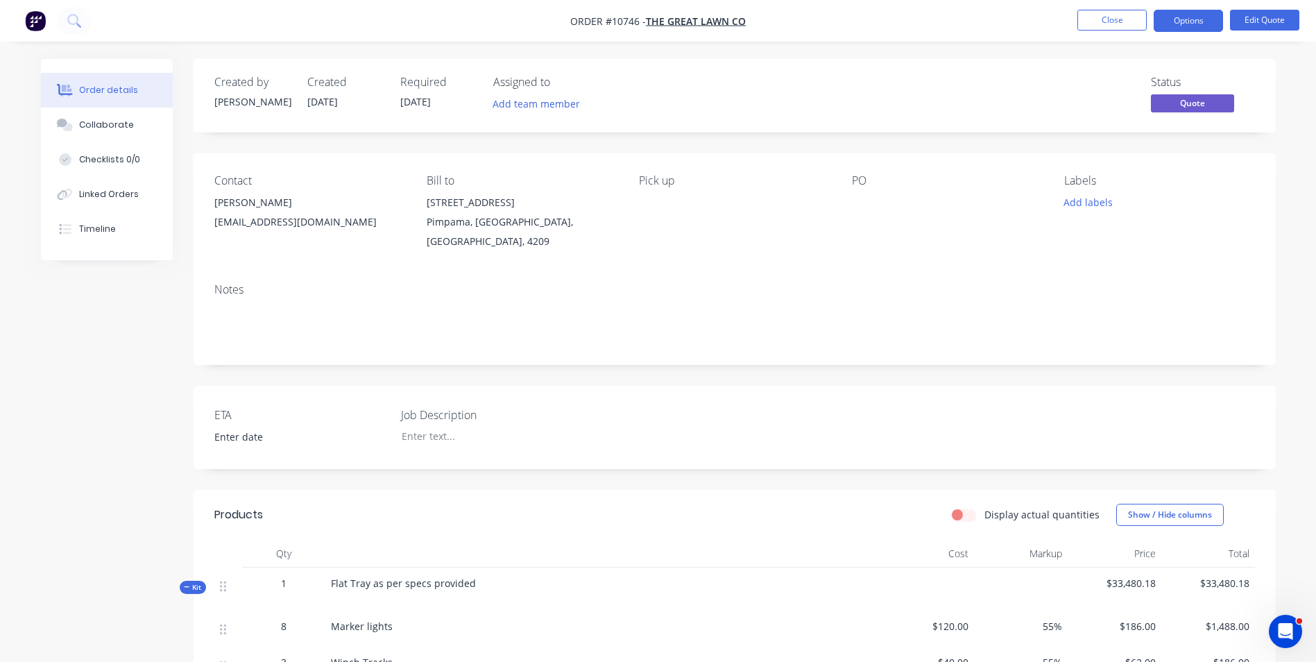
click at [1183, 26] on button "Options" at bounding box center [1188, 21] width 69 height 22
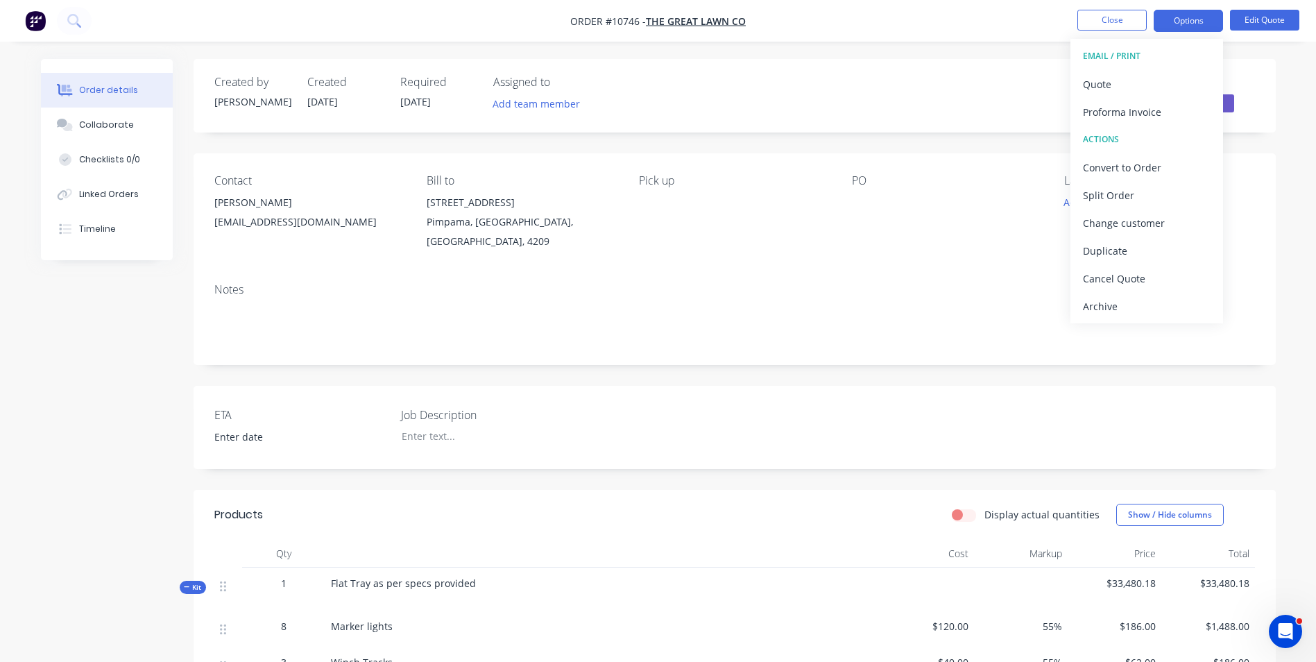
click at [1127, 90] on div "Quote" at bounding box center [1147, 84] width 128 height 20
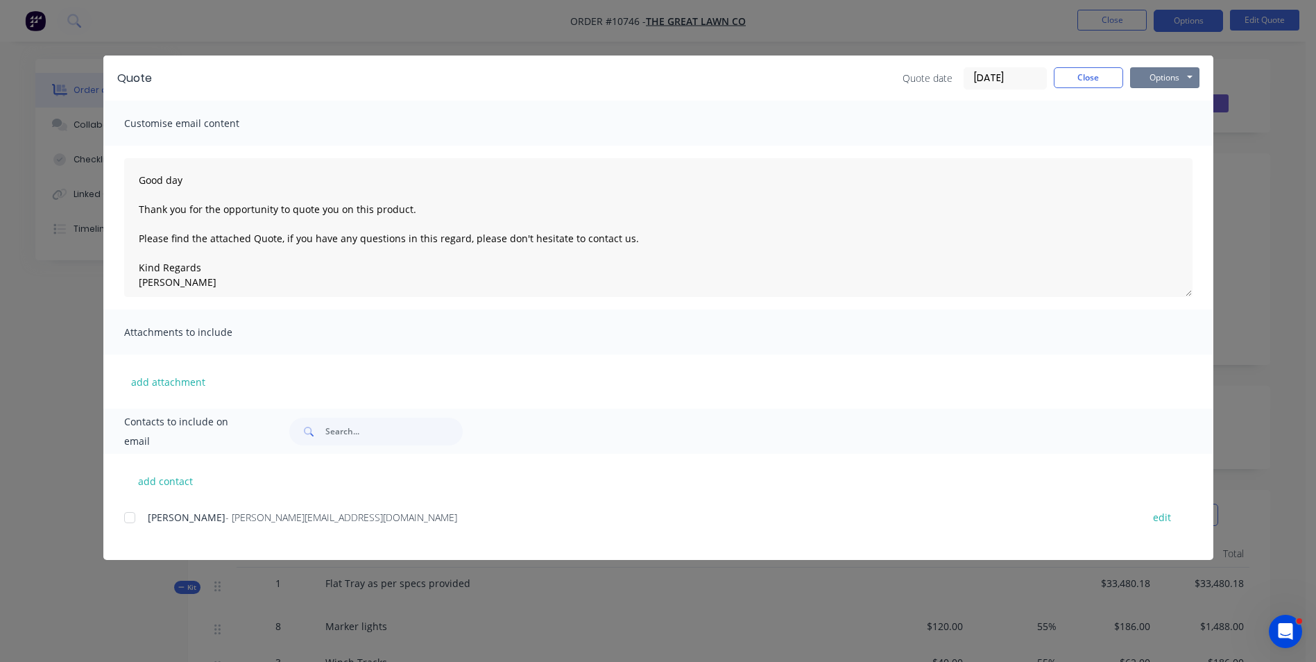
click at [1165, 77] on button "Options" at bounding box center [1164, 77] width 69 height 21
click at [1148, 101] on button "Preview" at bounding box center [1174, 102] width 89 height 23
click at [131, 522] on div "add contact Rob - rob@greatlawnco.com.au edit" at bounding box center [658, 507] width 1110 height 106
click at [130, 519] on div at bounding box center [130, 518] width 28 height 28
click at [1174, 82] on button "Options" at bounding box center [1164, 77] width 69 height 21
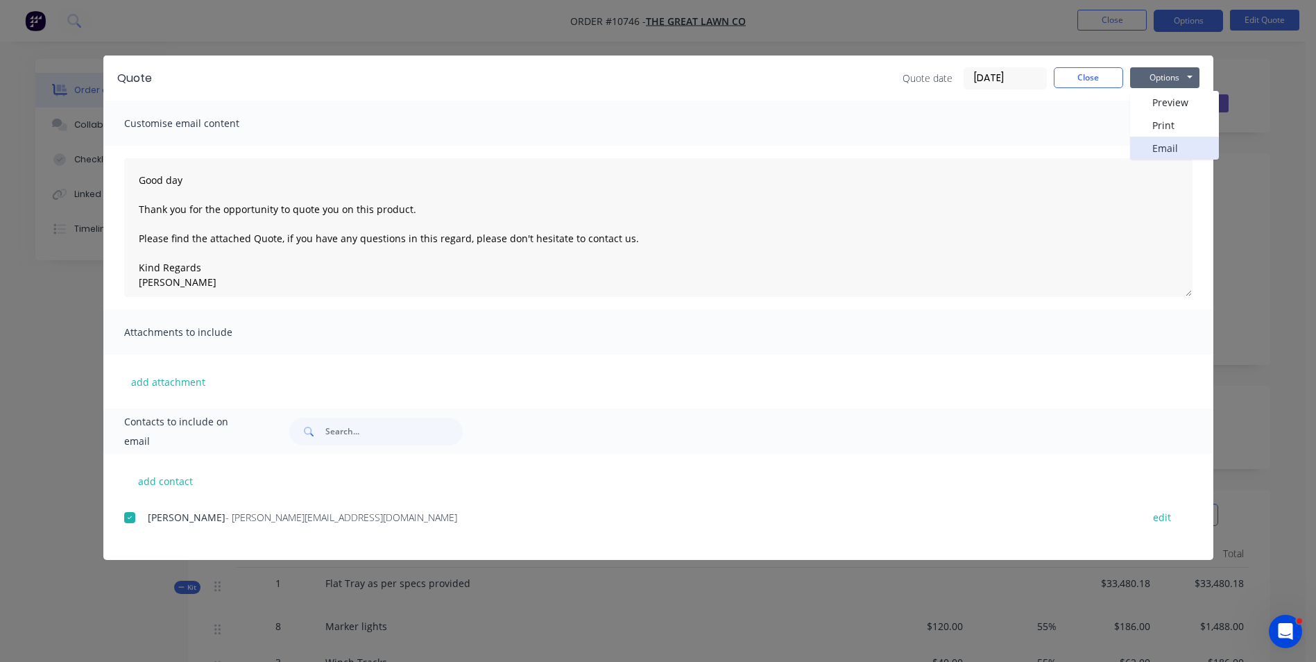
click at [1175, 150] on button "Email" at bounding box center [1174, 148] width 89 height 23
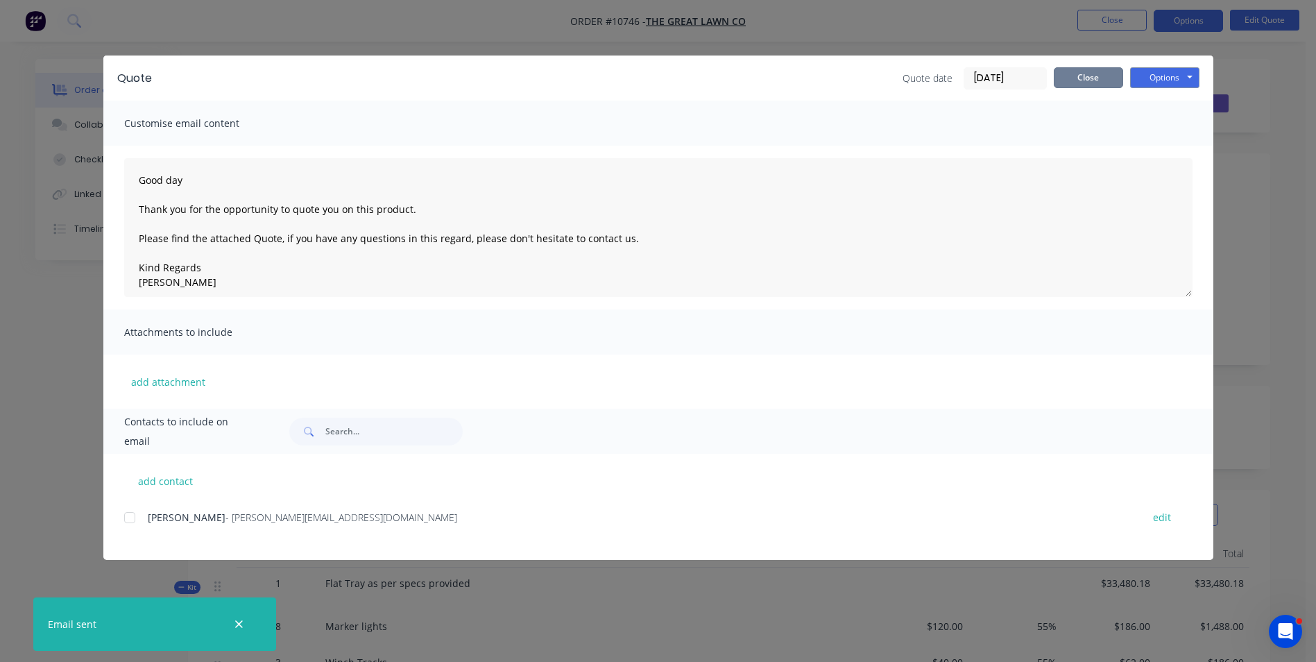
click at [1086, 83] on button "Close" at bounding box center [1088, 77] width 69 height 21
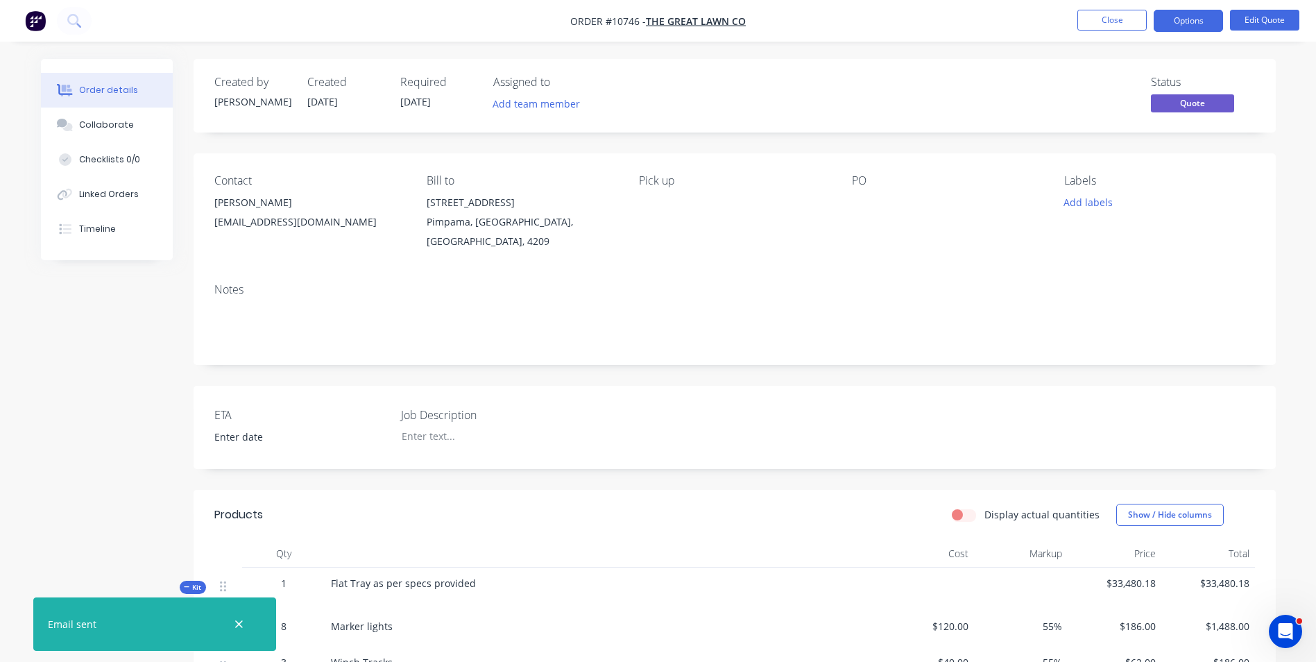
click at [1127, 28] on button "Close" at bounding box center [1111, 20] width 69 height 21
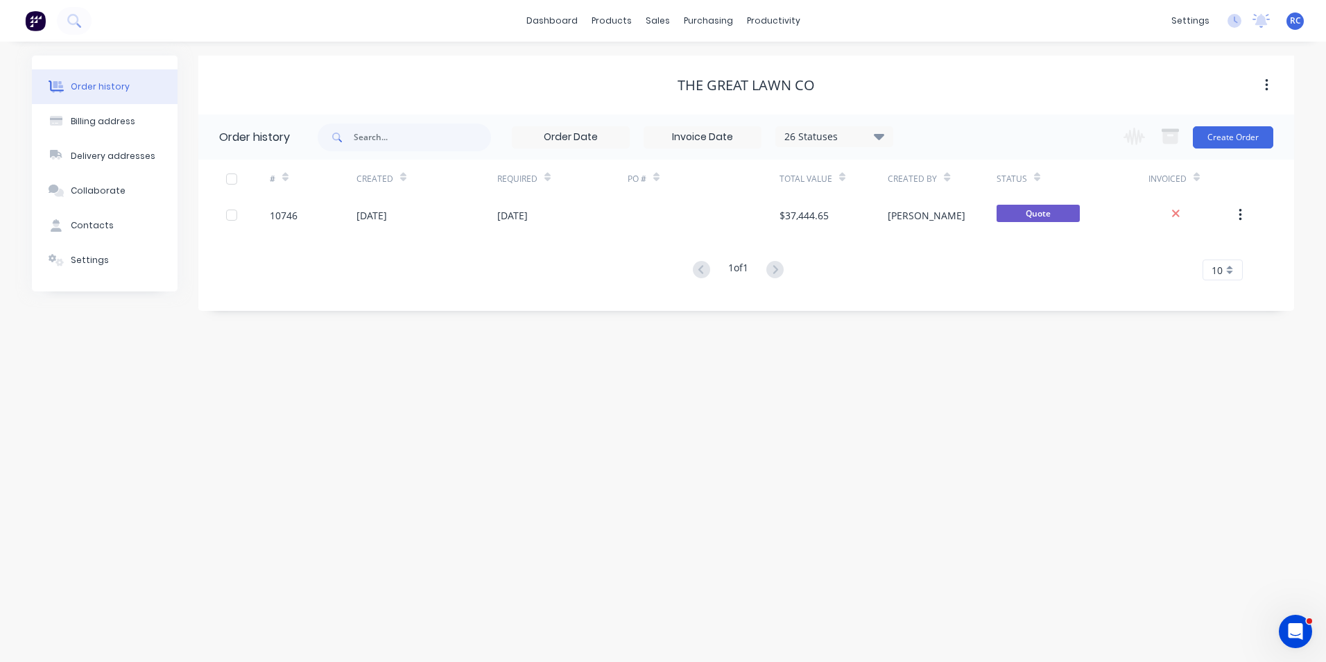
click at [576, 20] on link "dashboard" at bounding box center [552, 20] width 65 height 21
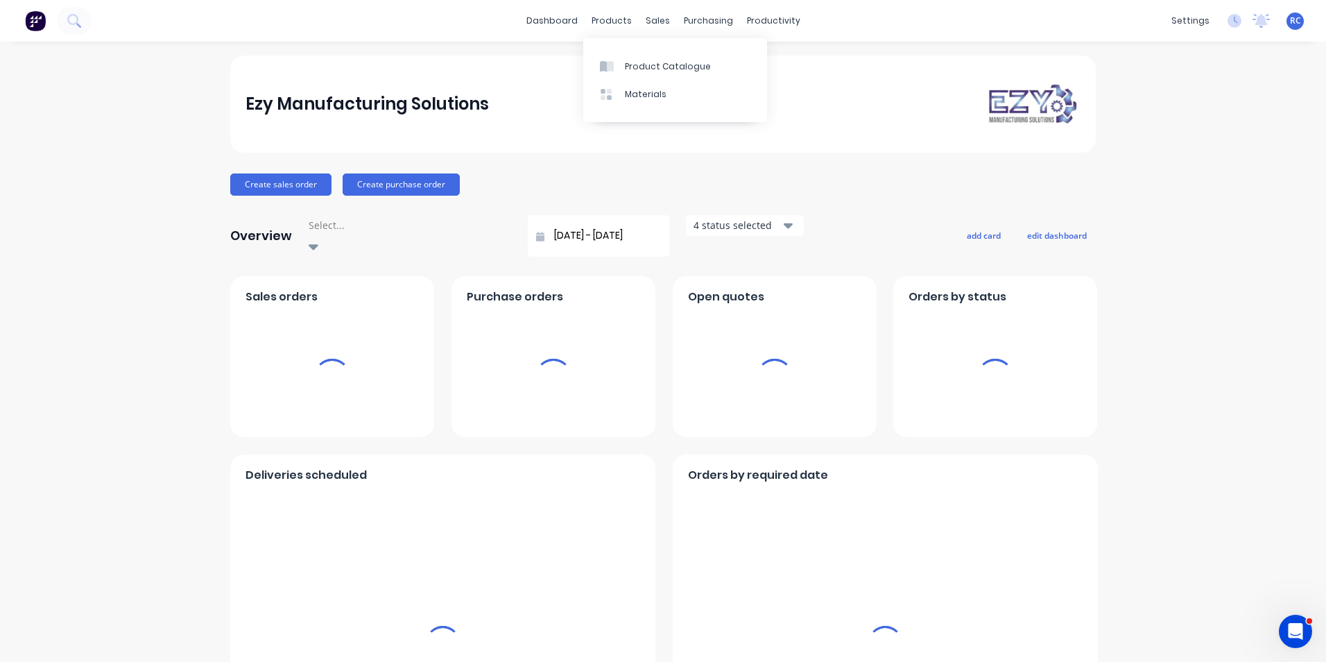
click at [619, 22] on div "products" at bounding box center [612, 20] width 54 height 21
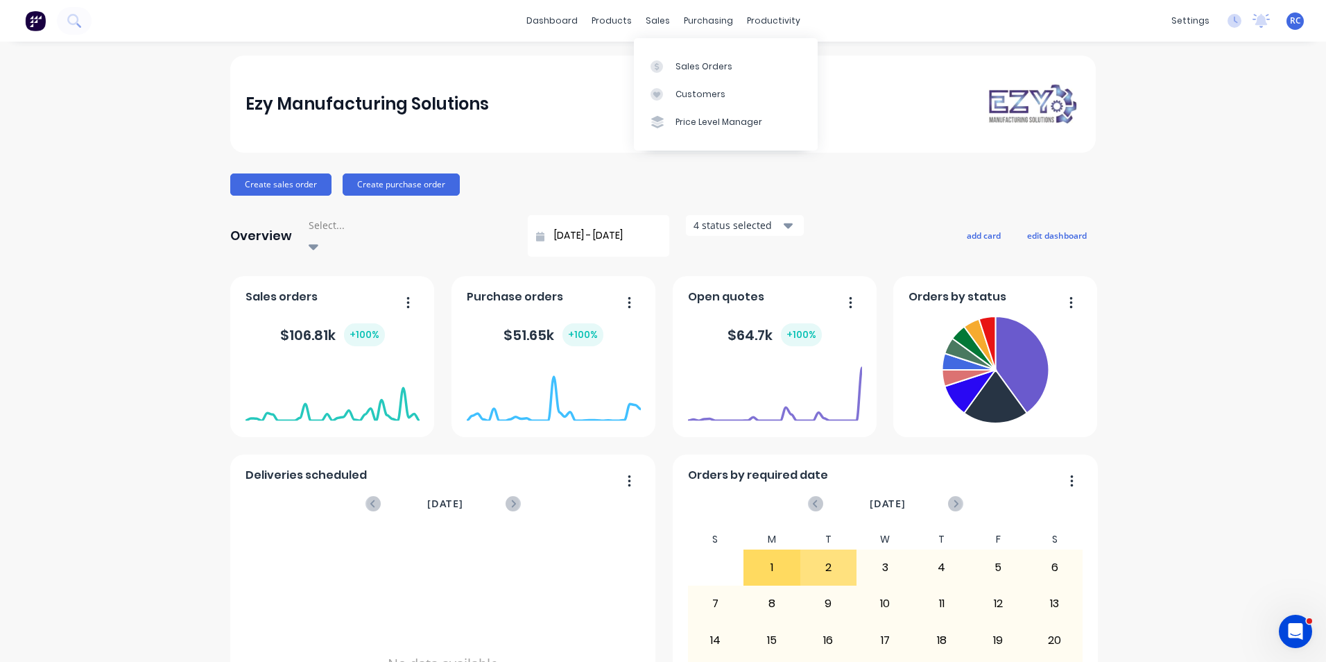
drag, startPoint x: 680, startPoint y: 23, endPoint x: 654, endPoint y: 16, distance: 27.3
click at [654, 16] on div "sales" at bounding box center [658, 20] width 38 height 21
click at [677, 55] on link "Sales Orders" at bounding box center [726, 66] width 184 height 28
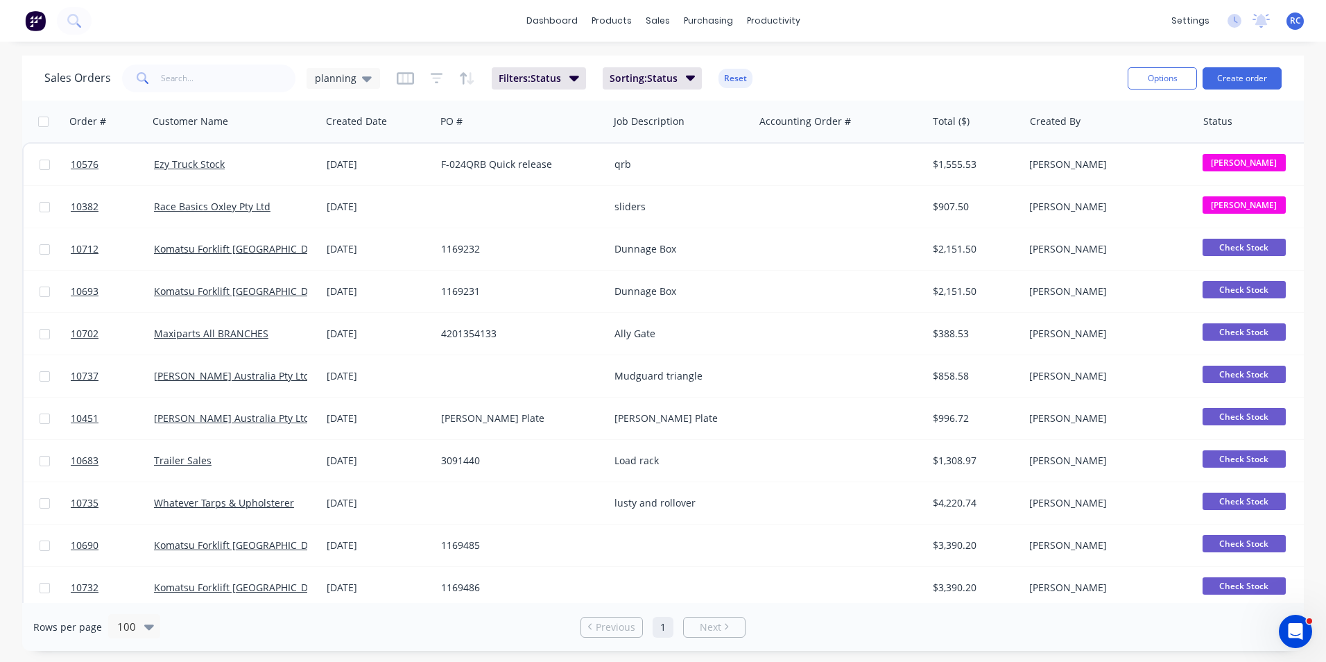
click at [352, 80] on span "planning" at bounding box center [336, 78] width 42 height 15
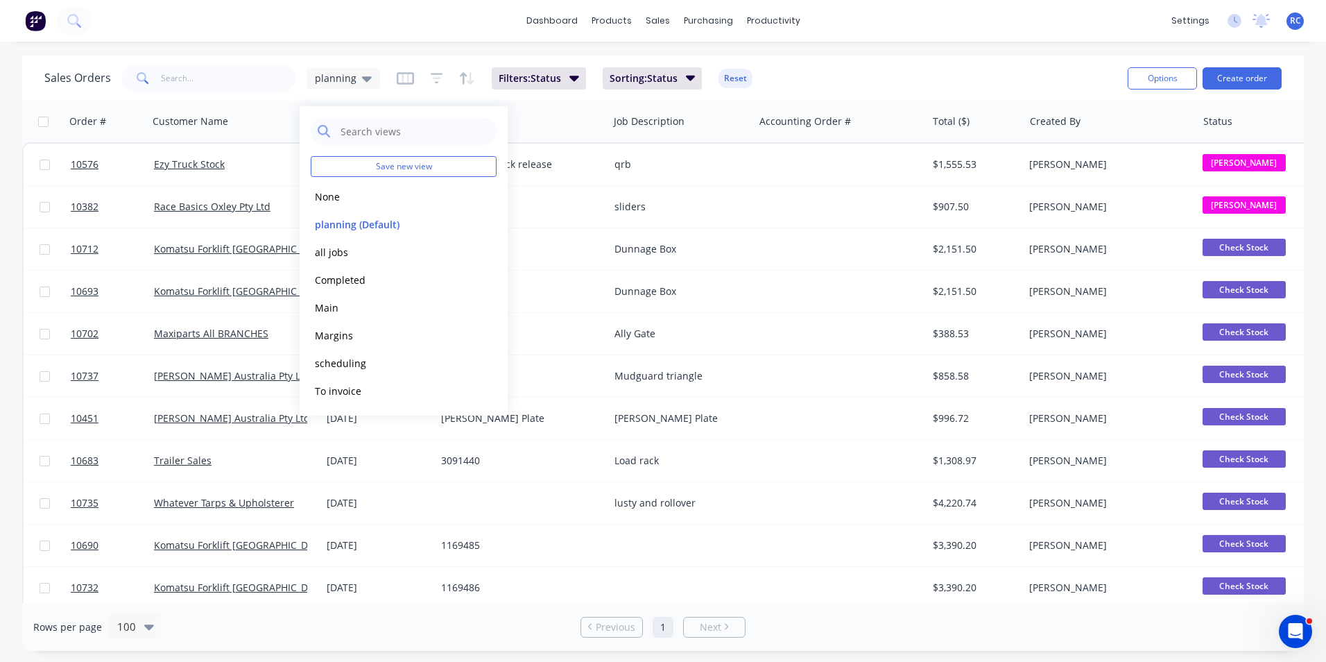
click at [345, 280] on button "Completed" at bounding box center [390, 280] width 158 height 16
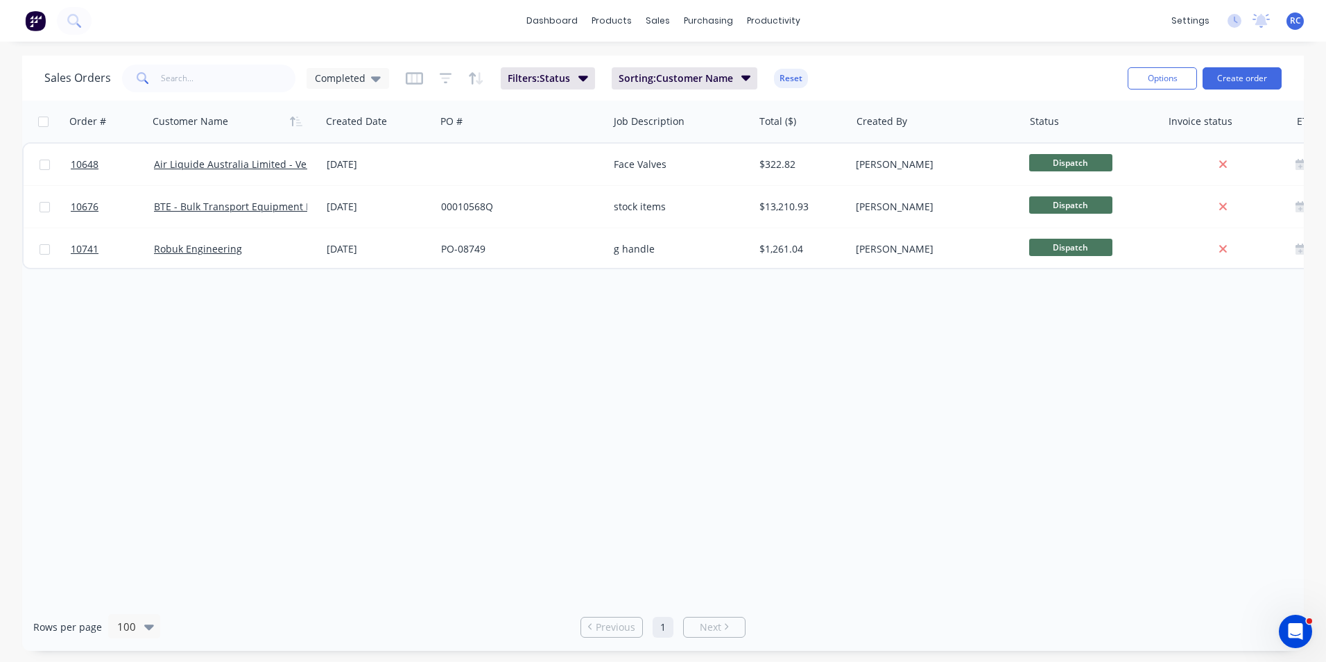
click at [365, 80] on div "Completed" at bounding box center [348, 78] width 66 height 12
click at [348, 260] on div "all jobs edit" at bounding box center [404, 252] width 186 height 28
click at [348, 255] on button "all jobs" at bounding box center [390, 252] width 158 height 16
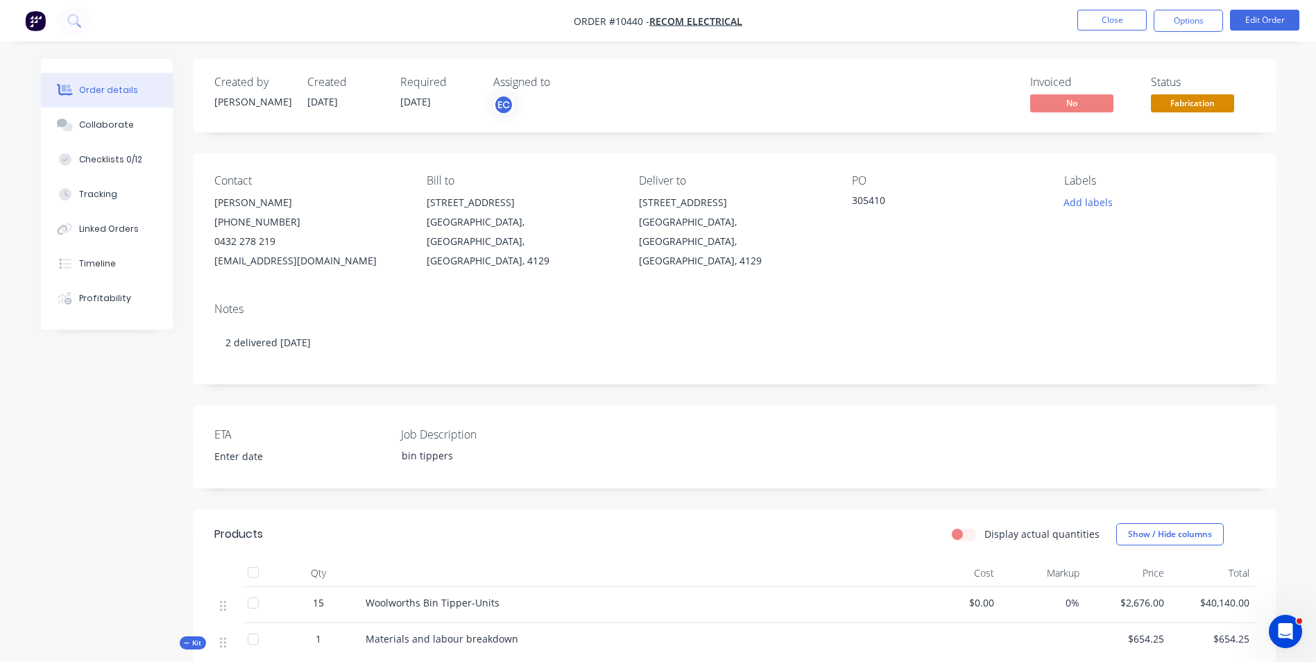
click at [1078, 16] on button "Close" at bounding box center [1111, 20] width 69 height 21
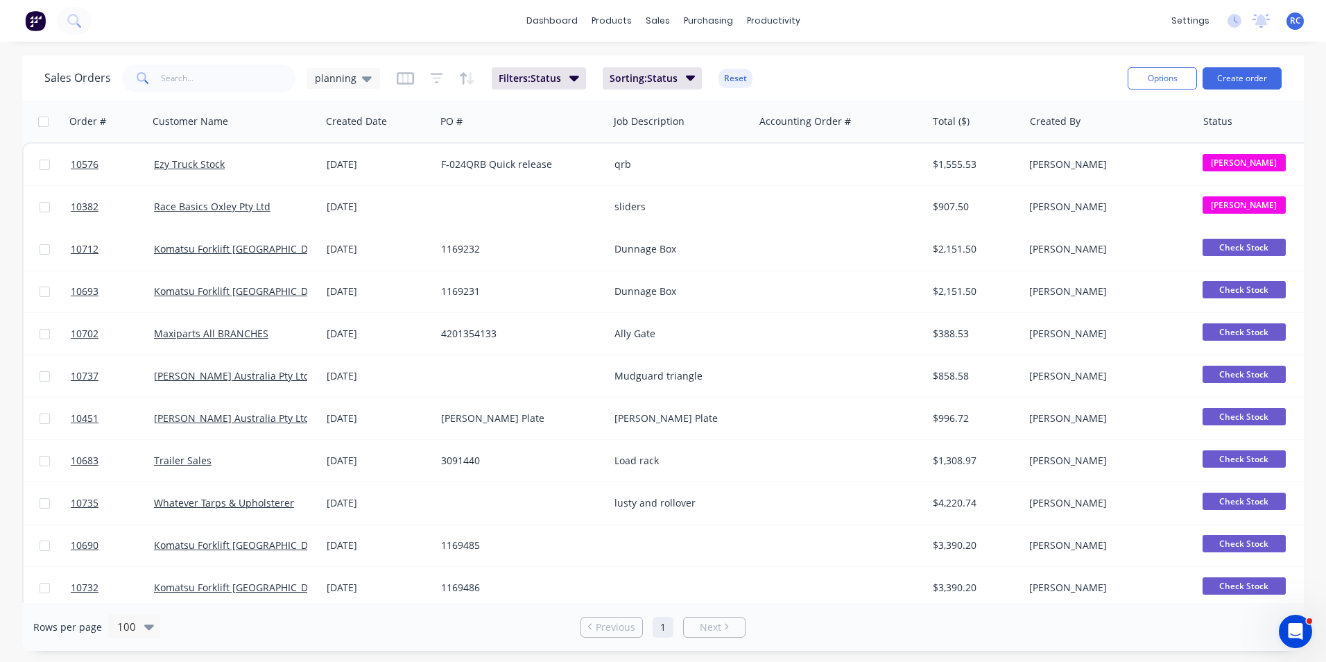
click at [354, 76] on div "planning" at bounding box center [343, 78] width 57 height 12
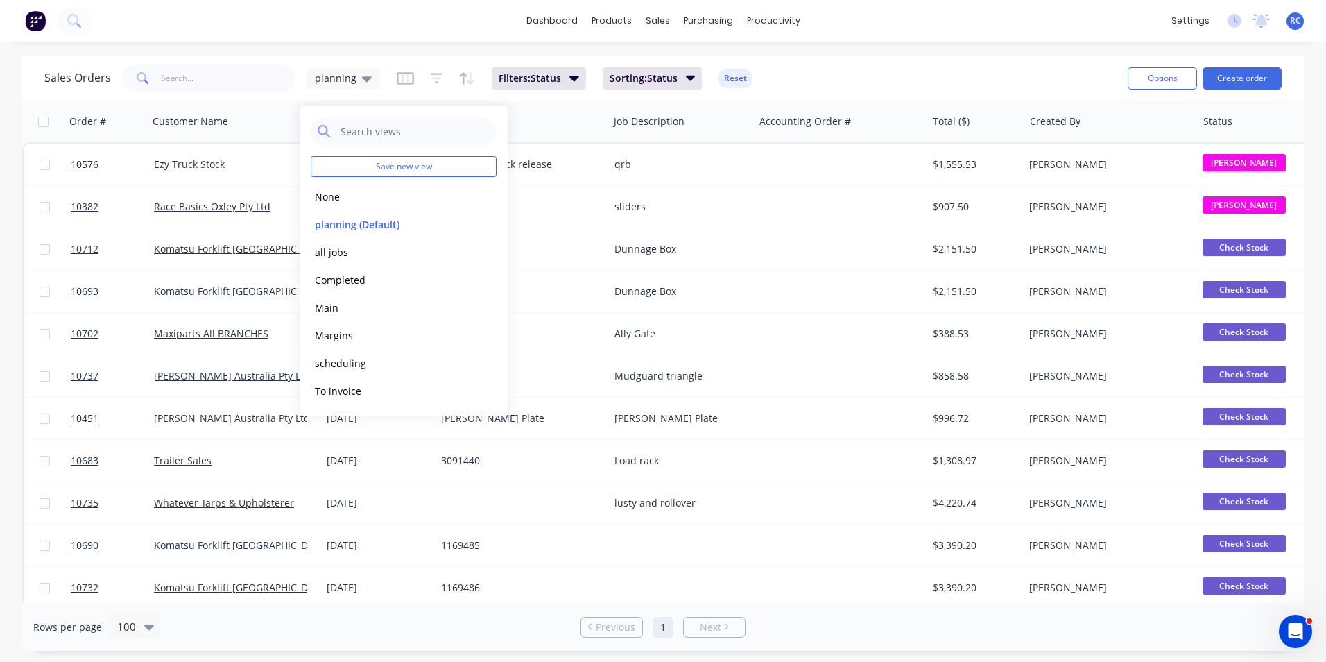
click at [345, 251] on button "all jobs" at bounding box center [390, 252] width 158 height 16
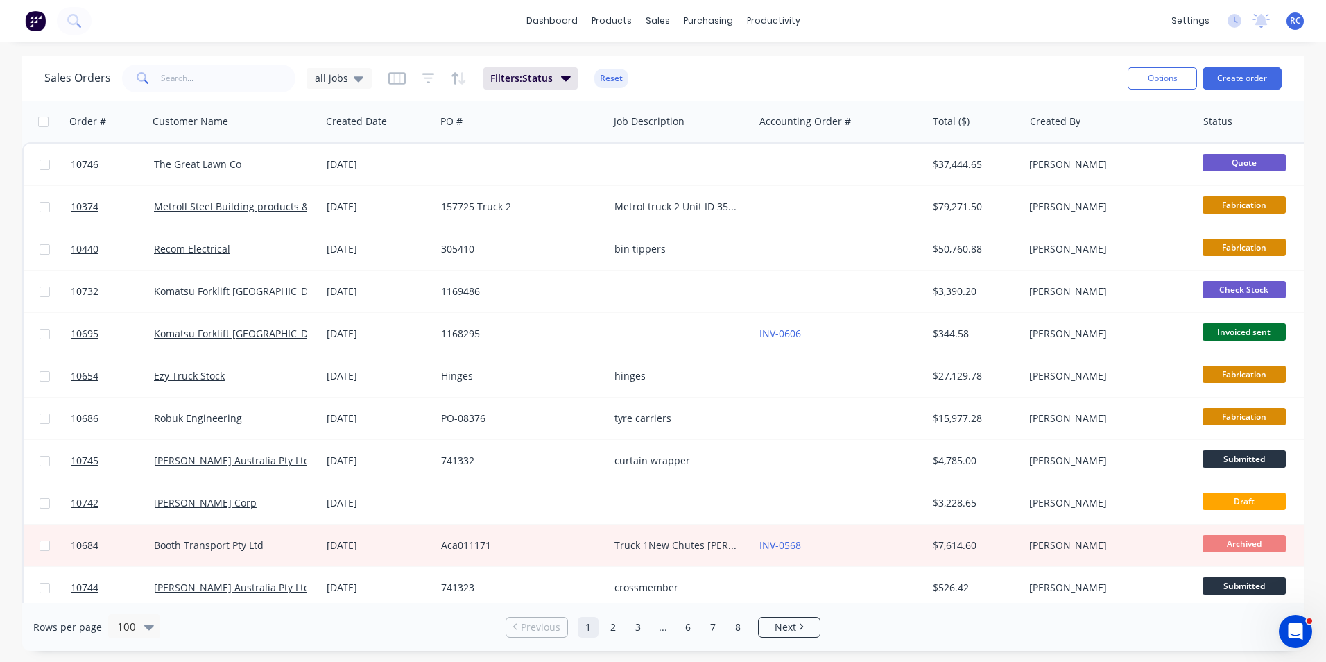
click at [544, 81] on span "Filters: Status" at bounding box center [521, 78] width 62 height 14
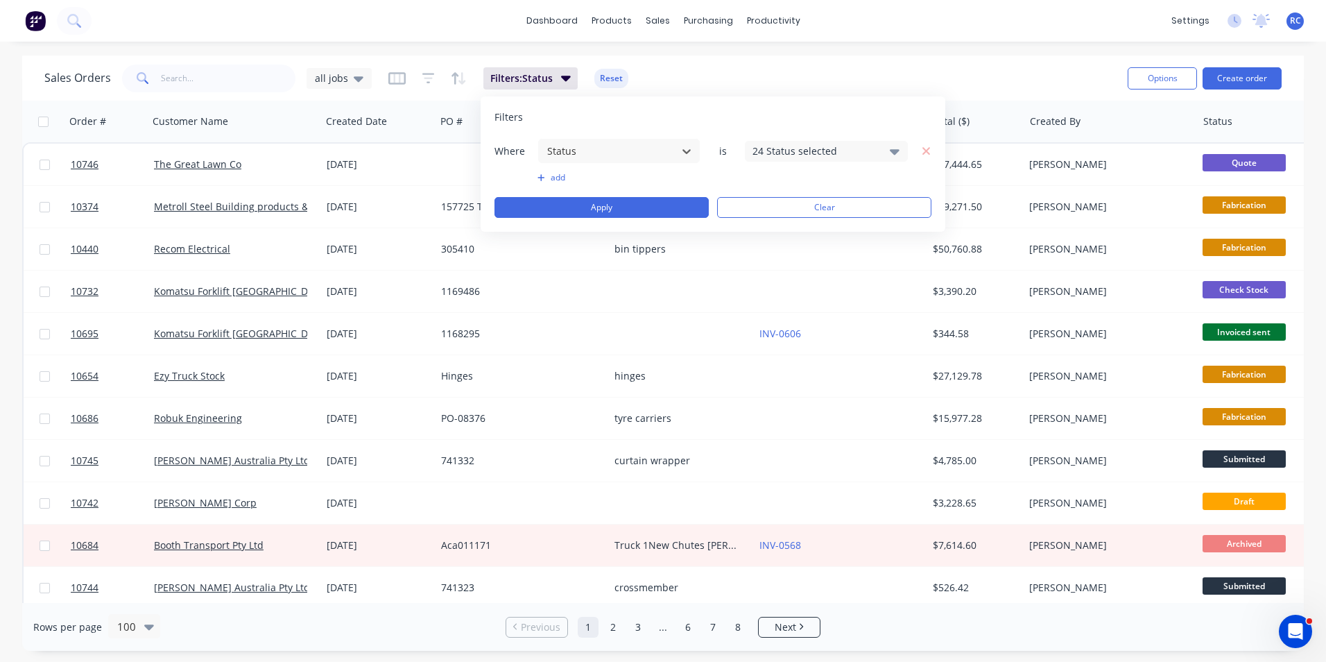
click at [896, 154] on icon at bounding box center [895, 152] width 10 height 6
click at [767, 223] on div at bounding box center [768, 228] width 28 height 28
click at [772, 279] on div at bounding box center [768, 283] width 28 height 28
click at [594, 199] on button "Apply" at bounding box center [602, 207] width 214 height 21
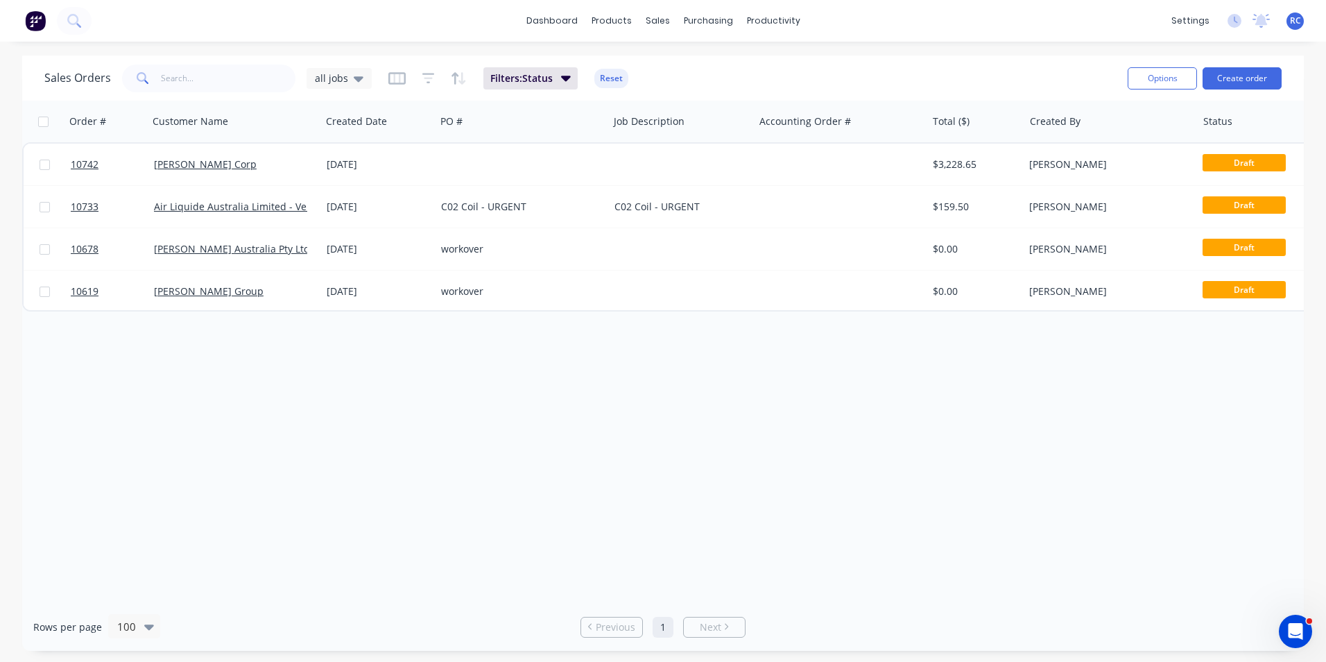
click at [542, 164] on div at bounding box center [522, 165] width 173 height 42
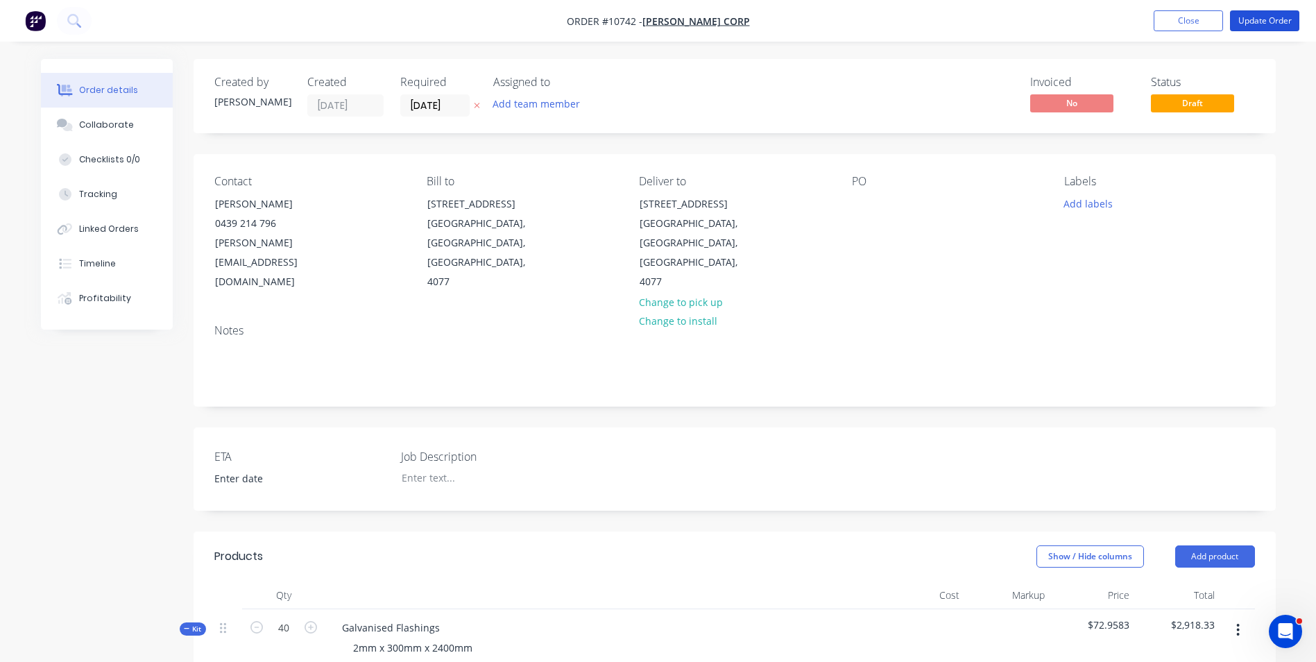
click at [1281, 24] on button "Update Order" at bounding box center [1264, 20] width 69 height 21
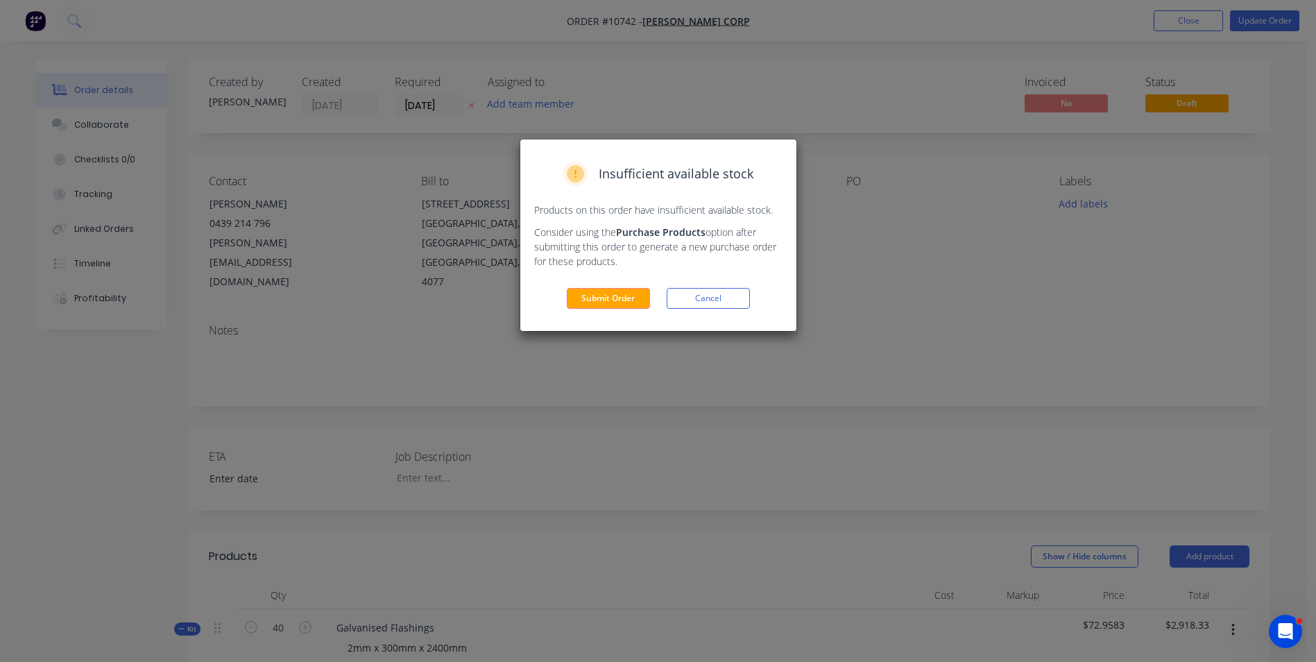
click at [594, 300] on button "Submit Order" at bounding box center [608, 298] width 83 height 21
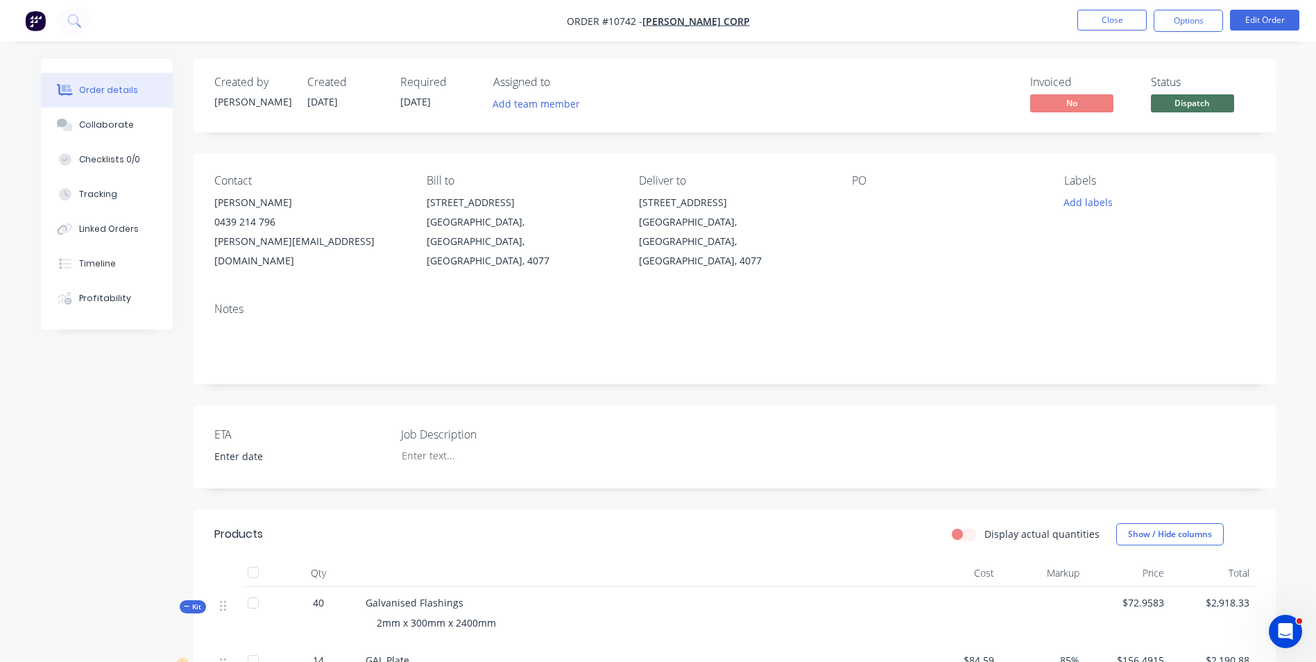
click at [1210, 19] on button "Options" at bounding box center [1188, 21] width 69 height 22
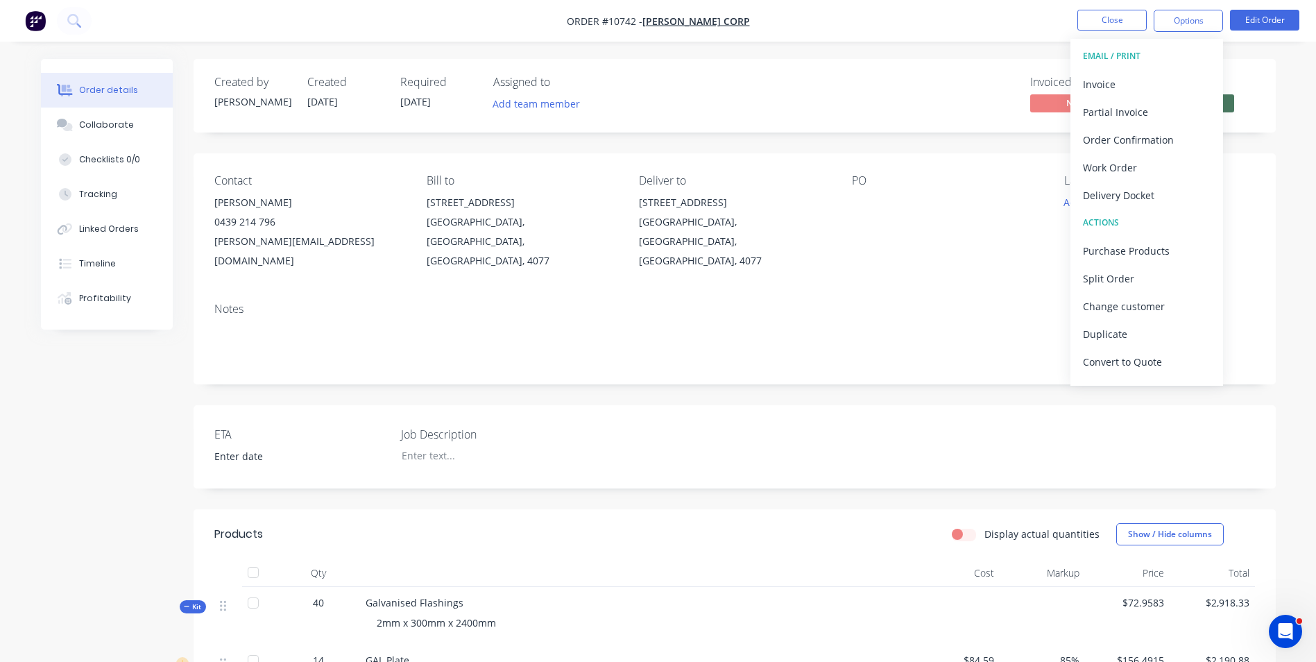
click at [1133, 361] on div "Convert to Quote" at bounding box center [1147, 362] width 128 height 20
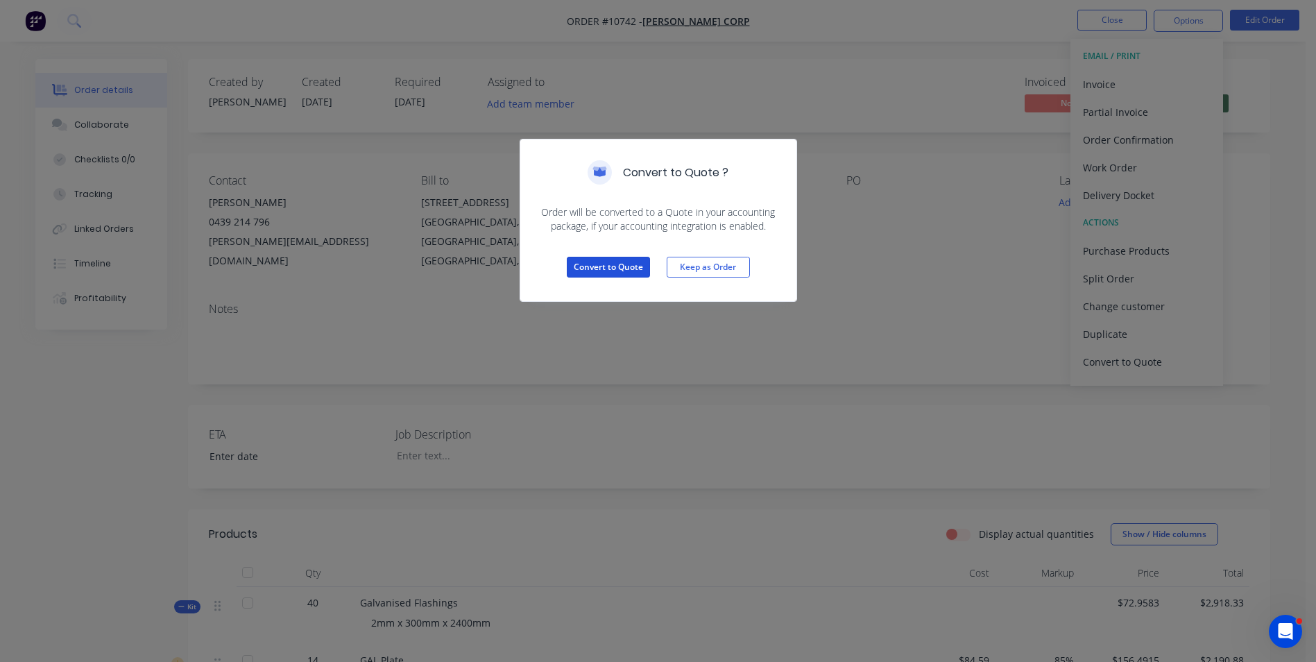
click at [643, 264] on button "Convert to Quote" at bounding box center [608, 267] width 83 height 21
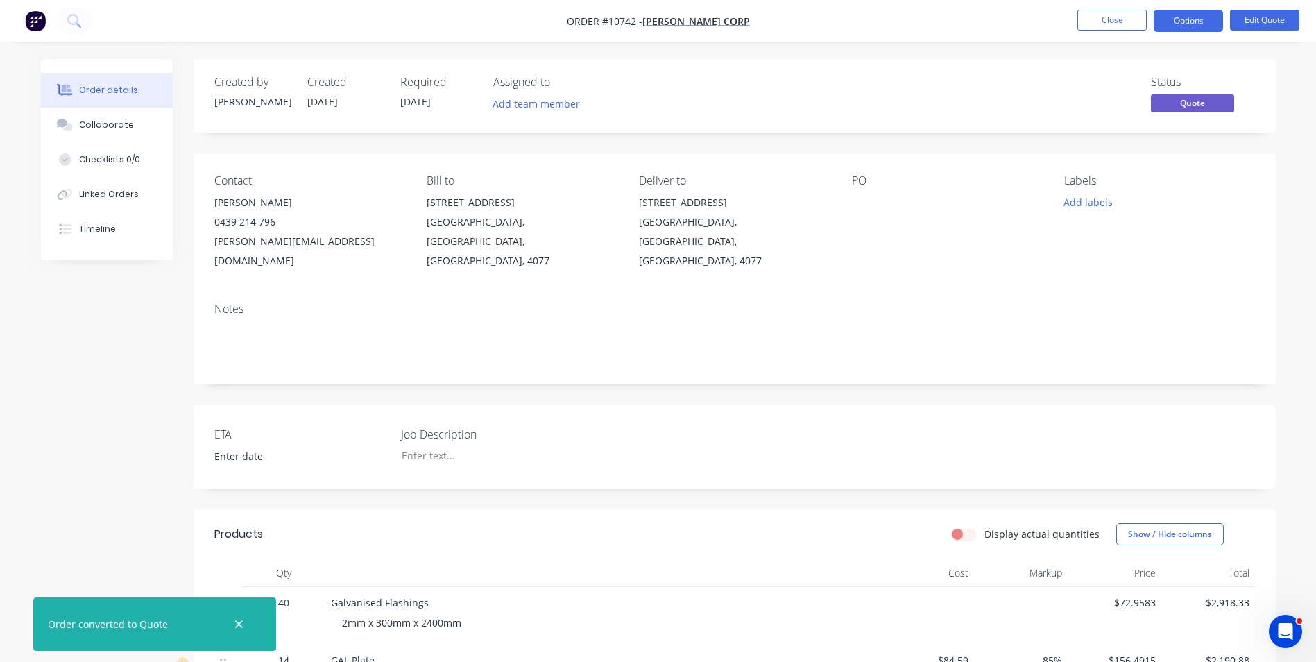
click at [1192, 31] on button "Options" at bounding box center [1188, 21] width 69 height 22
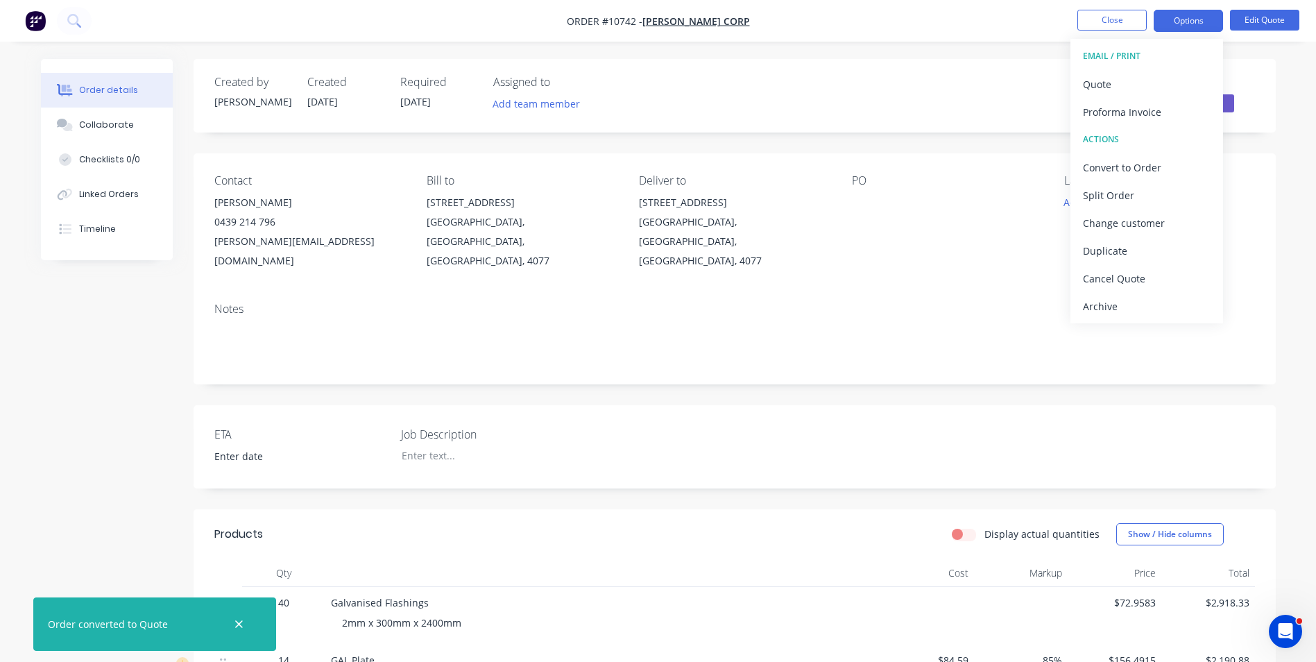
click at [1151, 115] on div "Proforma Invoice" at bounding box center [1147, 112] width 128 height 20
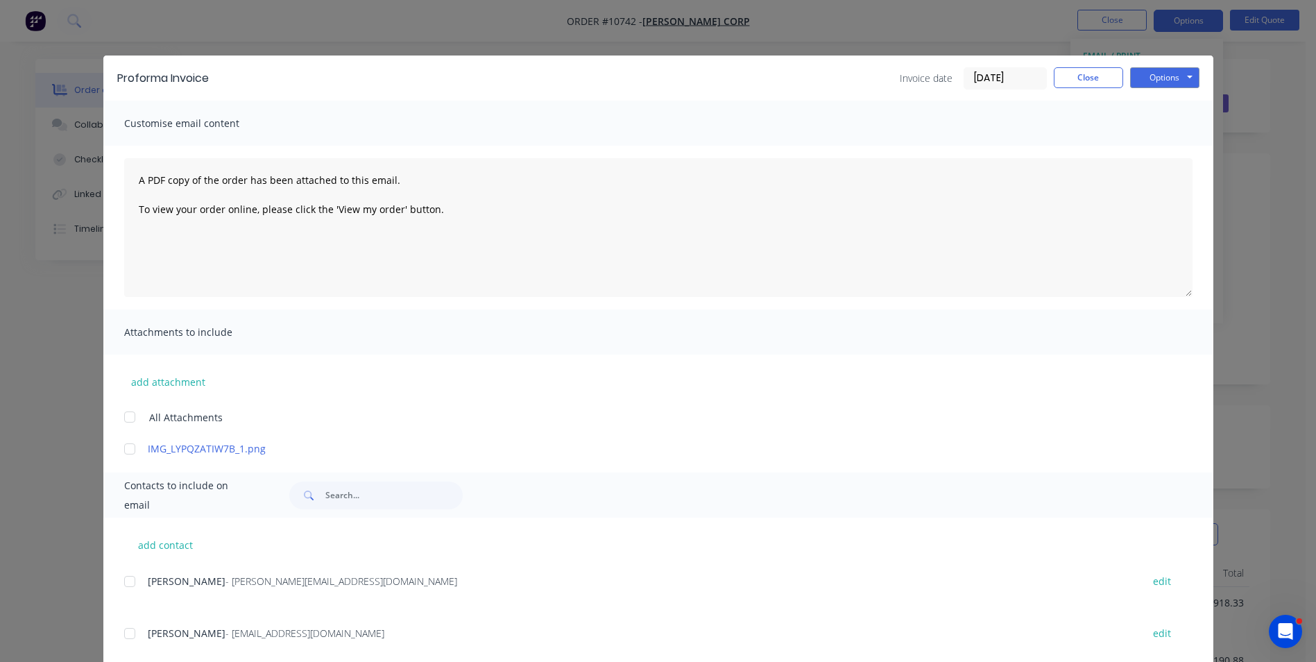
click at [133, 583] on div at bounding box center [130, 581] width 28 height 28
click at [1162, 79] on button "Options" at bounding box center [1164, 77] width 69 height 21
click at [1176, 101] on button "Preview" at bounding box center [1174, 102] width 89 height 23
click at [148, 579] on span "[PERSON_NAME]" at bounding box center [187, 580] width 78 height 13
drag, startPoint x: 127, startPoint y: 584, endPoint x: 146, endPoint y: 506, distance: 80.8
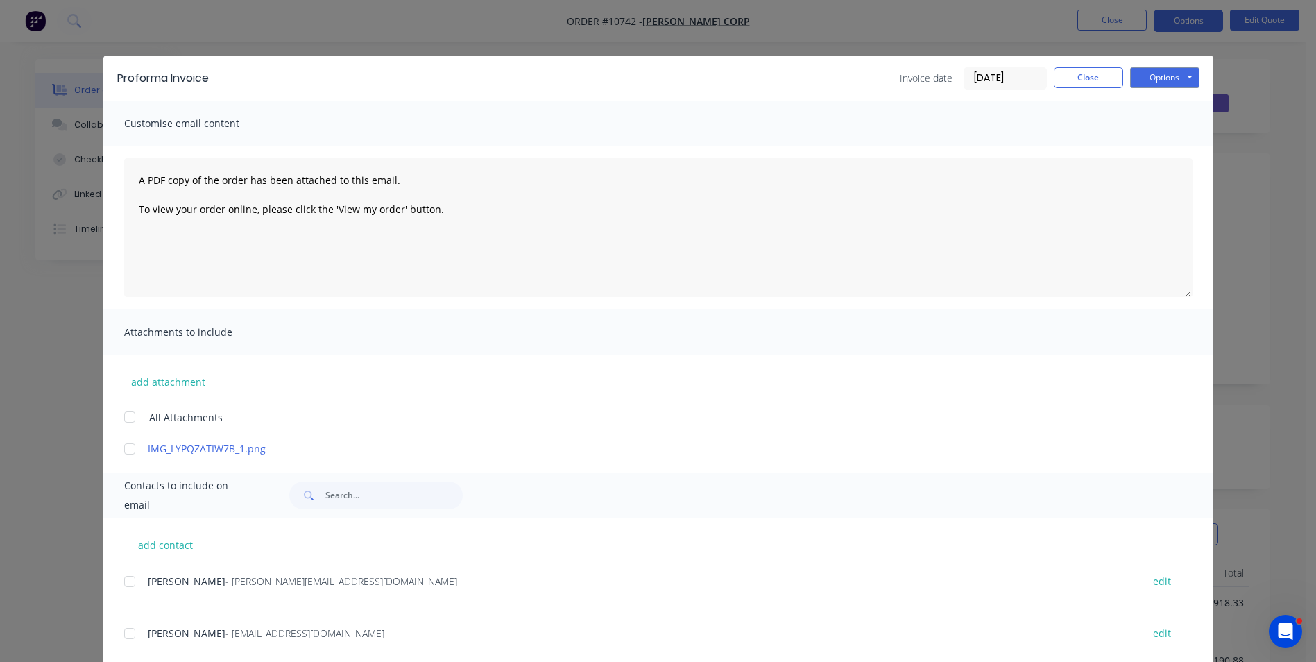
click at [128, 584] on div at bounding box center [130, 581] width 28 height 28
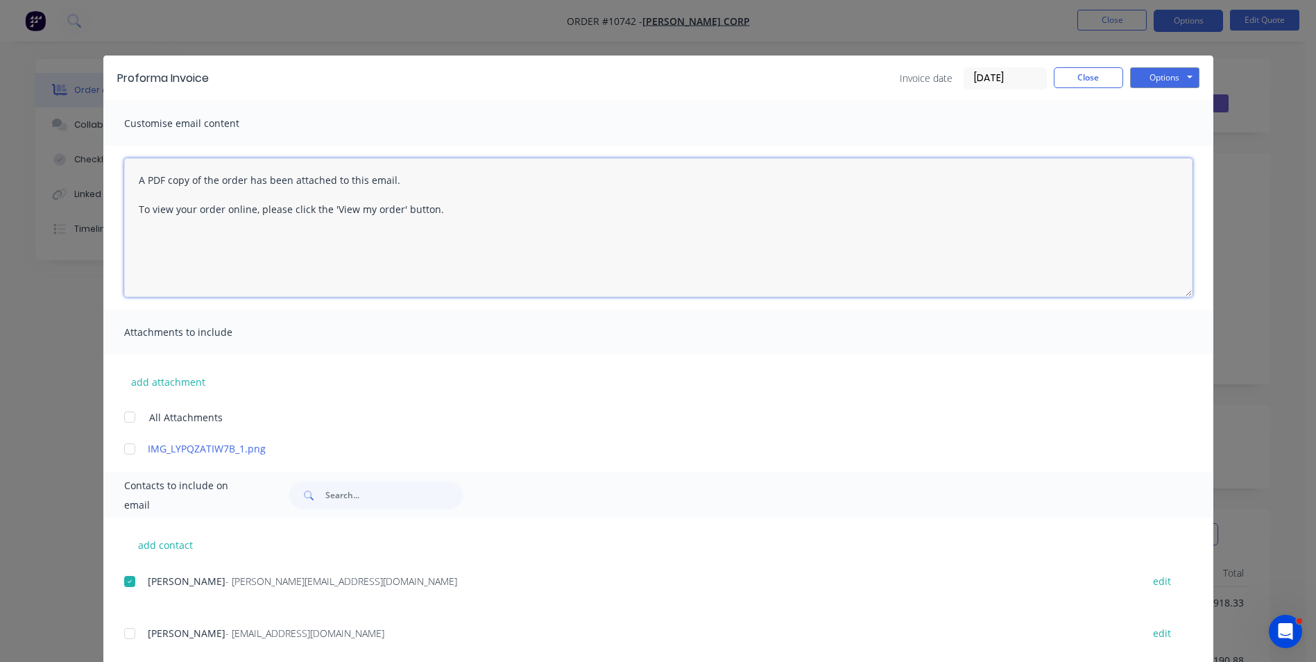
drag, startPoint x: 126, startPoint y: 177, endPoint x: 665, endPoint y: 249, distance: 544.5
click at [665, 249] on textarea "A PDF copy of the order has been attached to this email. To view your order onl…" at bounding box center [658, 227] width 1068 height 139
click at [126, 231] on textarea "Good day [PERSON_NAME] Please forward PO as discussed. Regards [PERSON_NAME]" at bounding box center [658, 227] width 1068 height 139
drag, startPoint x: 130, startPoint y: 242, endPoint x: 224, endPoint y: 273, distance: 99.4
click at [224, 273] on textarea "Good day [PERSON_NAME] Please forward PO as discussed. Regards [PERSON_NAME]" at bounding box center [658, 227] width 1068 height 139
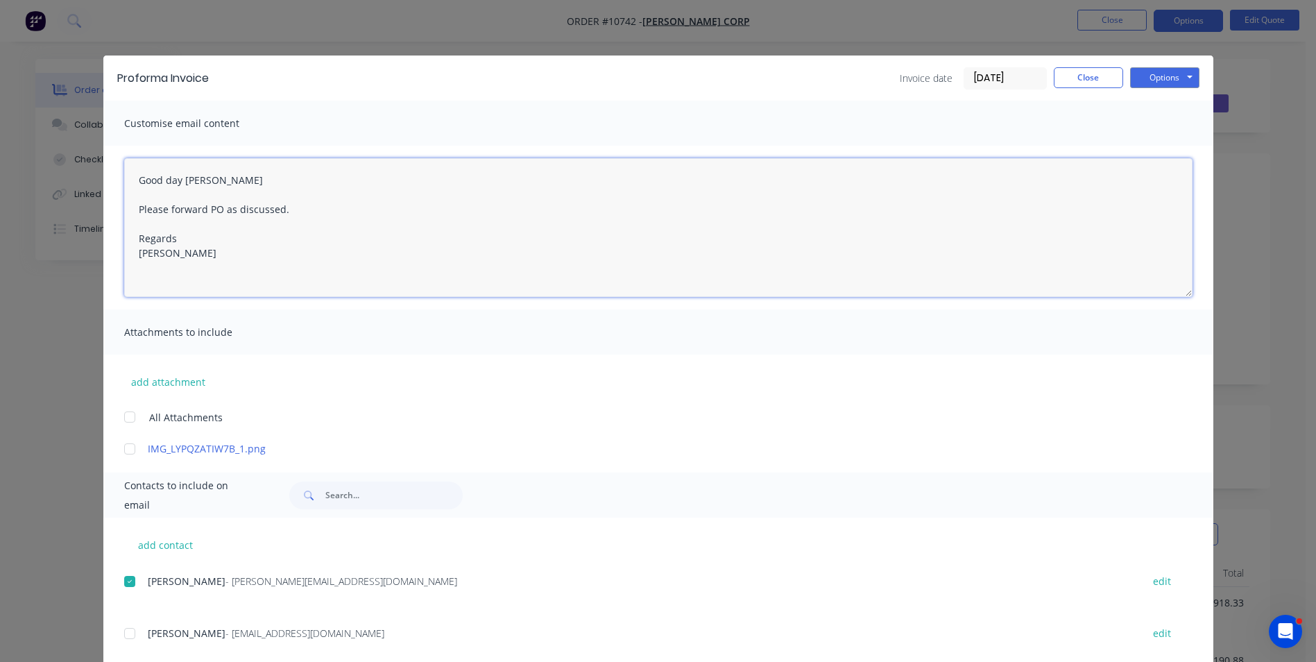
drag, startPoint x: 134, startPoint y: 237, endPoint x: 222, endPoint y: 281, distance: 98.6
click at [222, 281] on textarea "Good day [PERSON_NAME] Please forward PO as discussed. Regards [PERSON_NAME]" at bounding box center [658, 227] width 1068 height 139
paste textarea "Kind Regards [PERSON_NAME] Managing Director Mobile: [PHONE_NUMBER] [STREET_ADD…"
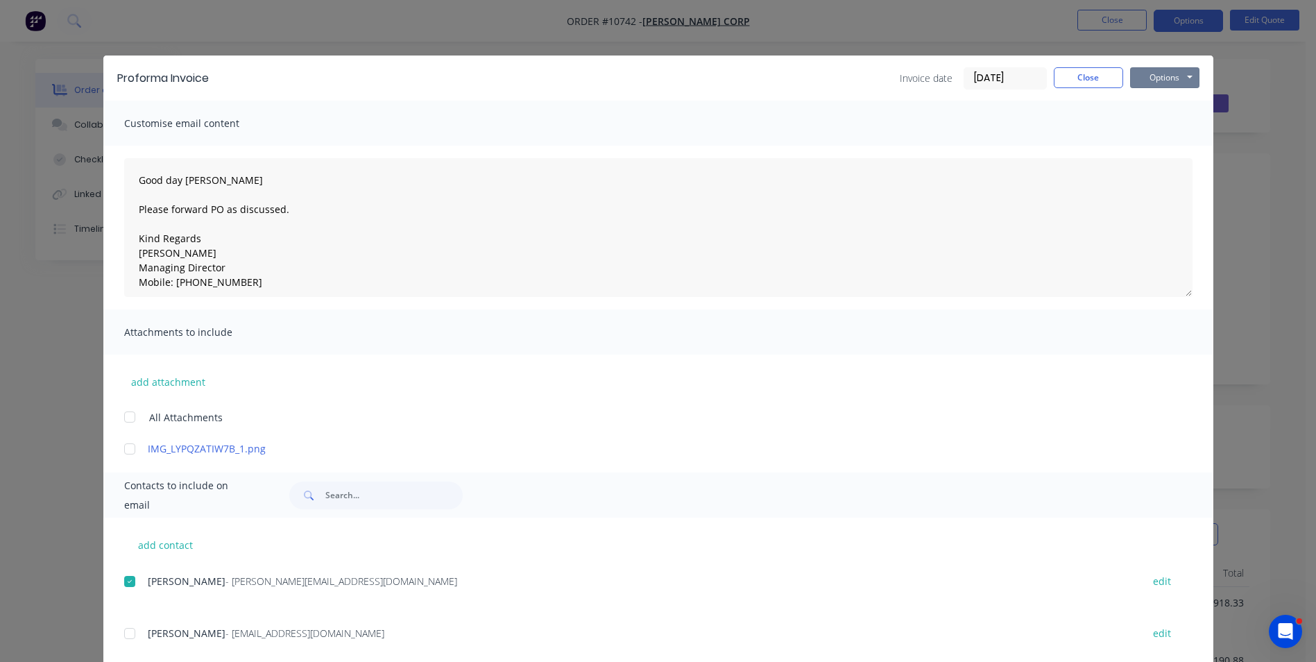
click at [1161, 77] on button "Options" at bounding box center [1164, 77] width 69 height 21
click at [1161, 144] on button "Email" at bounding box center [1174, 148] width 89 height 23
type textarea "A PDF copy of the order has been attached to this email. To view your order onl…"
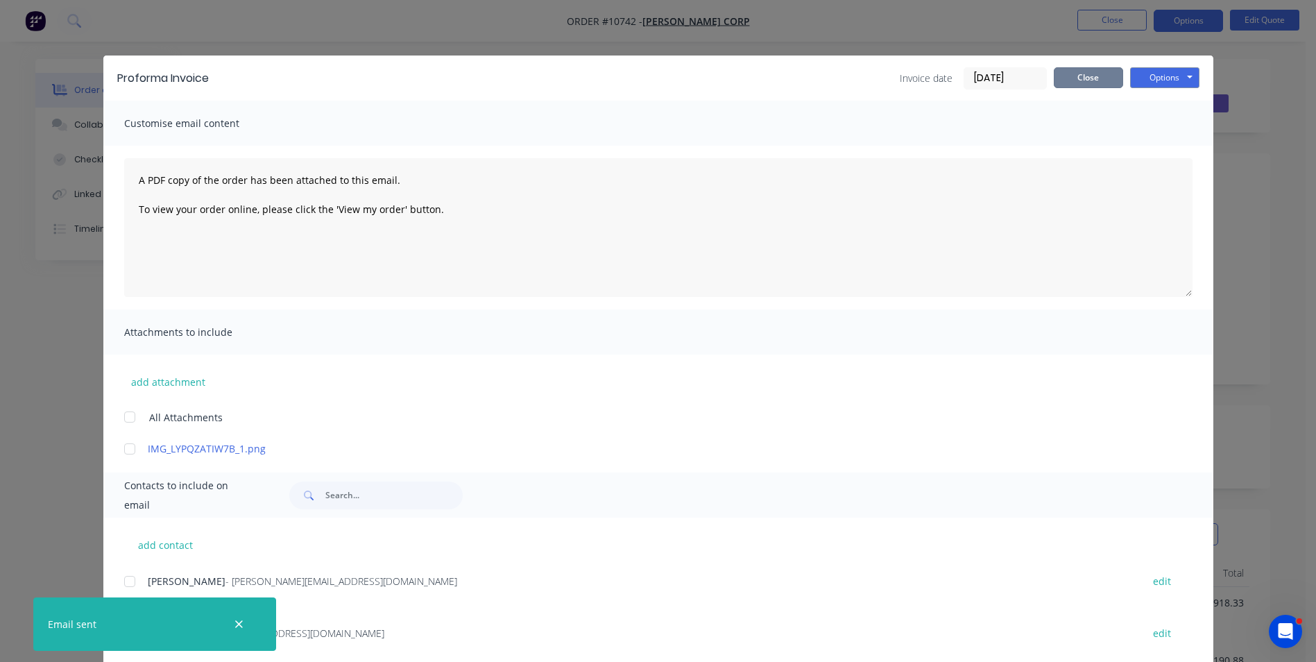
click at [1093, 77] on button "Close" at bounding box center [1088, 77] width 69 height 21
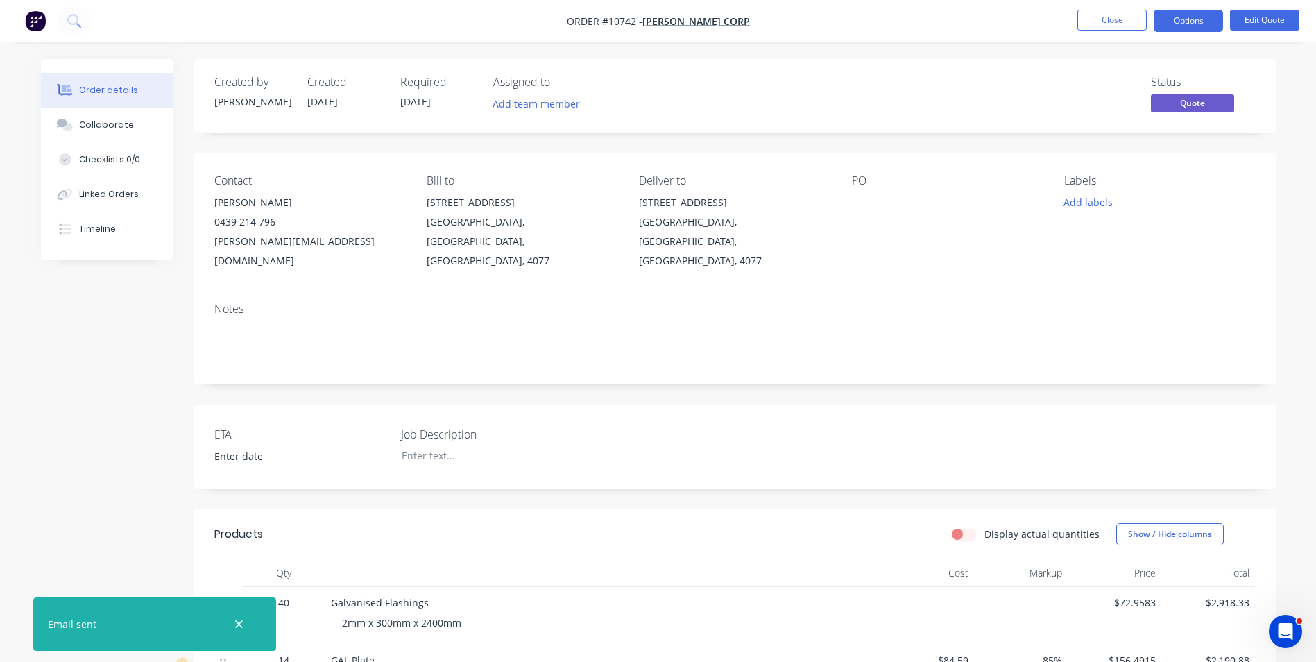
click at [1095, 24] on button "Close" at bounding box center [1111, 20] width 69 height 21
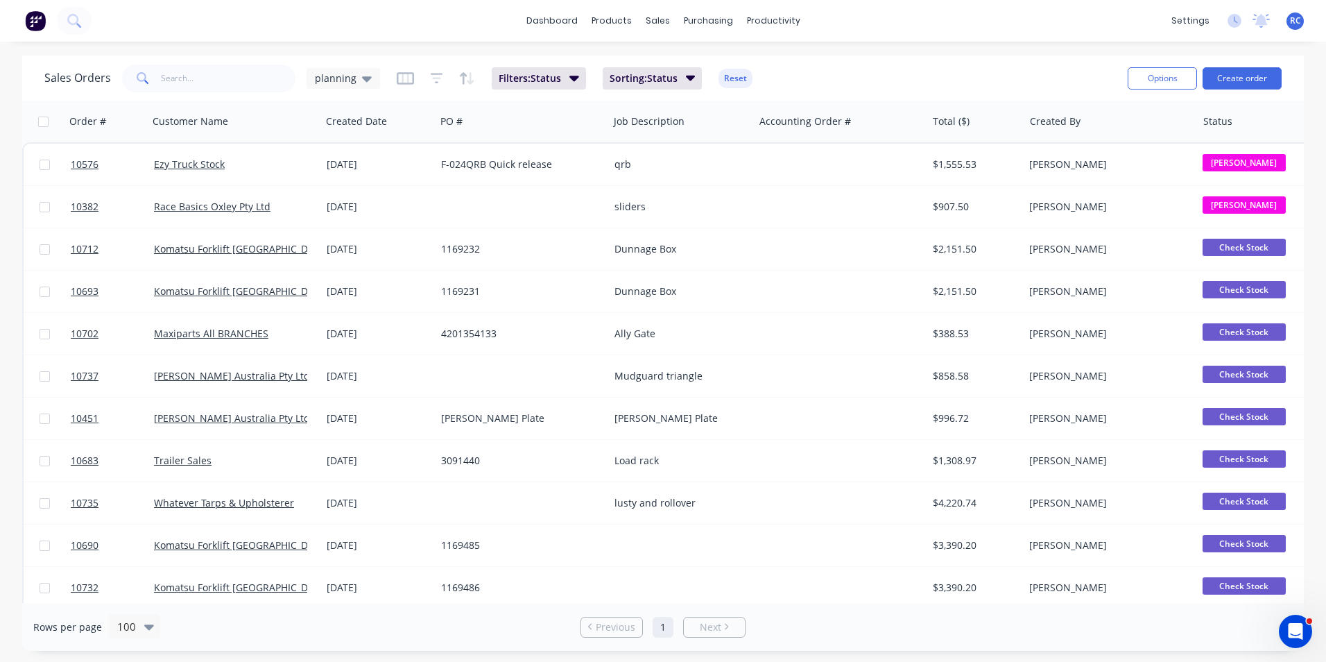
click at [1244, 74] on button "Create order" at bounding box center [1242, 78] width 79 height 22
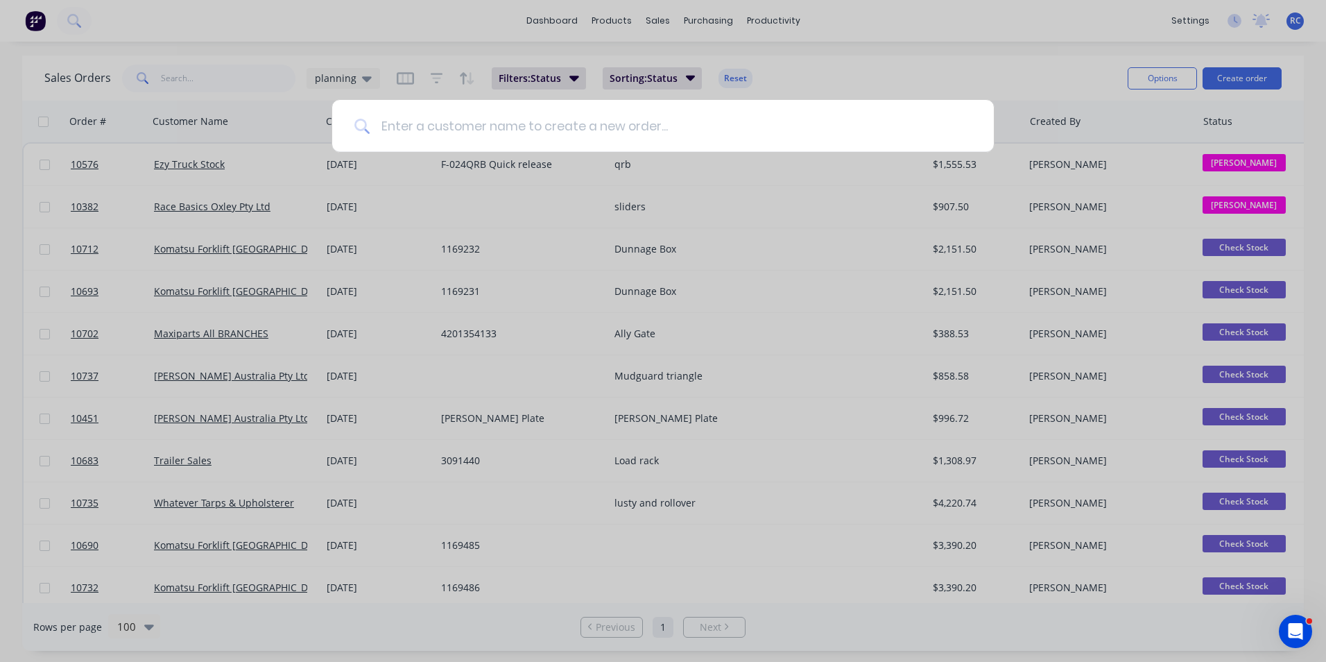
click at [431, 120] on input at bounding box center [671, 126] width 602 height 52
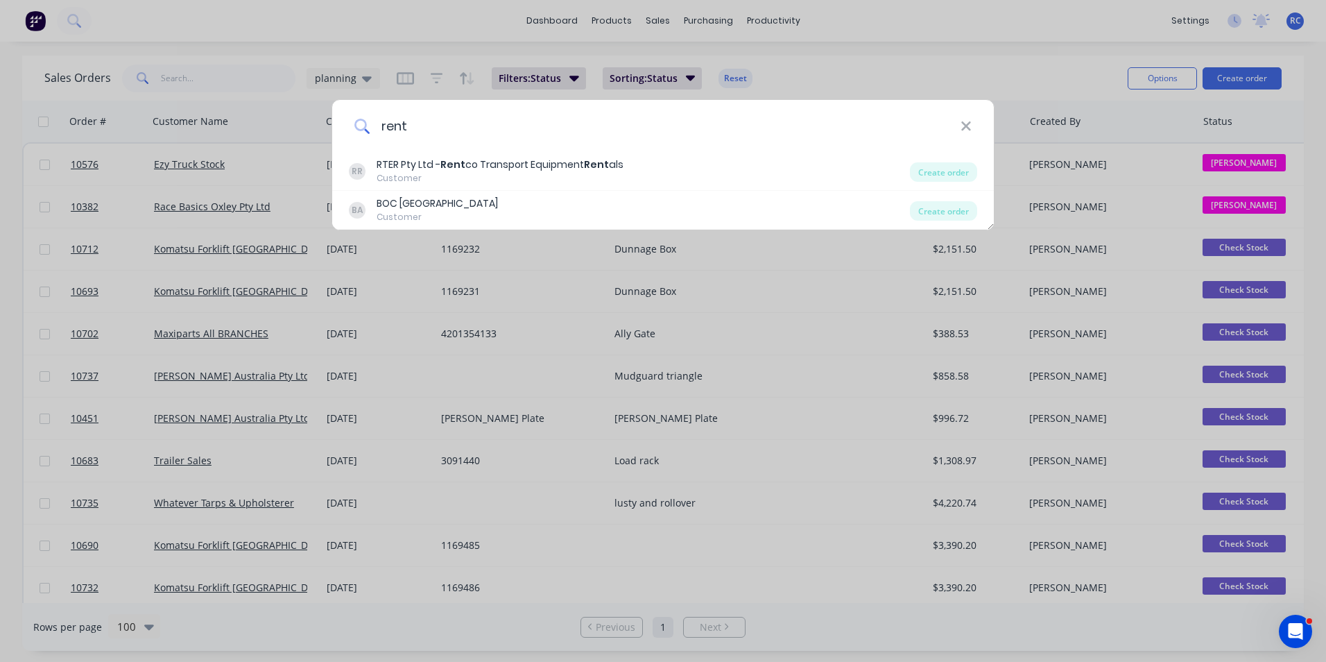
type input "rent"
click at [471, 174] on div "Customer" at bounding box center [500, 178] width 247 height 12
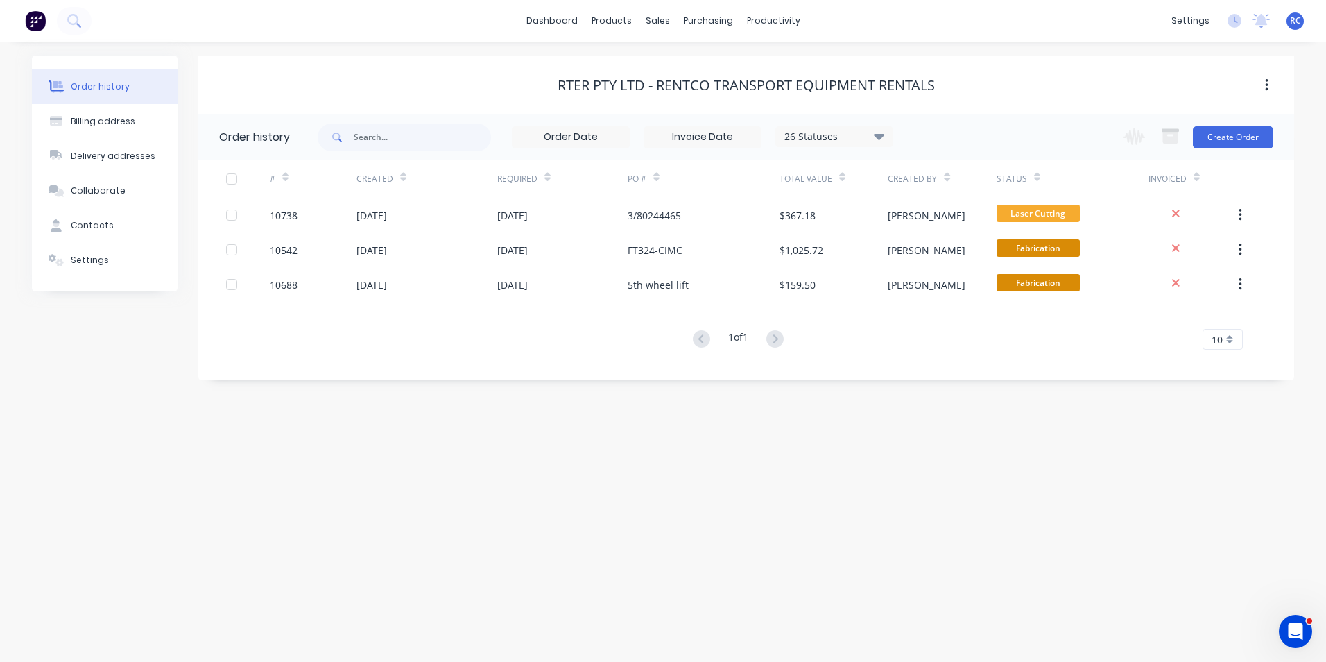
click at [1231, 152] on div "Change order status Submitted Check Stock Waiting on Material Laser Cutting Cut…" at bounding box center [1194, 136] width 158 height 45
click at [1233, 136] on button "Create Order" at bounding box center [1233, 137] width 80 height 22
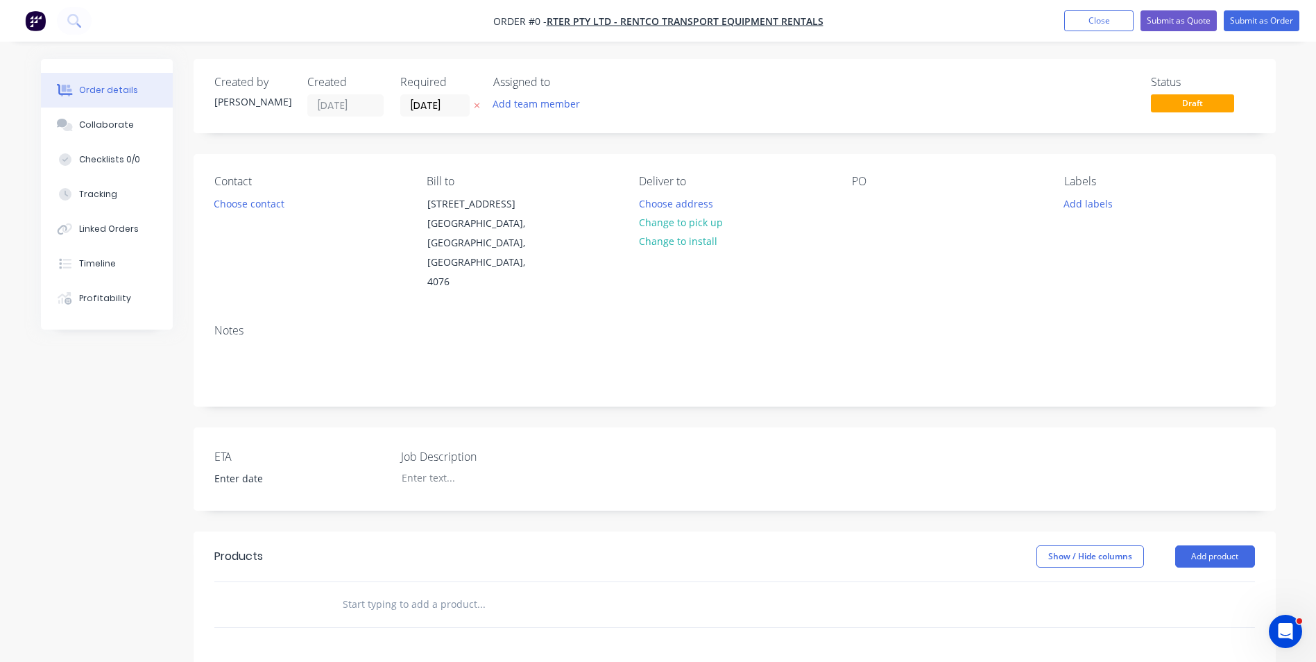
click at [257, 213] on div "Contact Choose contact" at bounding box center [309, 233] width 190 height 117
click at [259, 205] on button "Choose contact" at bounding box center [248, 203] width 85 height 19
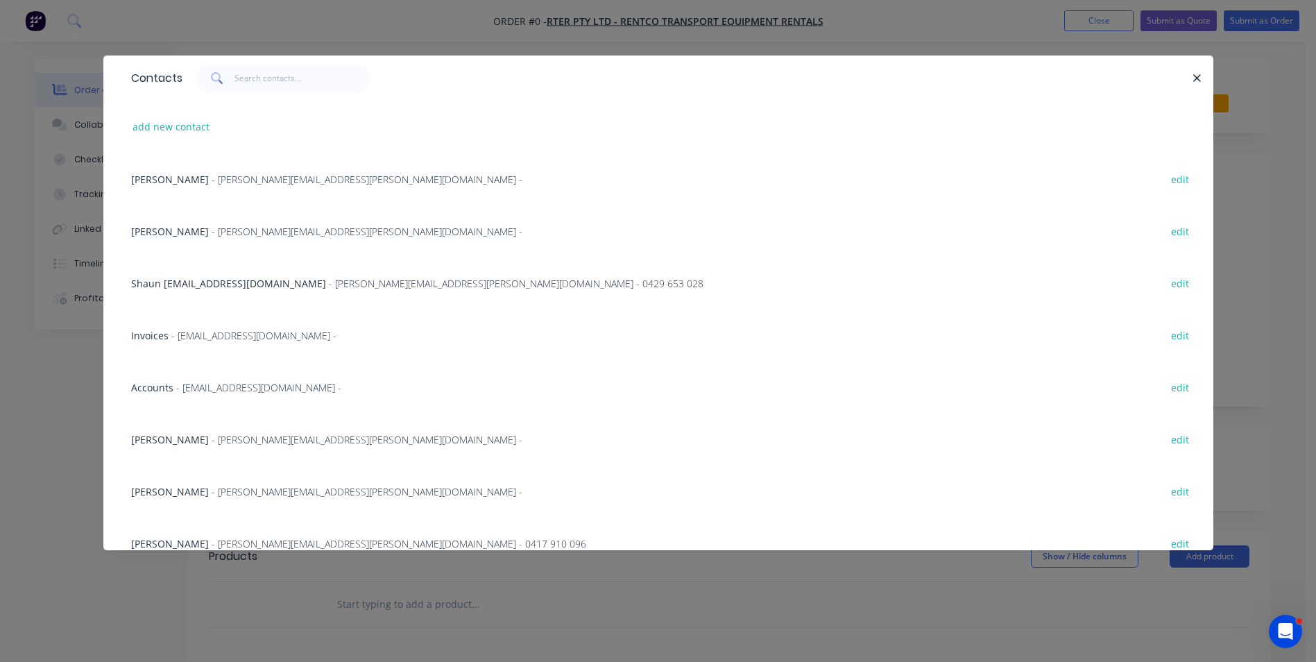
click at [221, 227] on span "- bradley.smith@rentco.com.au -" at bounding box center [367, 231] width 311 height 13
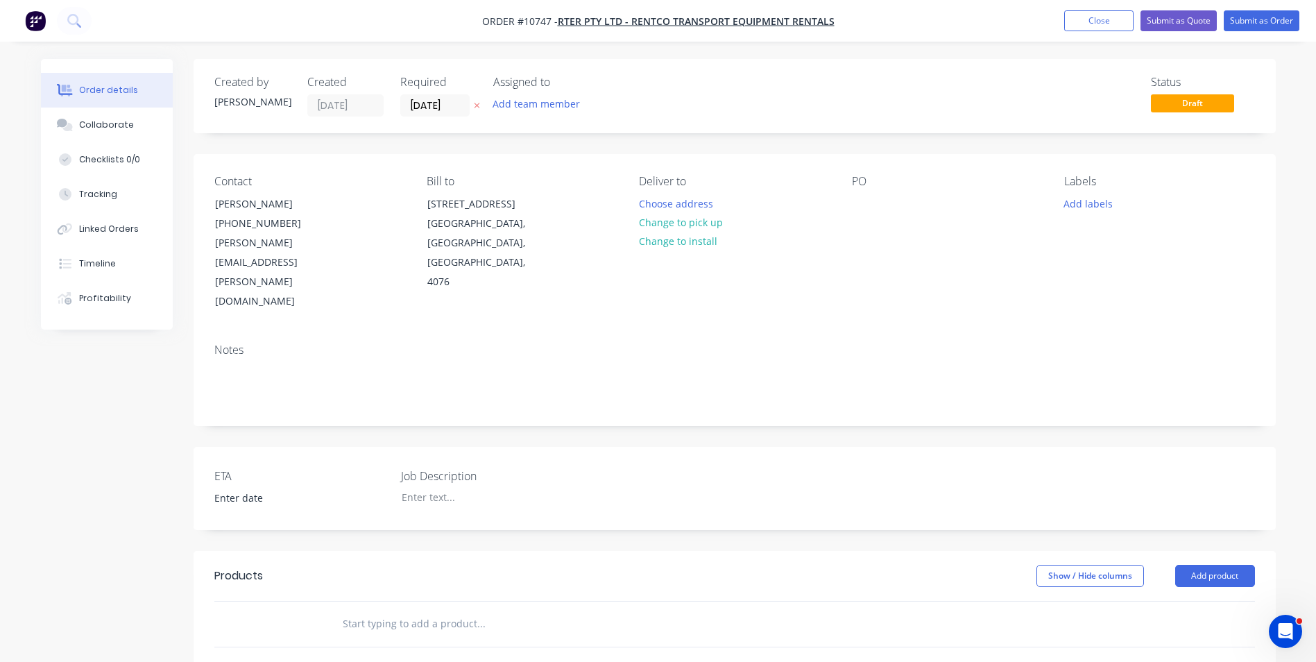
click at [409, 610] on input "text" at bounding box center [480, 624] width 277 height 28
type input "l"
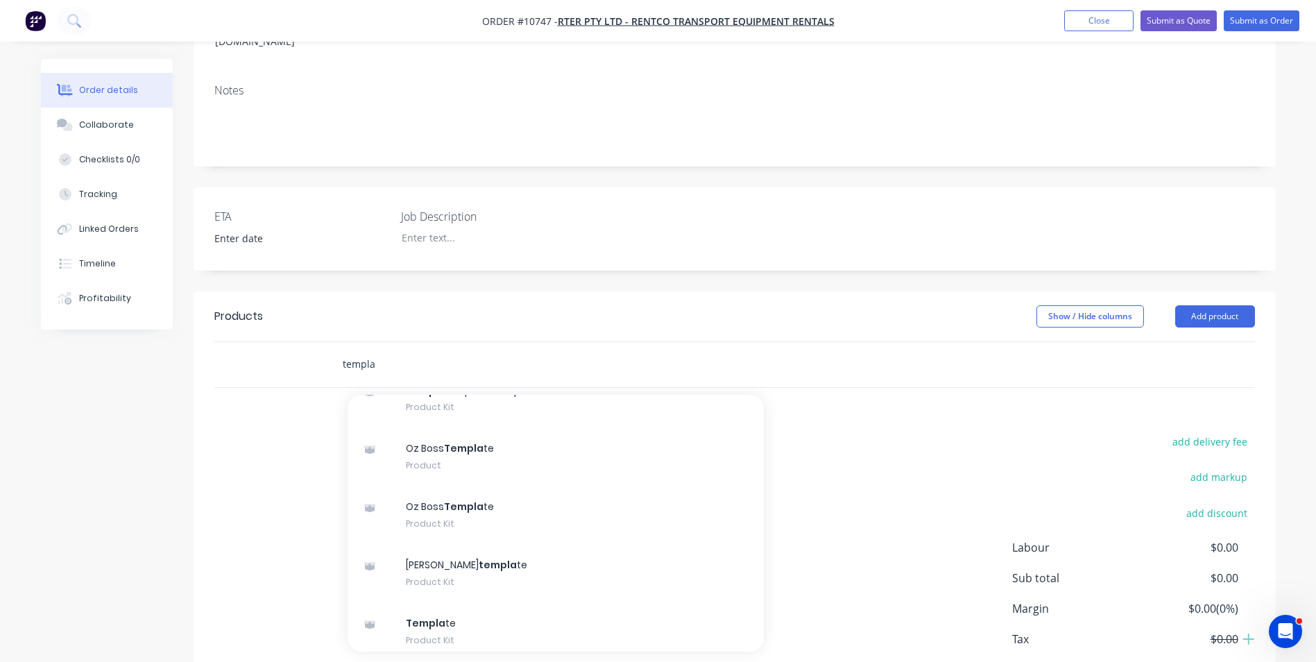
scroll to position [277, 0]
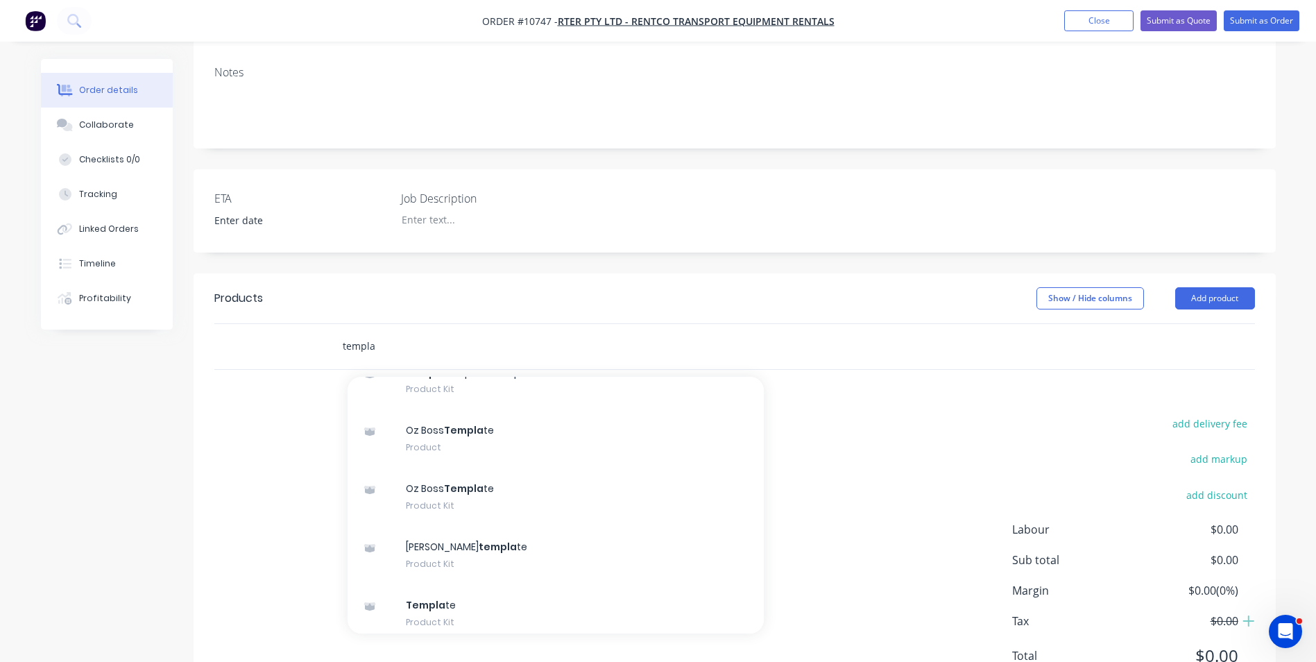
type input "templa"
click at [495, 584] on div "Templa te Product Kit" at bounding box center [556, 613] width 416 height 58
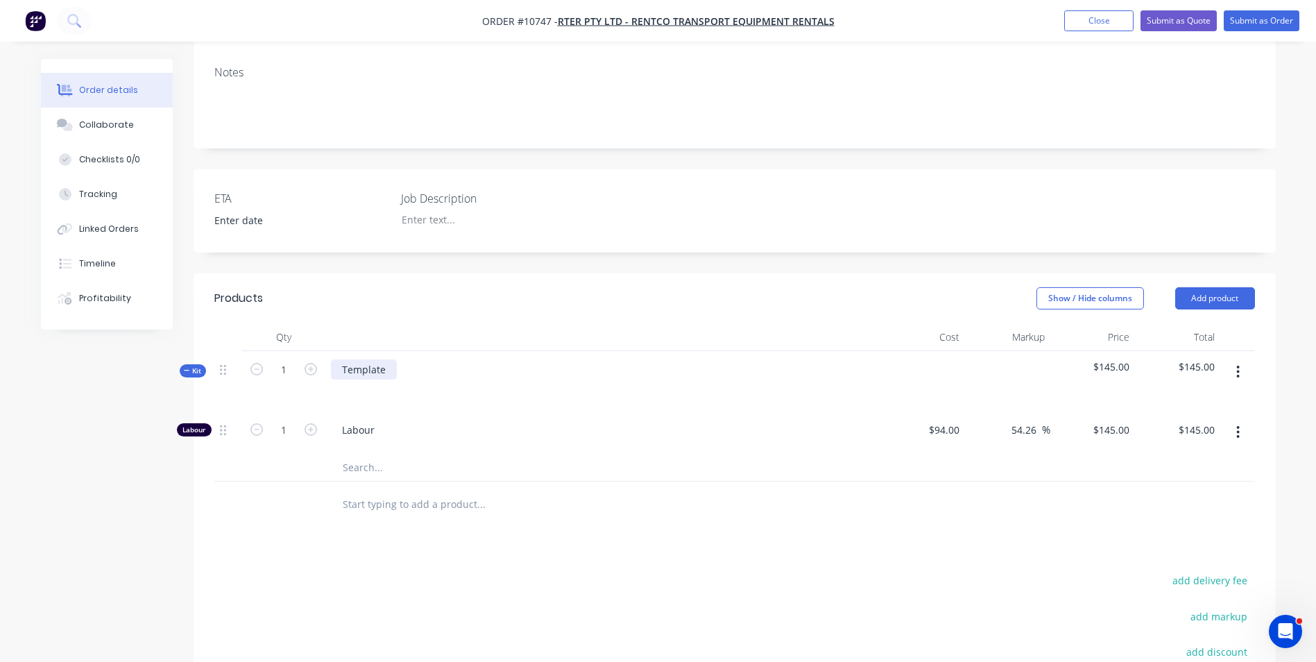
click at [372, 359] on div "Template" at bounding box center [364, 369] width 66 height 20
drag, startPoint x: 391, startPoint y: 312, endPoint x: 314, endPoint y: 310, distance: 77.0
click at [318, 351] on div "Kit 1 Template $145.00 $145.00" at bounding box center [734, 381] width 1041 height 60
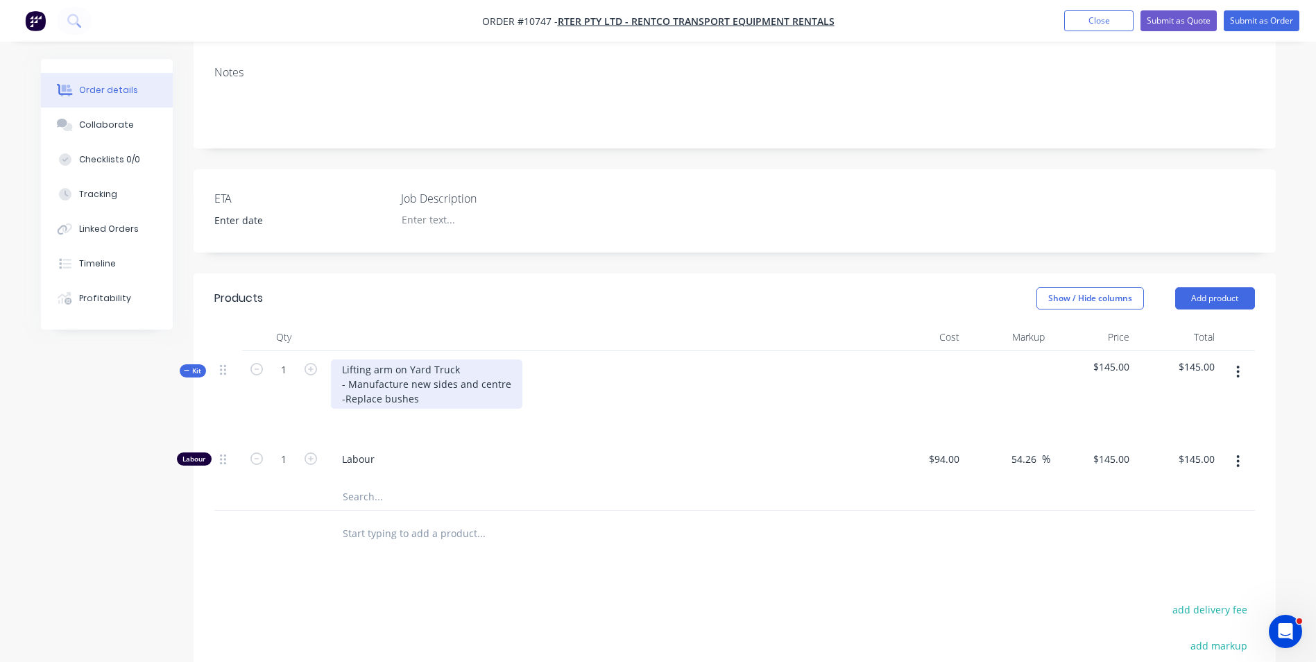
click at [349, 359] on div "Lifting arm on Yard Truck - Manufacture new sides and centre -Replace bushes" at bounding box center [426, 383] width 191 height 49
click at [440, 359] on div "Lifting arm on Yard Truck - Manufacture new sides and centre - Replace bushes" at bounding box center [426, 383] width 191 height 49
click at [366, 482] on input "text" at bounding box center [480, 496] width 277 height 28
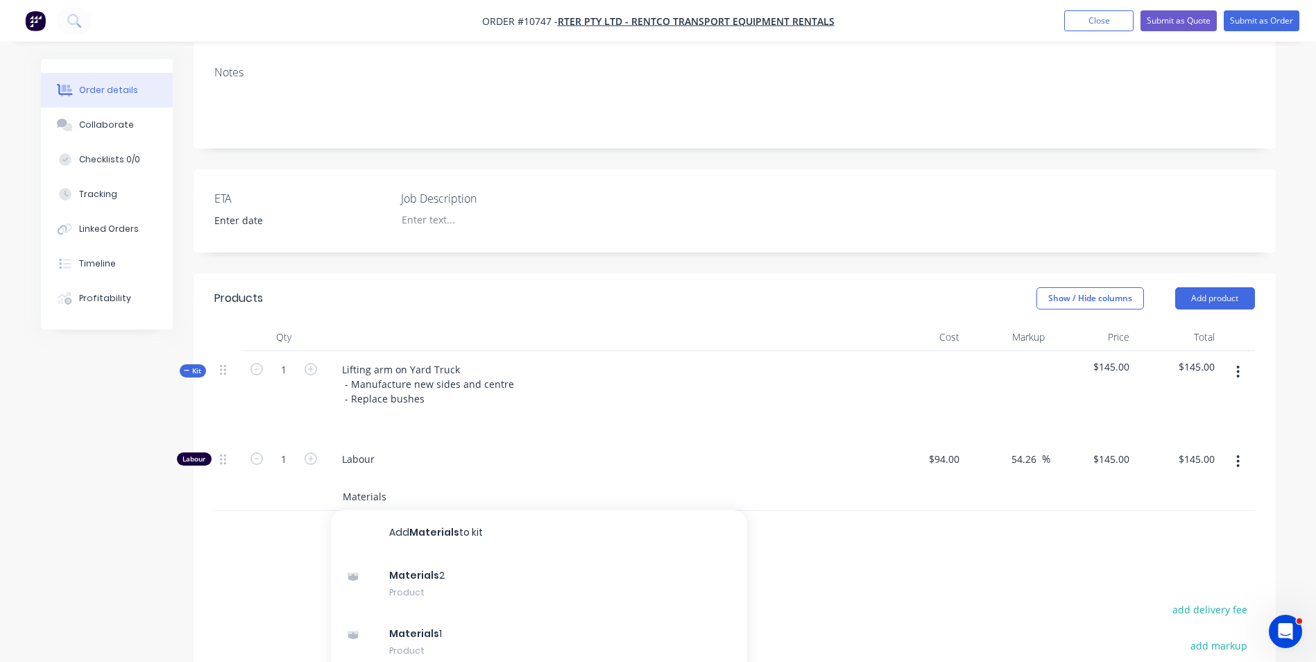
type input "Materials"
click at [475, 510] on button "Add Materials to kit" at bounding box center [539, 532] width 416 height 44
click at [948, 490] on div at bounding box center [954, 500] width 22 height 20
type input "5"
type input "$2,500.00"
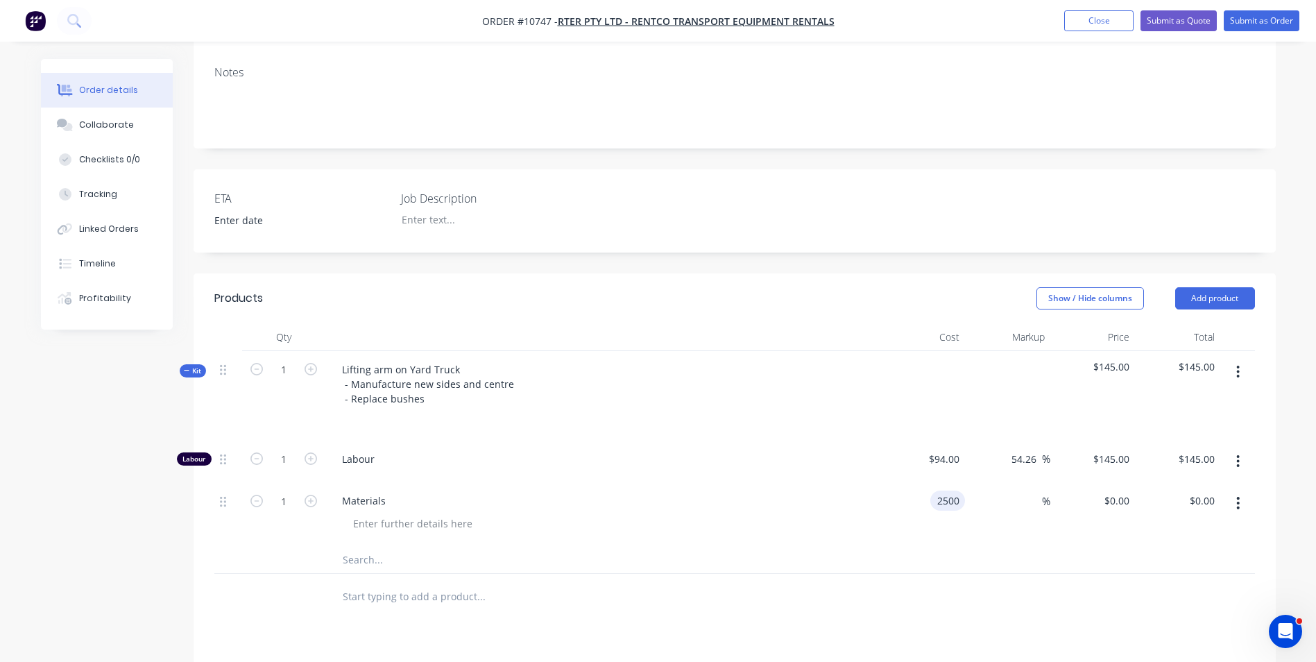
type input "$2,500.00"
click at [1034, 490] on input at bounding box center [1034, 500] width 16 height 20
type input "55"
type input "$3,875.00"
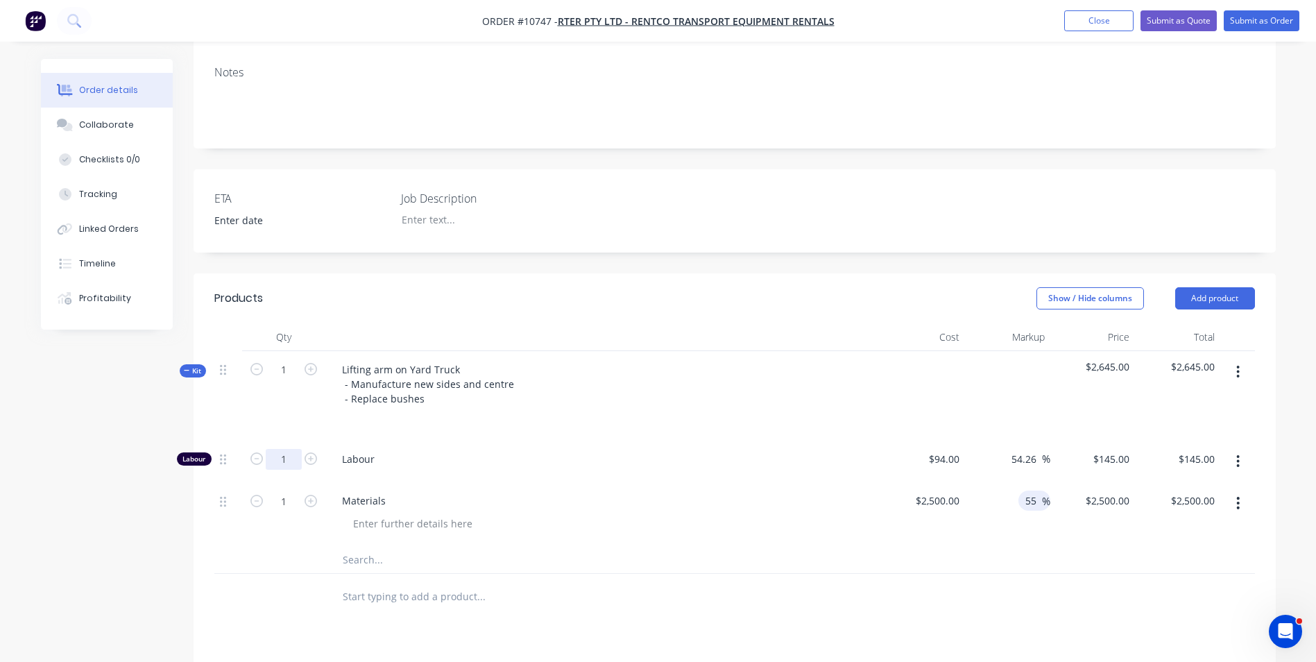
type input "$3,875.00"
click at [300, 449] on input "1" at bounding box center [284, 459] width 36 height 21
type input "10"
type input "$1,450.00"
click at [406, 452] on span "Labour" at bounding box center [608, 459] width 533 height 15
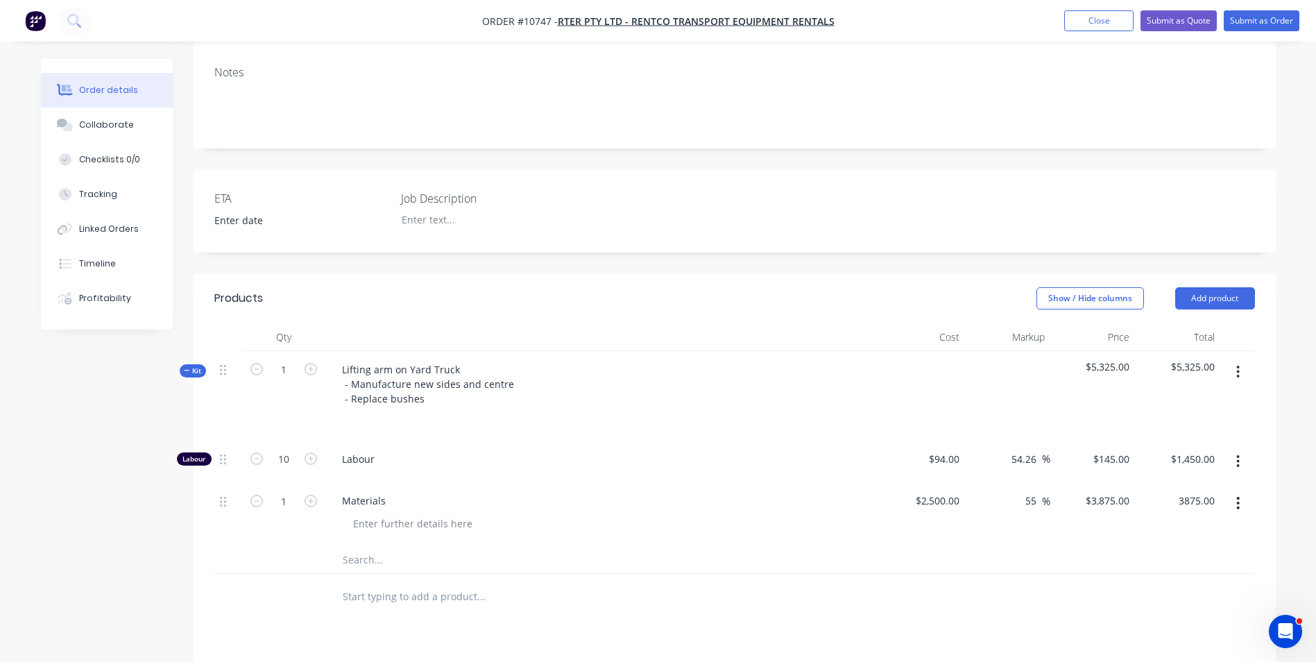
click at [1205, 490] on input "3875.00" at bounding box center [1195, 500] width 51 height 20
type input "369"
type input "3900"
type input "56"
type input "$3,900.00"
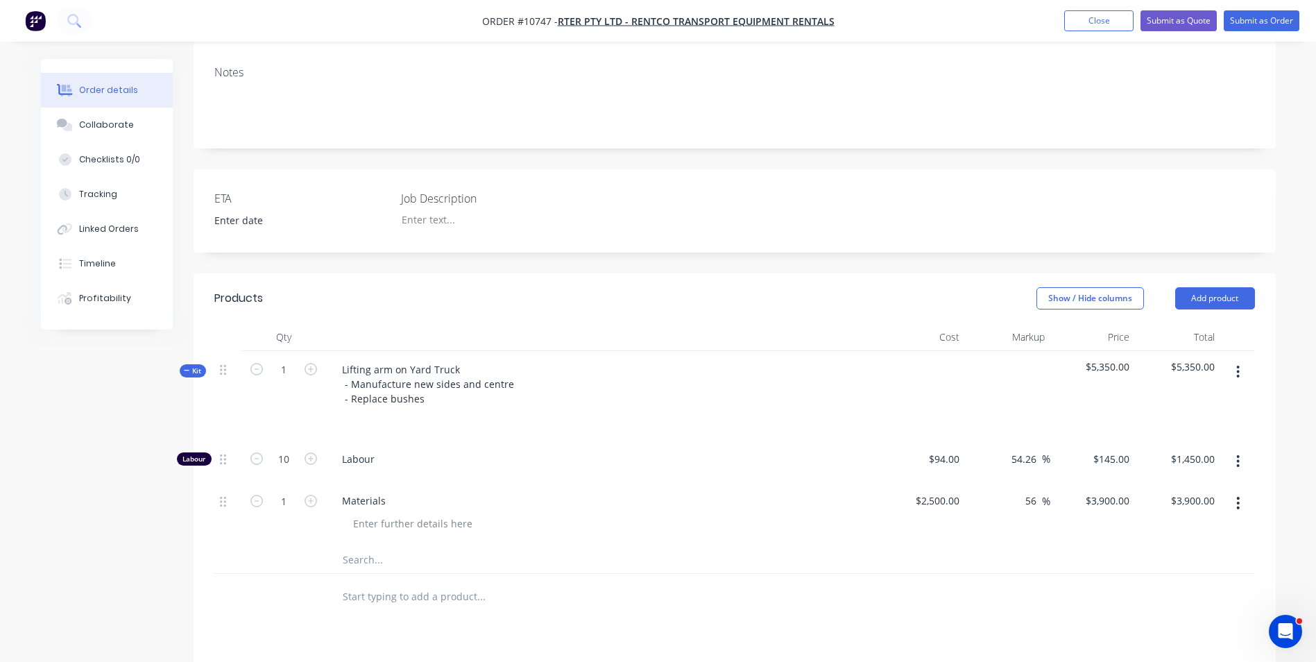
click at [1204, 482] on div "$3,900.00 $3,900.00" at bounding box center [1177, 513] width 85 height 63
click at [1210, 490] on input "3900.00" at bounding box center [1195, 500] width 51 height 20
type input "3900.12"
type input "$3,900.12"
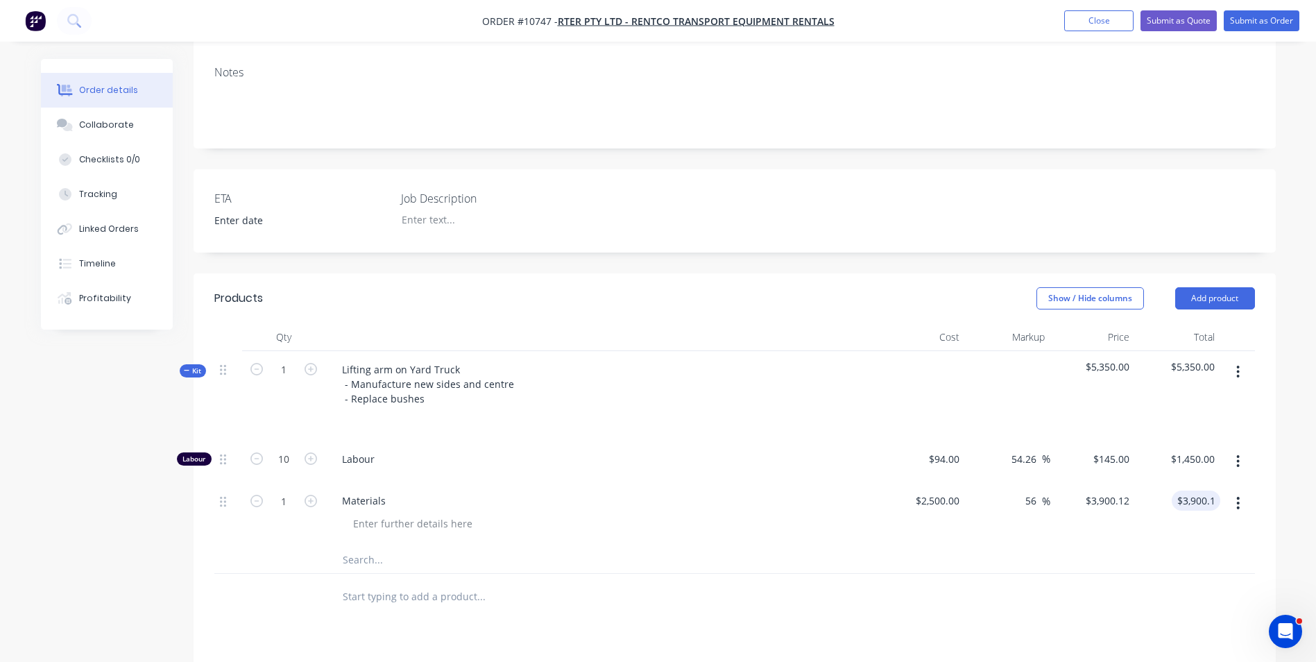
click at [1237, 440] on div at bounding box center [1237, 461] width 35 height 42
click at [1192, 19] on button "Submit as Quote" at bounding box center [1178, 20] width 76 height 21
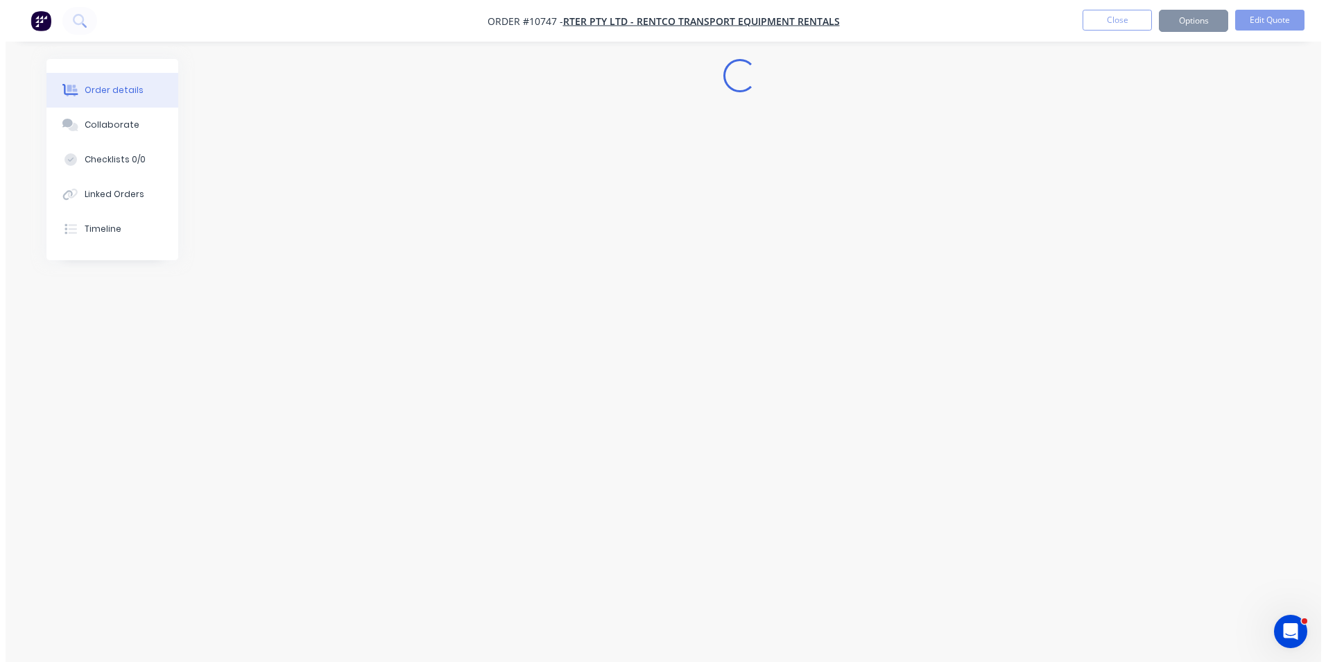
scroll to position [0, 0]
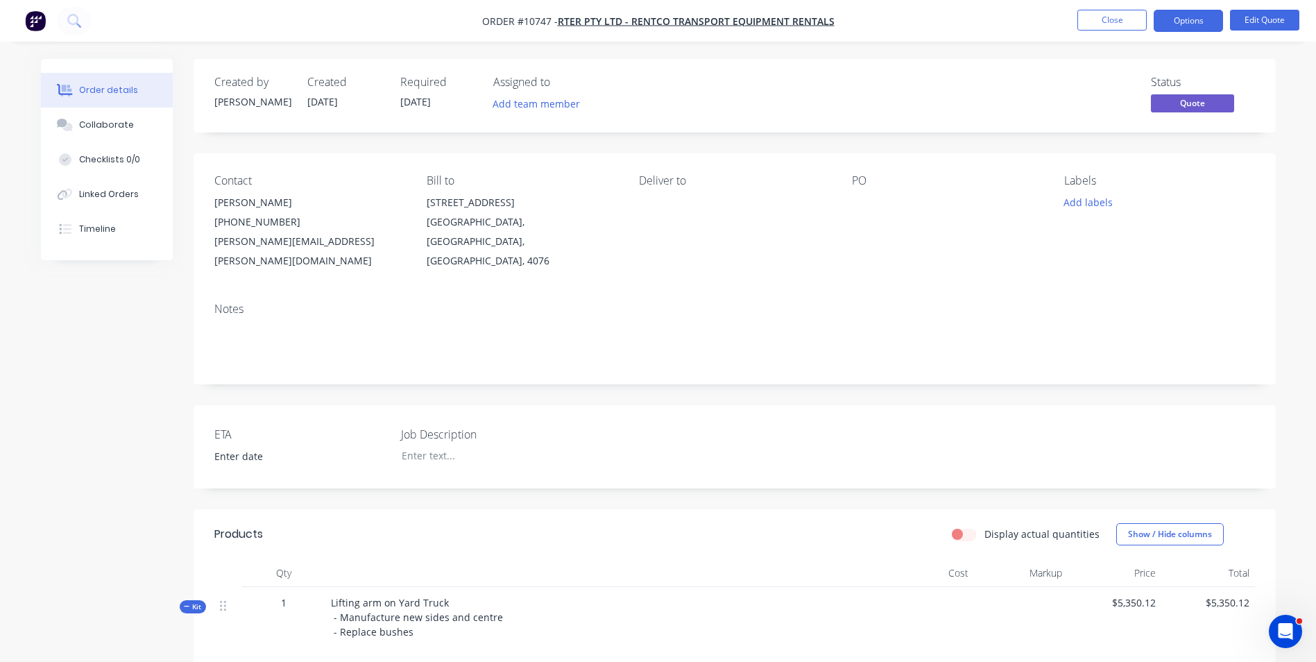
click at [1192, 21] on button "Options" at bounding box center [1188, 21] width 69 height 22
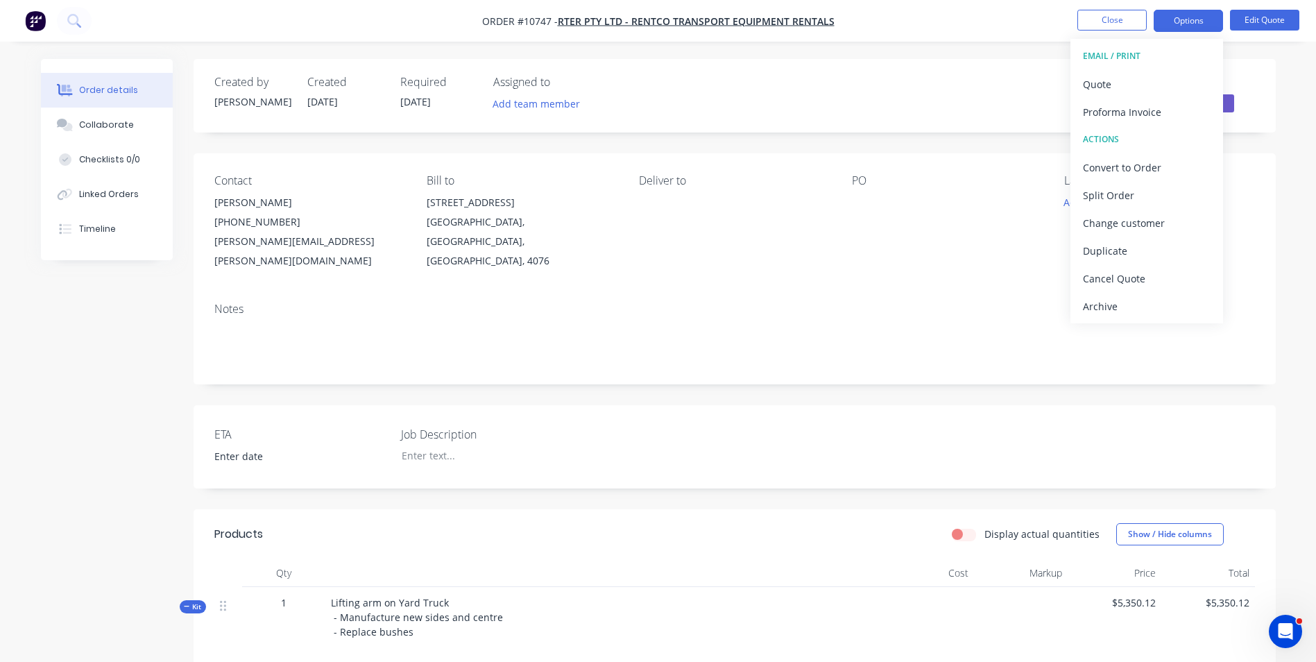
click at [1124, 79] on div "Quote" at bounding box center [1147, 84] width 128 height 20
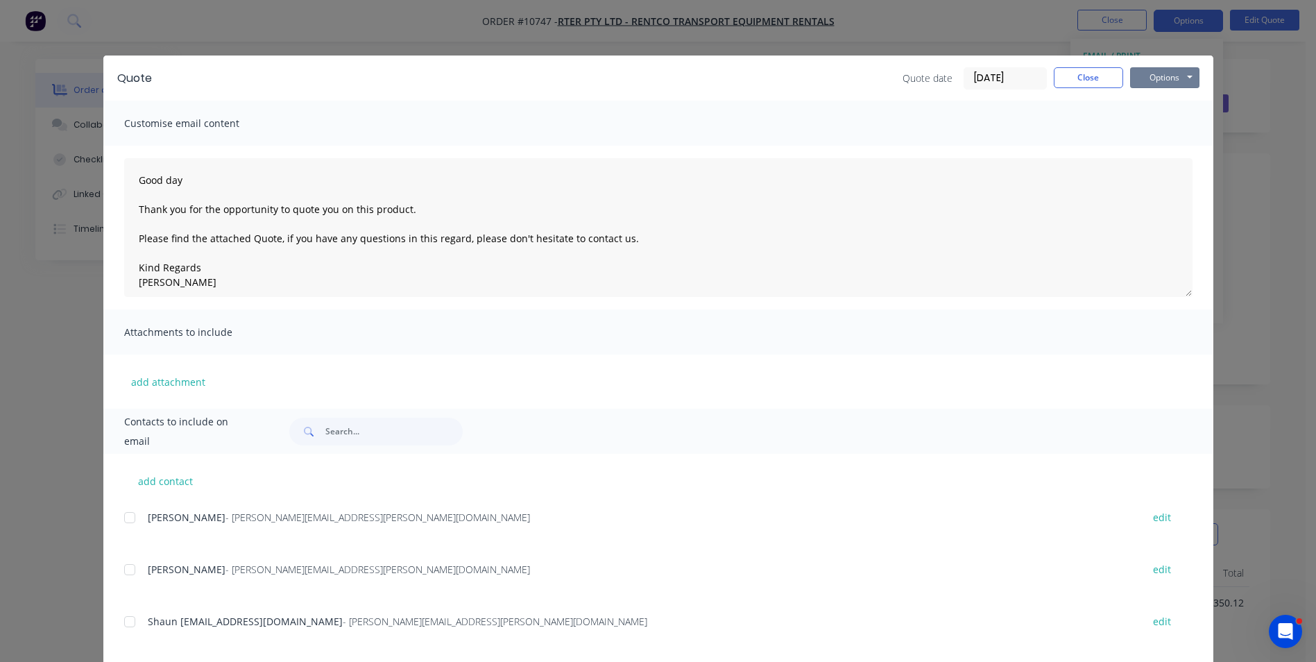
click at [1170, 77] on button "Options" at bounding box center [1164, 77] width 69 height 21
click at [1178, 108] on button "Preview" at bounding box center [1174, 102] width 89 height 23
click at [151, 570] on span "Bradley Smith" at bounding box center [187, 569] width 78 height 13
drag, startPoint x: 119, startPoint y: 566, endPoint x: 141, endPoint y: 554, distance: 25.1
click at [121, 566] on div at bounding box center [130, 570] width 28 height 28
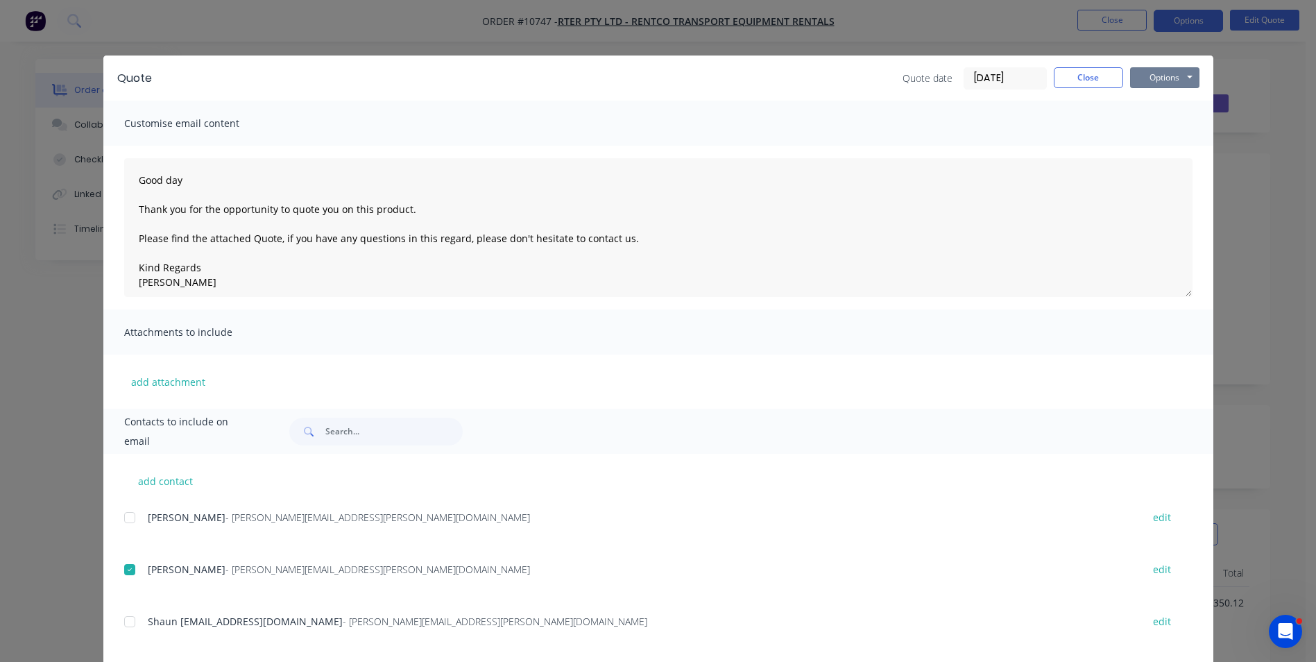
click at [1170, 80] on button "Options" at bounding box center [1164, 77] width 69 height 21
click at [1179, 151] on button "Email" at bounding box center [1174, 148] width 89 height 23
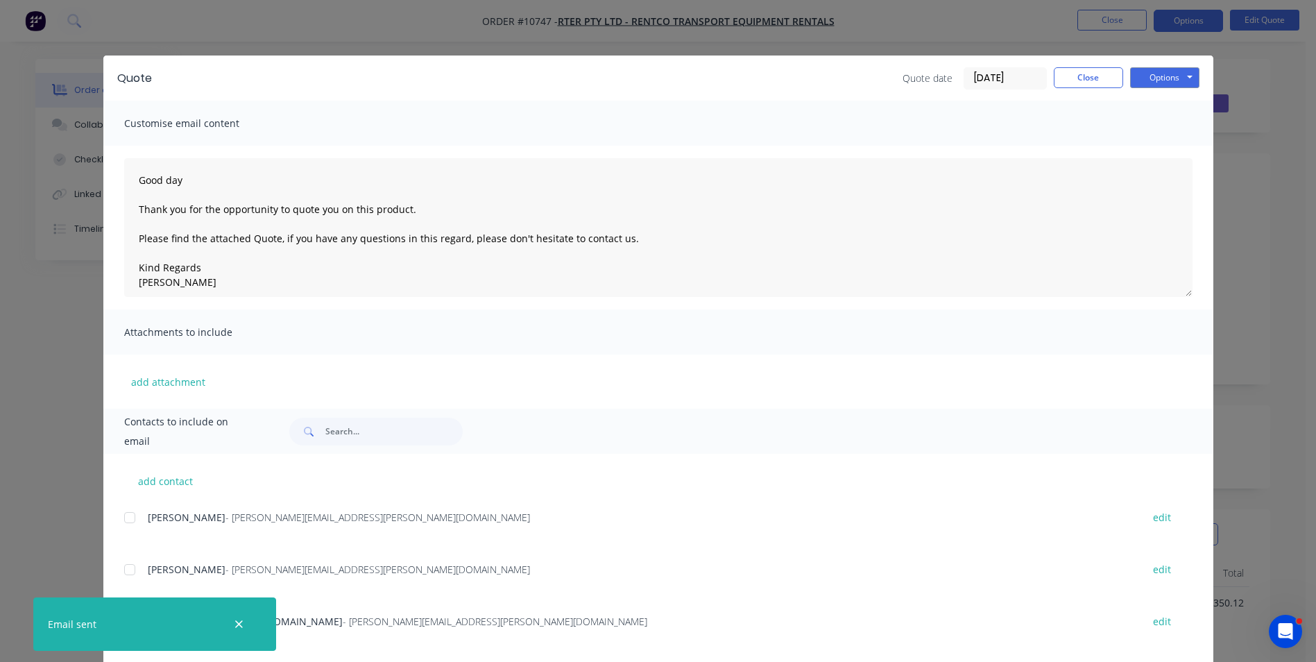
click at [239, 626] on icon "button" at bounding box center [238, 624] width 9 height 12
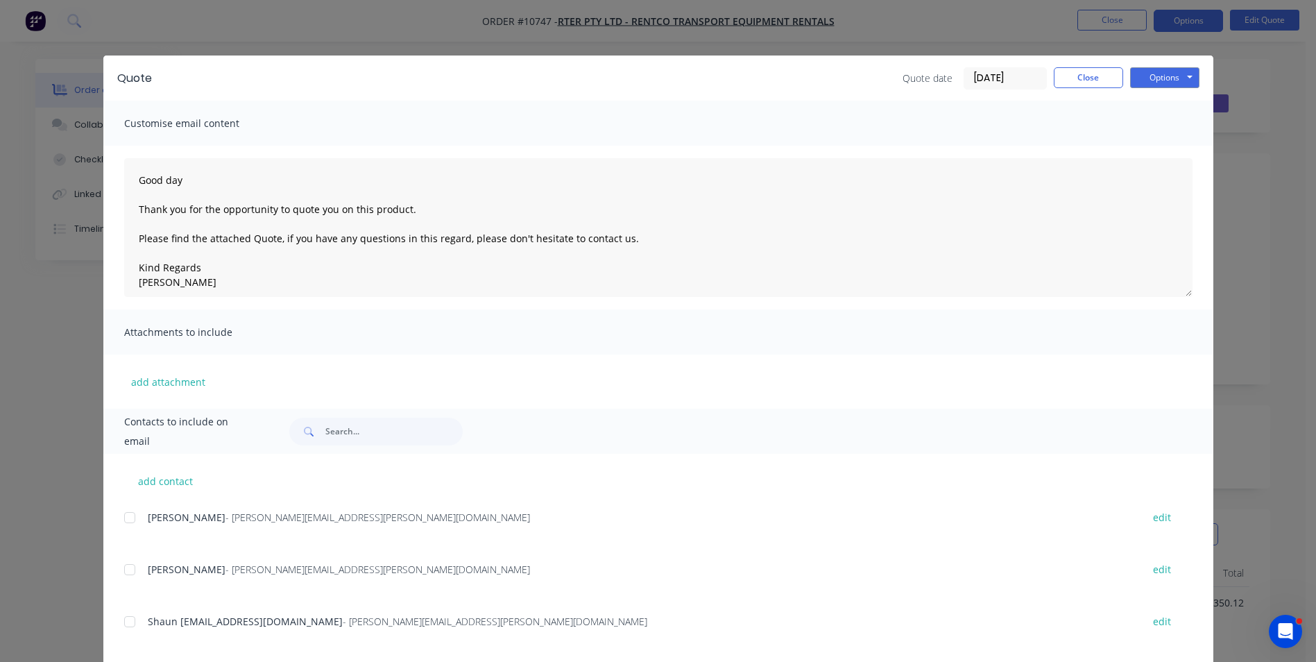
drag, startPoint x: 1052, startPoint y: 108, endPoint x: 1071, endPoint y: 80, distance: 33.9
click at [1052, 104] on div "Customise email content" at bounding box center [658, 123] width 1110 height 45
click at [1072, 78] on button "Close" at bounding box center [1088, 77] width 69 height 21
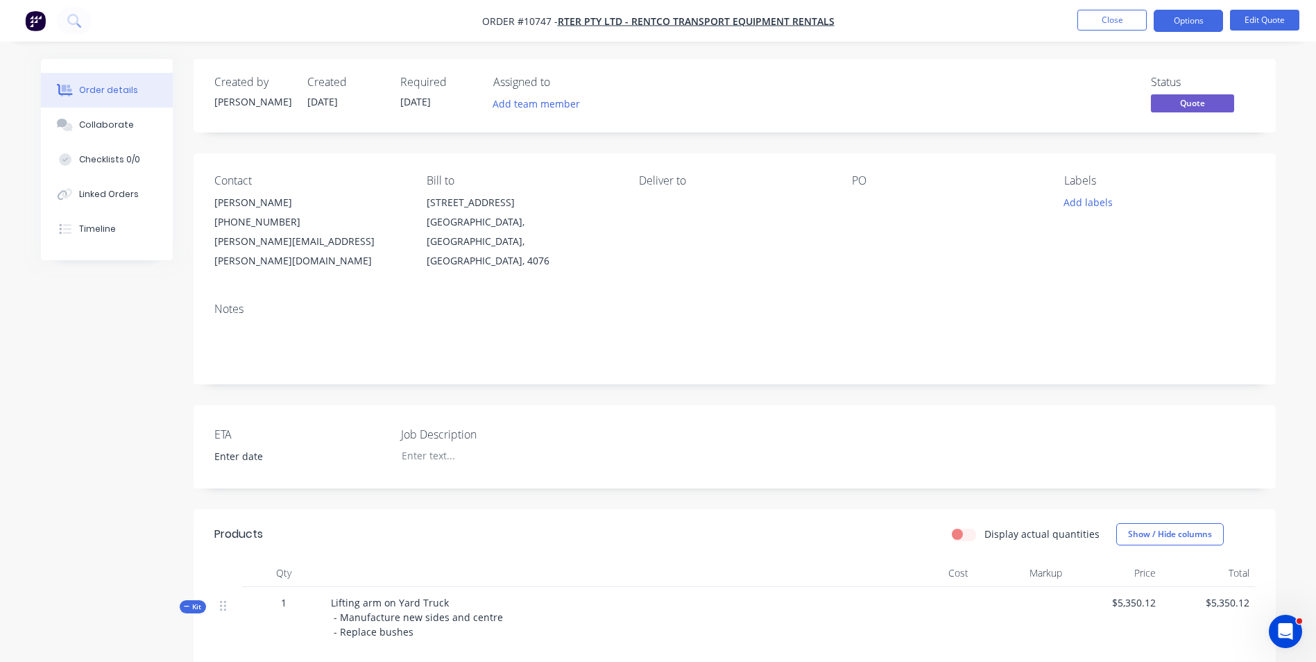
click at [1111, 26] on button "Close" at bounding box center [1111, 20] width 69 height 21
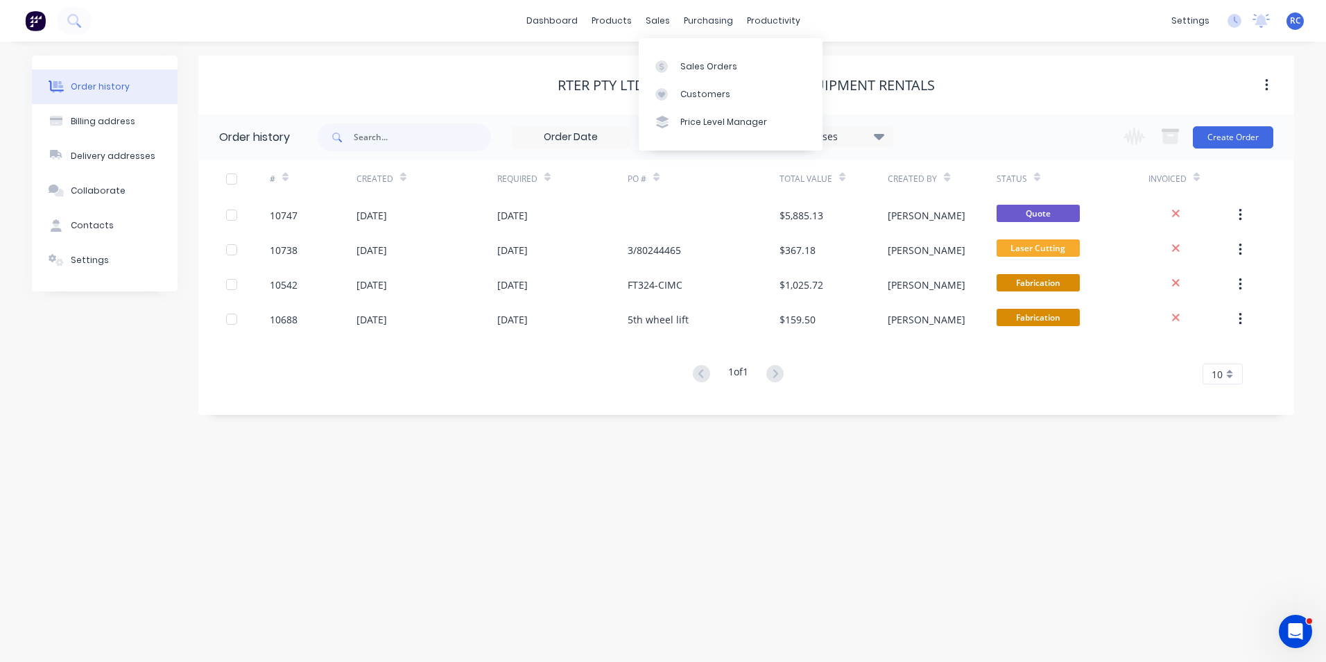
click at [700, 66] on div "Sales Orders" at bounding box center [708, 66] width 57 height 12
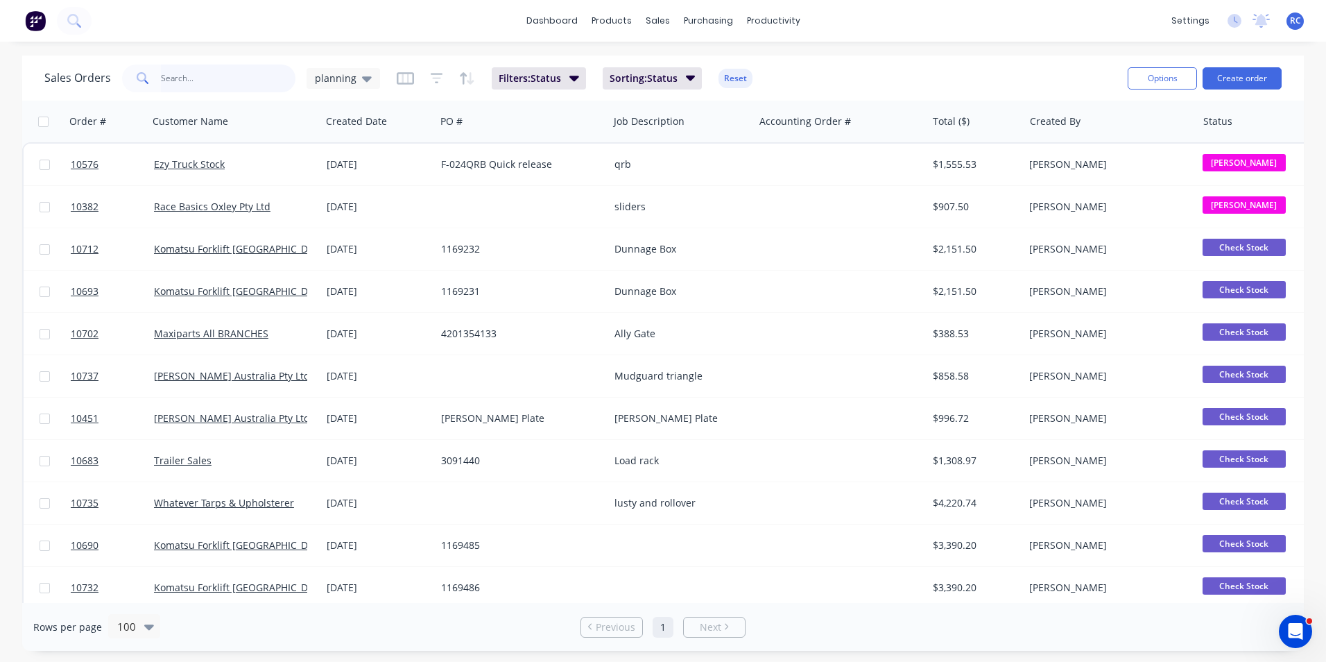
click at [185, 72] on input "text" at bounding box center [228, 79] width 135 height 28
type input "10742"
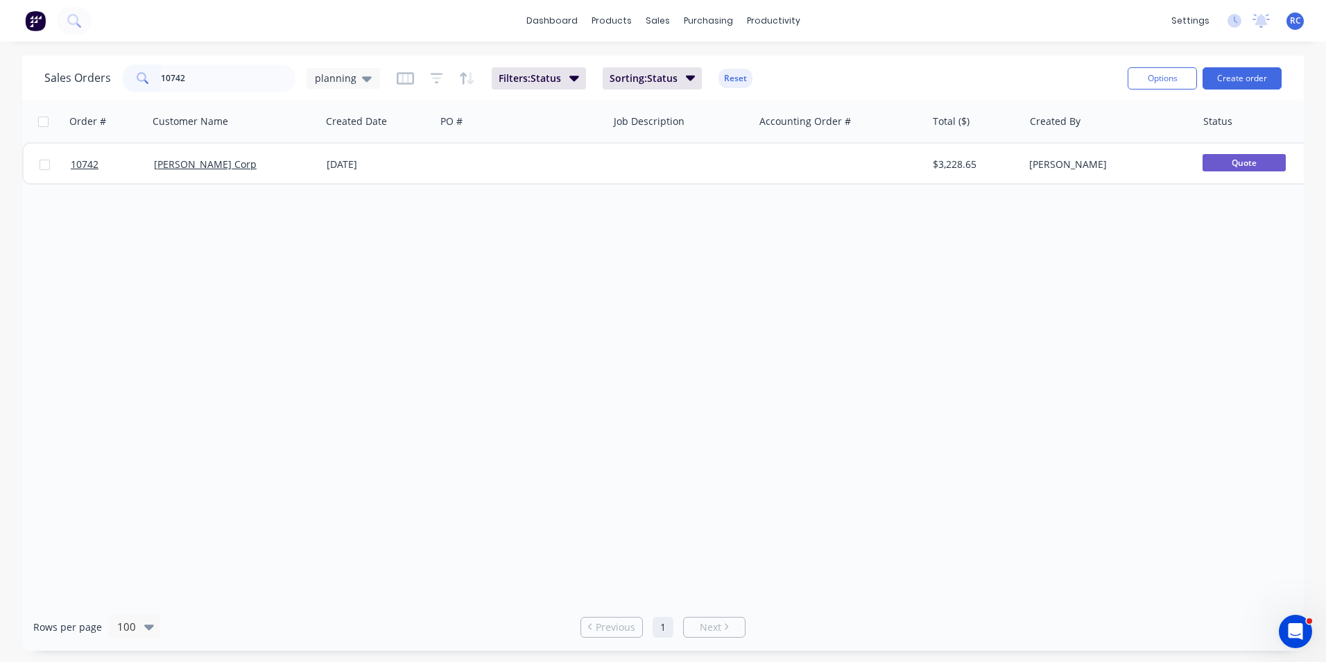
click at [152, 171] on link "10742" at bounding box center [112, 165] width 83 height 42
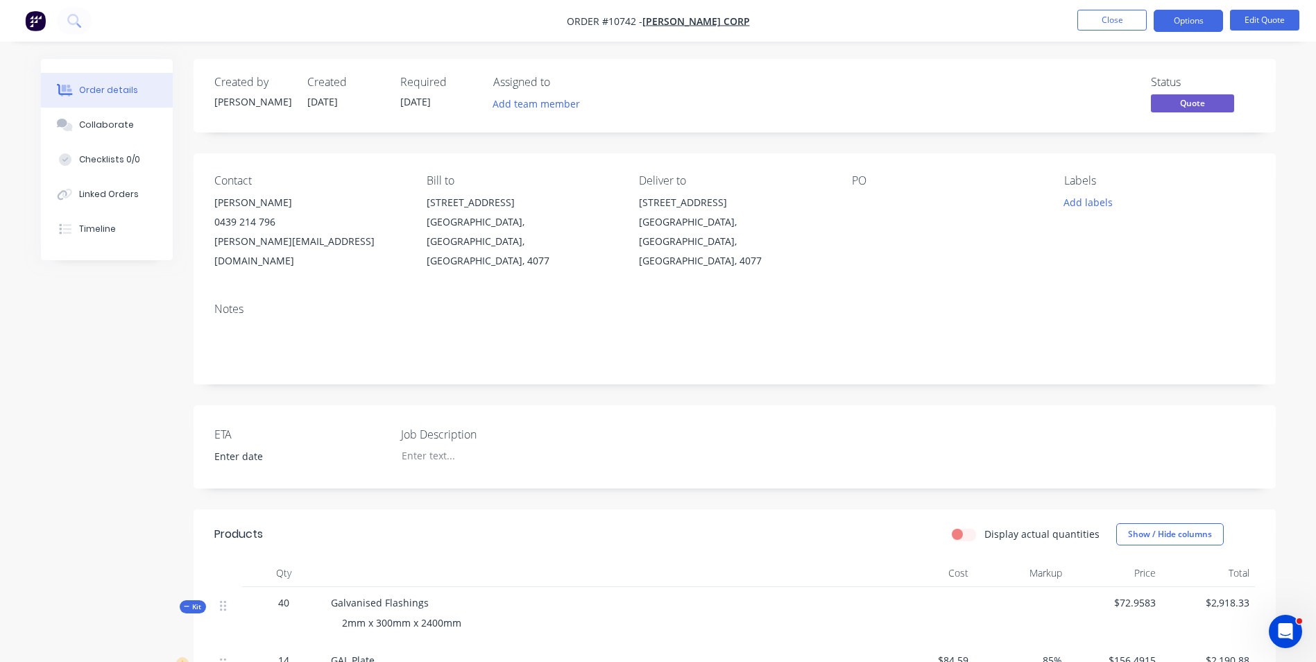
click at [1200, 13] on button "Options" at bounding box center [1188, 21] width 69 height 22
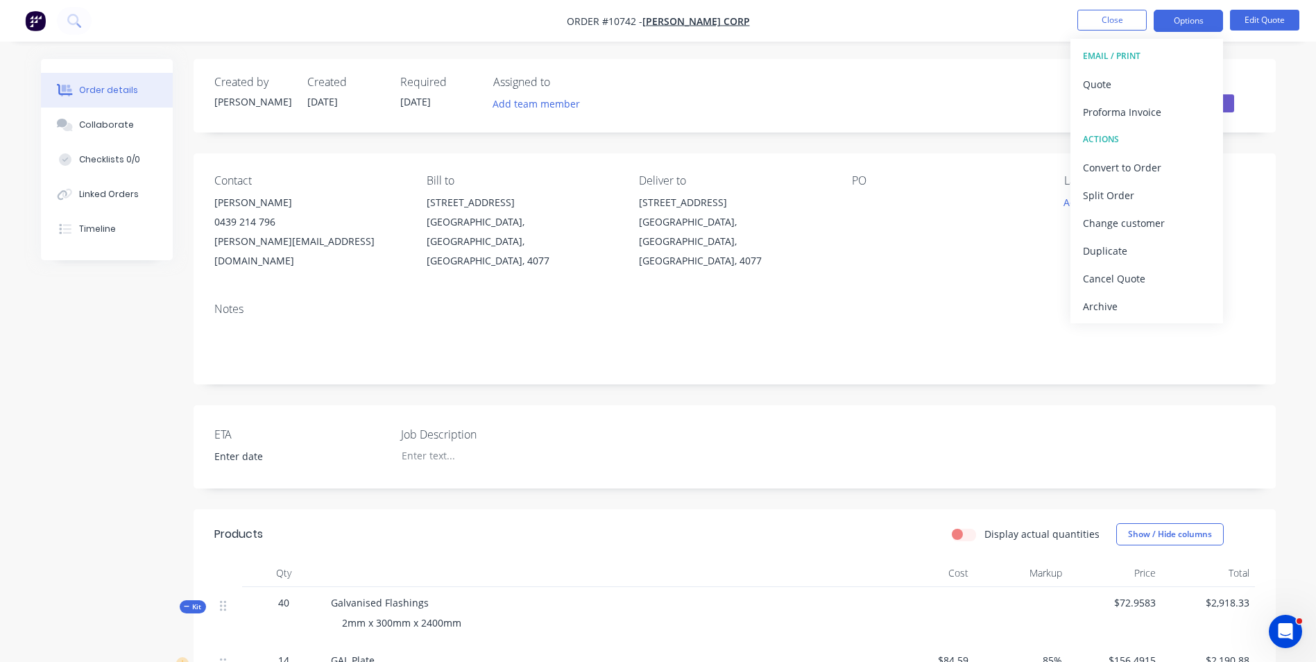
click at [1126, 169] on div "Convert to Order" at bounding box center [1147, 167] width 128 height 20
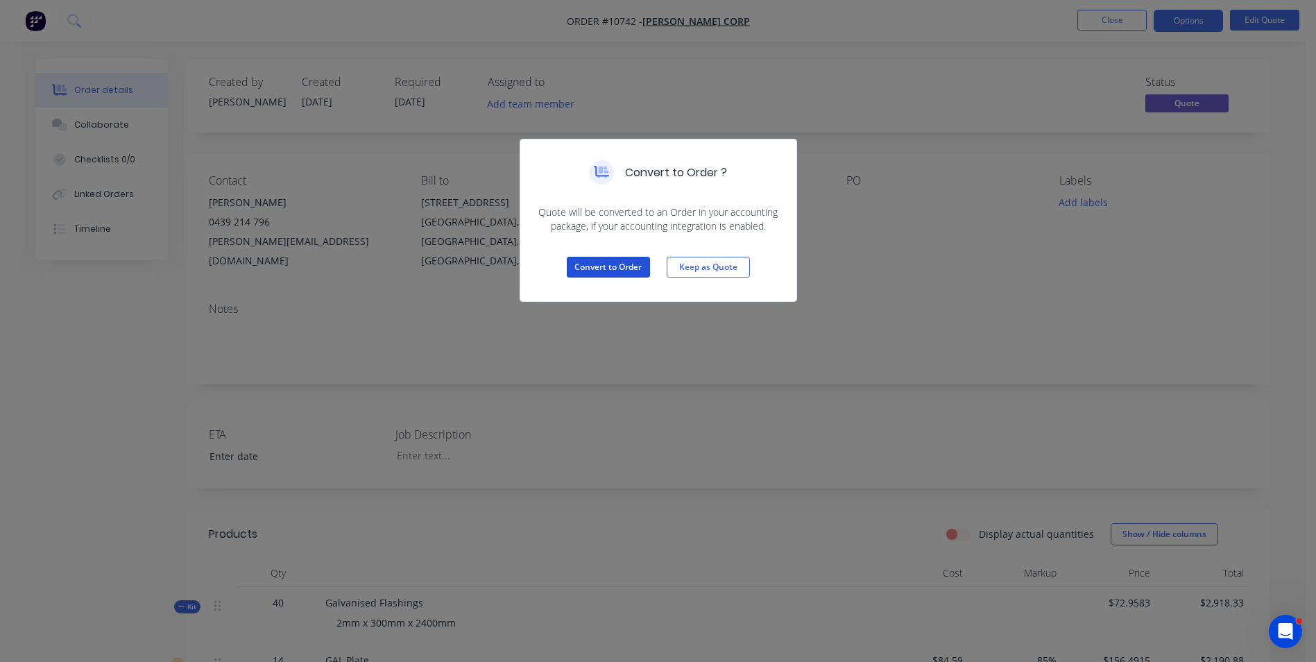
click at [644, 263] on button "Convert to Order" at bounding box center [608, 267] width 83 height 21
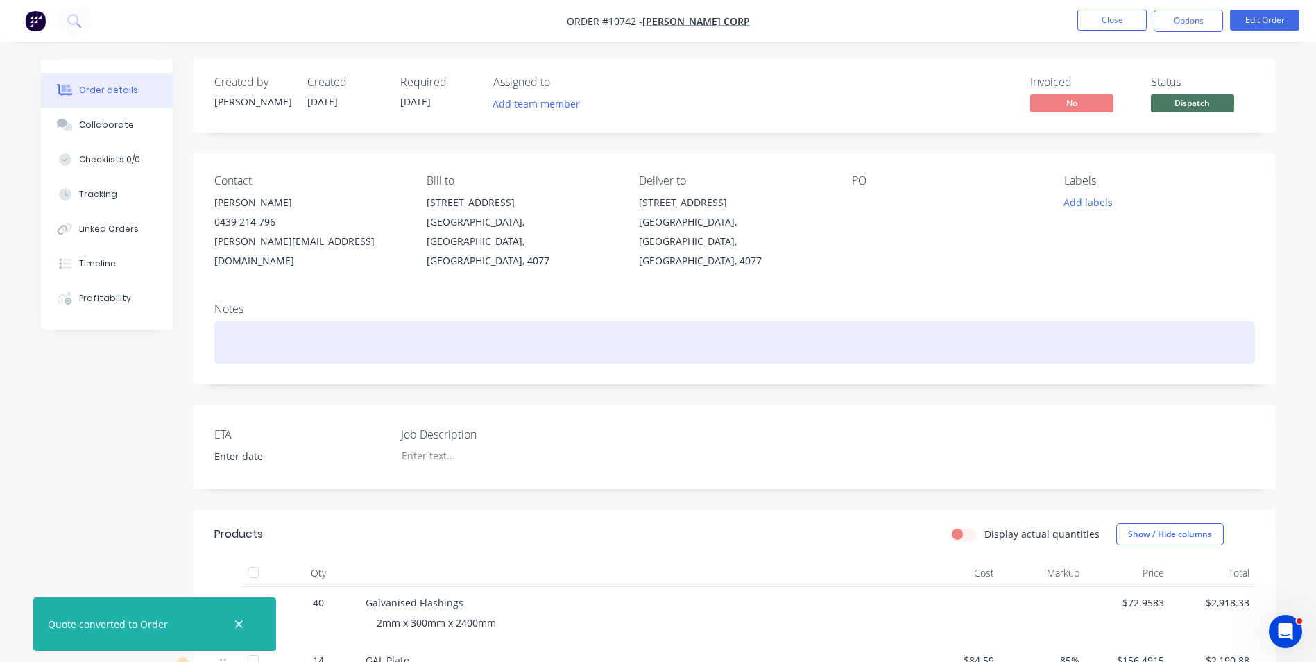
click at [264, 339] on div at bounding box center [734, 342] width 1041 height 42
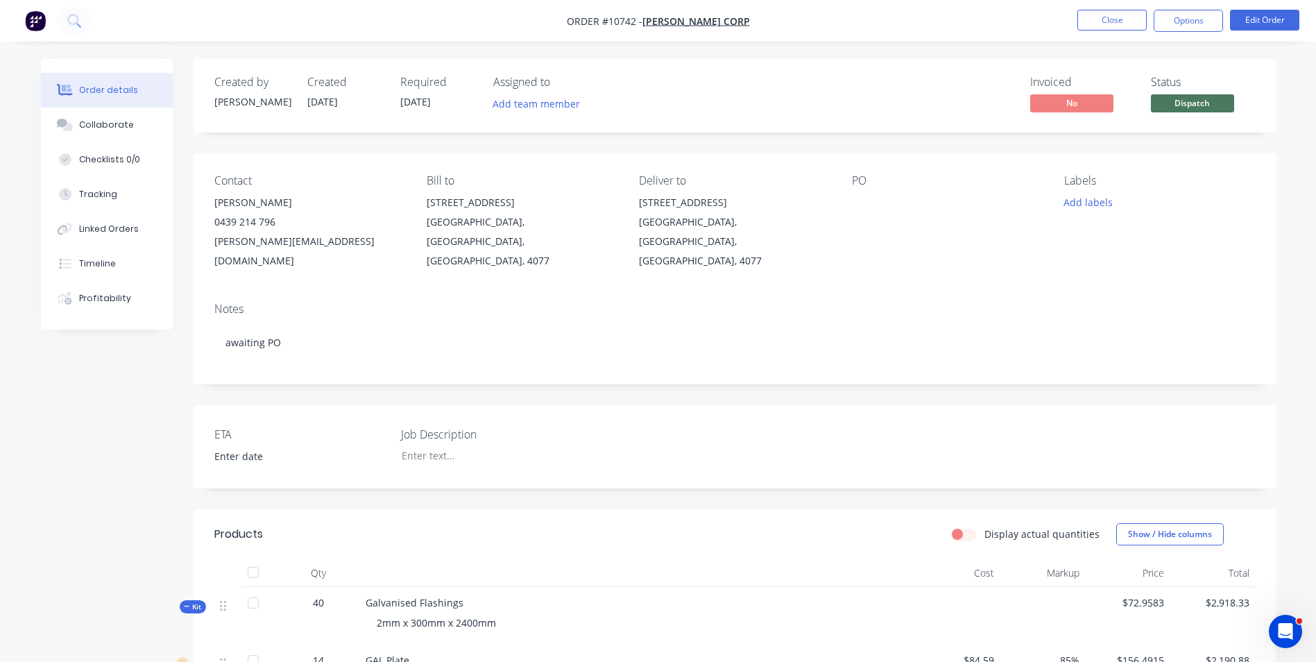
click at [1094, 22] on button "Close" at bounding box center [1111, 20] width 69 height 21
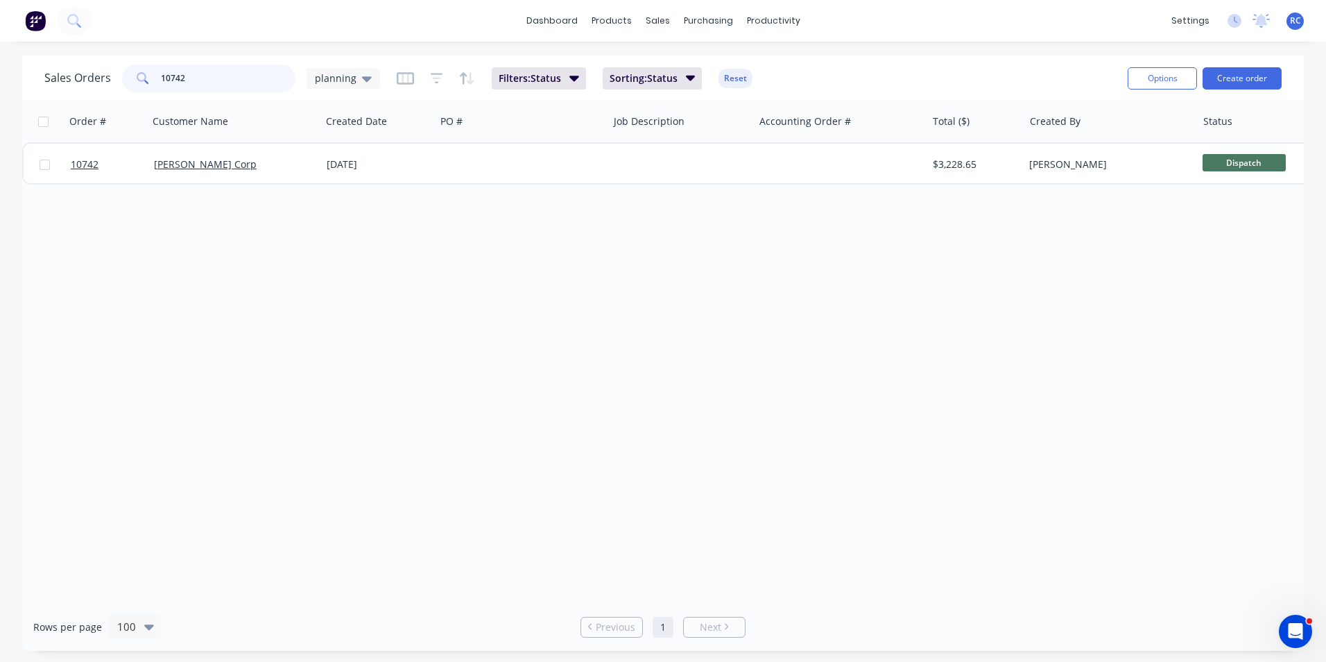
drag, startPoint x: 195, startPoint y: 74, endPoint x: 151, endPoint y: 75, distance: 43.7
click at [151, 75] on div "10742" at bounding box center [208, 79] width 173 height 28
